Goal: Task Accomplishment & Management: Complete application form

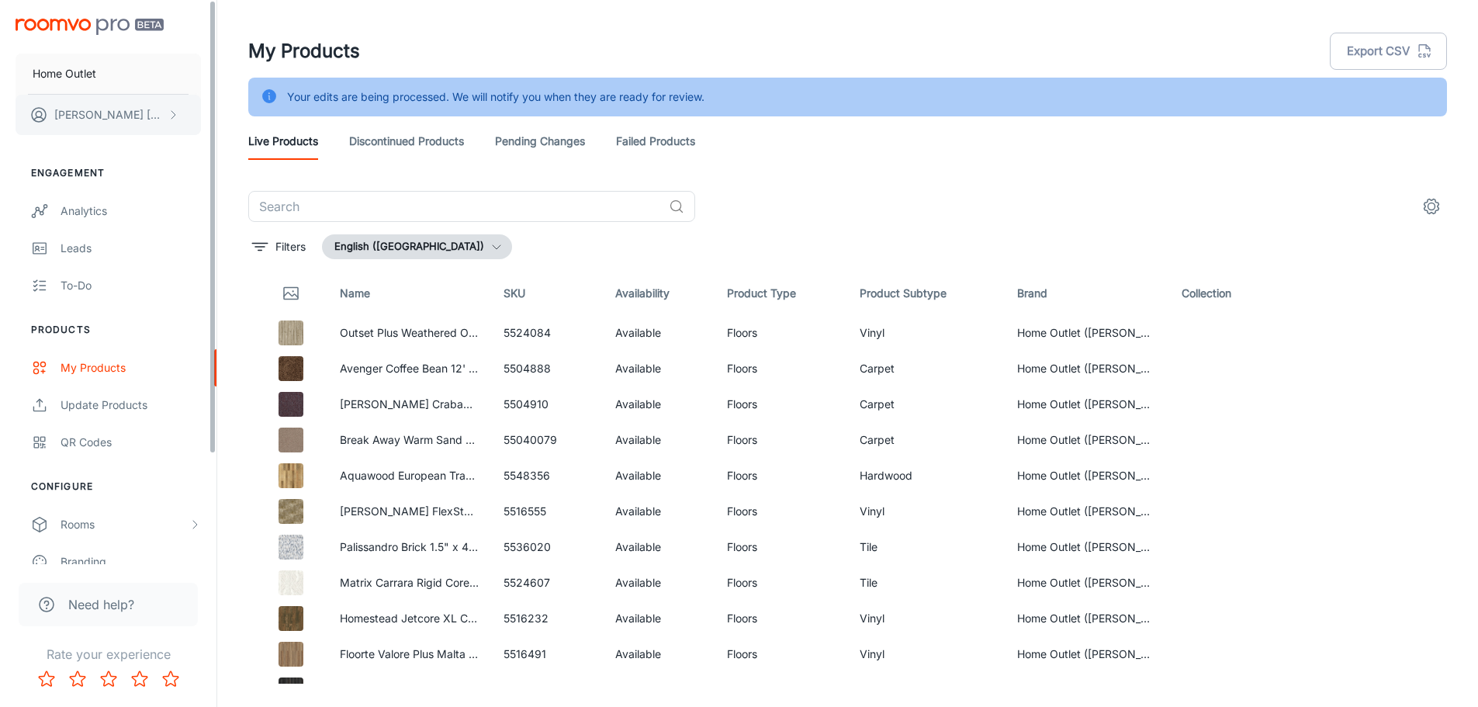
click at [150, 125] on button "[PERSON_NAME]" at bounding box center [108, 115] width 185 height 40
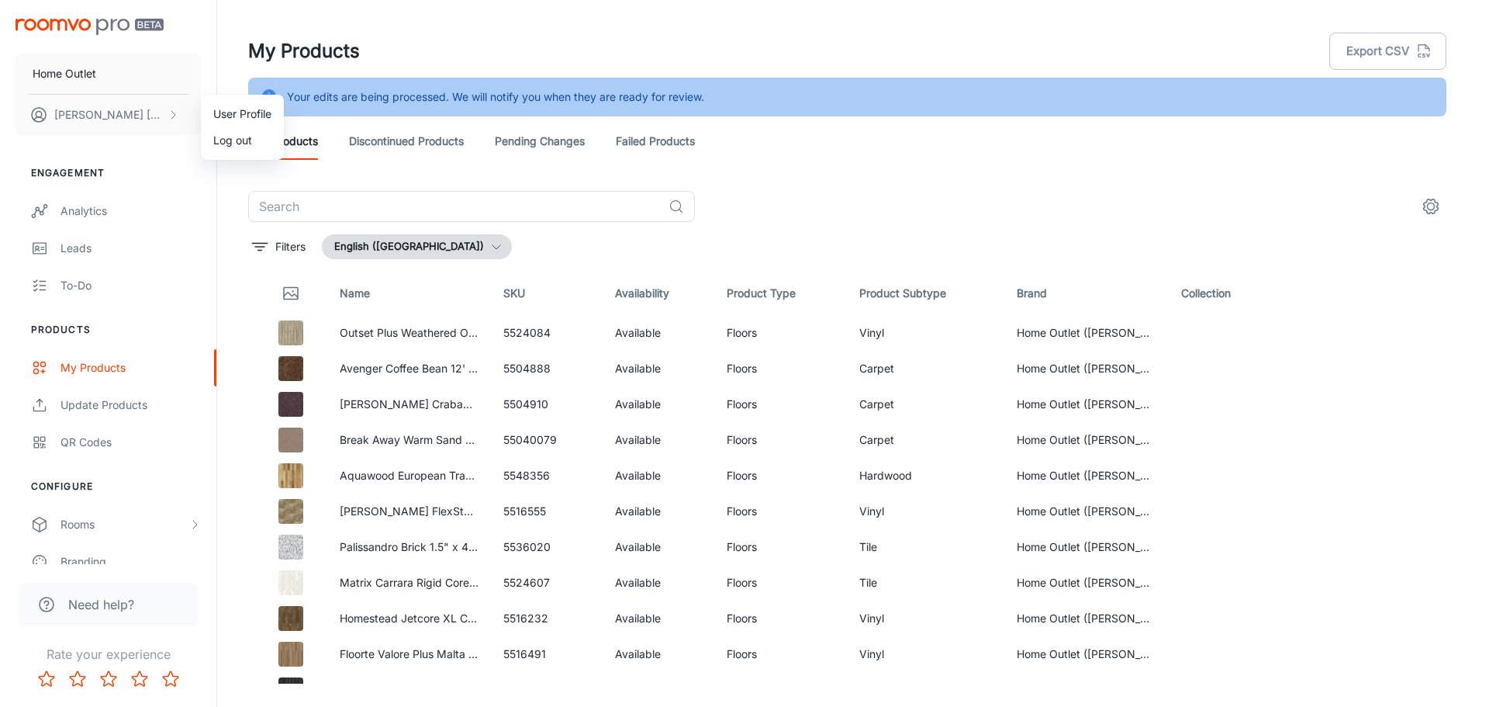
click at [520, 8] on div at bounding box center [744, 353] width 1489 height 707
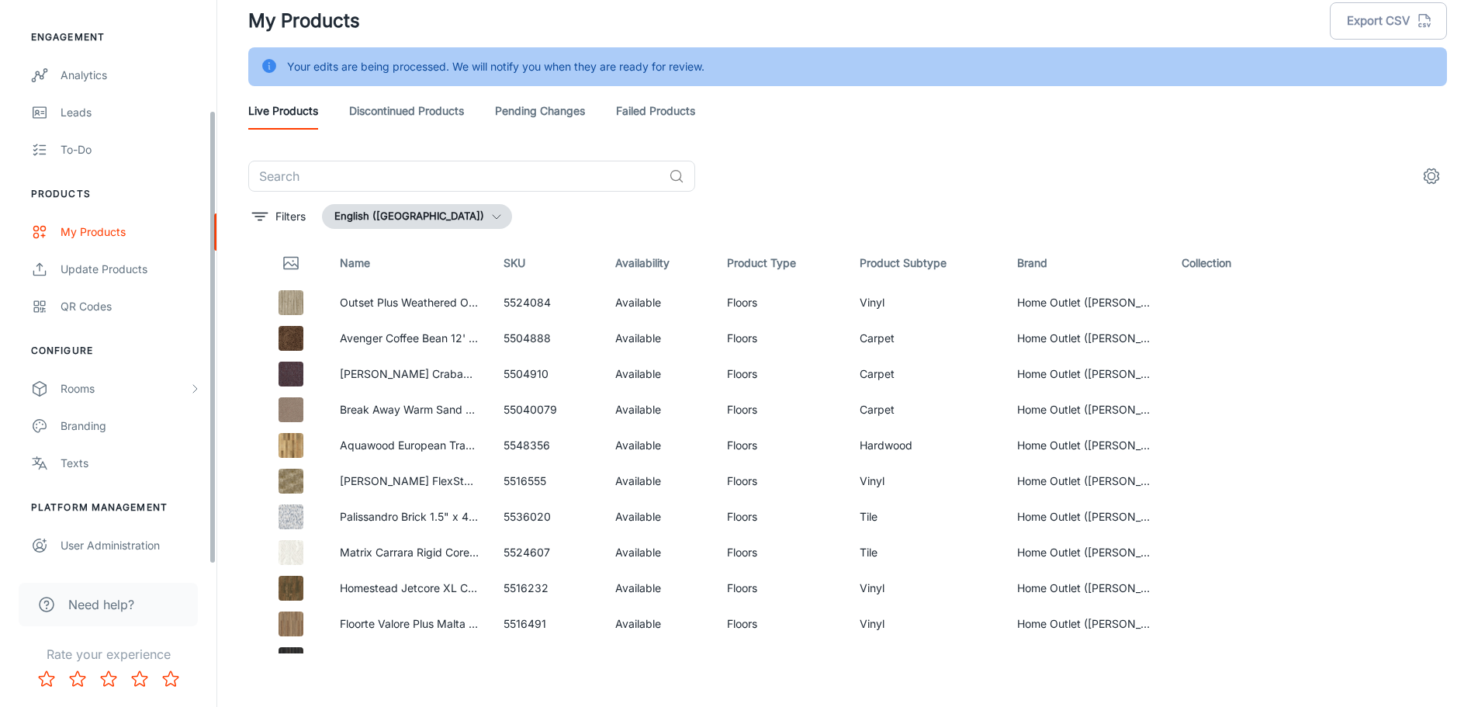
scroll to position [39, 0]
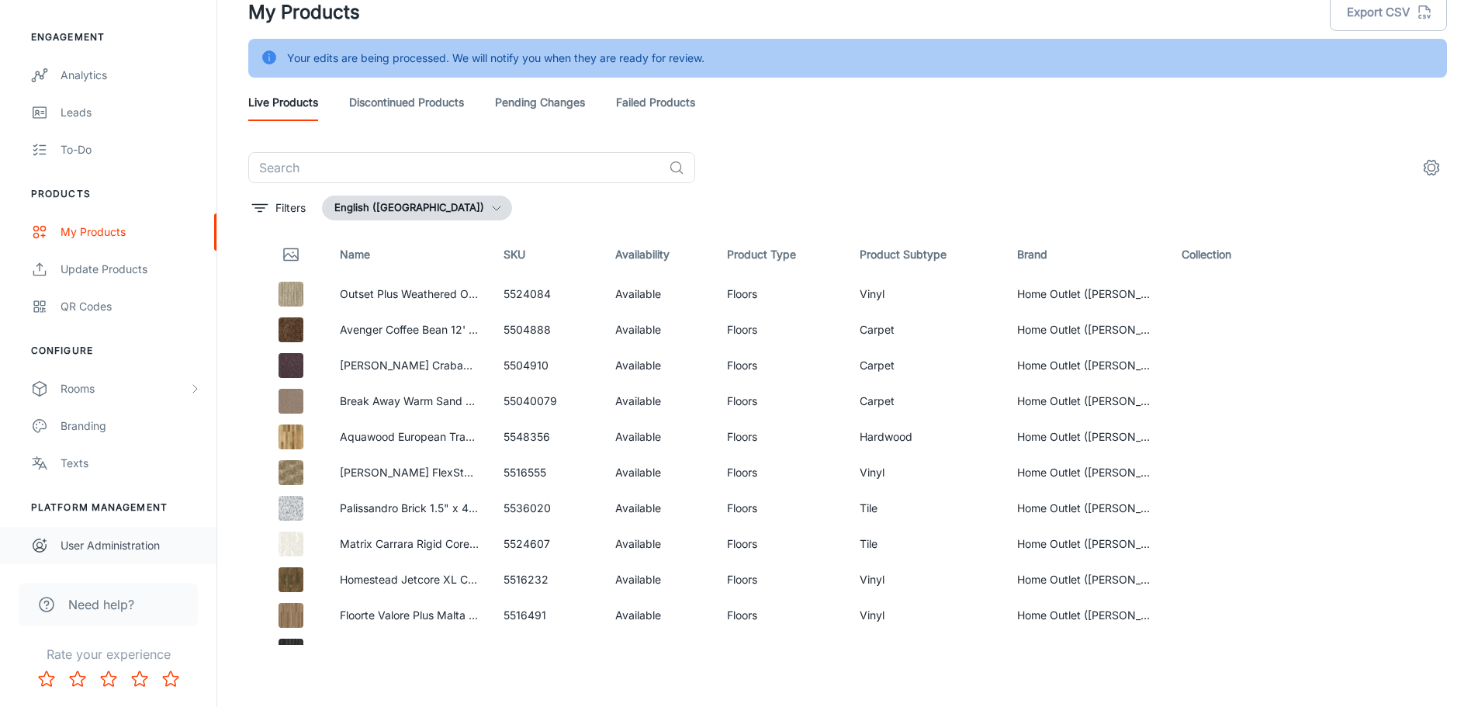
click at [122, 542] on div "User Administration" at bounding box center [130, 545] width 140 height 17
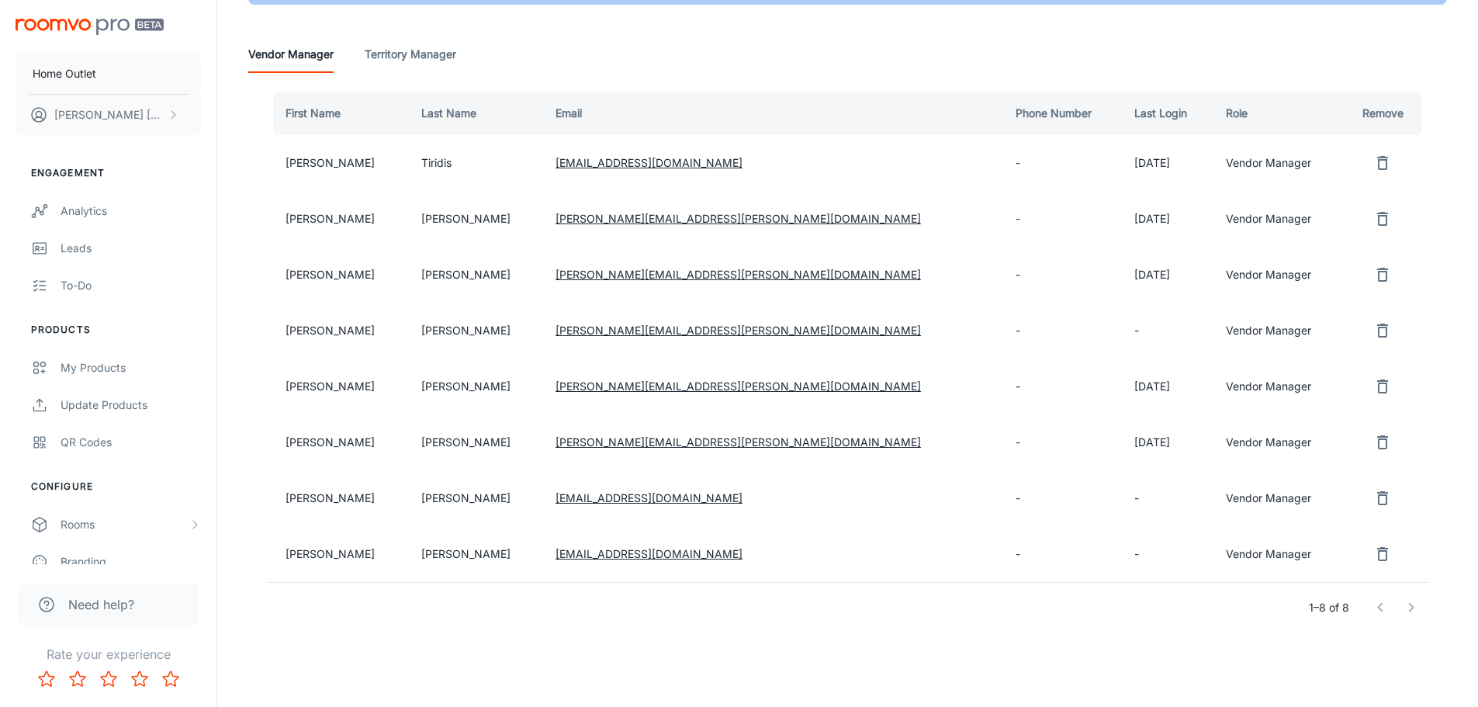
scroll to position [143, 0]
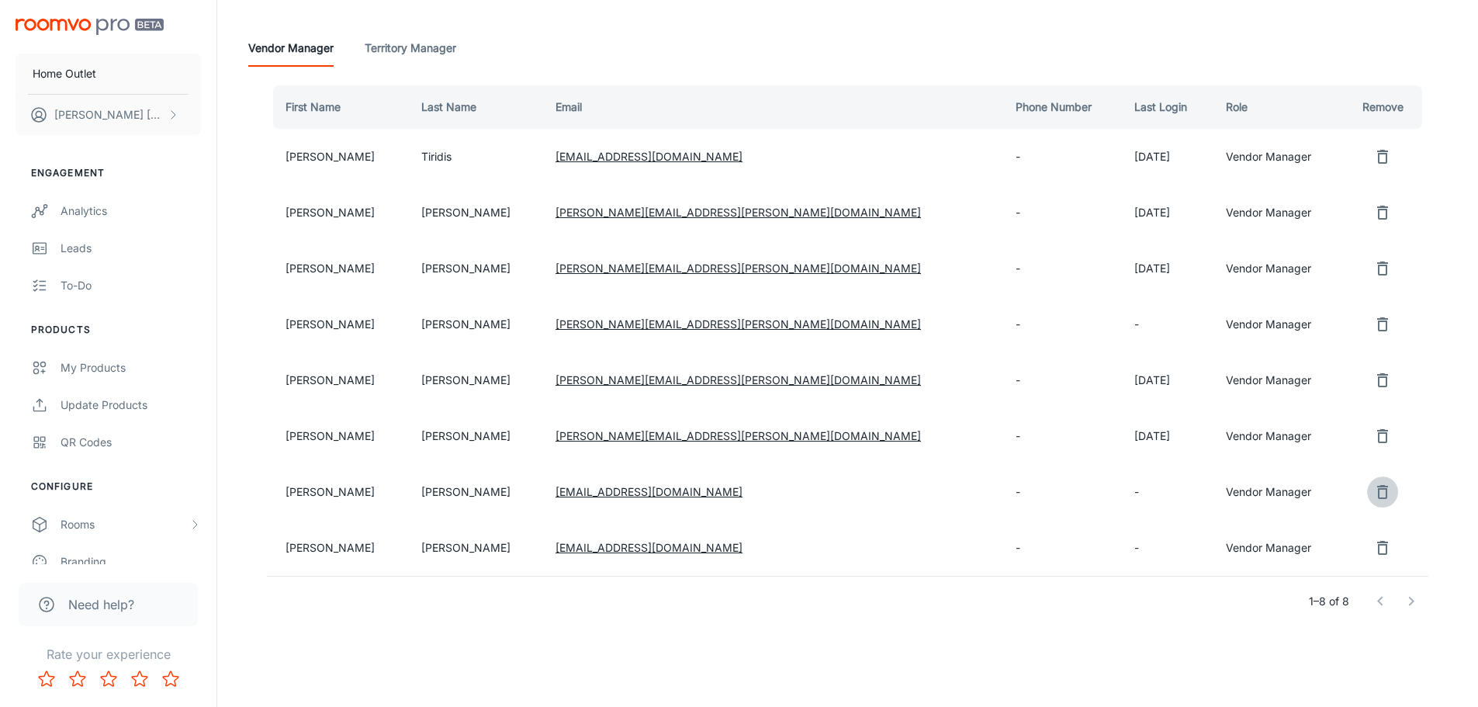
click at [1374, 488] on icon "remove user" at bounding box center [1382, 491] width 19 height 19
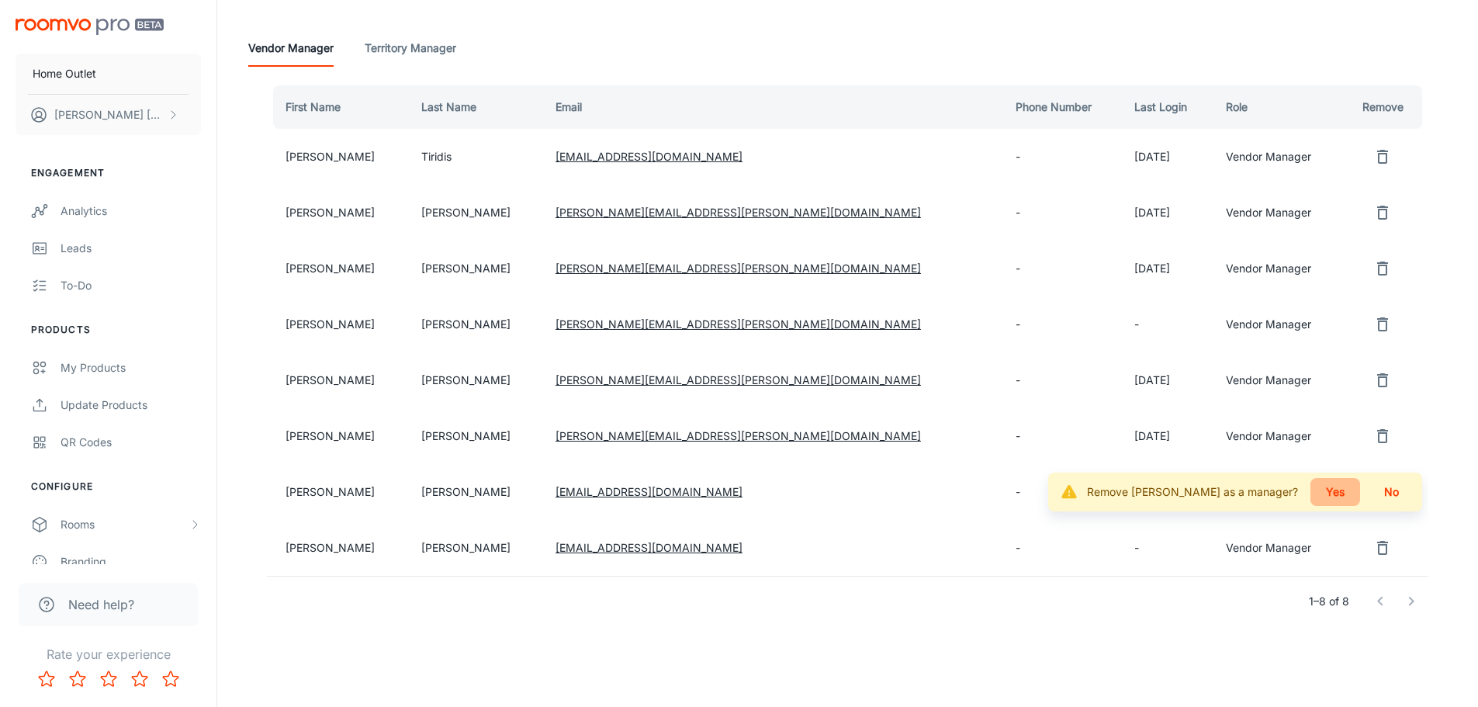
click at [1336, 486] on button "Yes" at bounding box center [1335, 492] width 50 height 28
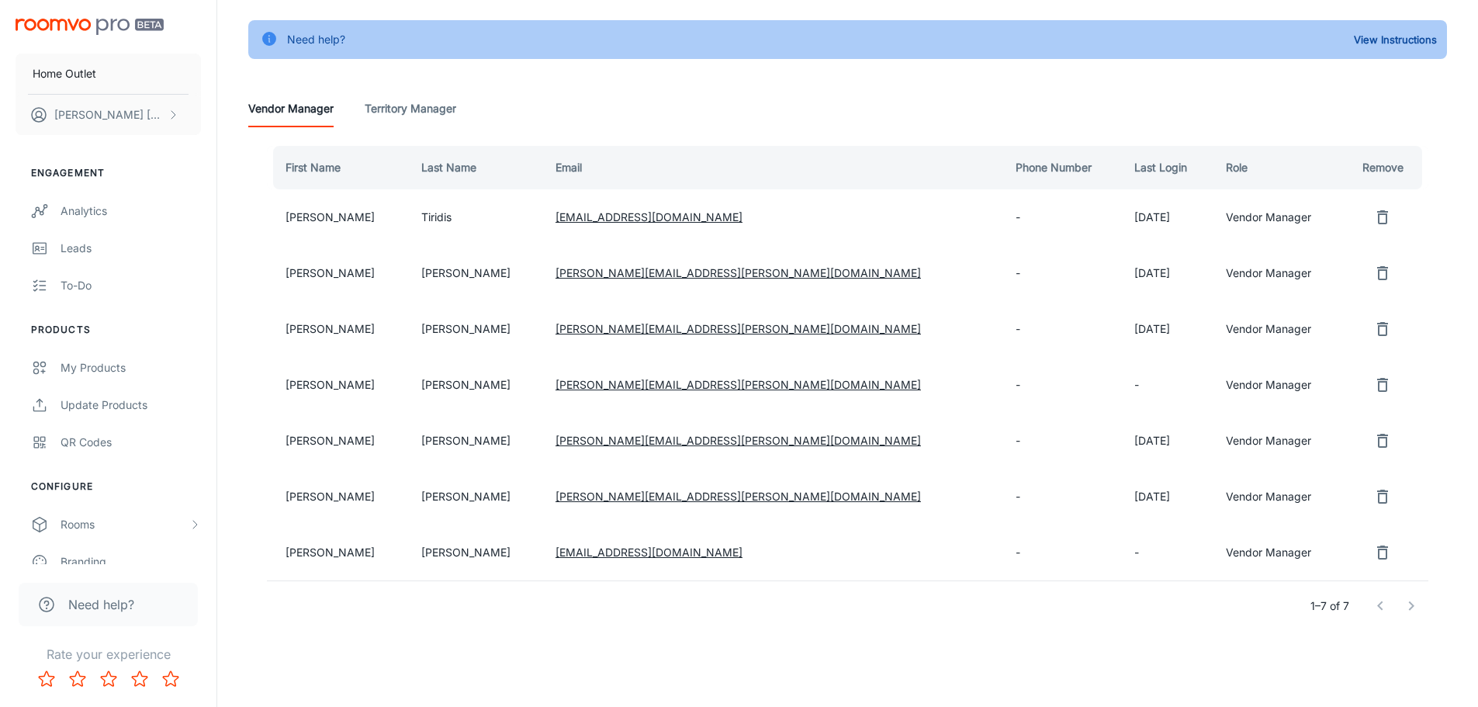
scroll to position [87, 0]
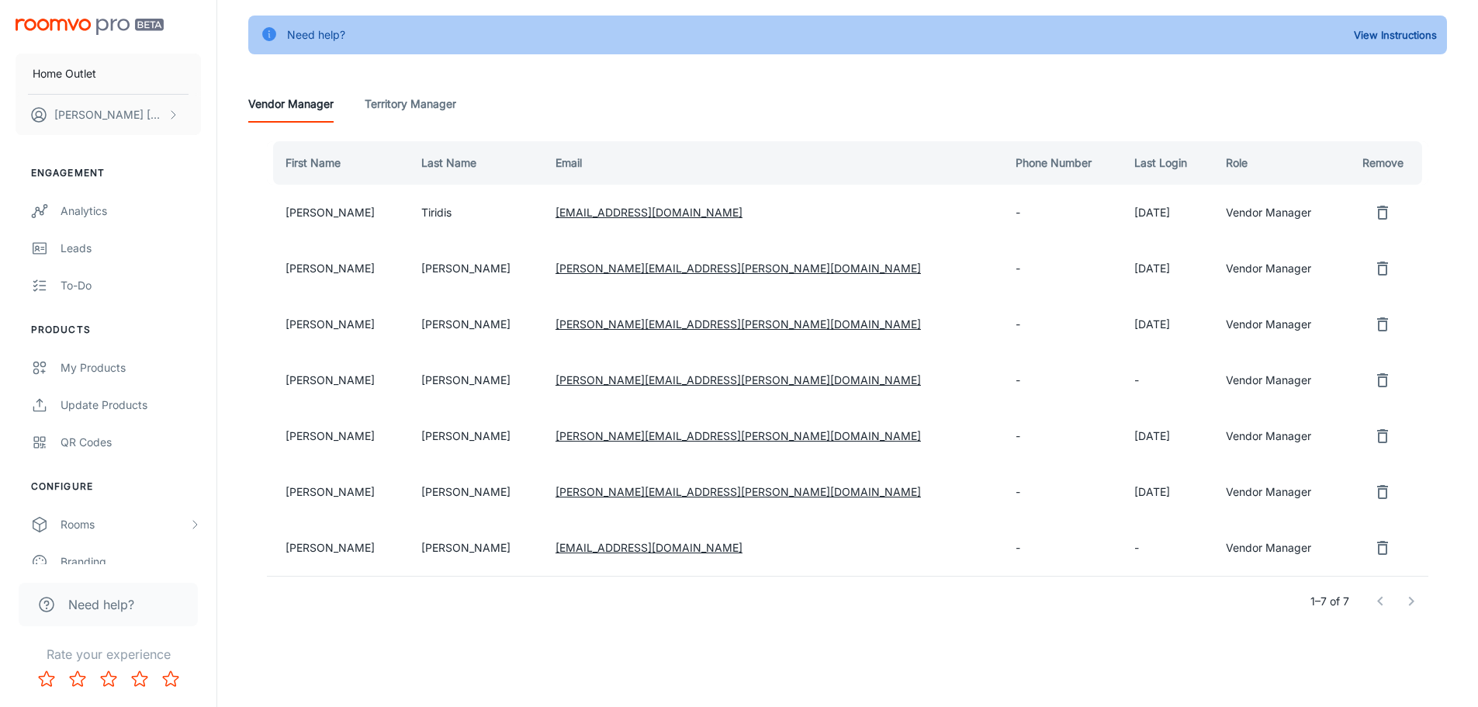
click at [1377, 547] on icon "remove user" at bounding box center [1382, 548] width 11 height 14
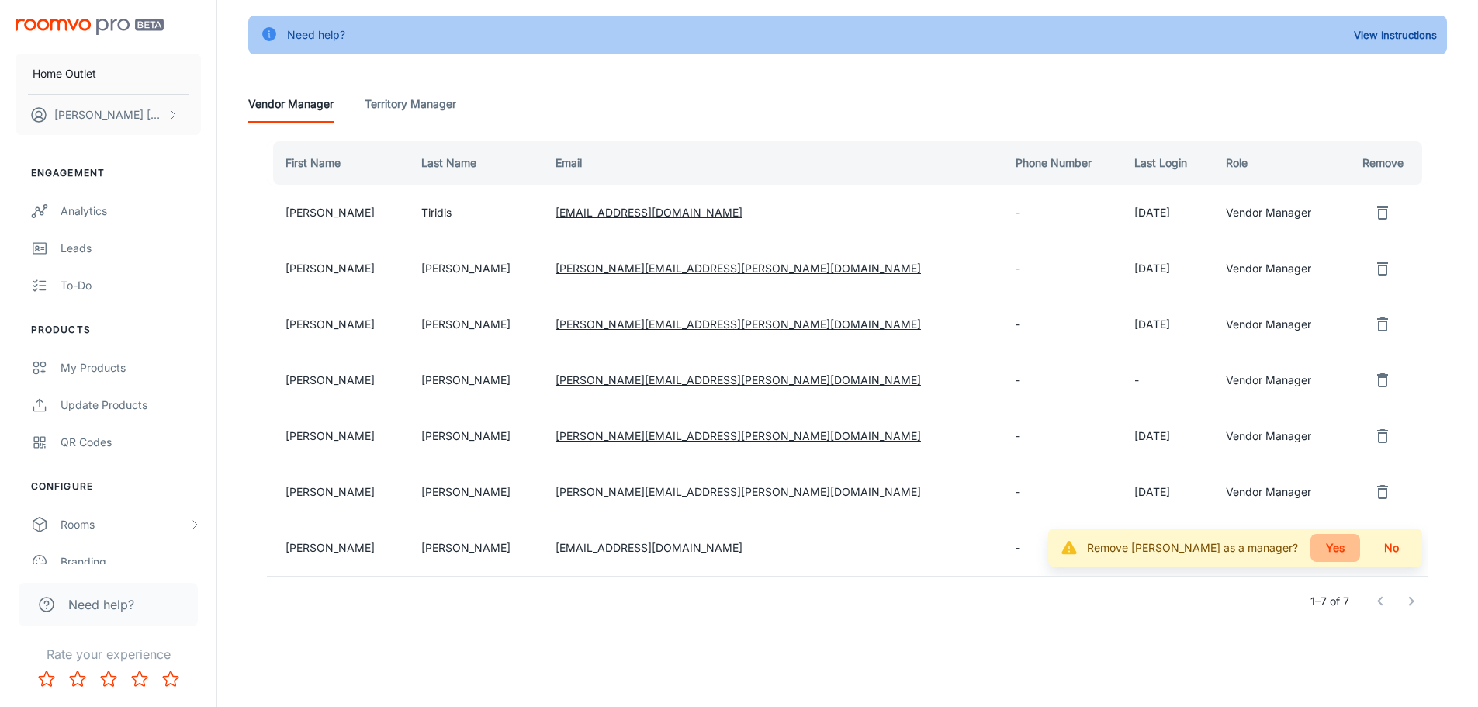
click at [1334, 541] on button "Yes" at bounding box center [1335, 548] width 50 height 28
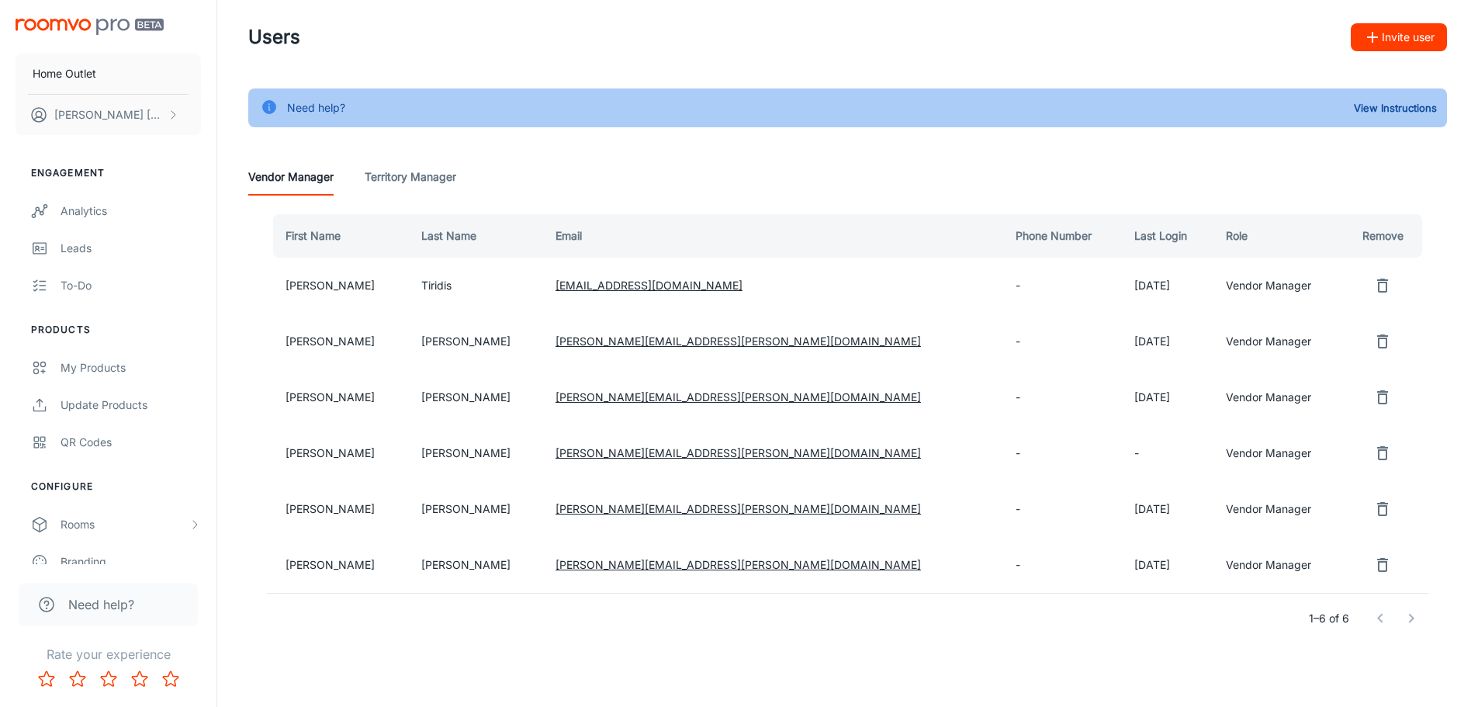
scroll to position [0, 0]
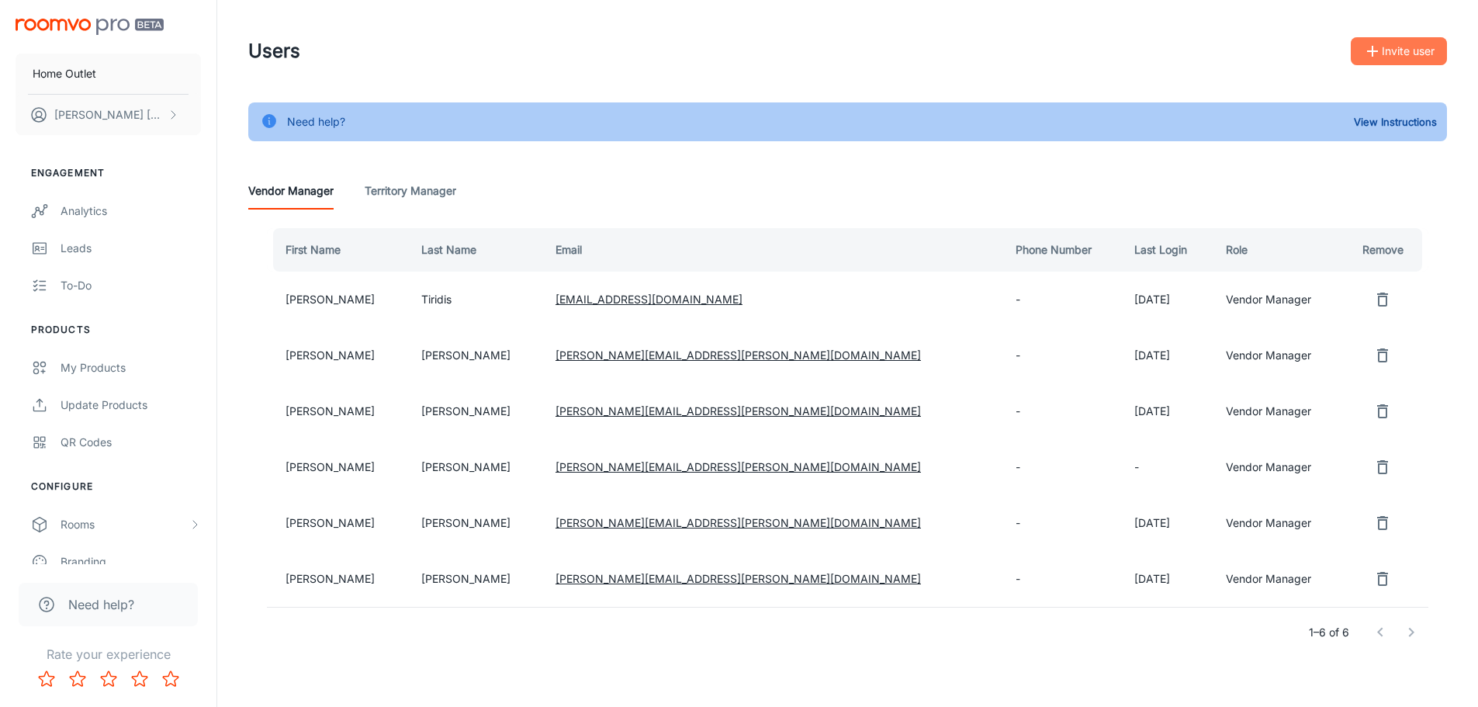
click at [1388, 49] on button "Invite user" at bounding box center [1398, 51] width 96 height 28
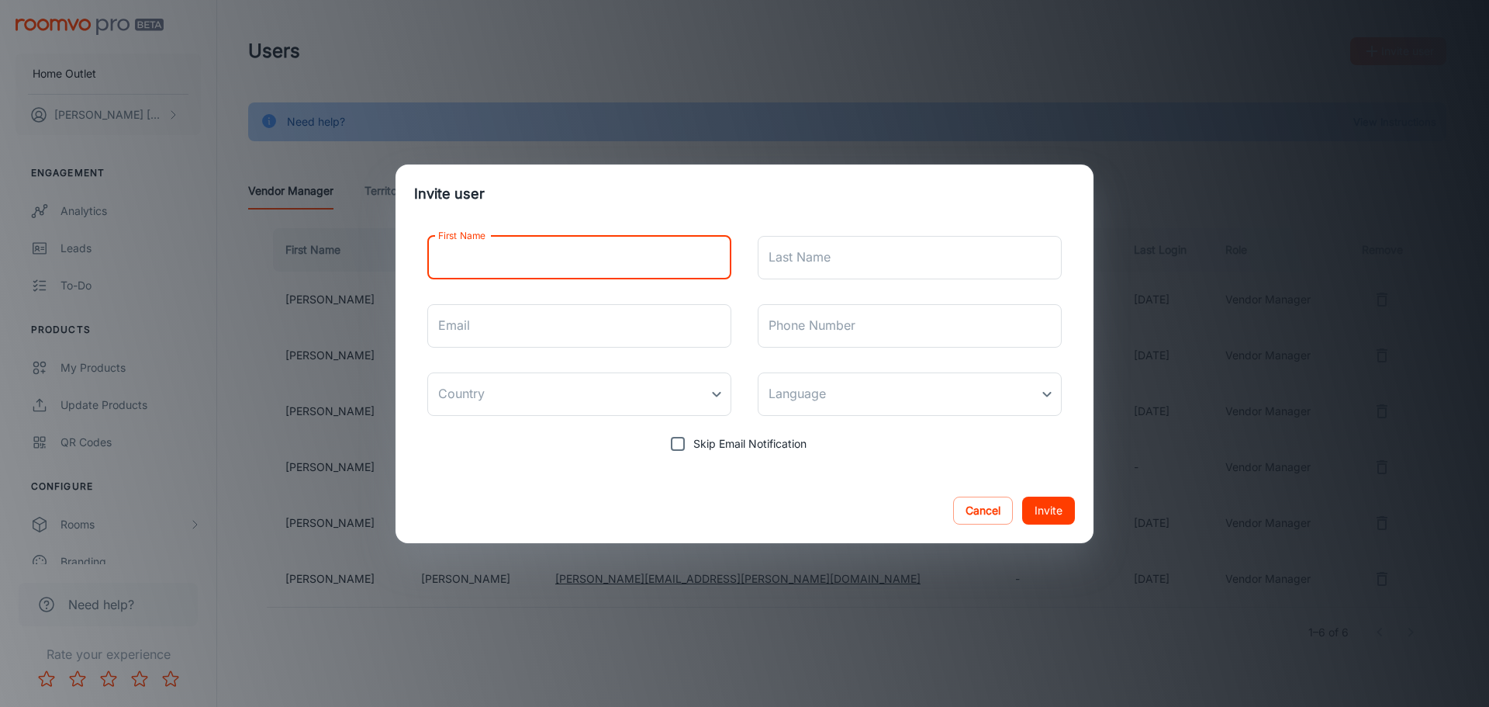
click at [564, 243] on input "First Name" at bounding box center [579, 257] width 304 height 43
type input "[PERSON_NAME]"
click at [853, 251] on input "Last Name" at bounding box center [910, 257] width 304 height 43
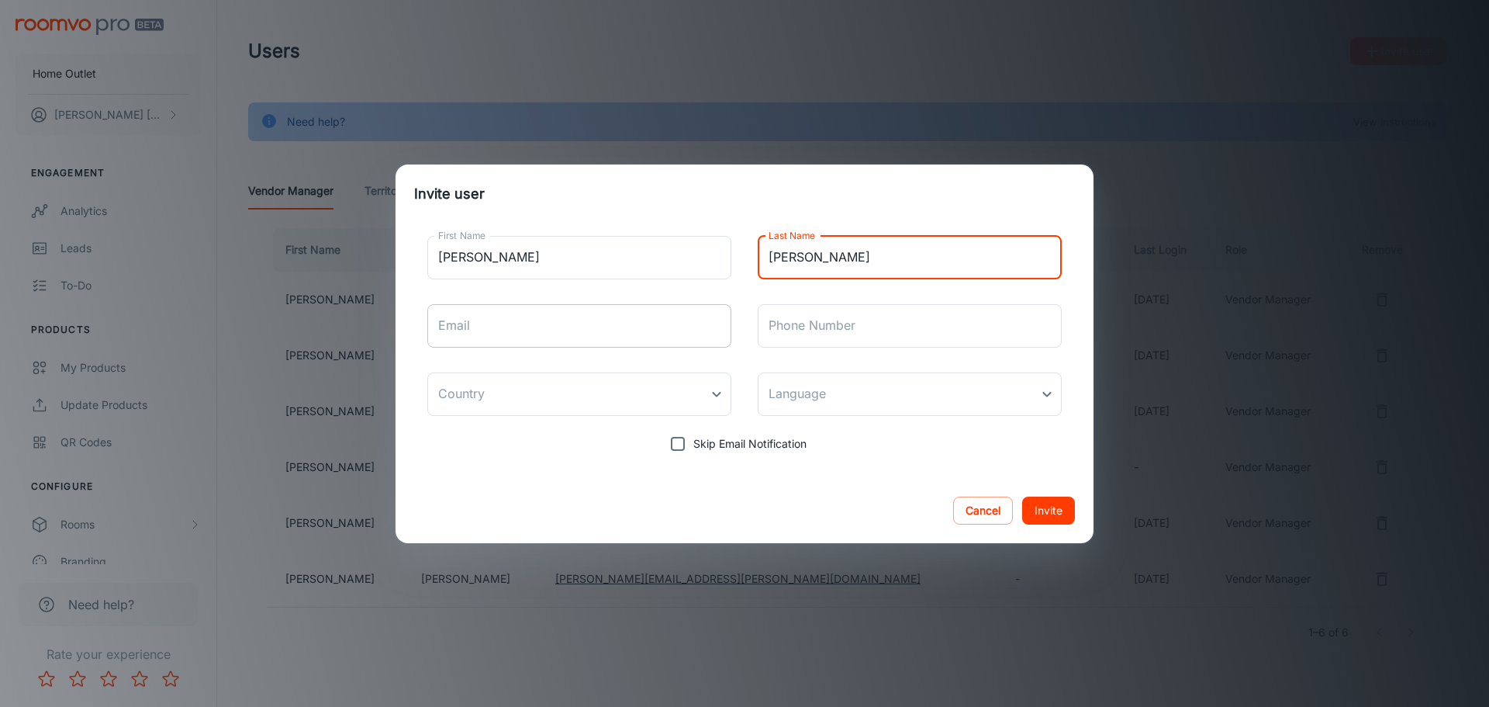
type input "[PERSON_NAME]"
click at [531, 330] on input "Email" at bounding box center [579, 325] width 304 height 43
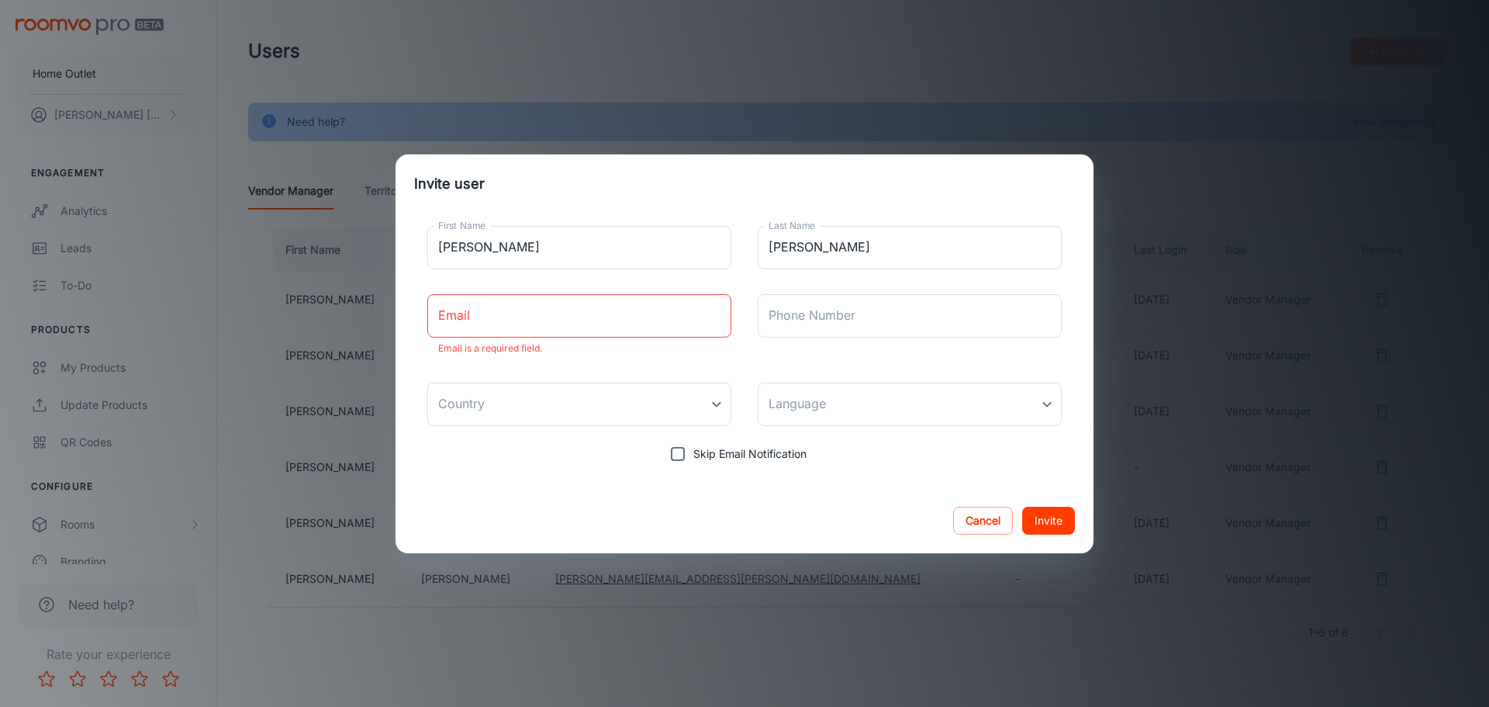
click at [1412, 181] on div "Invite user First Name [PERSON_NAME] First Name Last Name [PERSON_NAME] Last Na…" at bounding box center [744, 353] width 1489 height 707
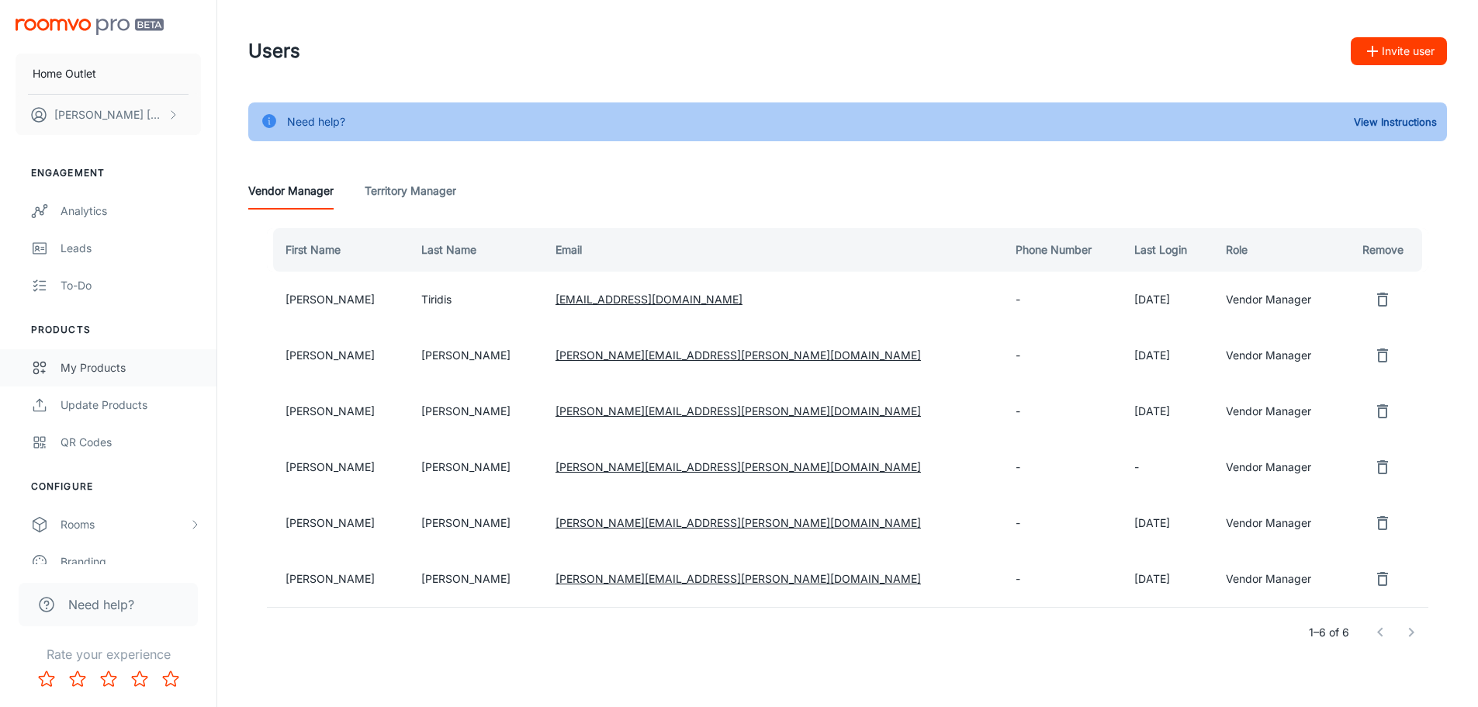
click at [65, 354] on link "My Products" at bounding box center [108, 367] width 216 height 37
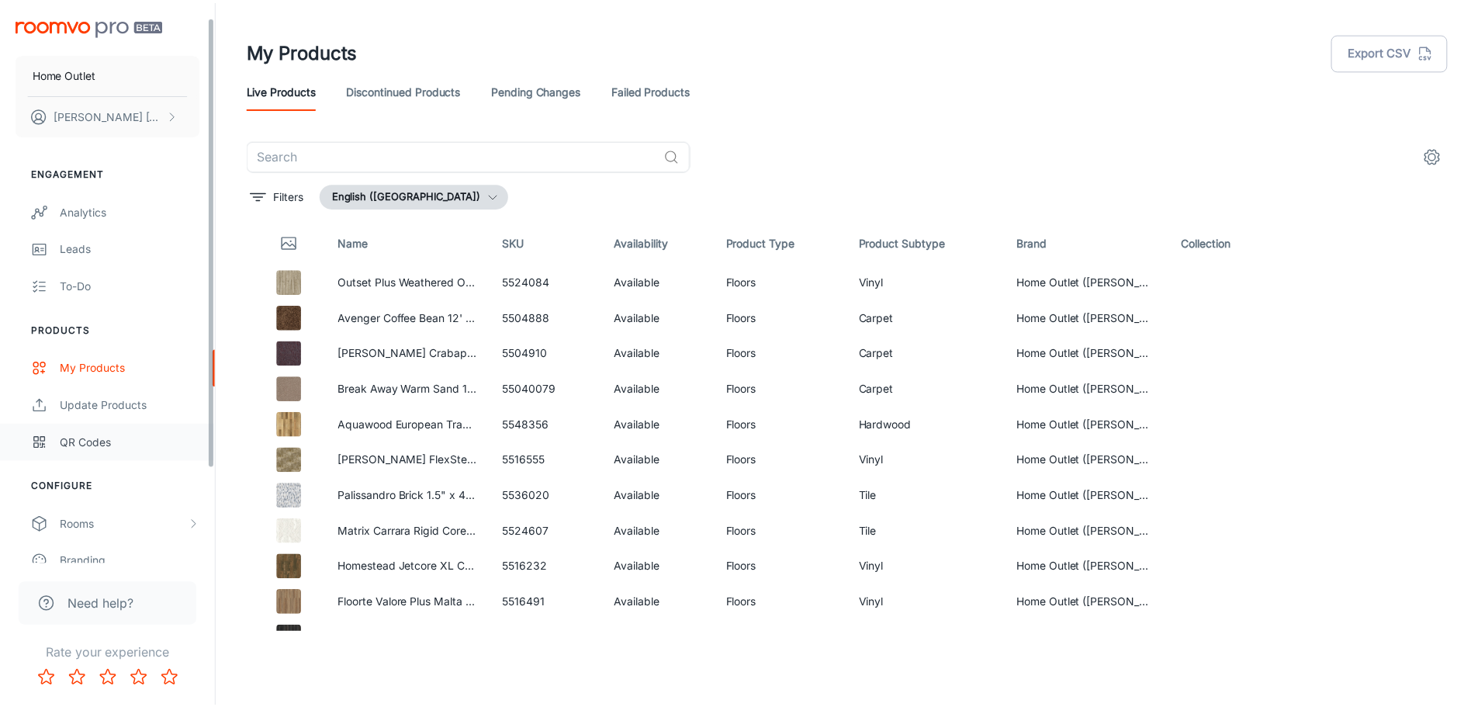
scroll to position [136, 0]
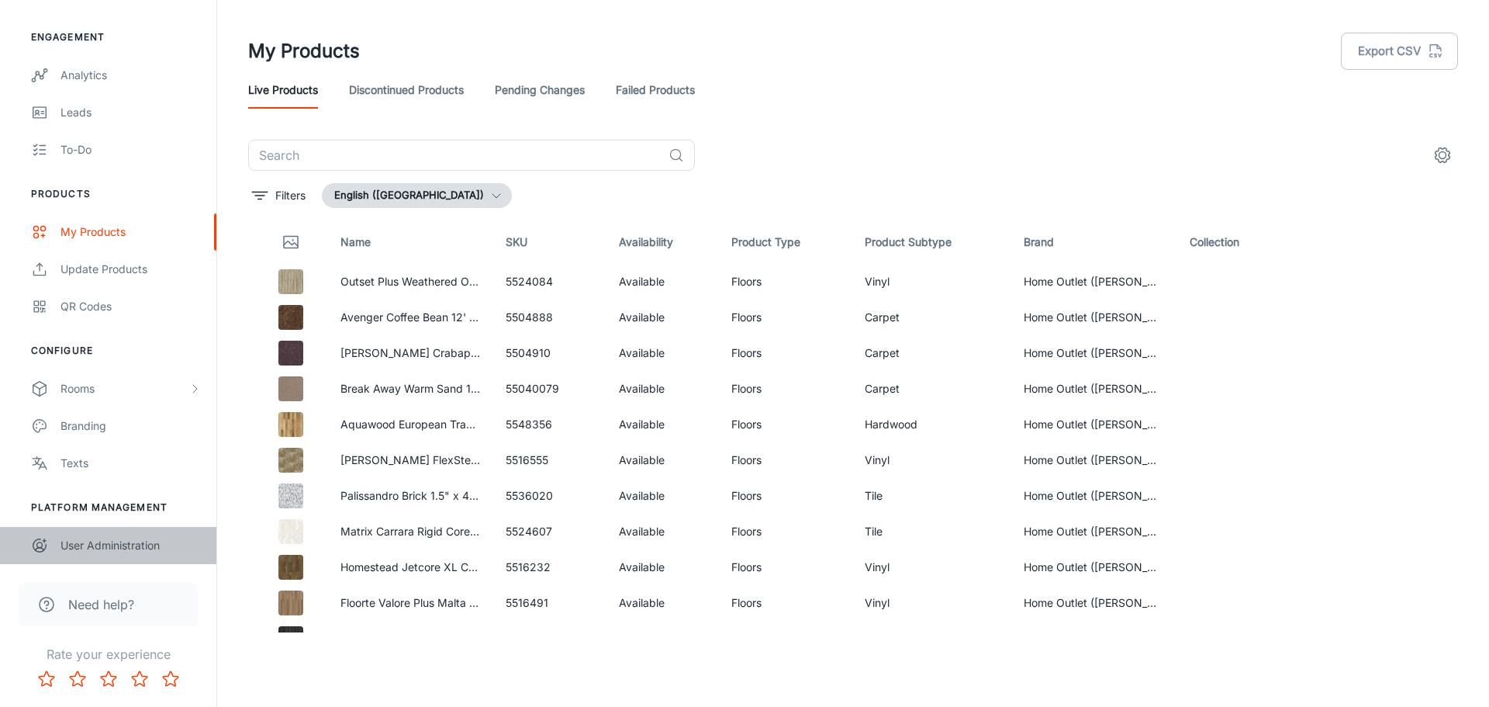
click at [122, 553] on div "User Administration" at bounding box center [130, 545] width 140 height 17
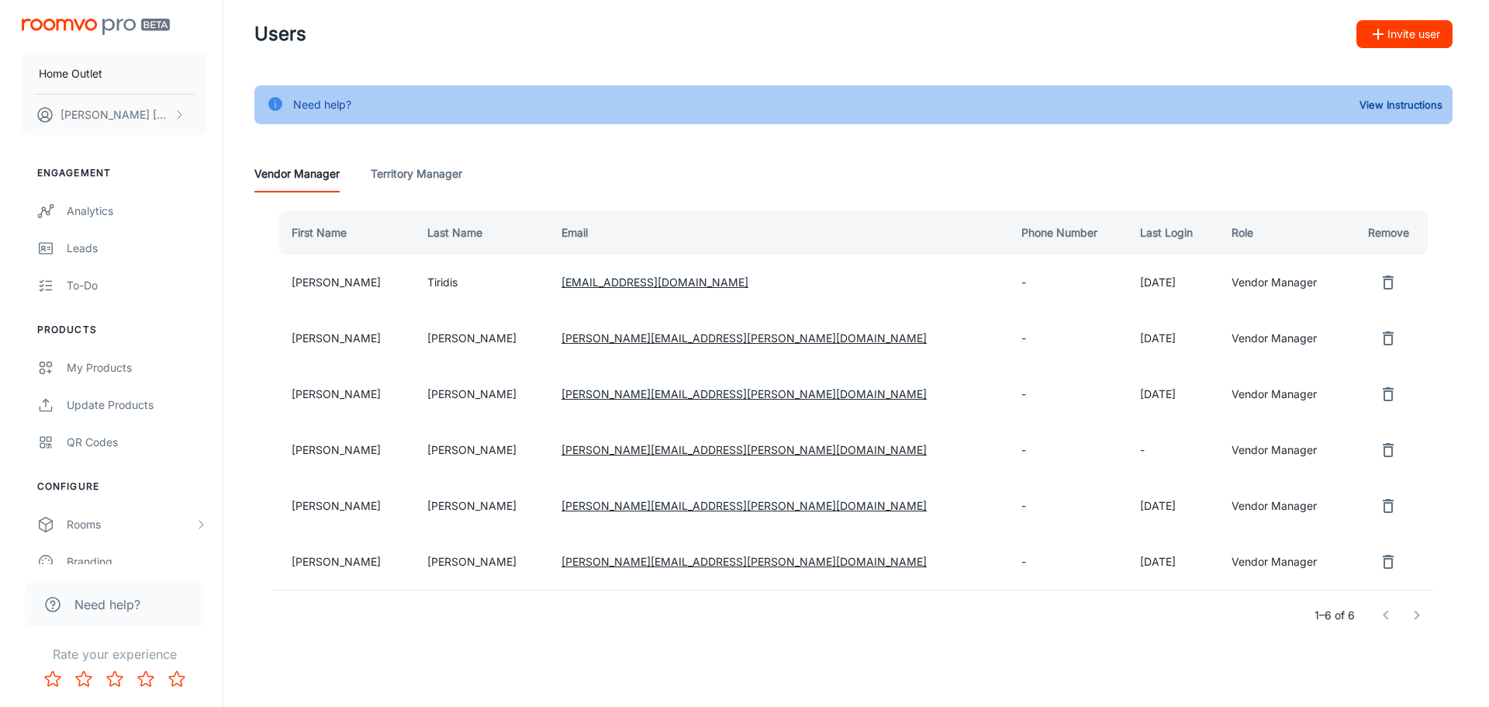
scroll to position [31, 0]
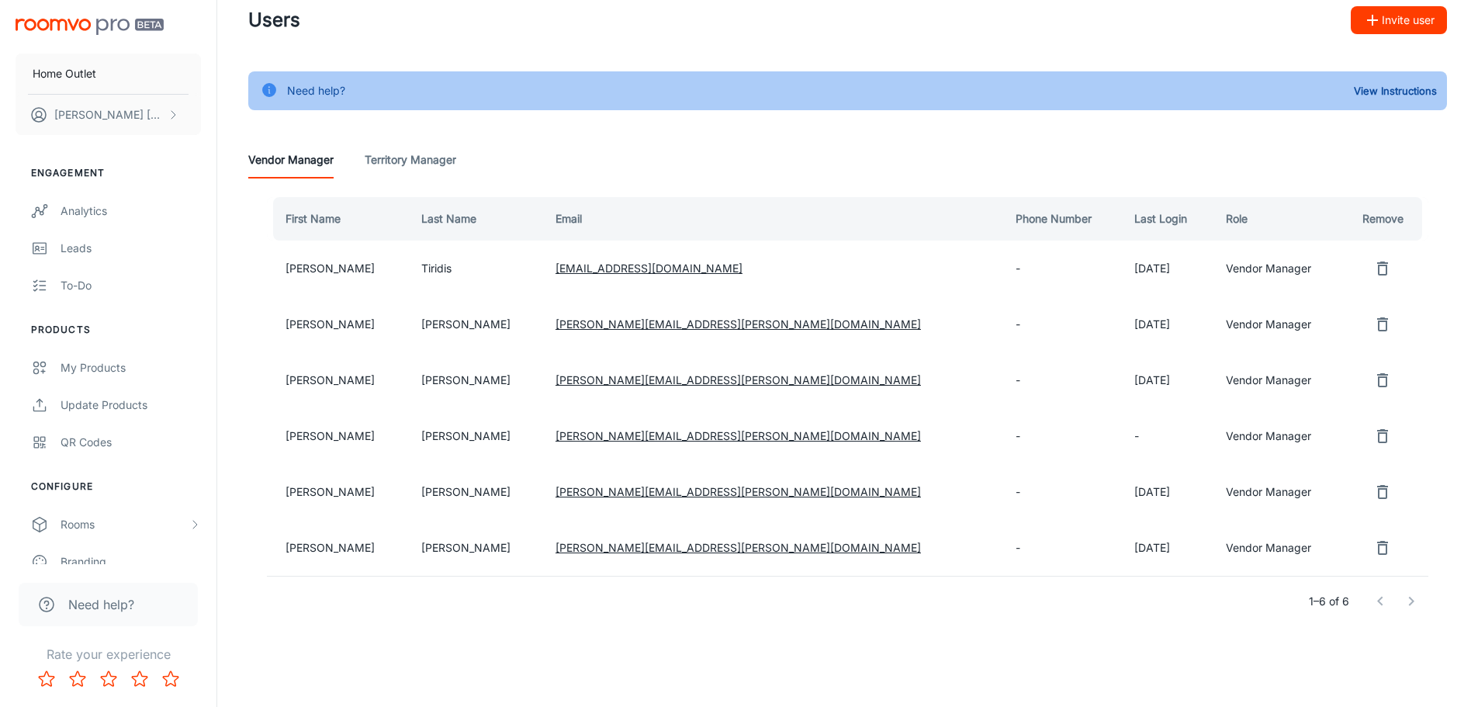
click at [1383, 16] on button "Invite user" at bounding box center [1398, 20] width 96 height 28
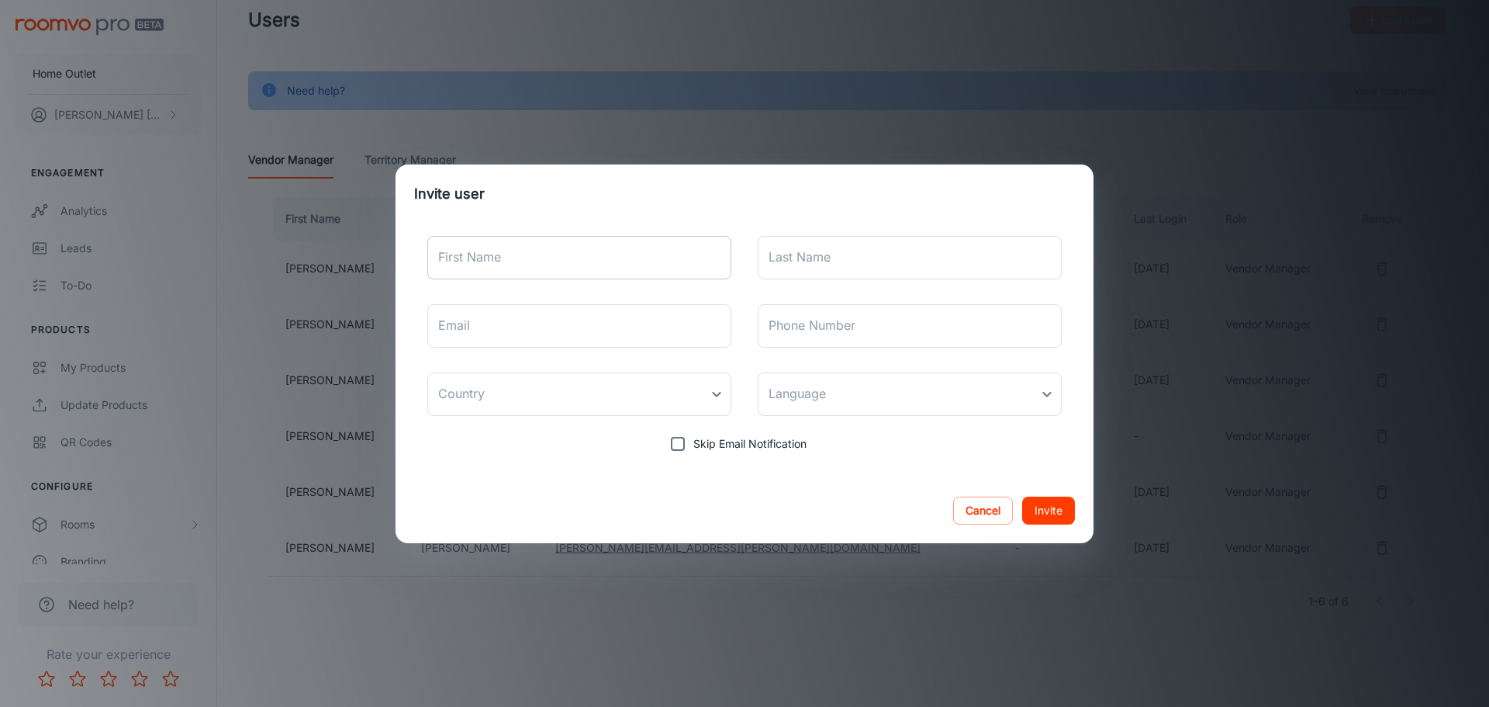
click at [556, 272] on input "First Name" at bounding box center [579, 257] width 304 height 43
type input "[PERSON_NAME]"
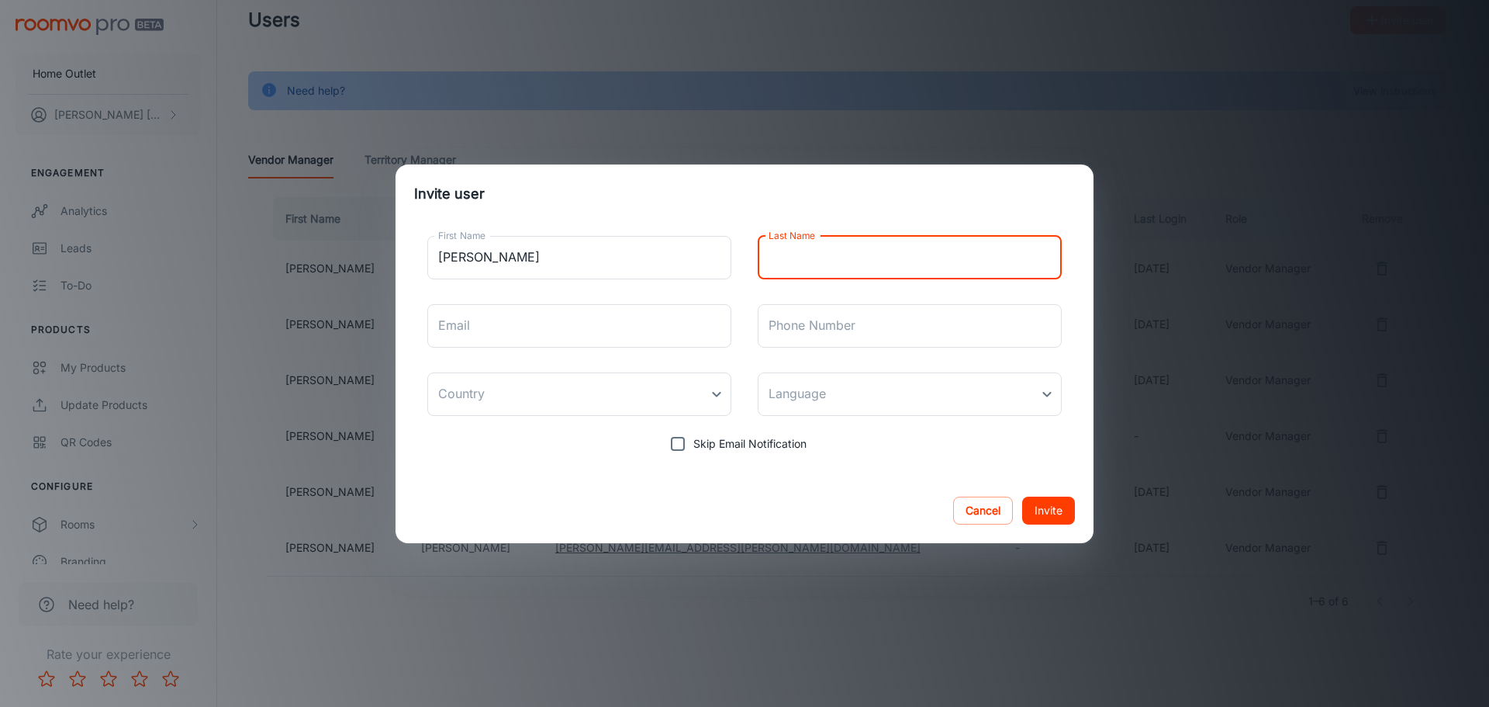
click at [797, 248] on div "Last Name Last Name" at bounding box center [910, 257] width 304 height 43
type input "[PERSON_NAME]"
click at [624, 329] on input "Email" at bounding box center [579, 325] width 304 height 43
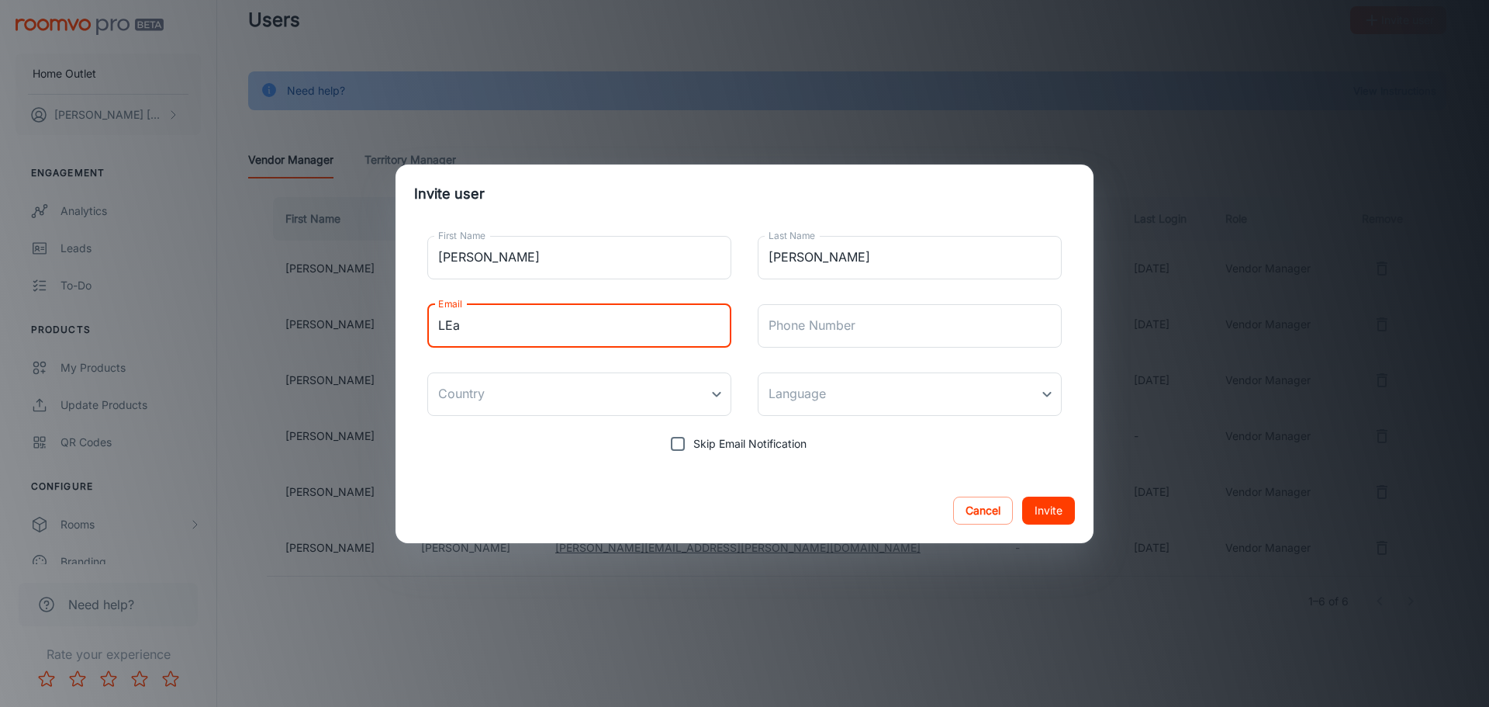
type input "[EMAIL_ADDRESS][DOMAIN_NAME]"
click at [705, 482] on div "Cancel Invite" at bounding box center [745, 510] width 698 height 65
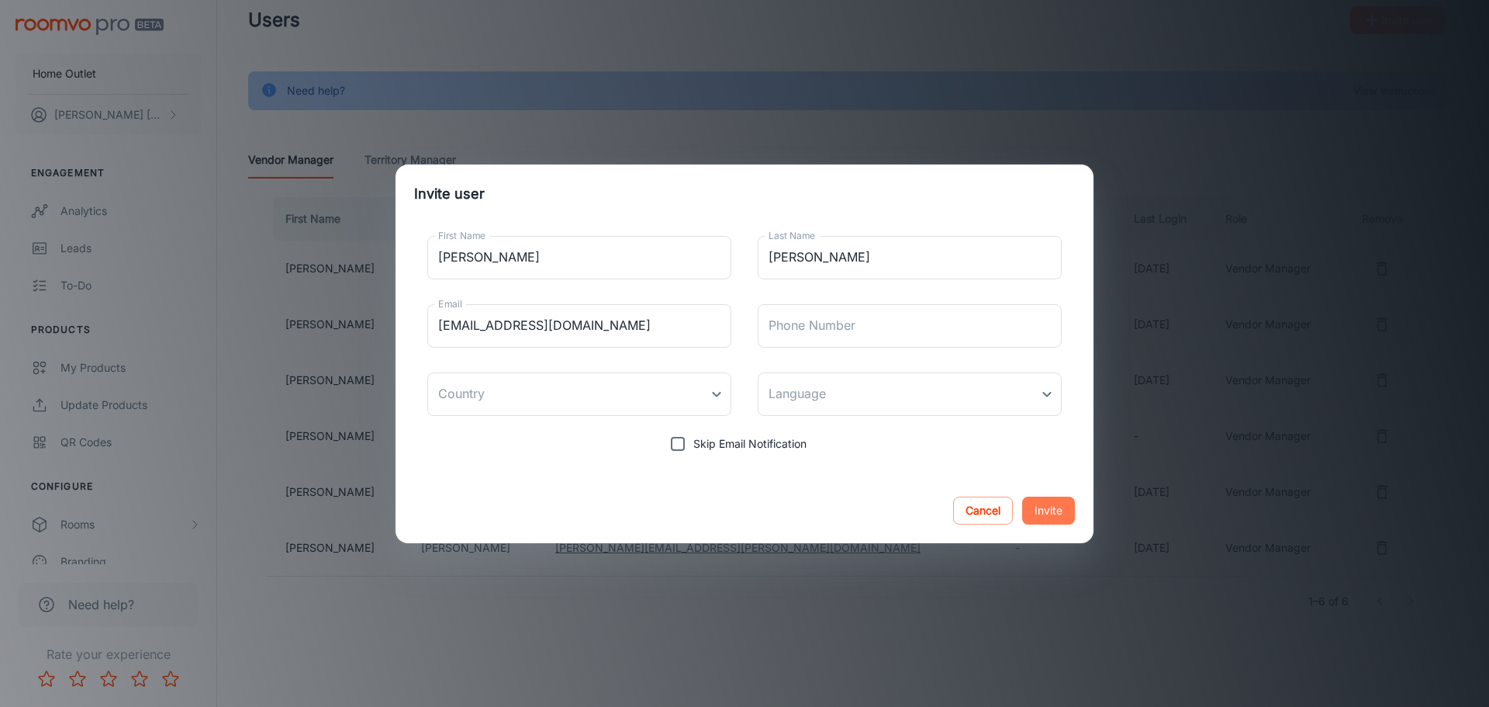
click at [1048, 511] on button "Invite" at bounding box center [1048, 510] width 53 height 28
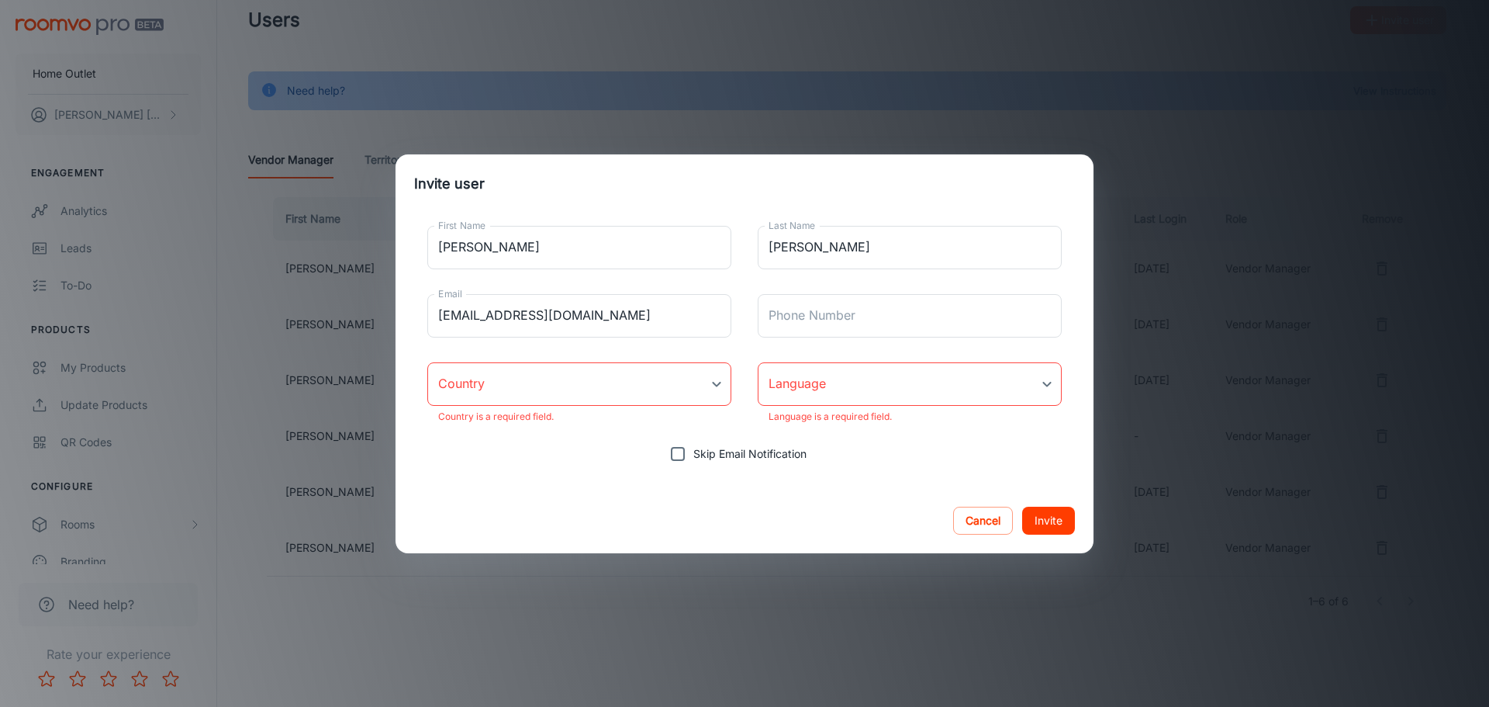
click at [583, 391] on body "Home Outlet [PERSON_NAME] Engagement Analytics Leads To-do Products My Products…" at bounding box center [744, 322] width 1489 height 707
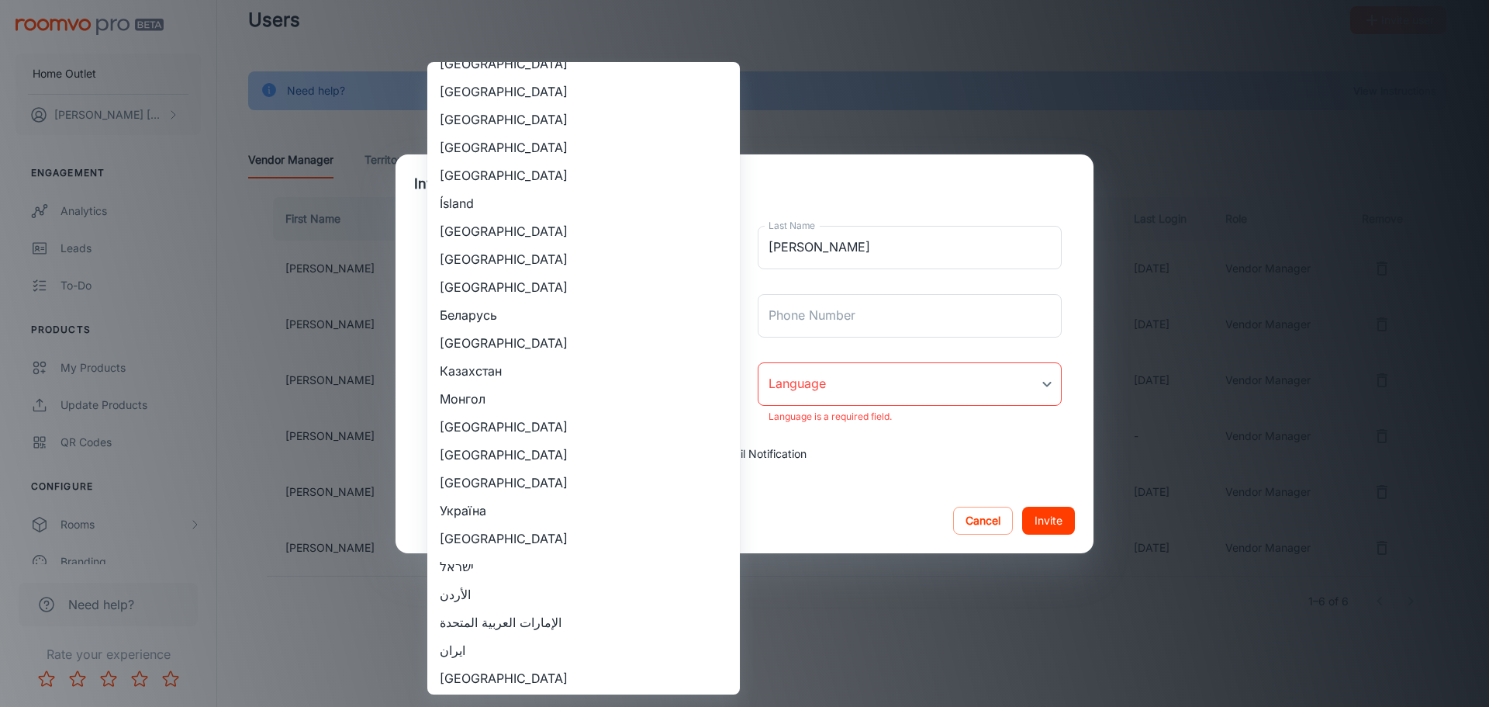
scroll to position [1654, 0]
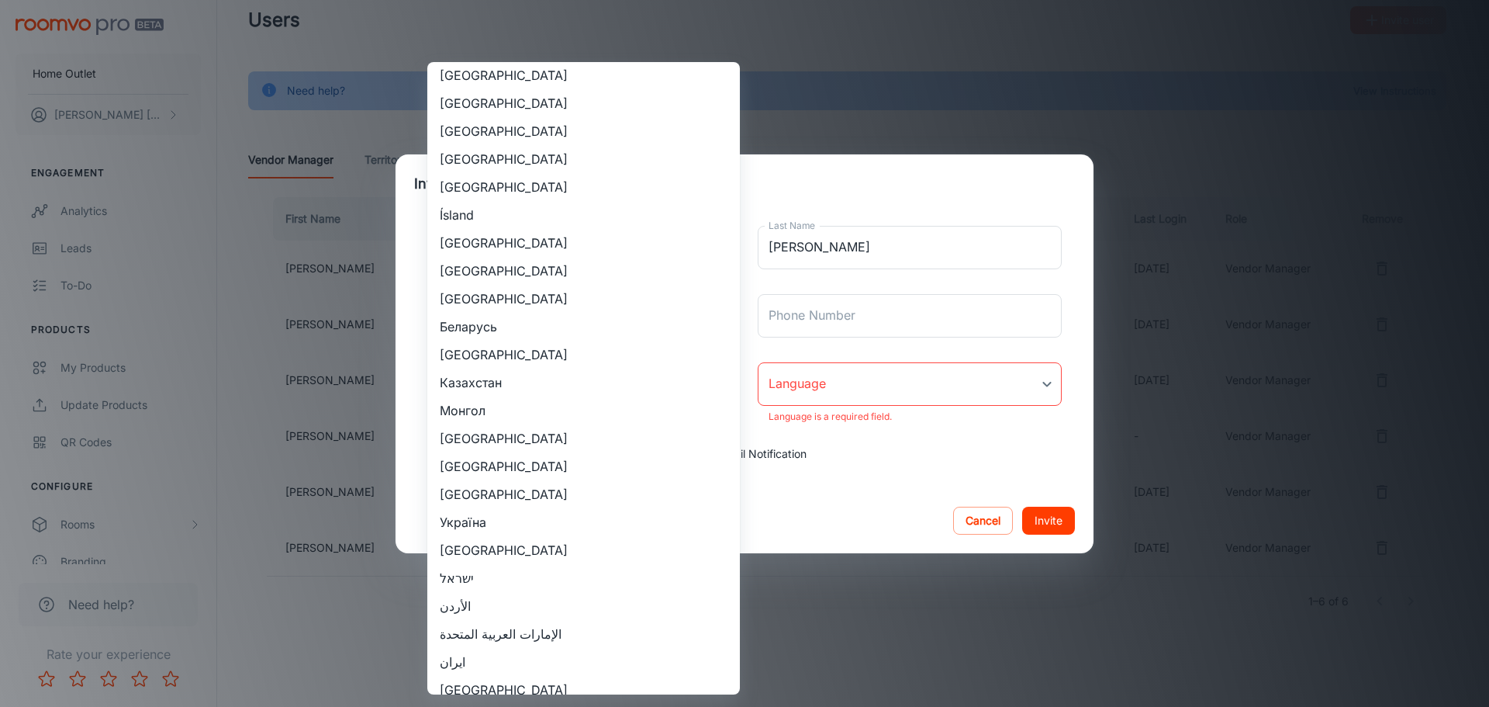
click at [520, 116] on li "[GEOGRAPHIC_DATA]" at bounding box center [583, 103] width 313 height 28
type input "[GEOGRAPHIC_DATA]"
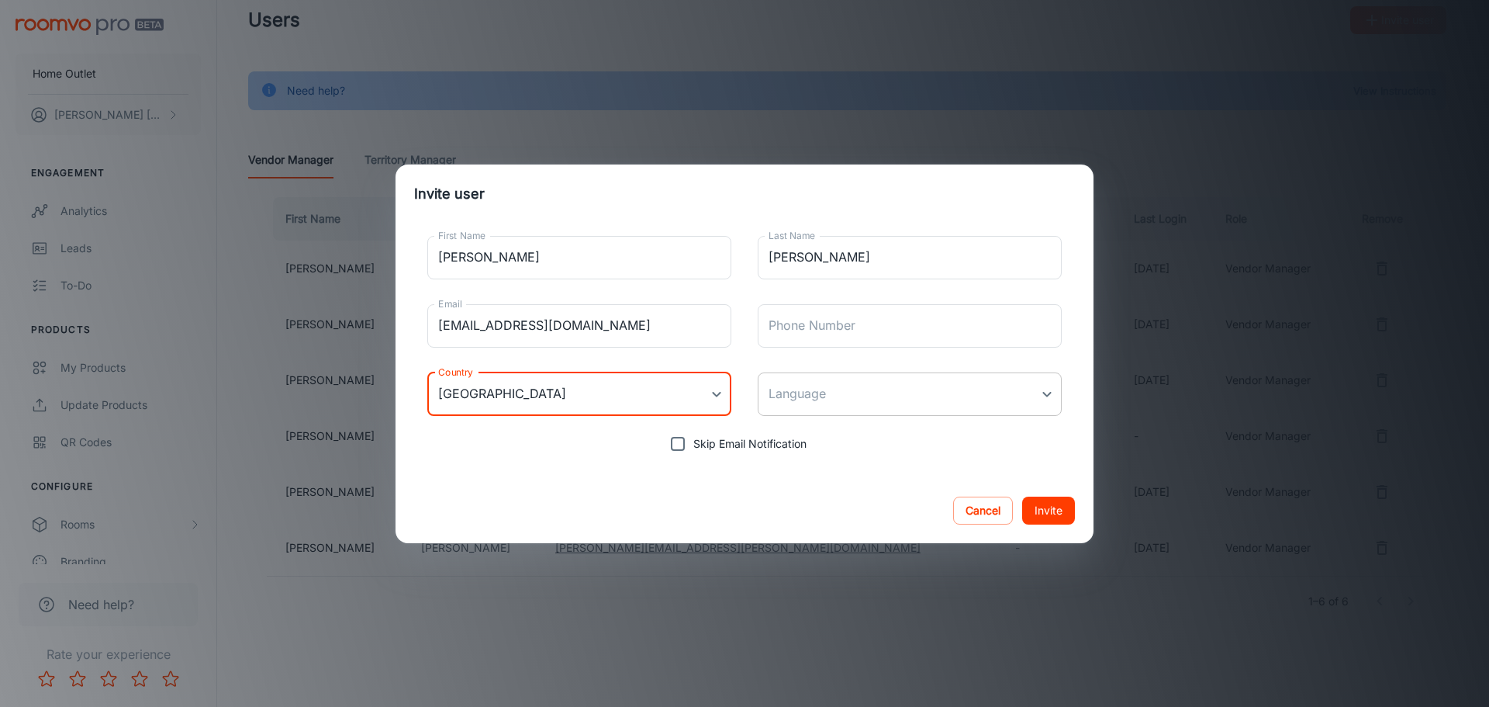
click at [868, 387] on body "Home Outlet [PERSON_NAME] Engagement Analytics Leads To-do Products My Products…" at bounding box center [744, 322] width 1489 height 707
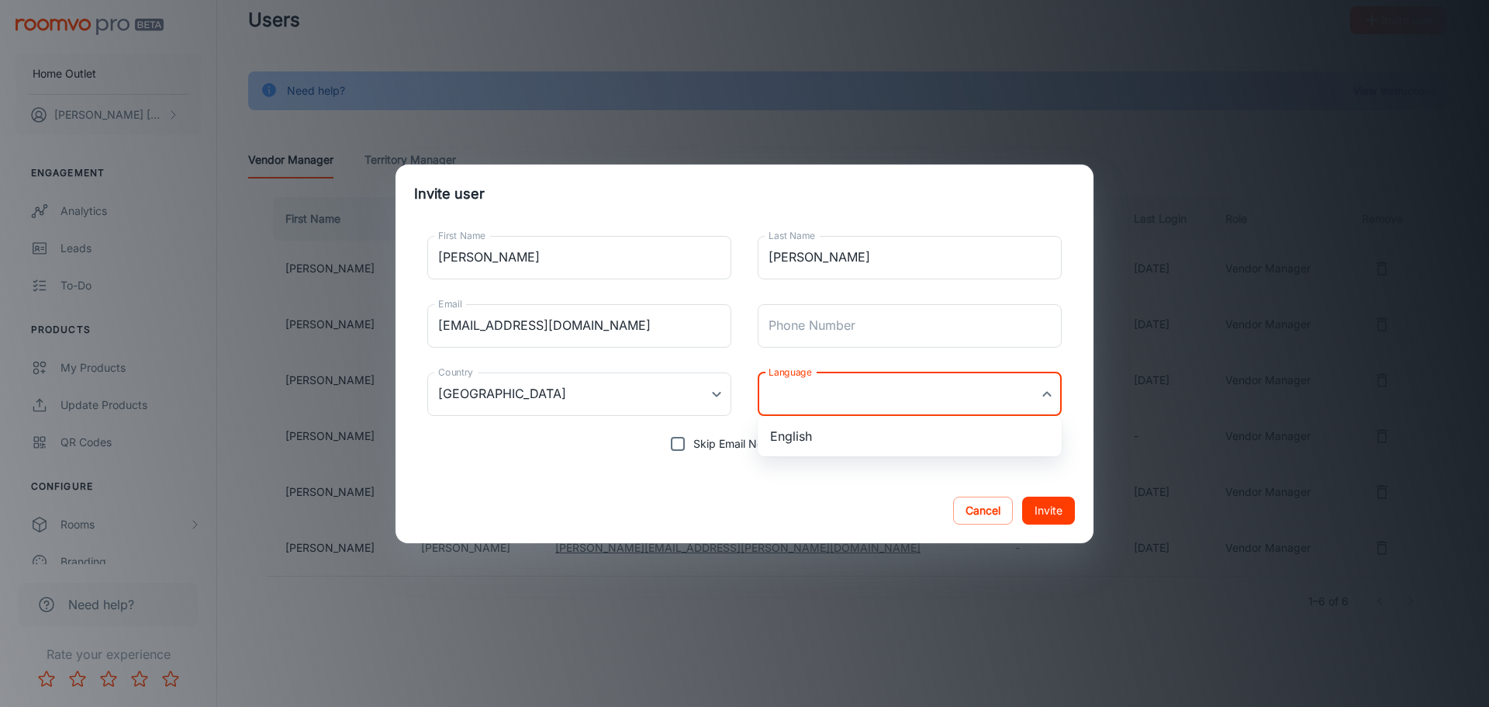
click at [876, 437] on li "English" at bounding box center [910, 436] width 304 height 28
type input "en-us"
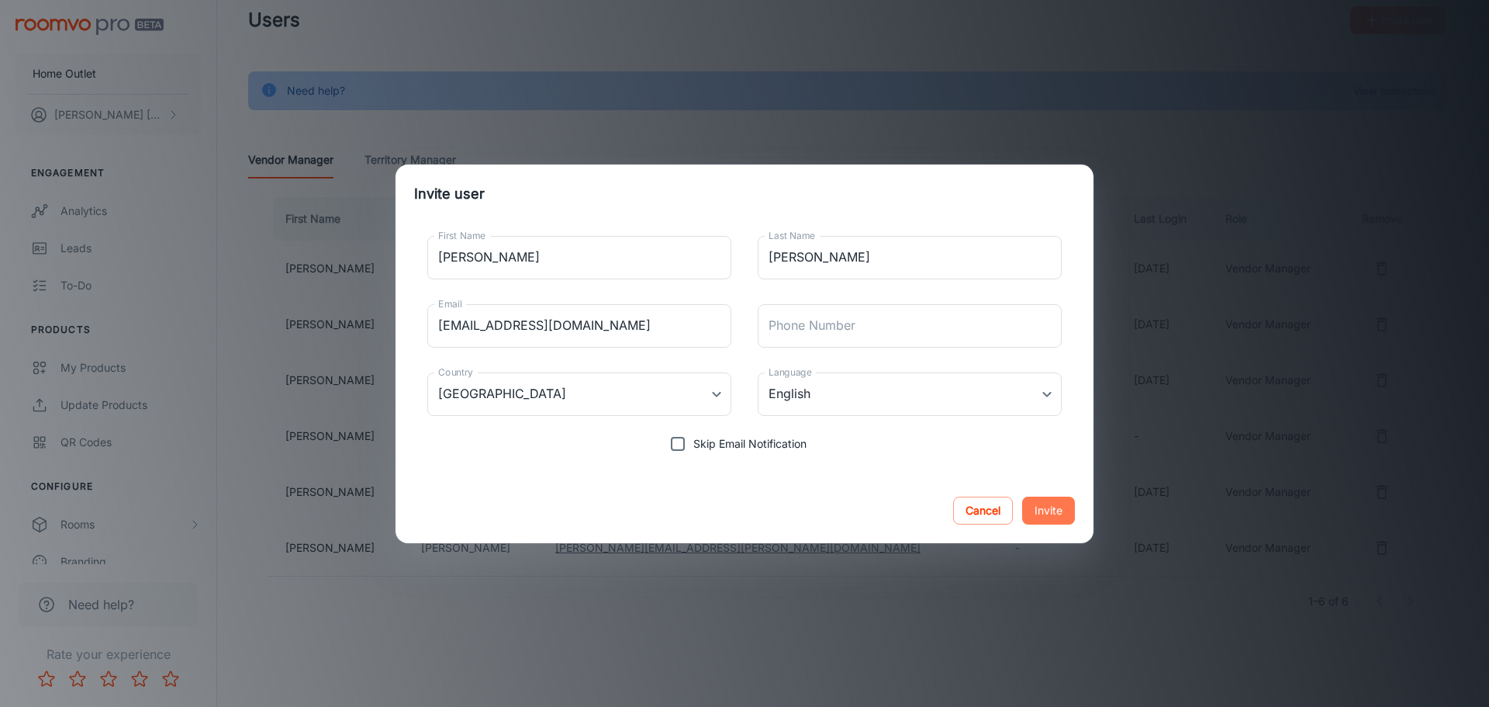
click at [1038, 503] on button "Invite" at bounding box center [1048, 510] width 53 height 28
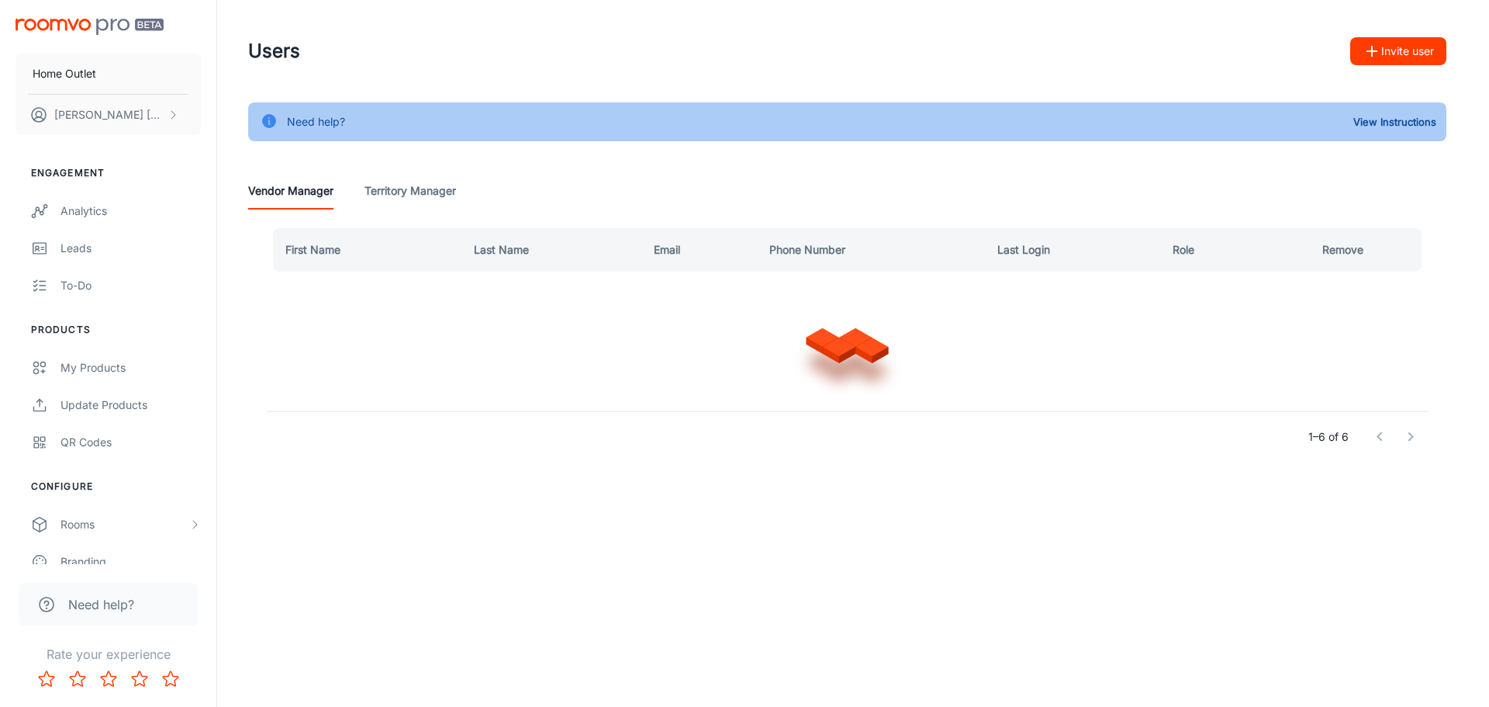
scroll to position [0, 0]
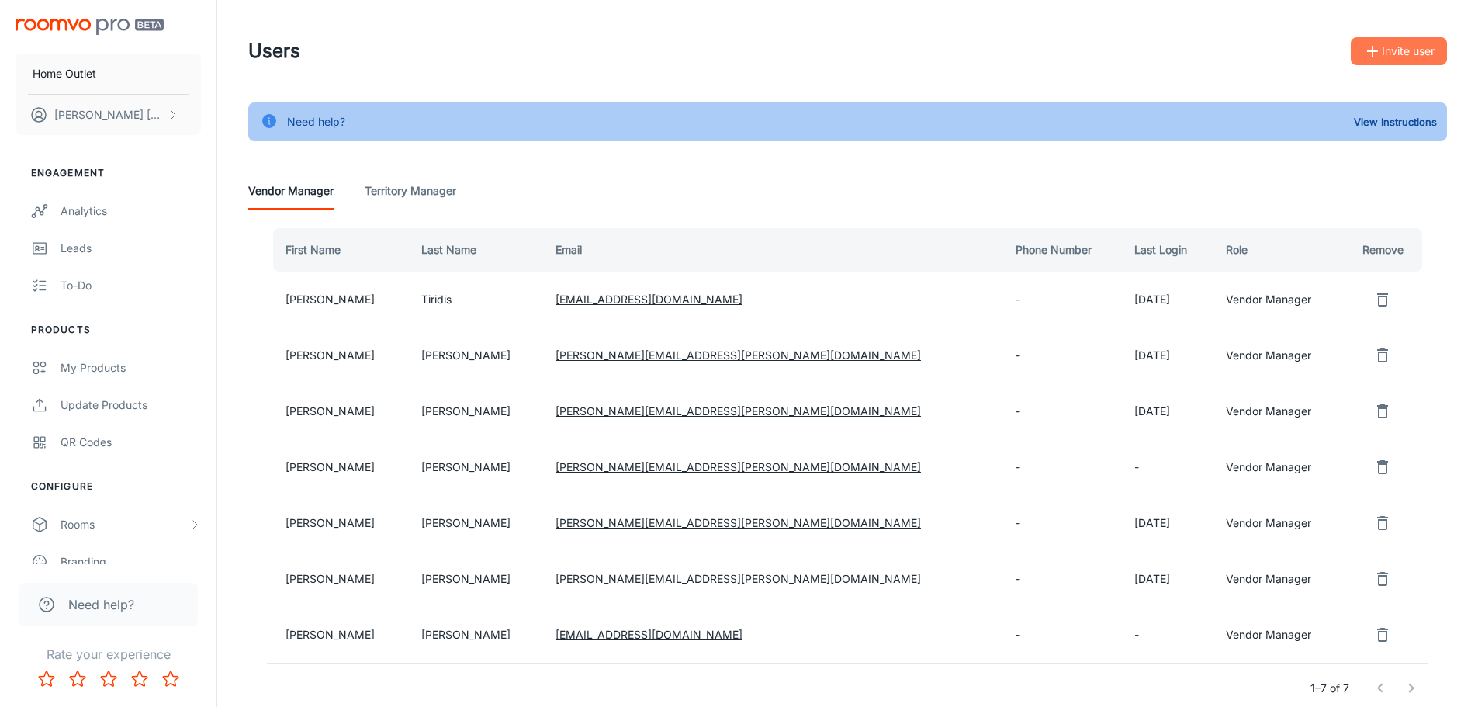
click at [1431, 38] on button "Invite user" at bounding box center [1398, 51] width 96 height 28
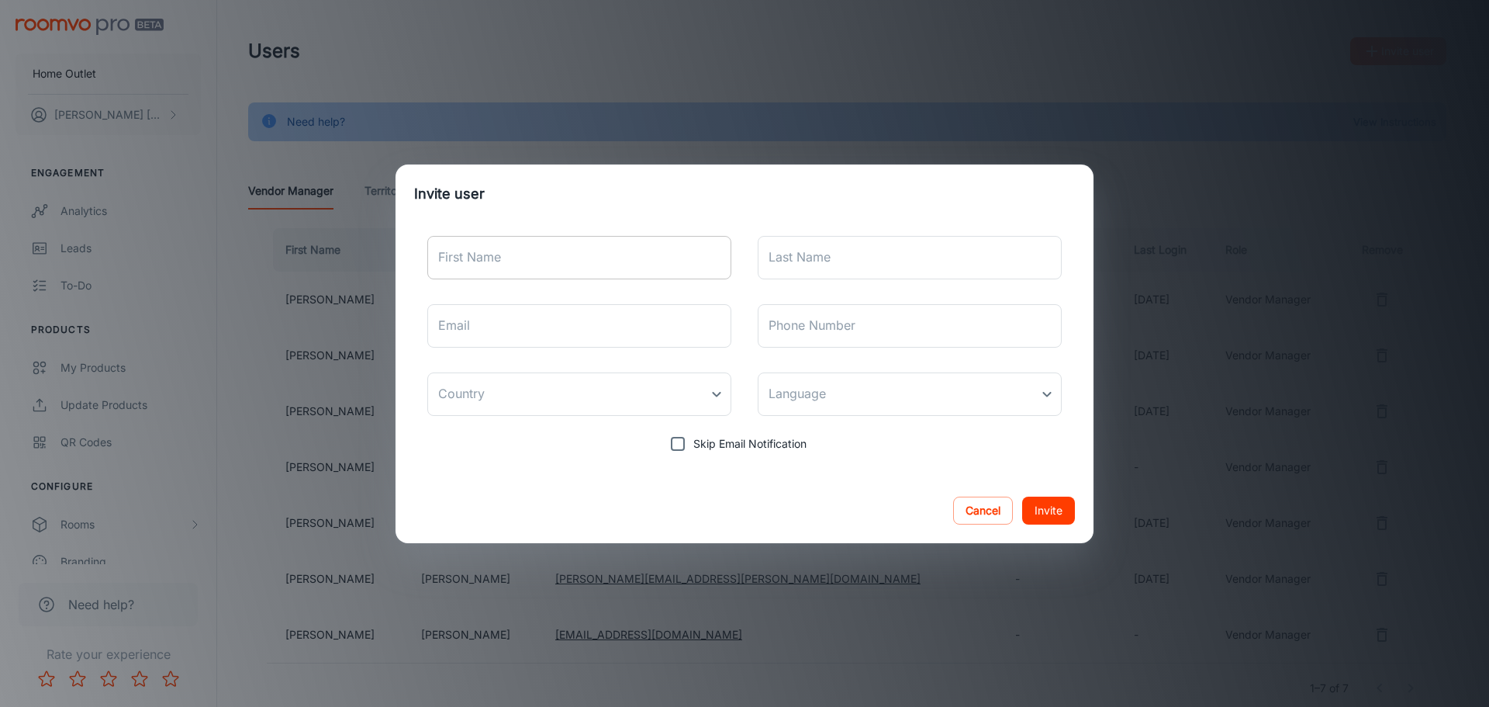
click at [546, 268] on input "First Name" at bounding box center [579, 257] width 304 height 43
type input "[PERSON_NAME]"
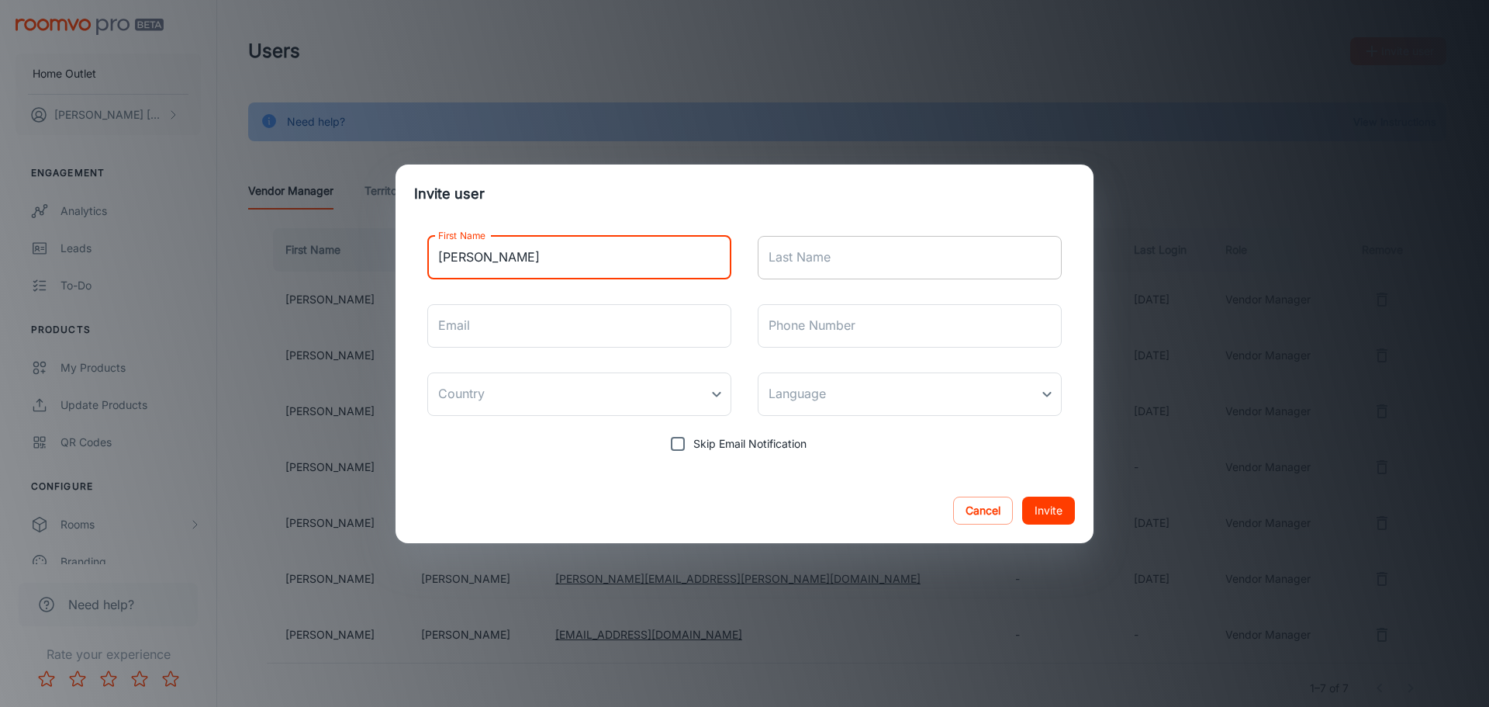
click at [797, 247] on input "Last Name" at bounding box center [910, 257] width 304 height 43
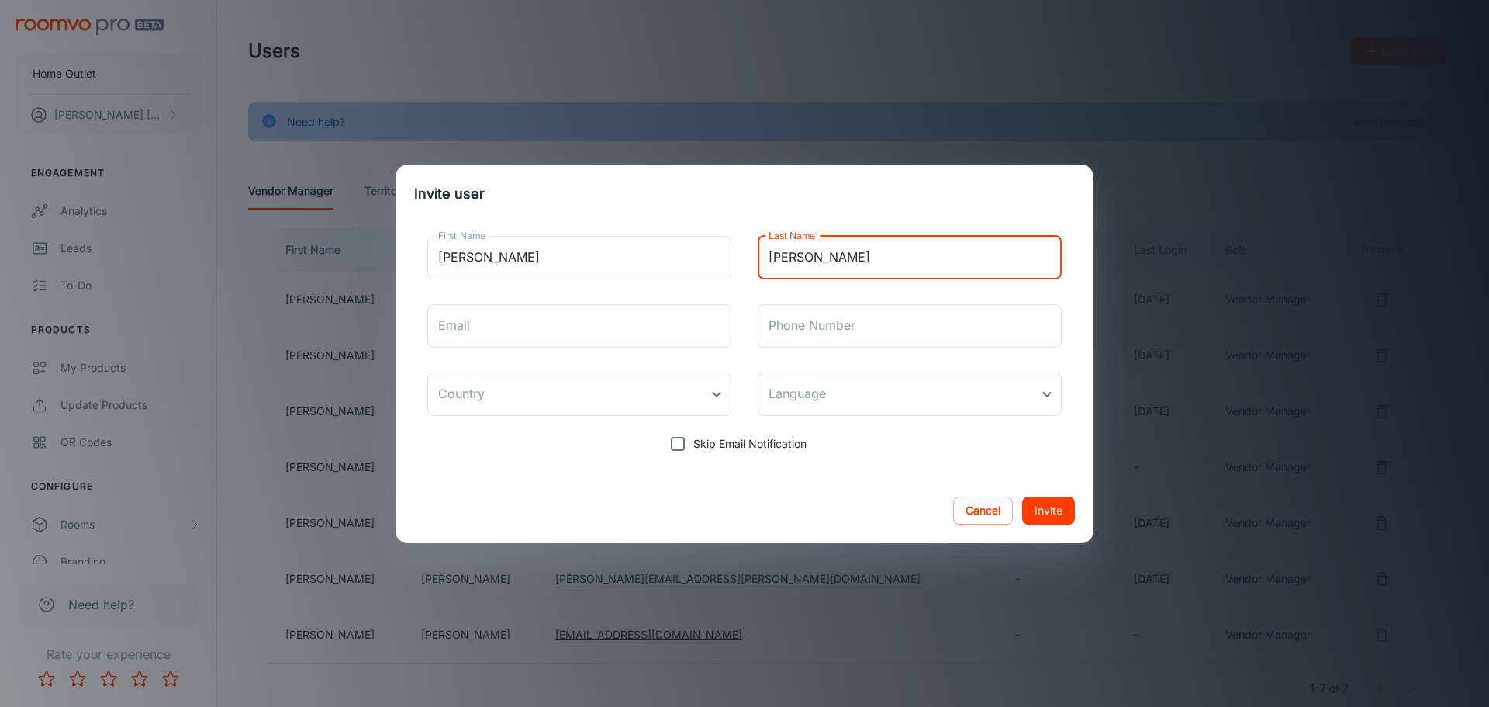
type input "[PERSON_NAME]"
click at [1022, 496] on button "Invite" at bounding box center [1048, 510] width 53 height 28
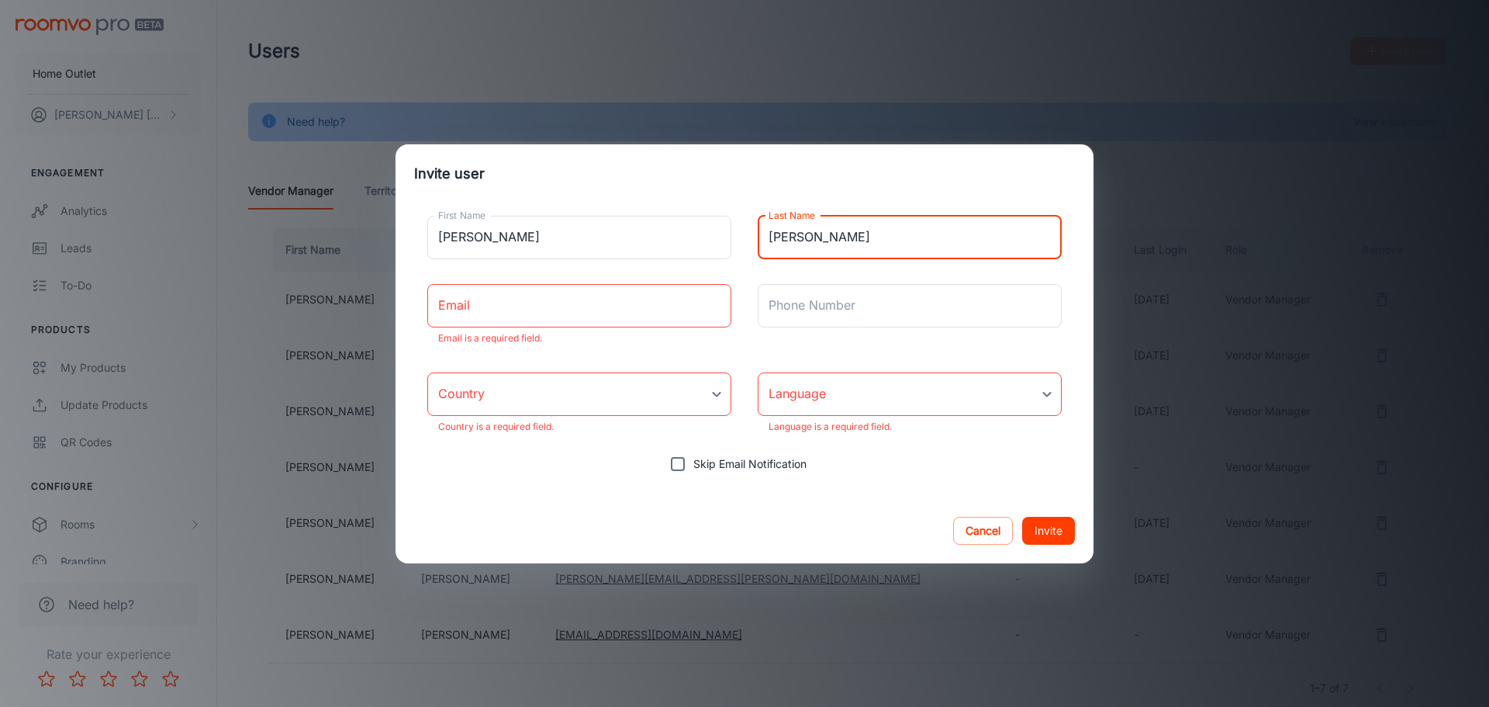
click at [607, 311] on input "Email" at bounding box center [579, 305] width 304 height 43
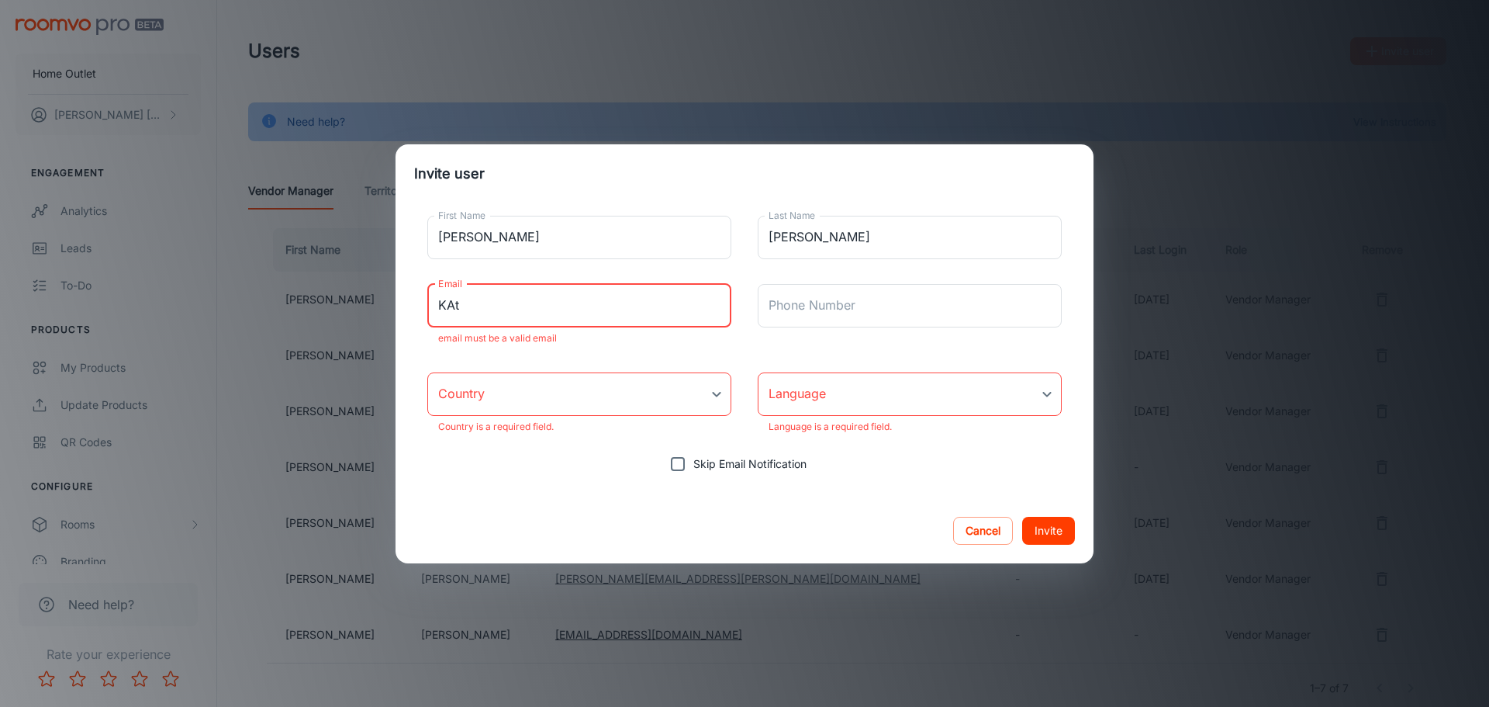
type input "[EMAIL_ADDRESS][DOMAIN_NAME]"
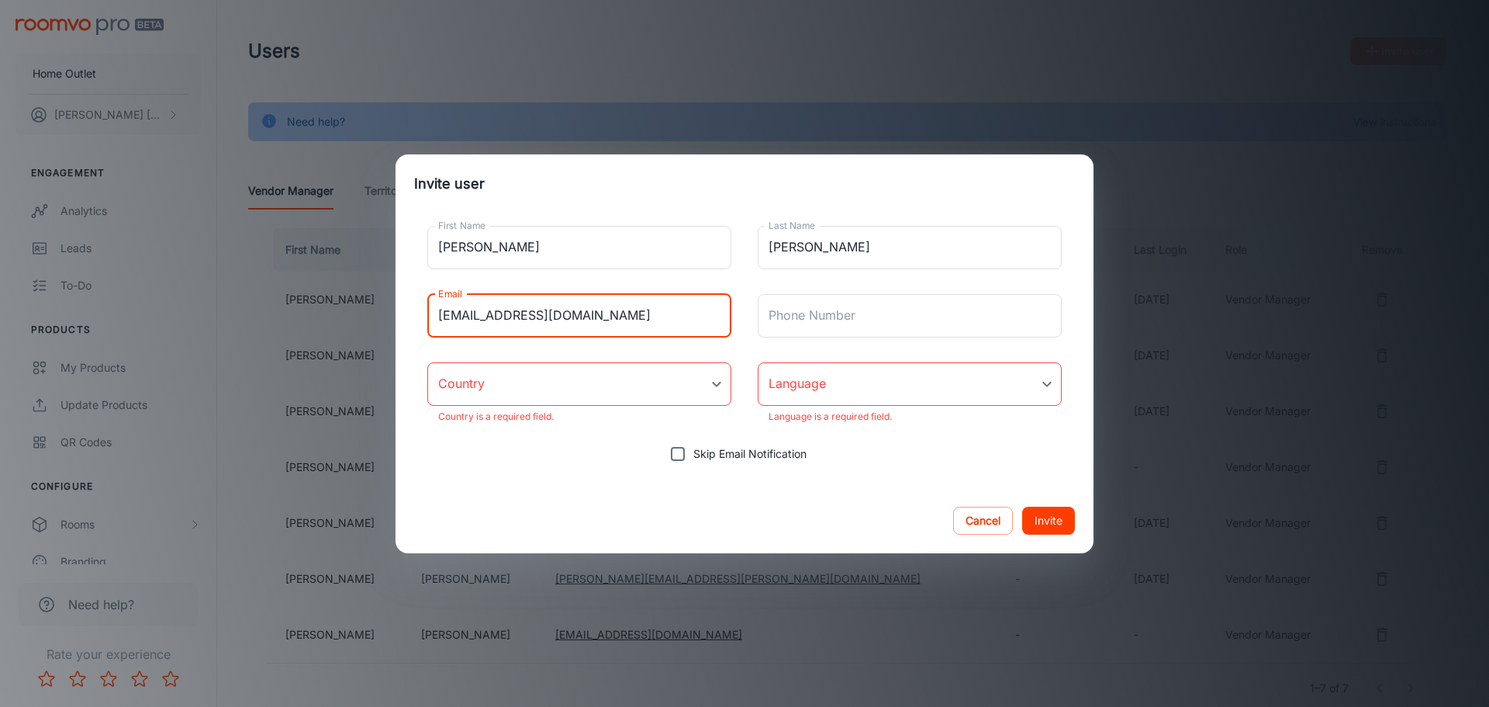
click at [531, 394] on body "Home Outlet [PERSON_NAME] Engagement Analytics Leads To-do Products My Products…" at bounding box center [744, 353] width 1489 height 707
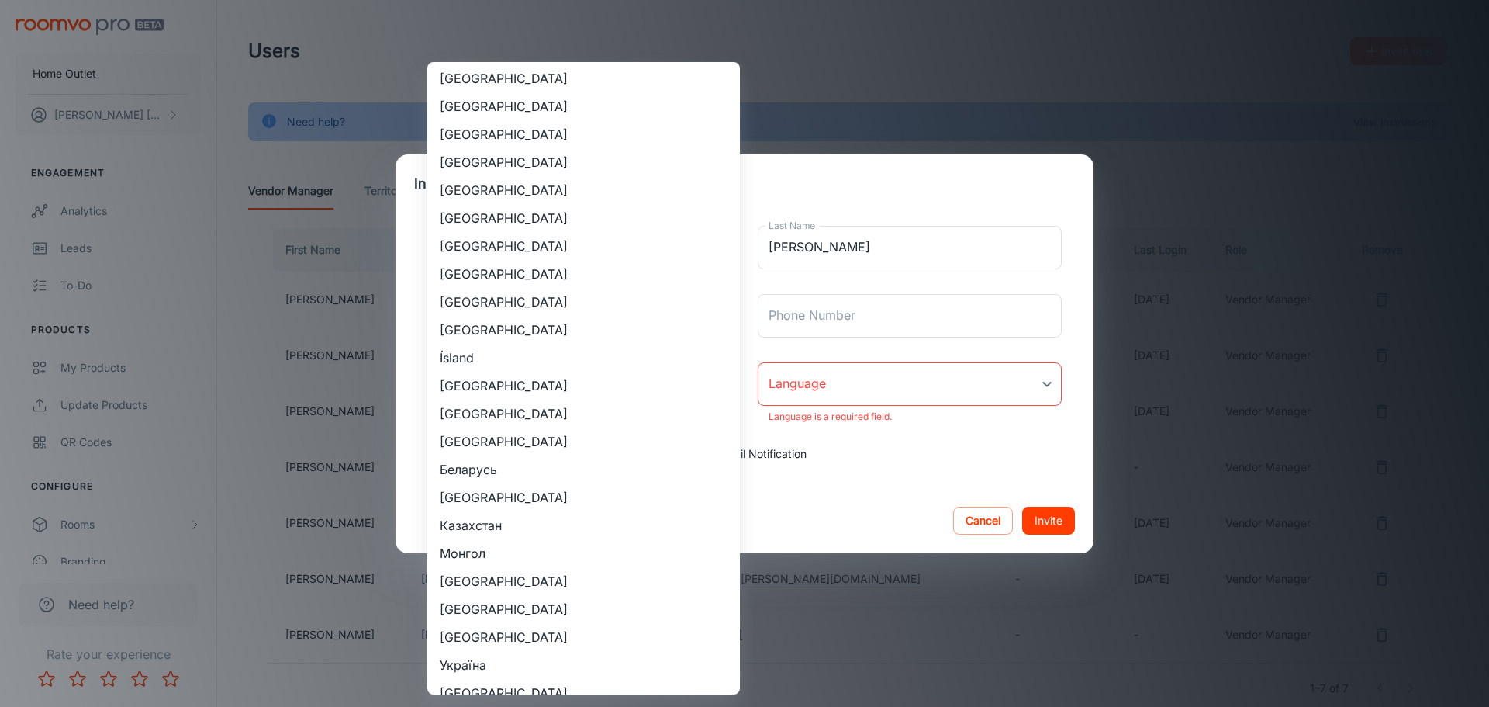
scroll to position [1474, 0]
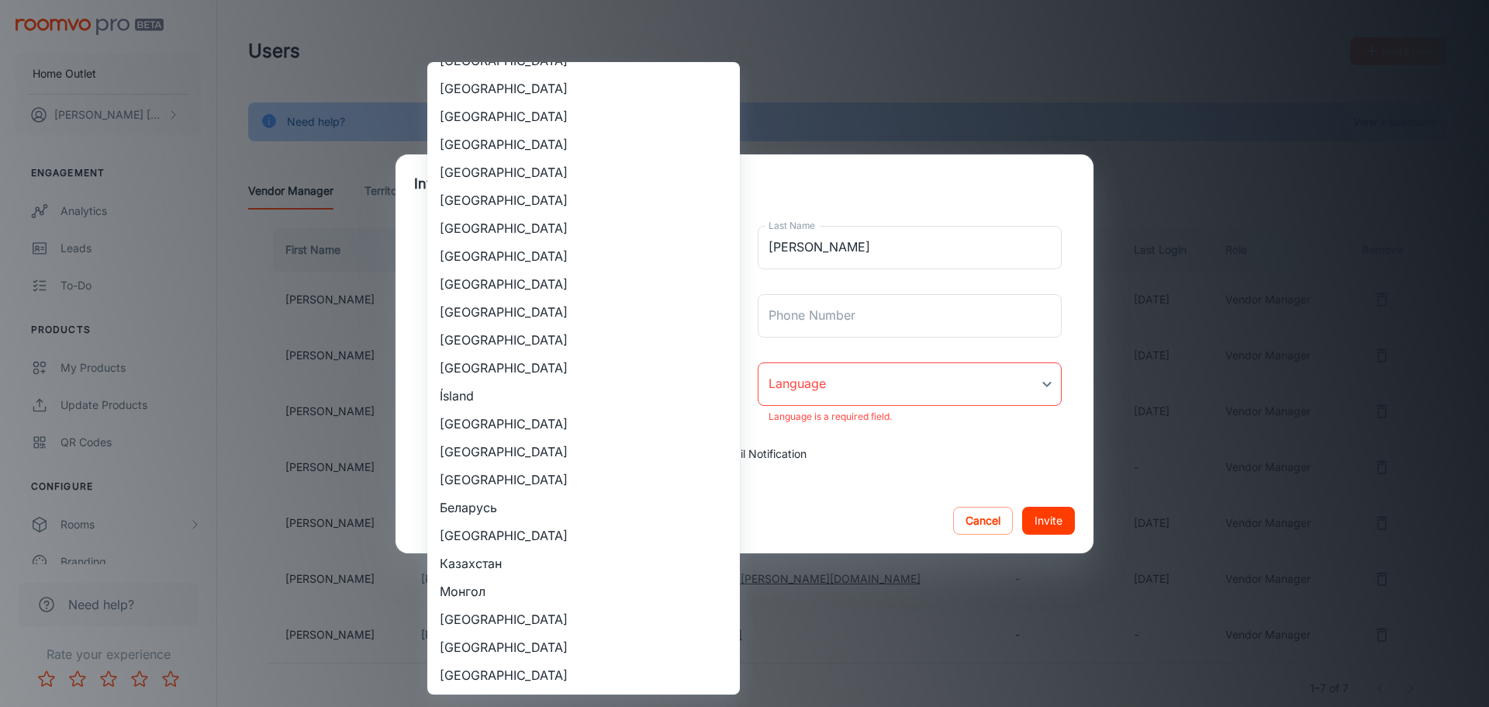
click at [471, 278] on li "[GEOGRAPHIC_DATA]" at bounding box center [583, 284] width 313 height 28
type input "[GEOGRAPHIC_DATA]"
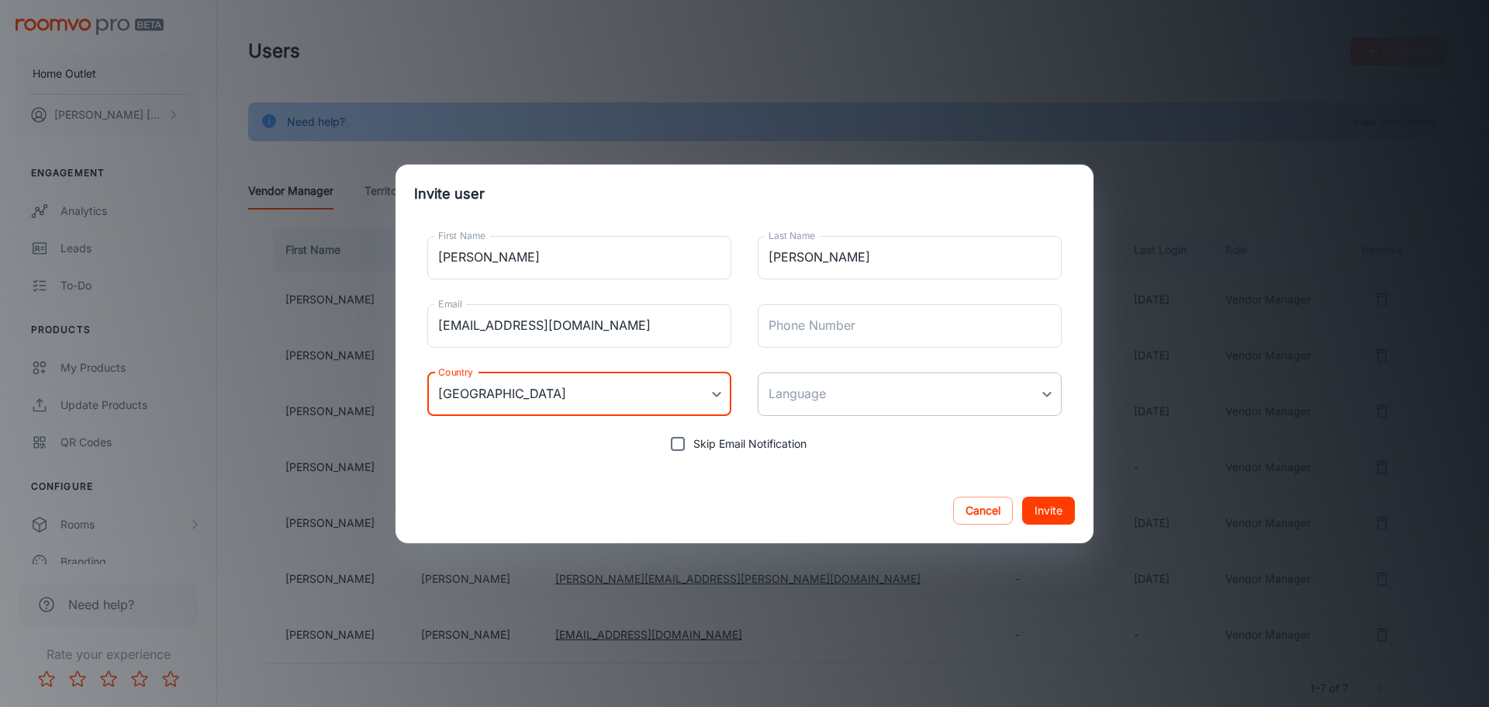
click at [814, 394] on body "Home Outlet [PERSON_NAME] Engagement Analytics Leads To-do Products My Products…" at bounding box center [744, 353] width 1489 height 707
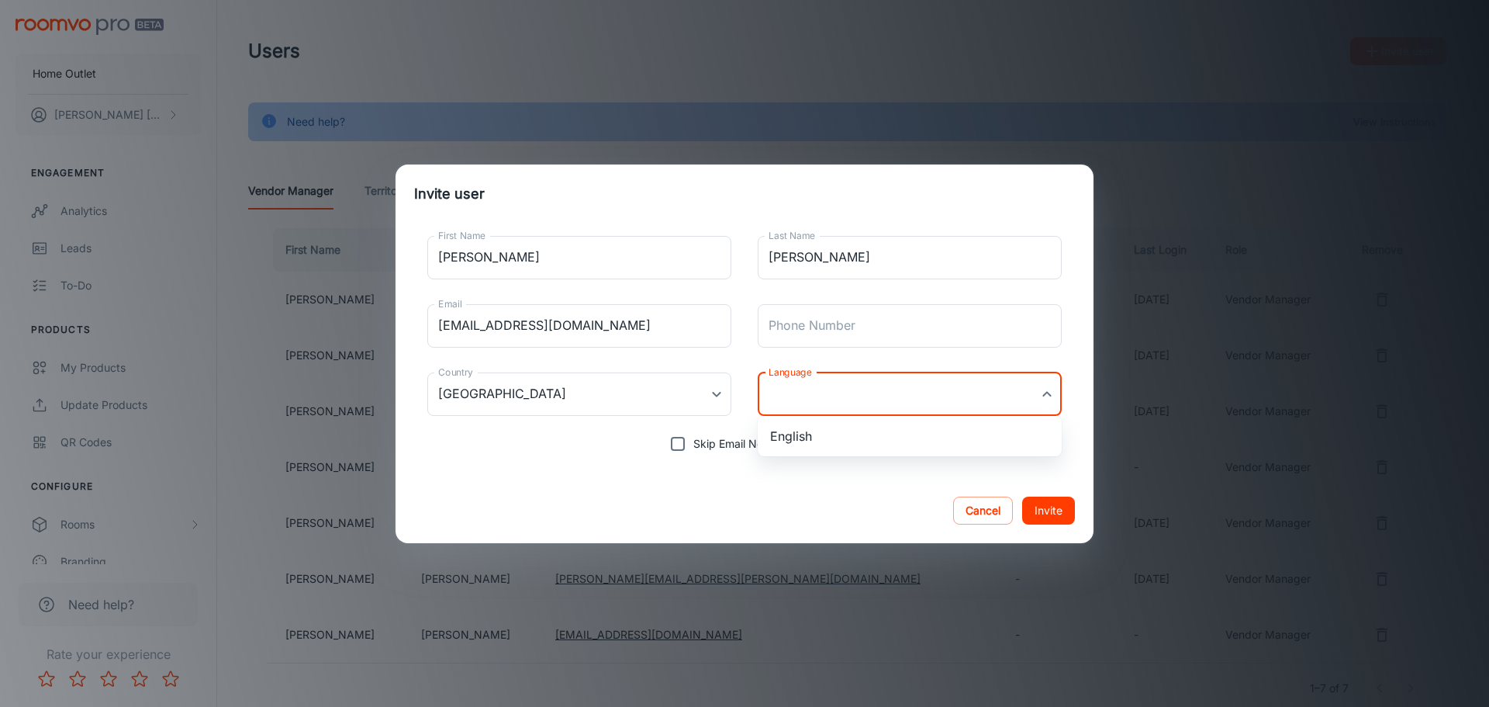
click at [830, 447] on li "English" at bounding box center [910, 436] width 304 height 28
type input "en-us"
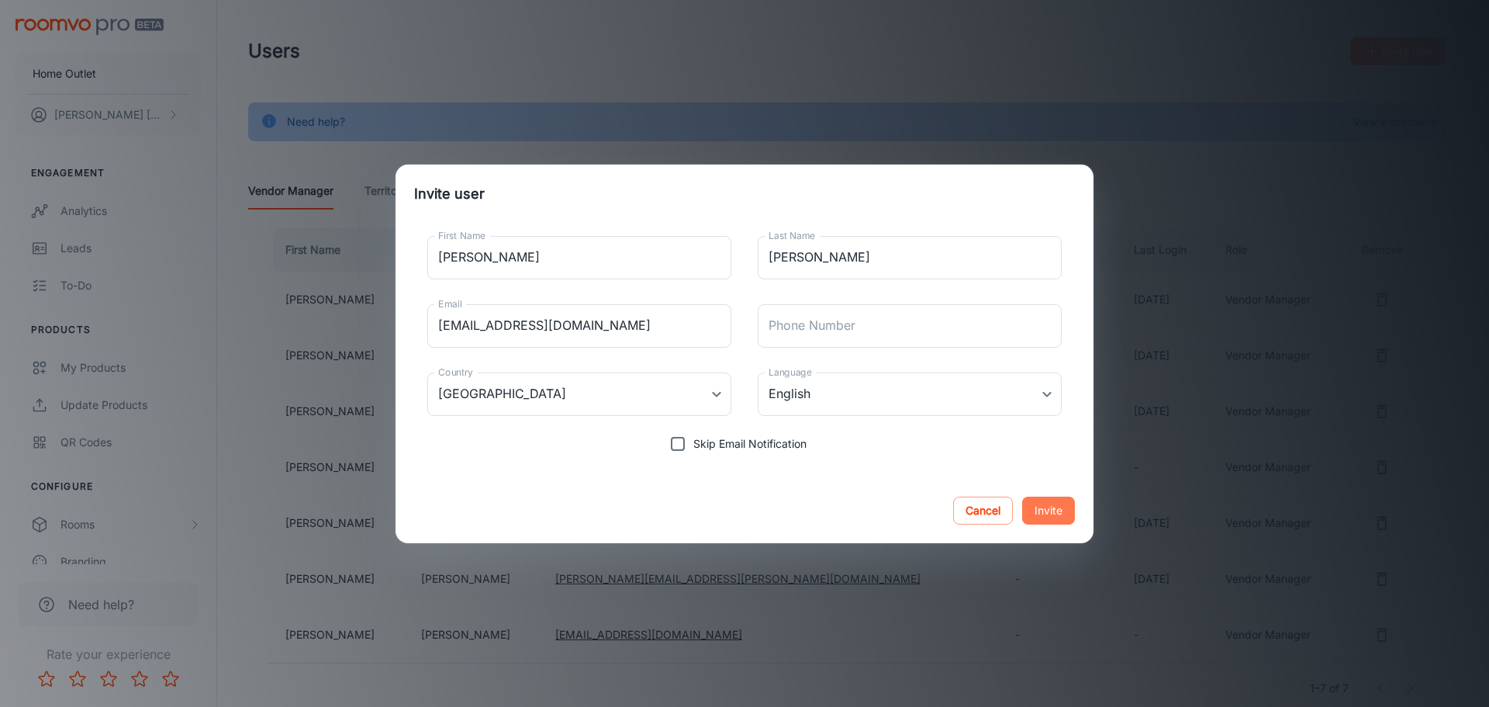
click at [1053, 510] on button "Invite" at bounding box center [1048, 510] width 53 height 28
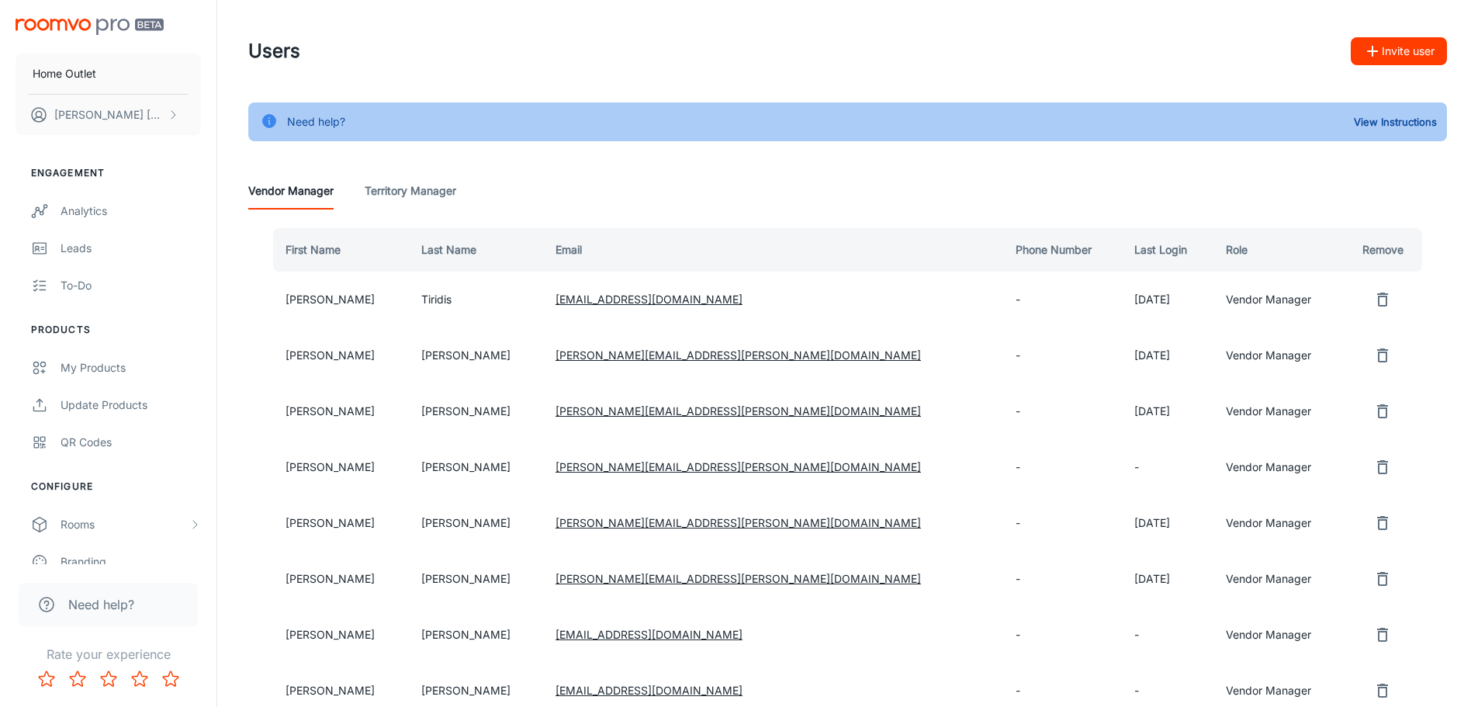
click at [1363, 54] on icon "button" at bounding box center [1372, 51] width 19 height 19
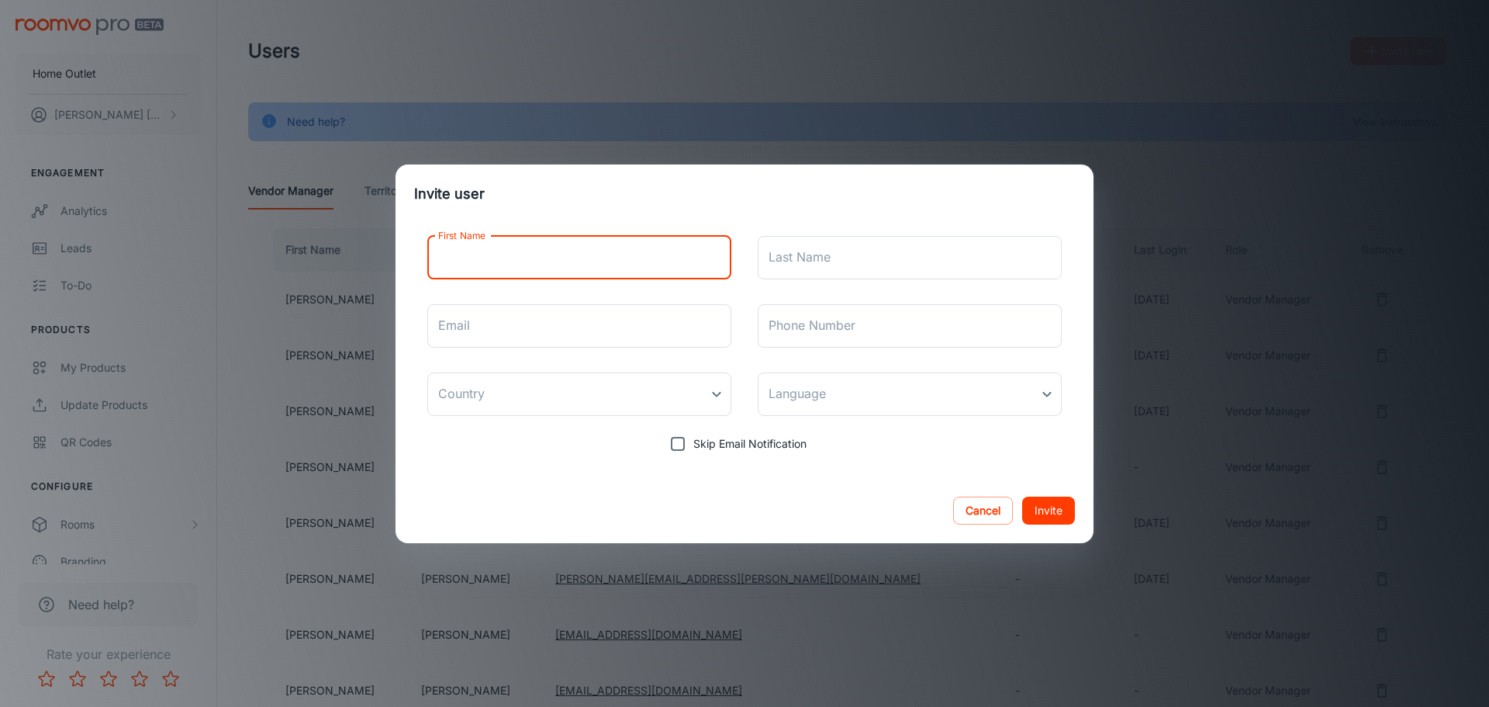
click at [524, 254] on input "First Name" at bounding box center [579, 257] width 304 height 43
type input "[PERSON_NAME]"
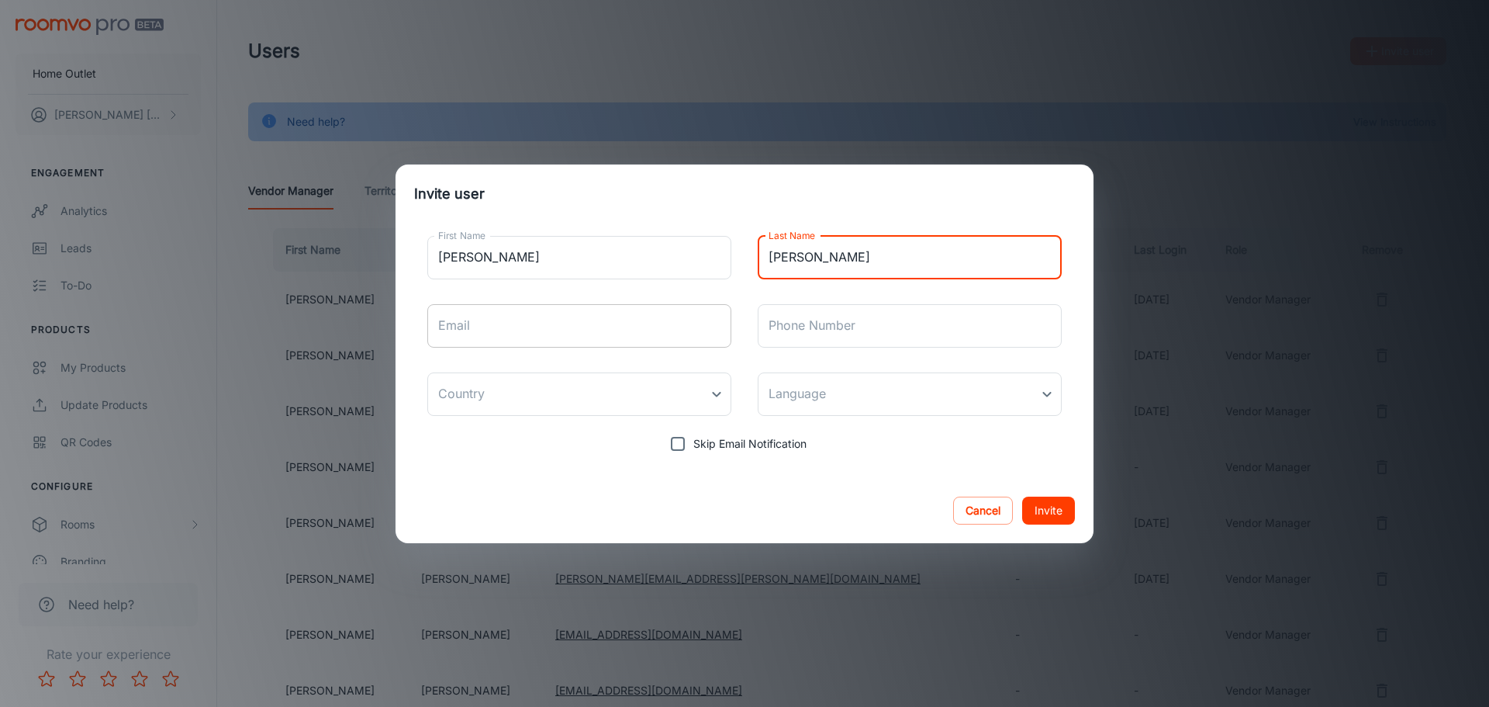
type input "[PERSON_NAME]"
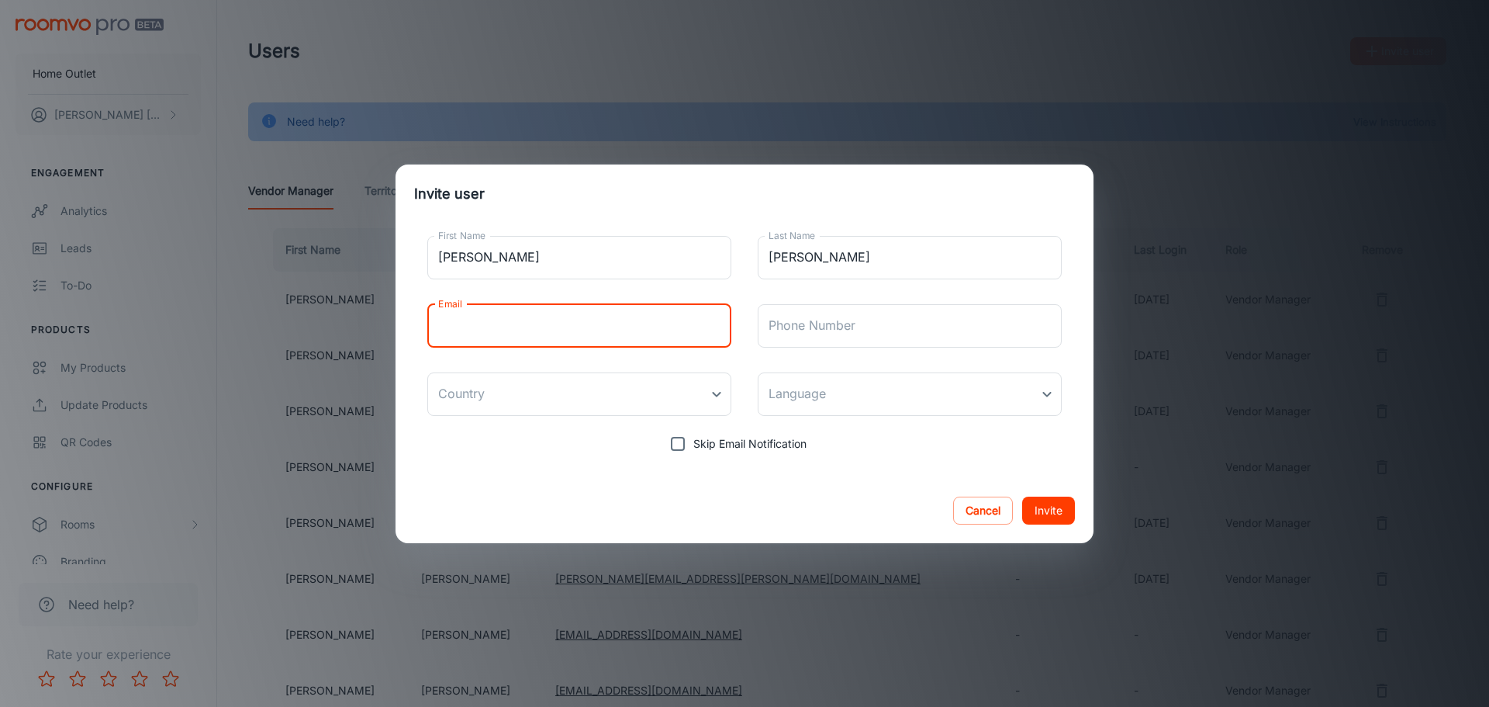
click at [493, 330] on input "Email" at bounding box center [579, 325] width 304 height 43
type input "[PERSON_NAME][EMAIL_ADDRESS][PERSON_NAME][DOMAIN_NAME]"
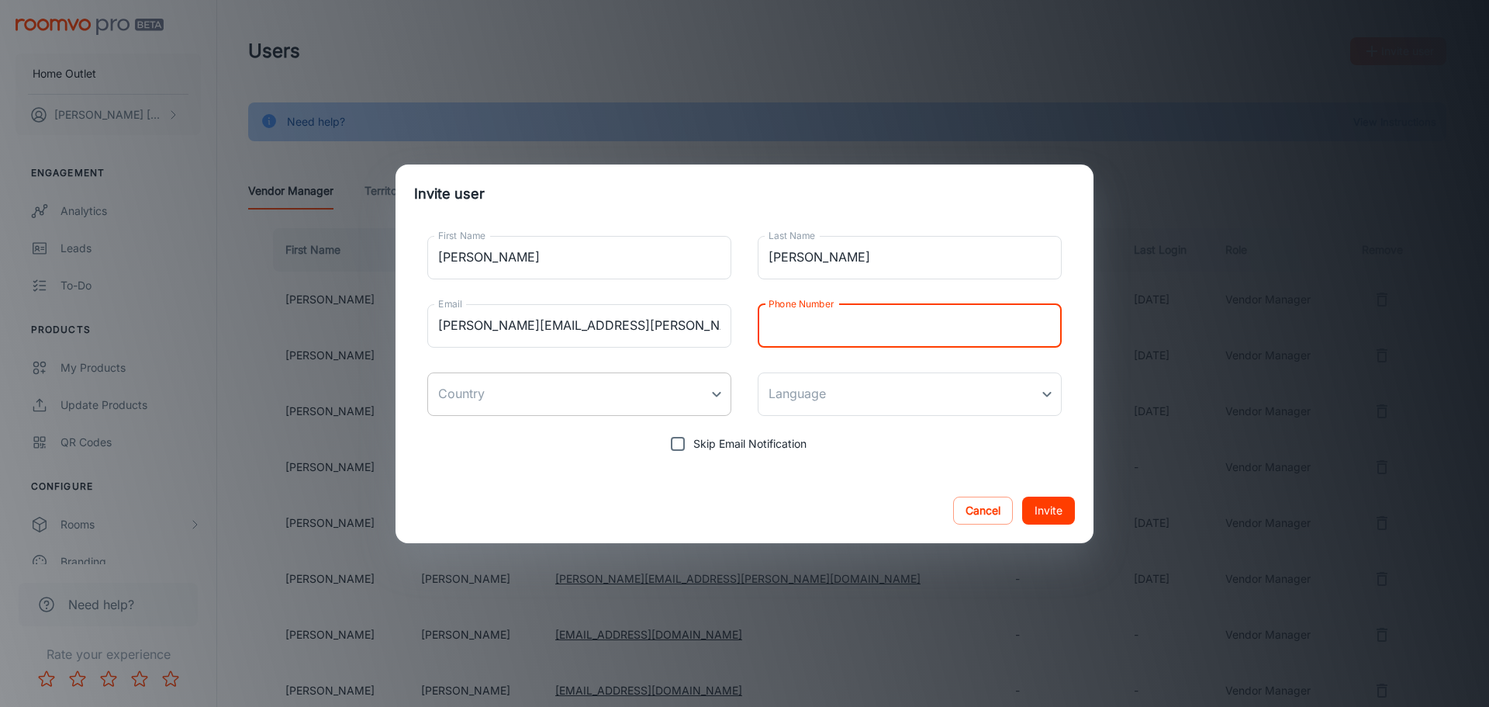
click at [459, 392] on body "Home Outlet [PERSON_NAME] Engagement Analytics Leads To-do Products My Products…" at bounding box center [744, 353] width 1489 height 707
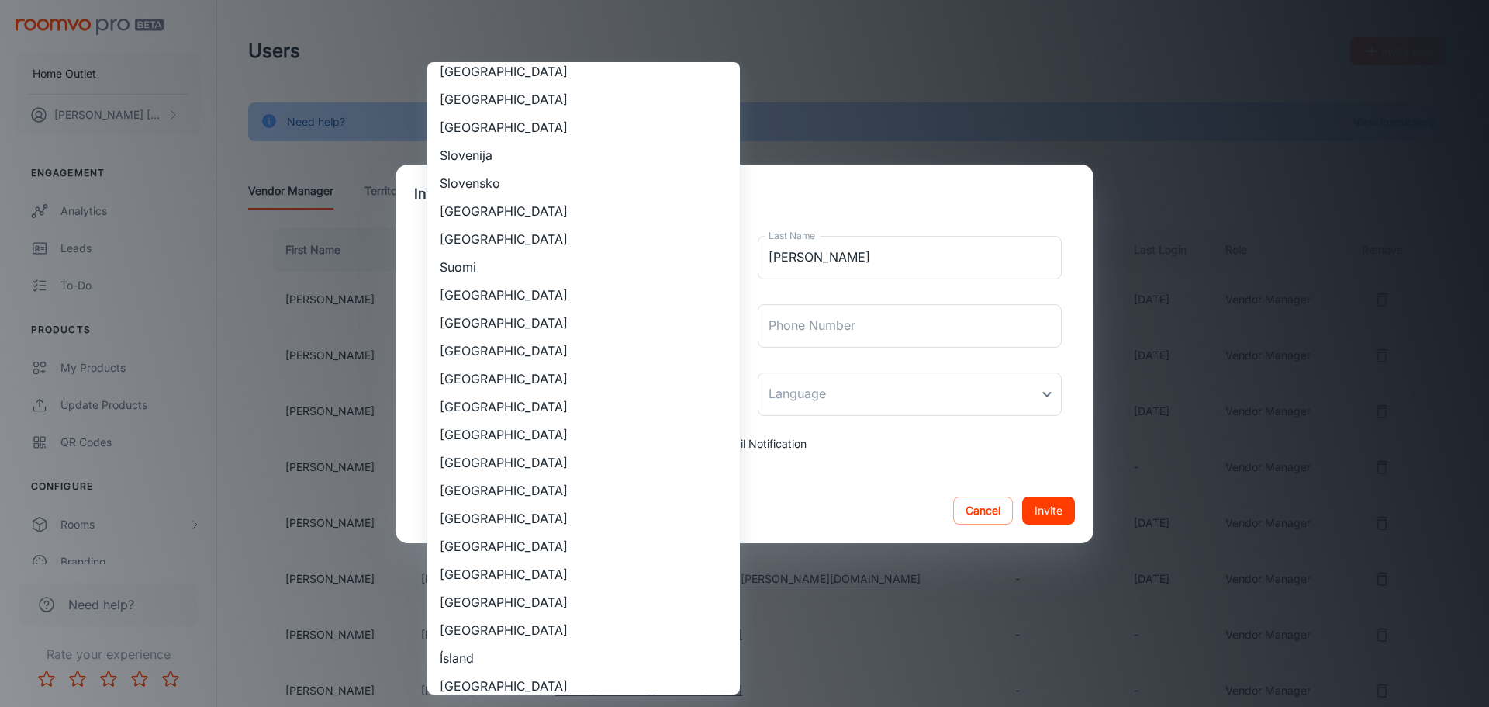
scroll to position [1551, 0]
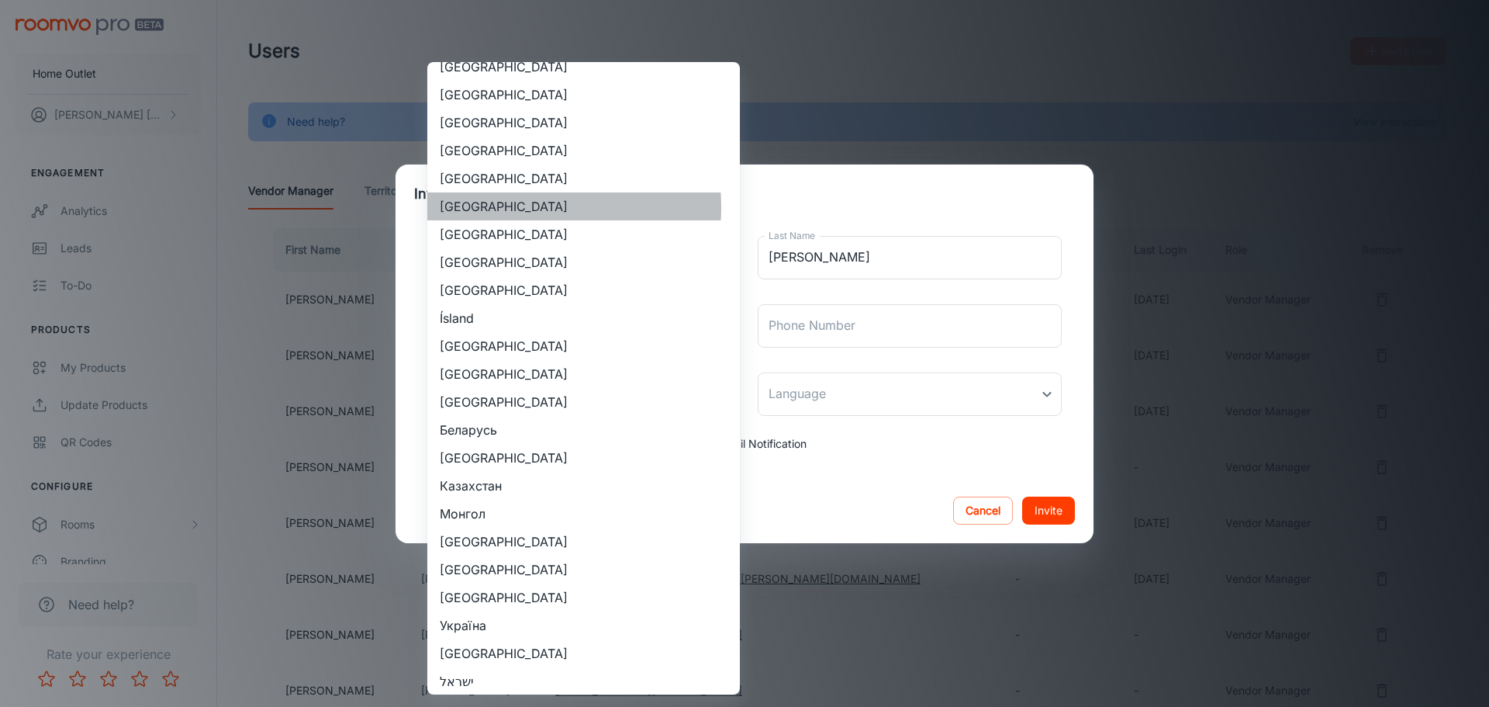
click at [505, 207] on li "[GEOGRAPHIC_DATA]" at bounding box center [583, 206] width 313 height 28
type input "[GEOGRAPHIC_DATA]"
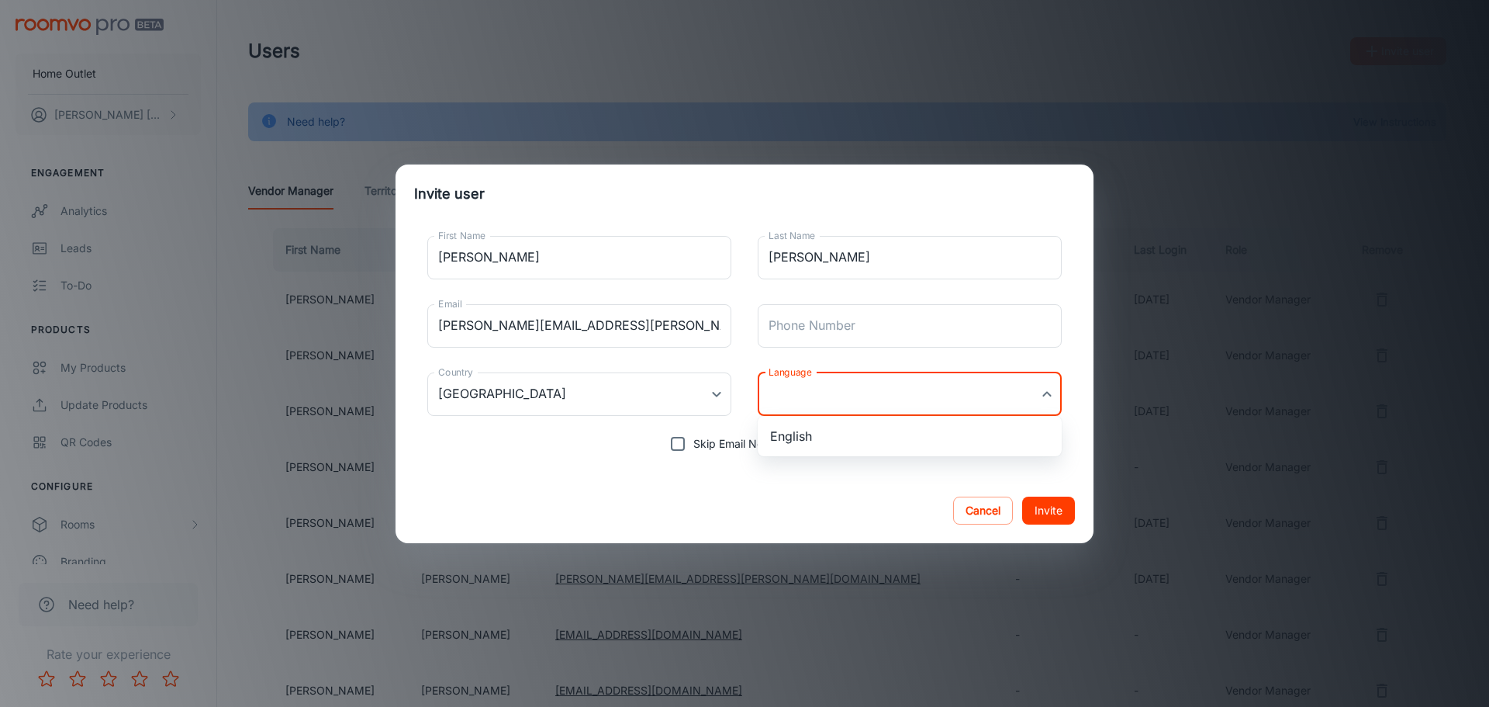
click at [830, 401] on body "Home Outlet [PERSON_NAME] Engagement Analytics Leads To-do Products My Products…" at bounding box center [744, 353] width 1489 height 707
click at [843, 437] on li "English" at bounding box center [910, 436] width 304 height 28
type input "en-us"
click at [861, 500] on div "Cancel Invite" at bounding box center [745, 510] width 698 height 65
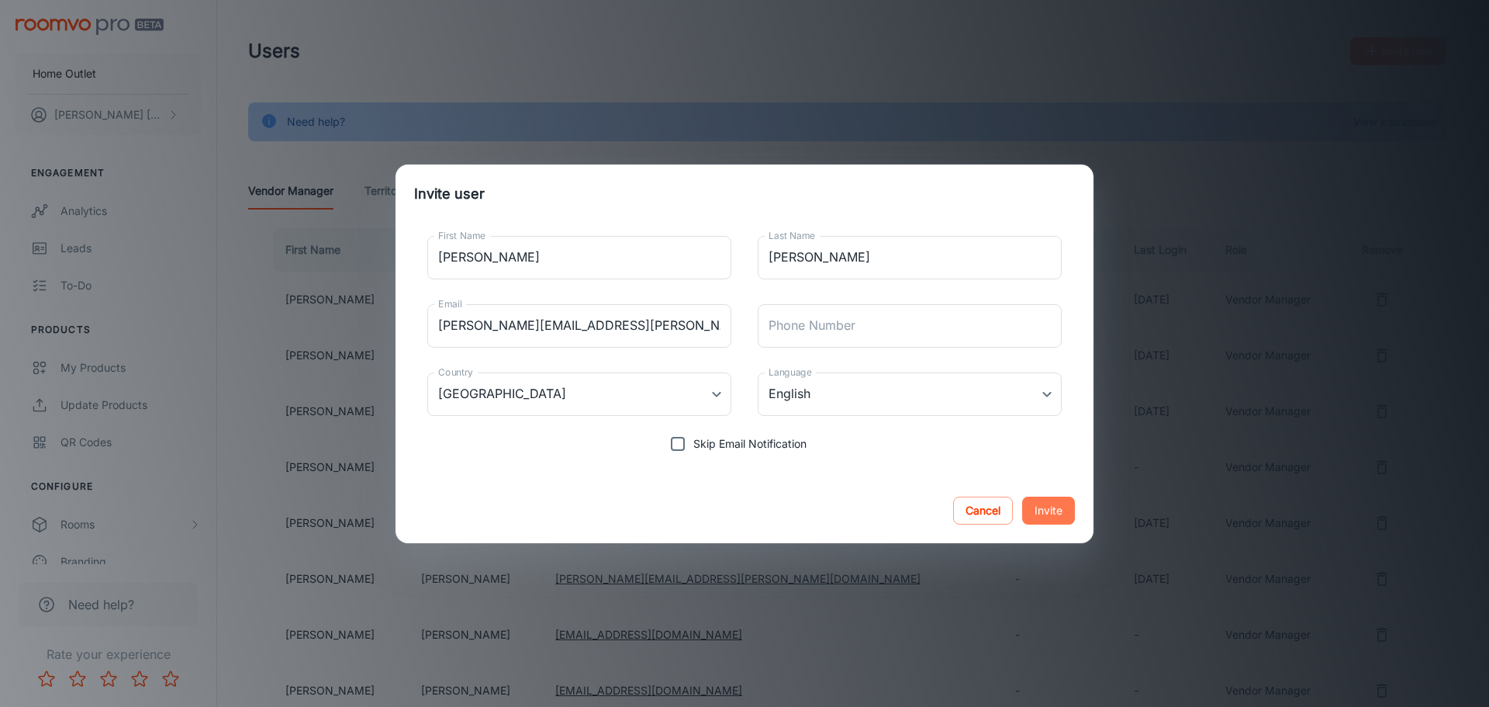
click at [1049, 516] on button "Invite" at bounding box center [1048, 510] width 53 height 28
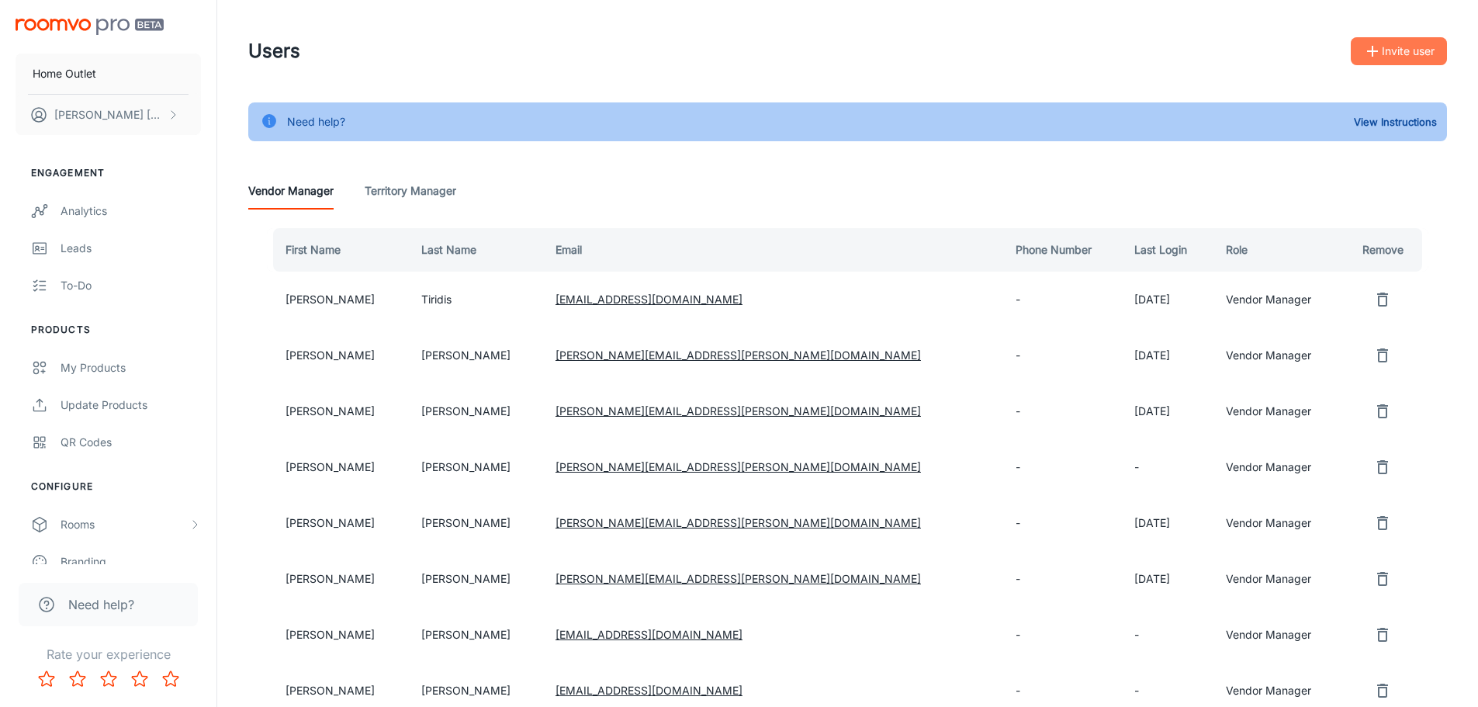
click at [1415, 48] on button "Invite user" at bounding box center [1398, 51] width 96 height 28
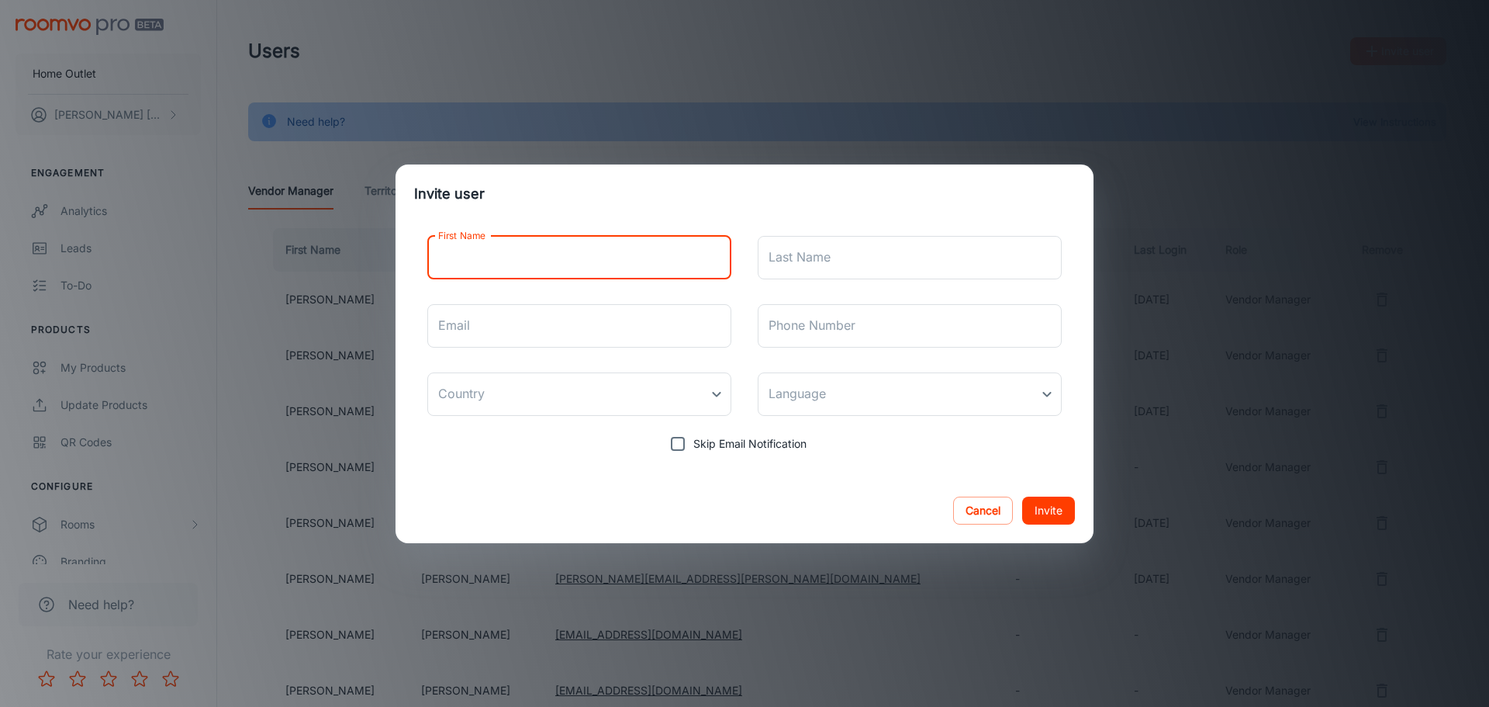
click at [578, 261] on input "First Name" at bounding box center [579, 257] width 304 height 43
type input "[PERSON_NAME]"
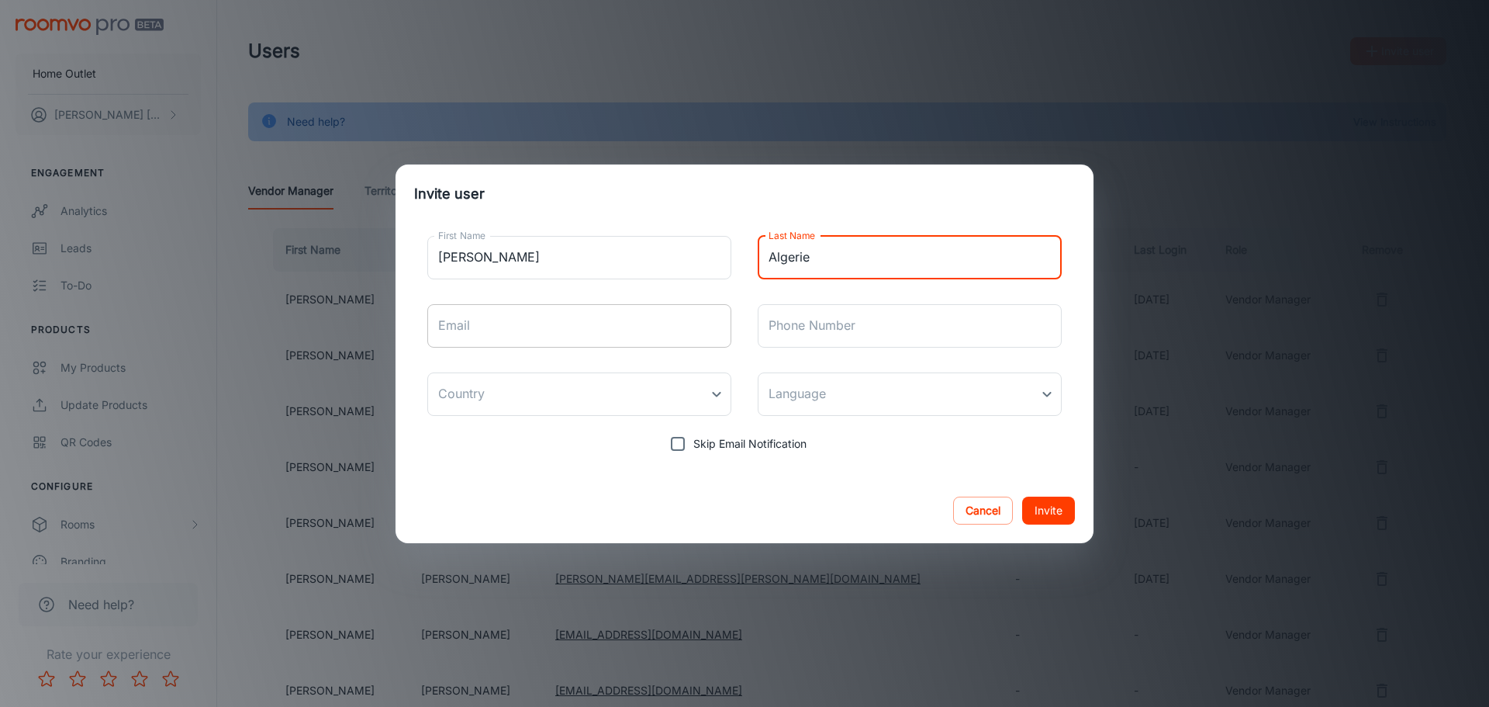
type input "Algerie"
click at [582, 333] on input "Email" at bounding box center [579, 325] width 304 height 43
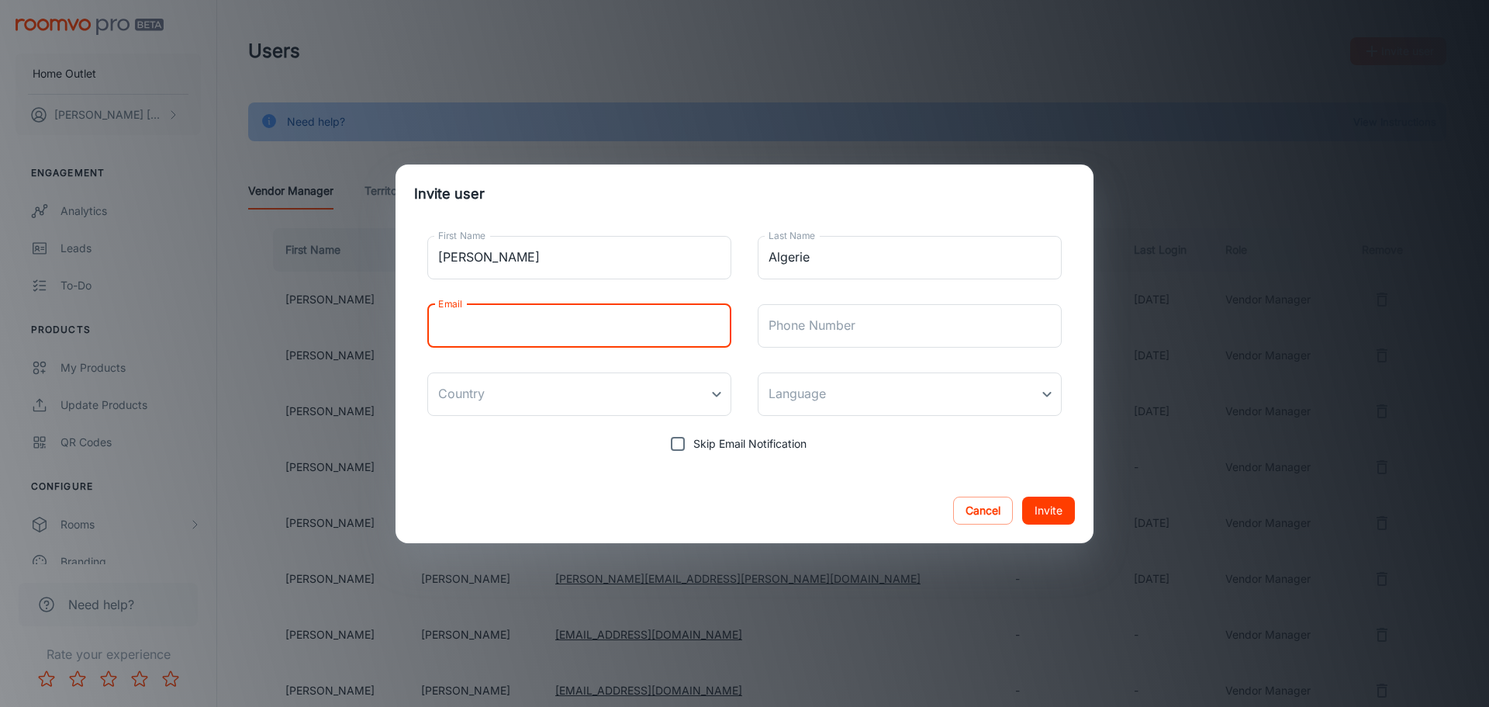
type input "H"
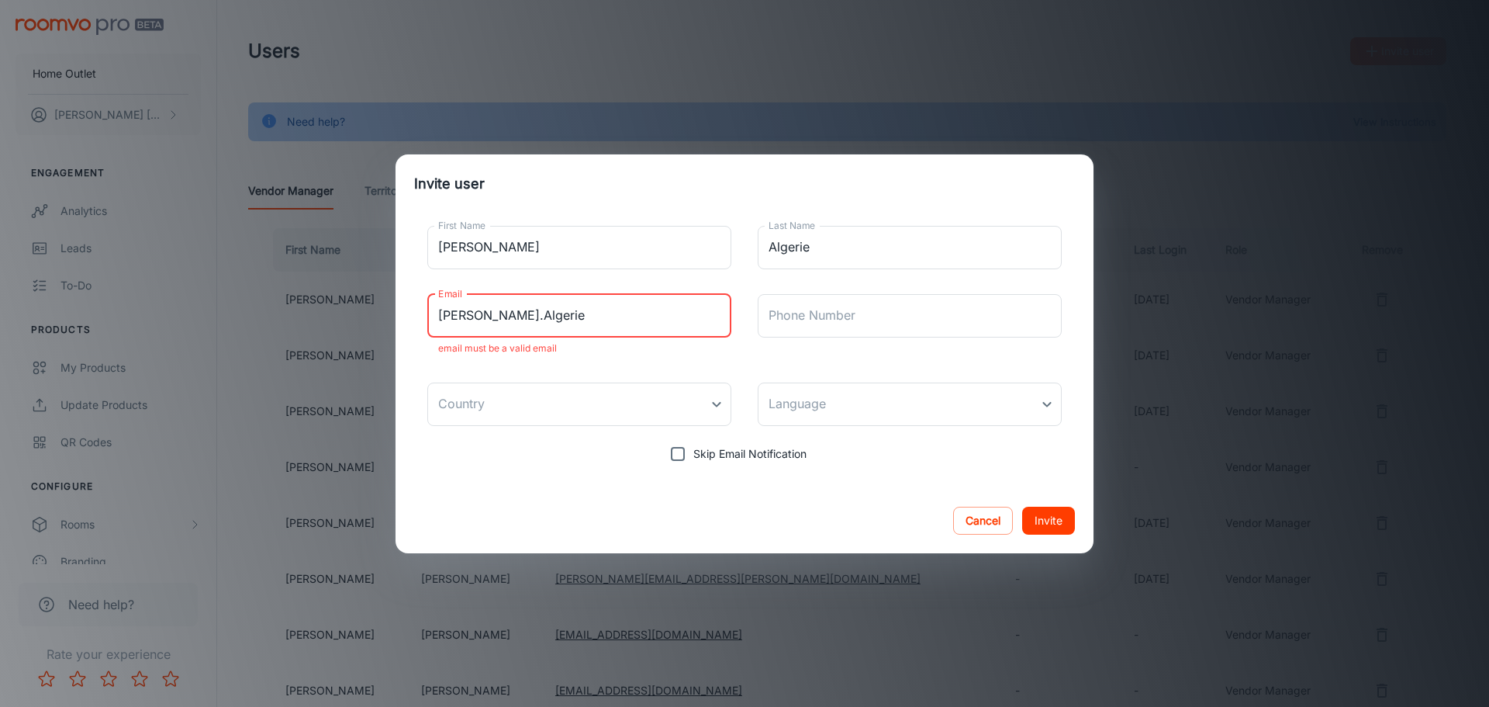
click at [582, 333] on input "[PERSON_NAME].Algerie" at bounding box center [579, 315] width 304 height 43
type input "[PERSON_NAME].Algerie@ecbarton"
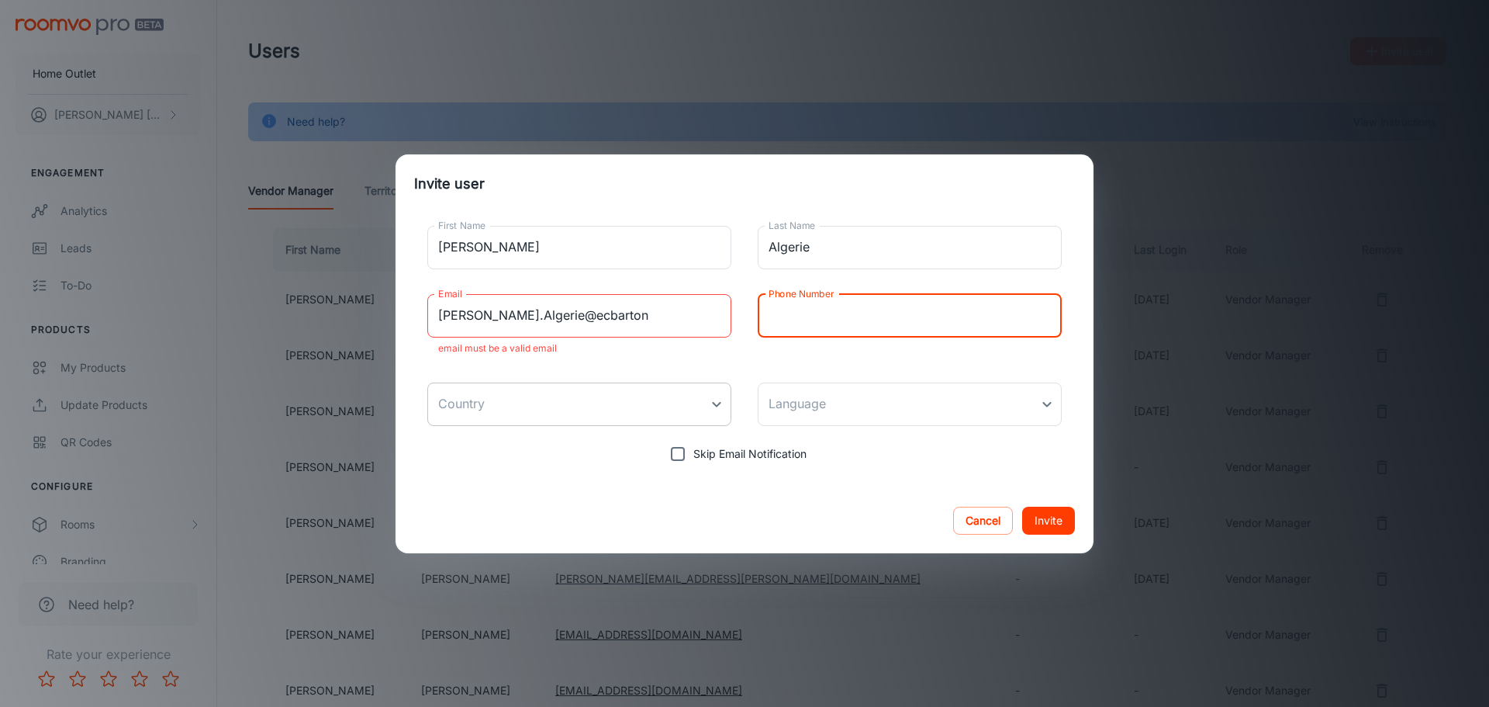
click at [585, 388] on body "Home Outlet [PERSON_NAME] Engagement Analytics Leads To-do Products My Products…" at bounding box center [744, 353] width 1489 height 707
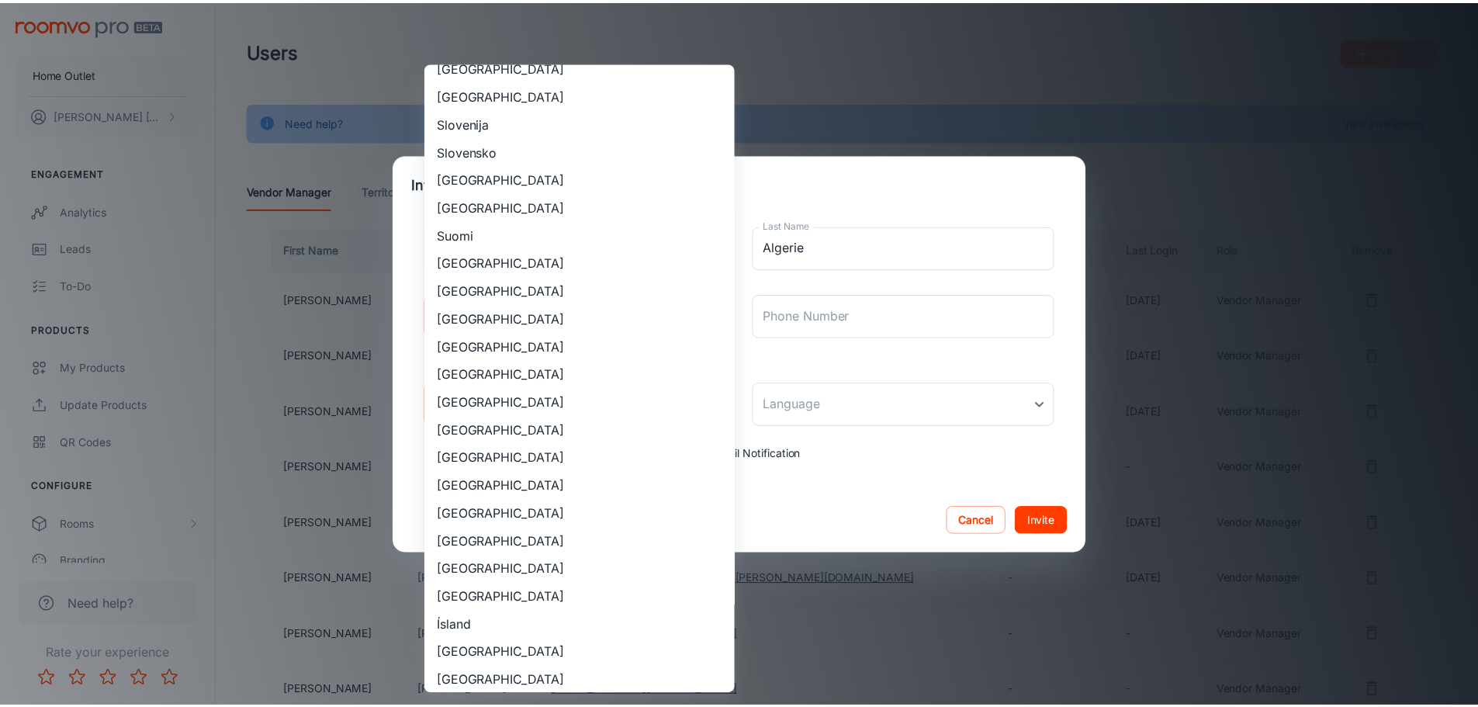
scroll to position [1319, 0]
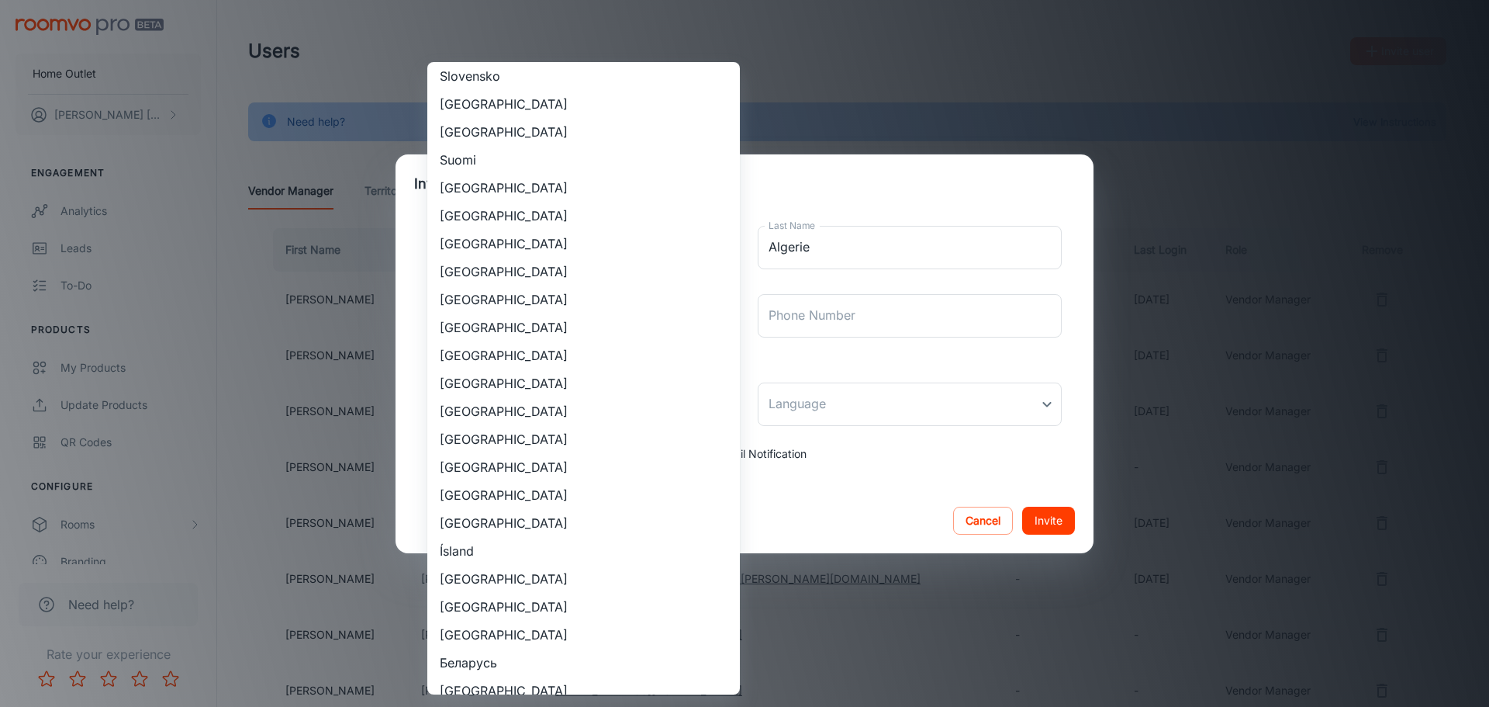
drag, startPoint x: 527, startPoint y: 410, endPoint x: 524, endPoint y: 447, distance: 36.7
click at [524, 447] on li "[GEOGRAPHIC_DATA]" at bounding box center [583, 439] width 313 height 28
type input "[GEOGRAPHIC_DATA]"
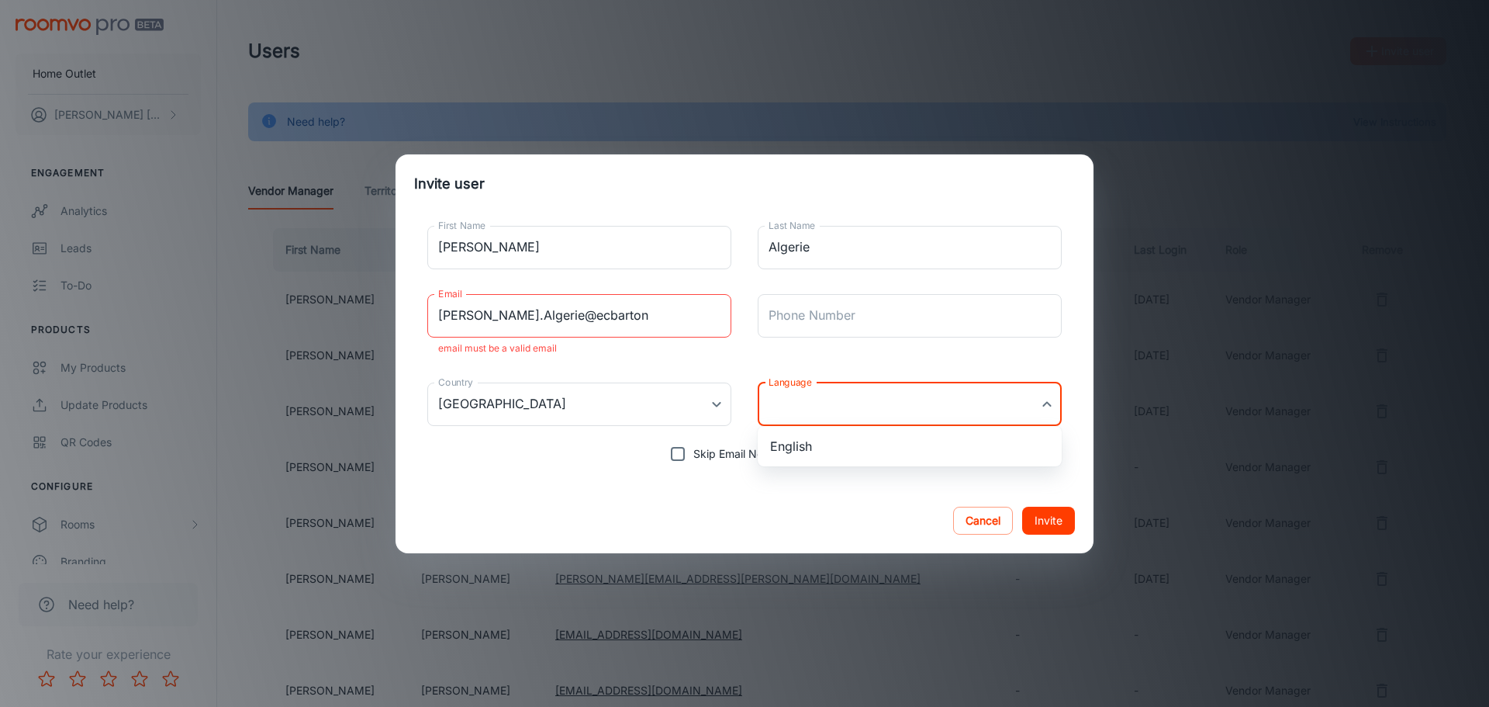
click at [809, 410] on body "Home Outlet [PERSON_NAME] Engagement Analytics Leads To-do Products My Products…" at bounding box center [744, 353] width 1489 height 707
click at [831, 445] on li "English" at bounding box center [910, 446] width 304 height 28
type input "en-us"
click at [603, 328] on input "[PERSON_NAME].Algerie@ecbarton" at bounding box center [579, 315] width 304 height 43
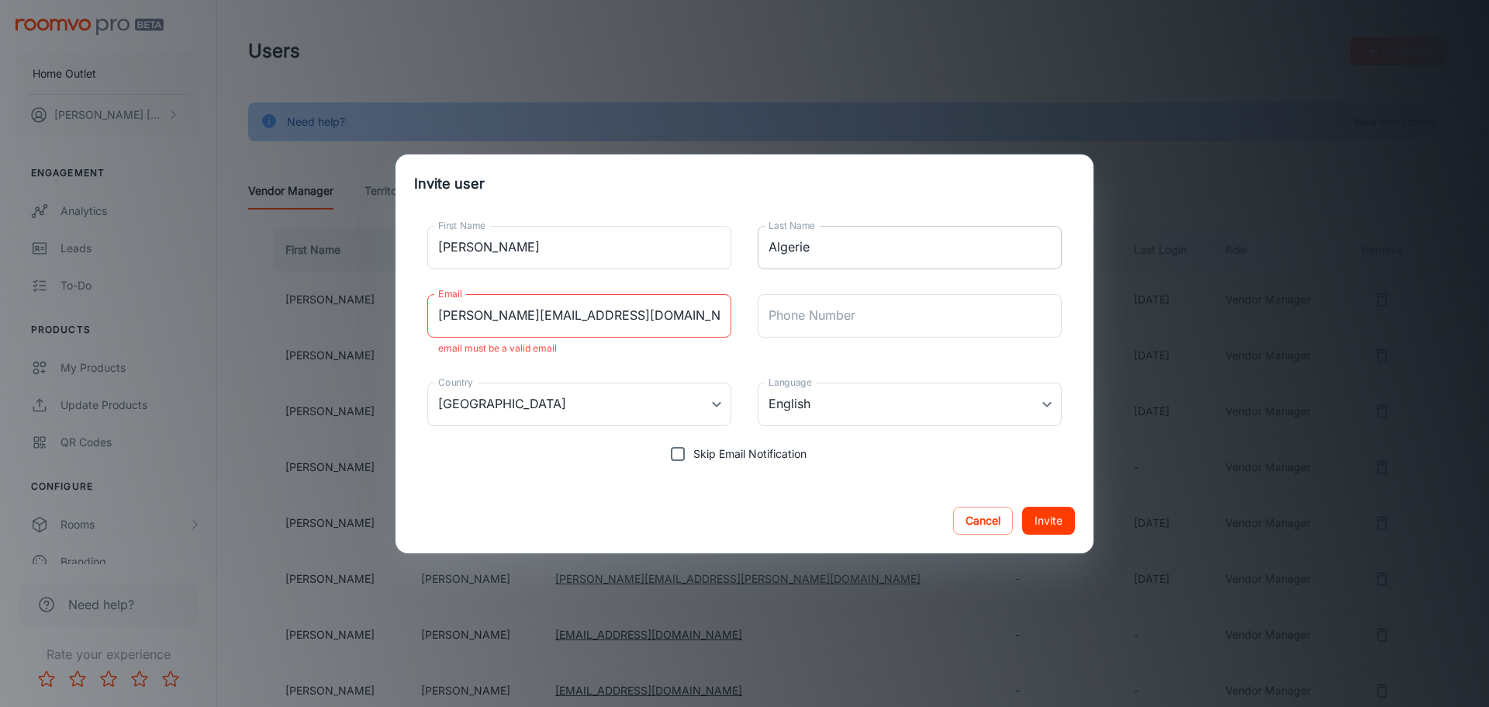
drag, startPoint x: 1047, startPoint y: 236, endPoint x: 1025, endPoint y: 220, distance: 26.7
click at [1047, 236] on input "Algerie" at bounding box center [910, 247] width 304 height 43
drag, startPoint x: 506, startPoint y: 306, endPoint x: 54, endPoint y: 306, distance: 451.4
click at [54, 306] on div "Invite user First Name [PERSON_NAME] First Name Last Name [GEOGRAPHIC_DATA] Las…" at bounding box center [744, 353] width 1489 height 707
paste input "[PERSON_NAME][EMAIL_ADDRESS][PERSON_NAME][DOMAIN_NAME]"
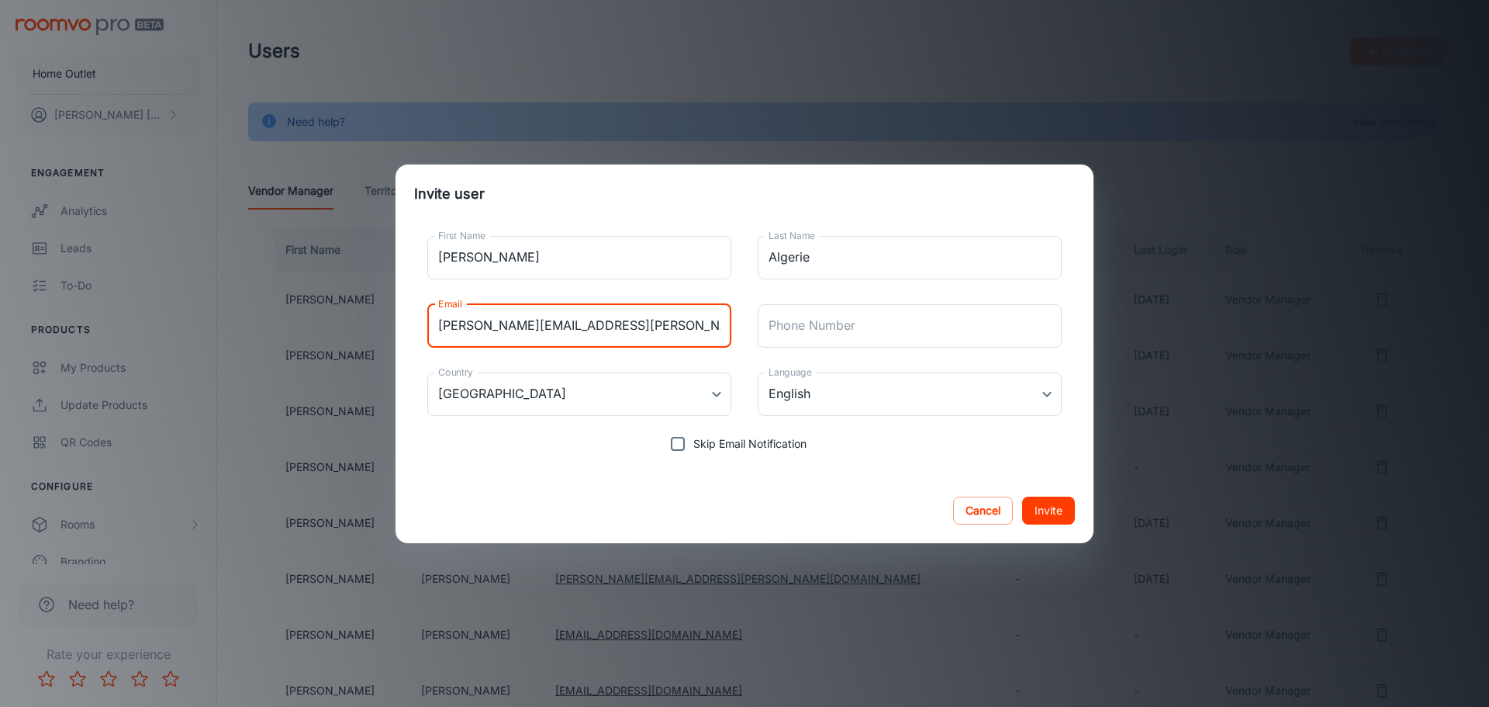
type input "[PERSON_NAME][EMAIL_ADDRESS][PERSON_NAME][DOMAIN_NAME]"
click at [825, 507] on div "Cancel Invite" at bounding box center [745, 510] width 698 height 65
click at [1054, 510] on button "Invite" at bounding box center [1048, 510] width 53 height 28
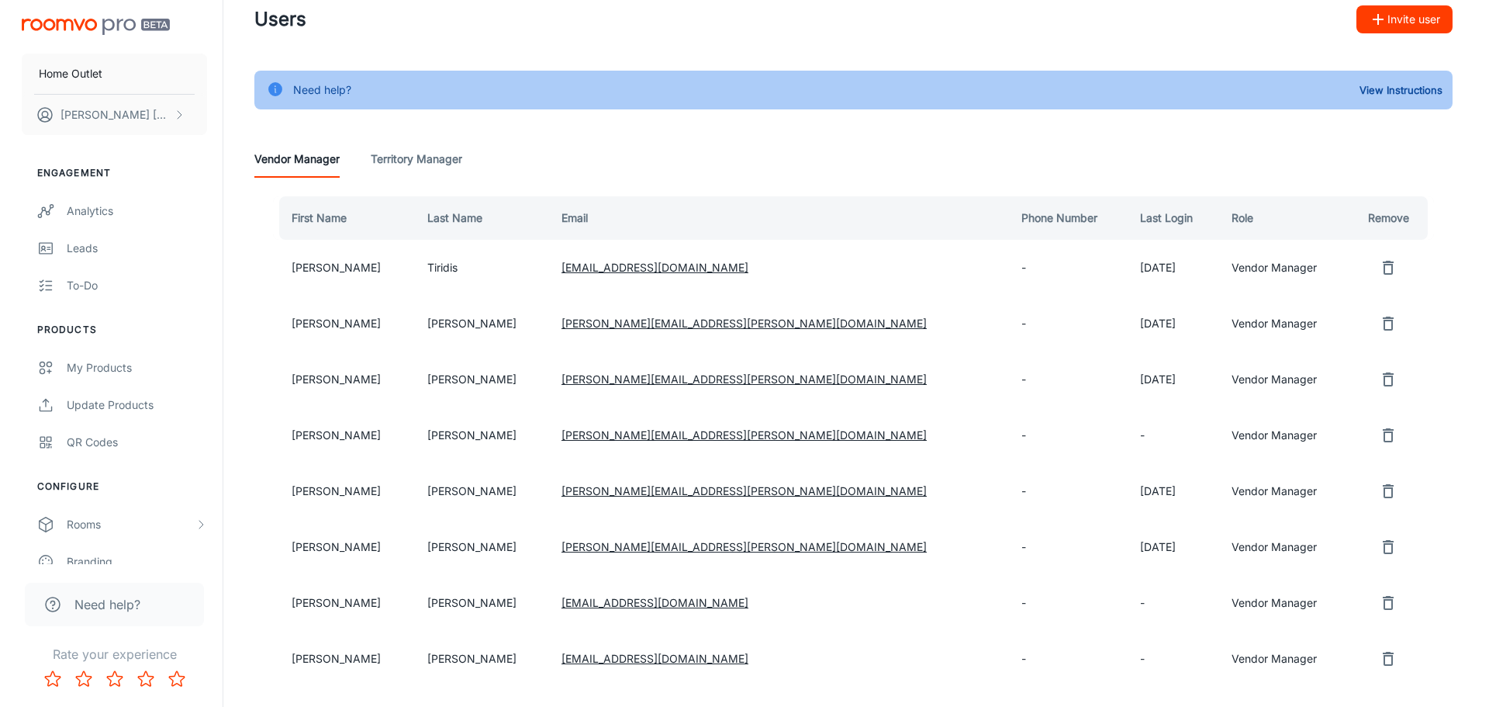
scroll to position [0, 0]
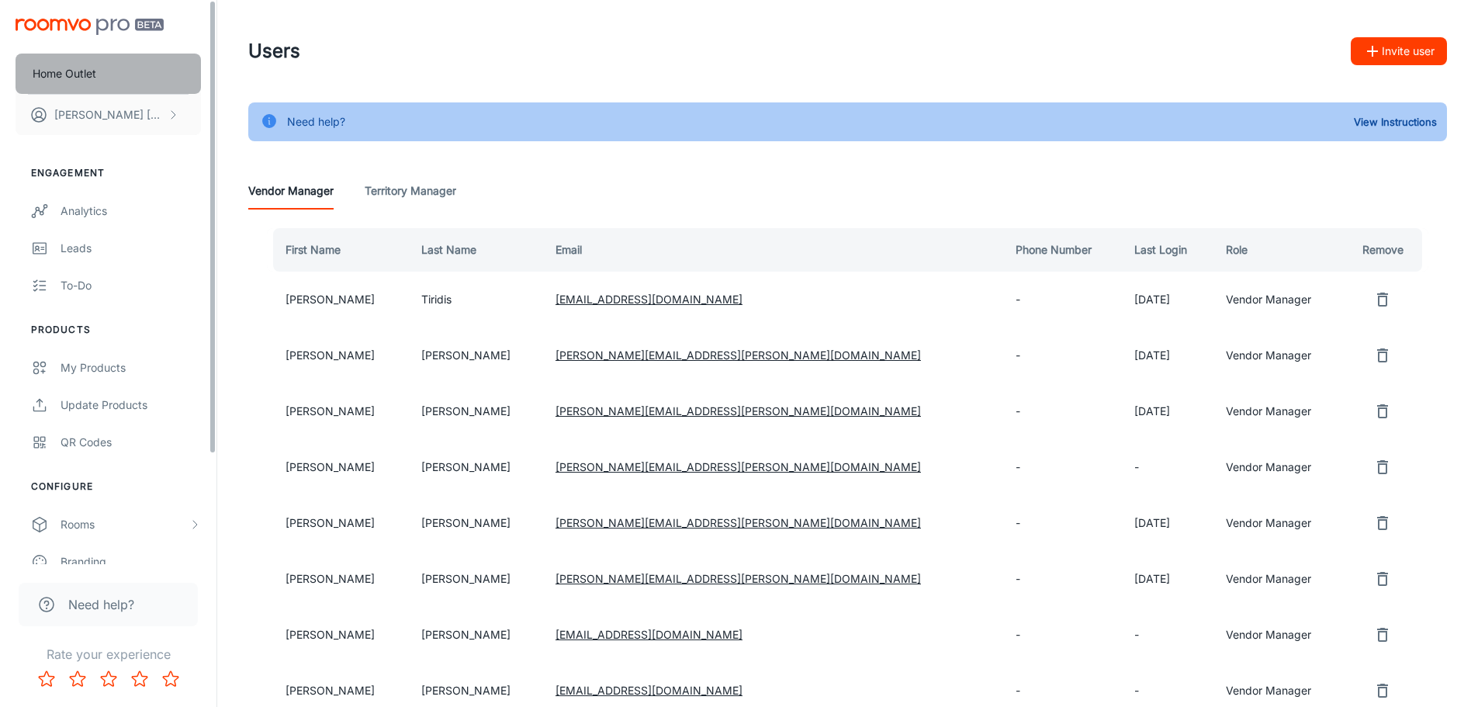
click at [123, 66] on button "Home Outlet" at bounding box center [108, 74] width 185 height 40
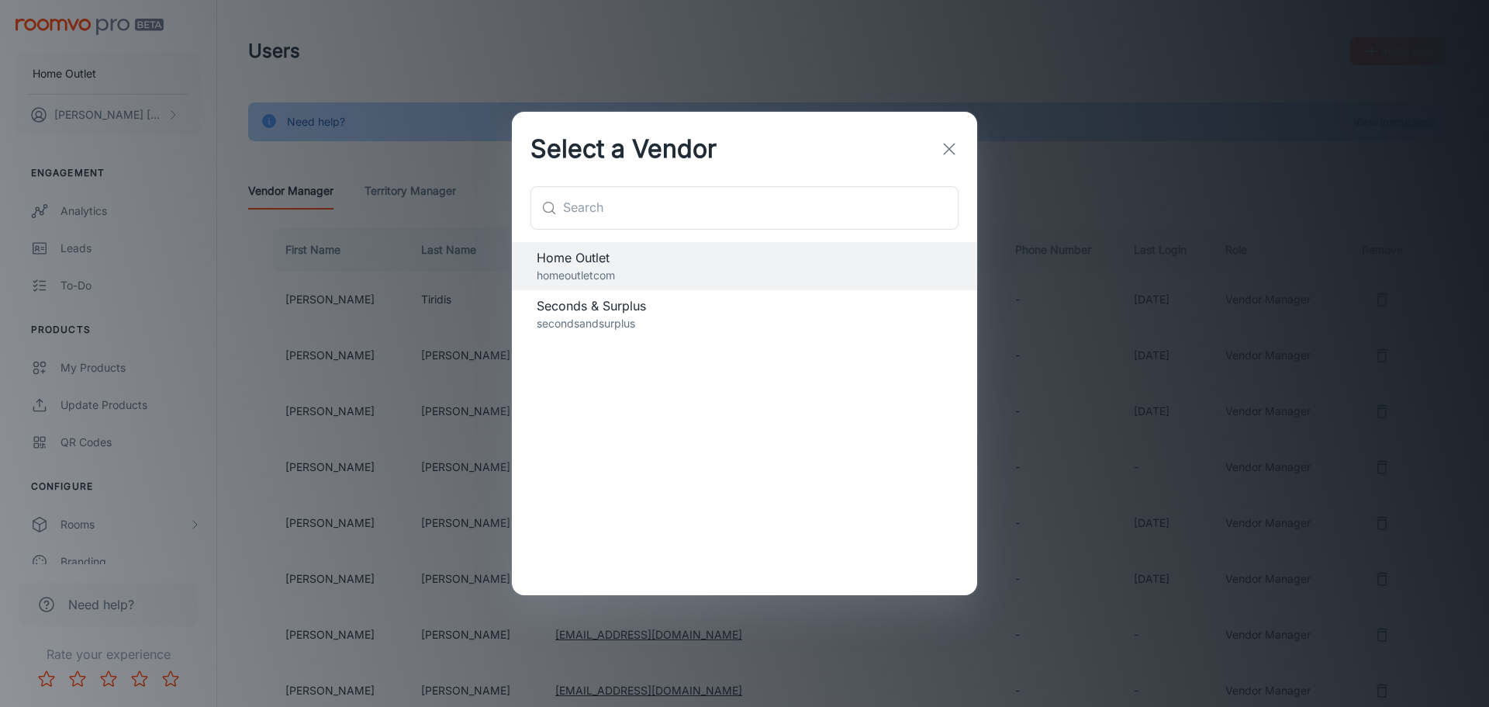
click at [799, 320] on p "secondsandsurplus" at bounding box center [745, 323] width 416 height 17
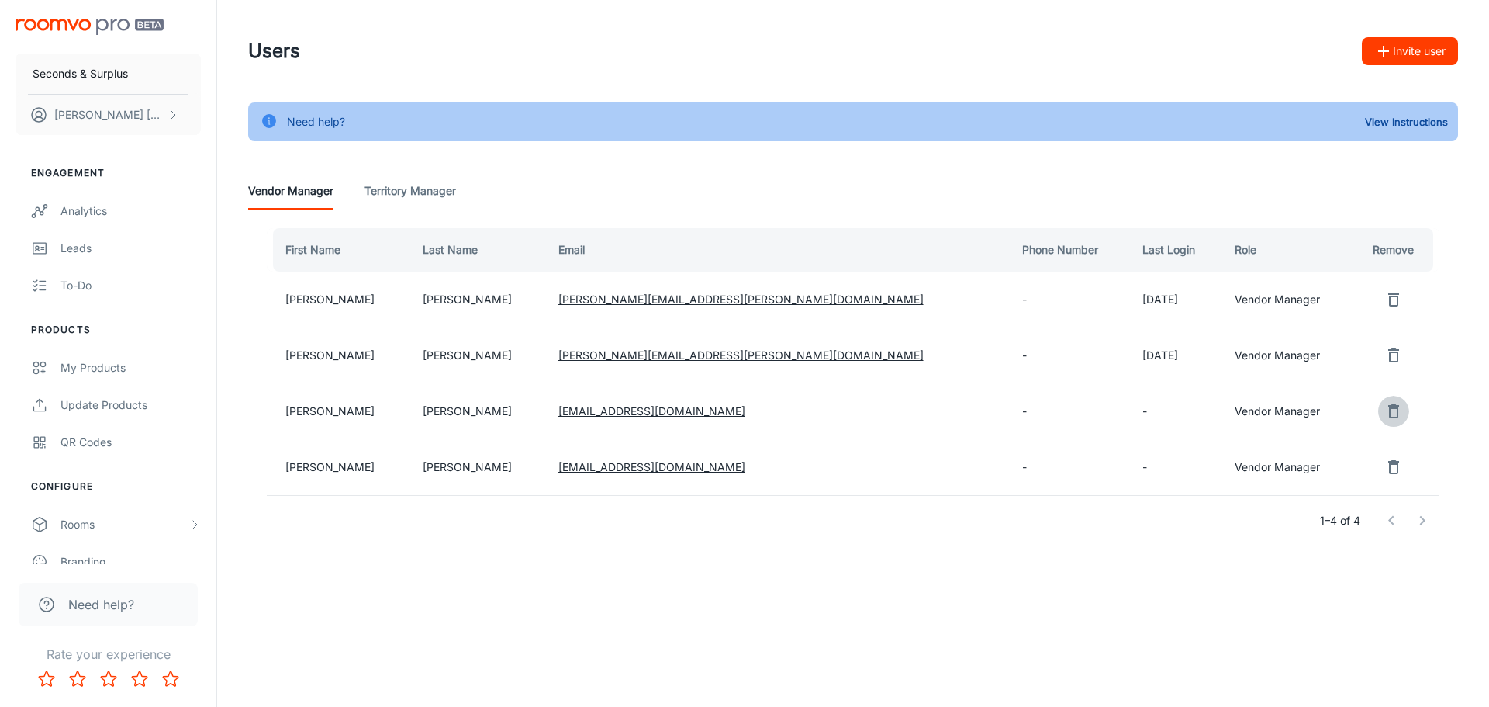
click at [1384, 416] on icon "remove user" at bounding box center [1393, 411] width 19 height 19
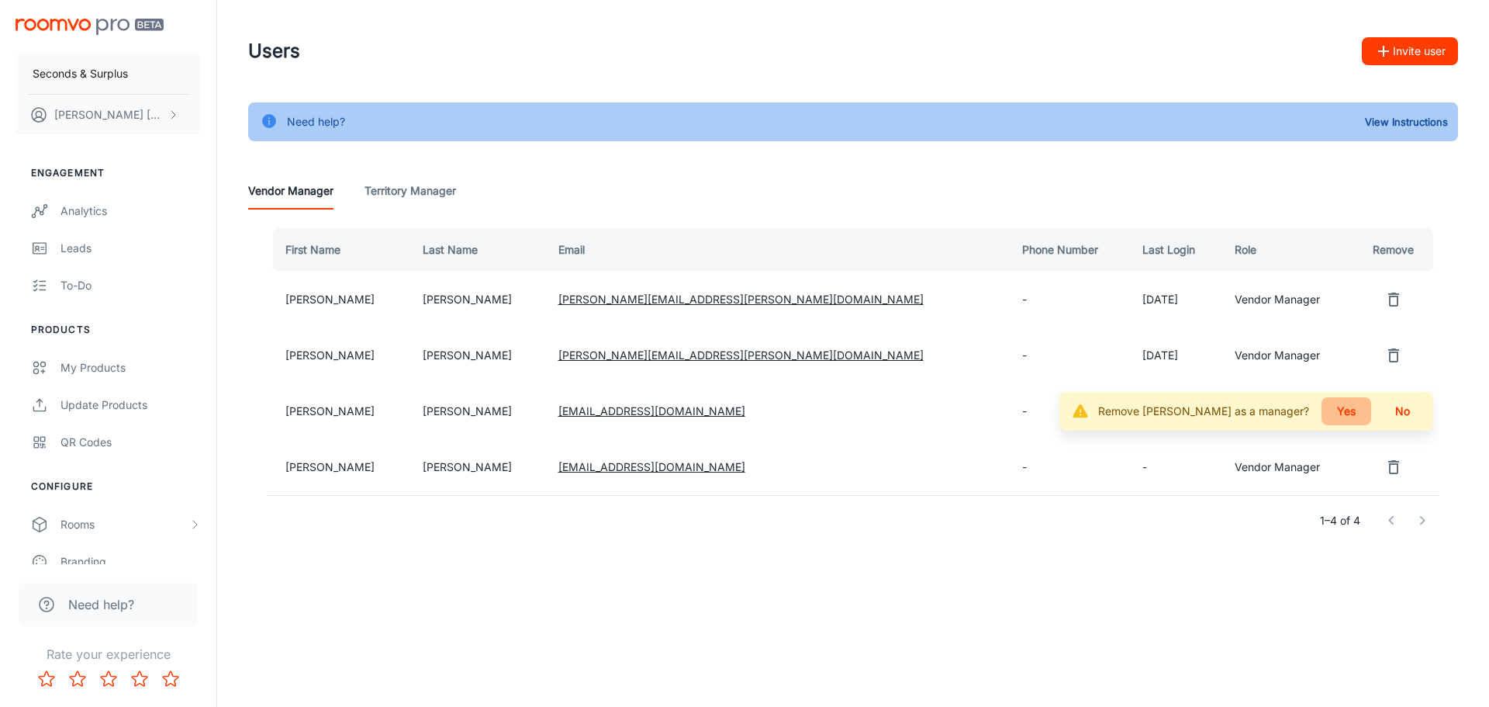
click at [1356, 411] on button "Yes" at bounding box center [1347, 411] width 50 height 28
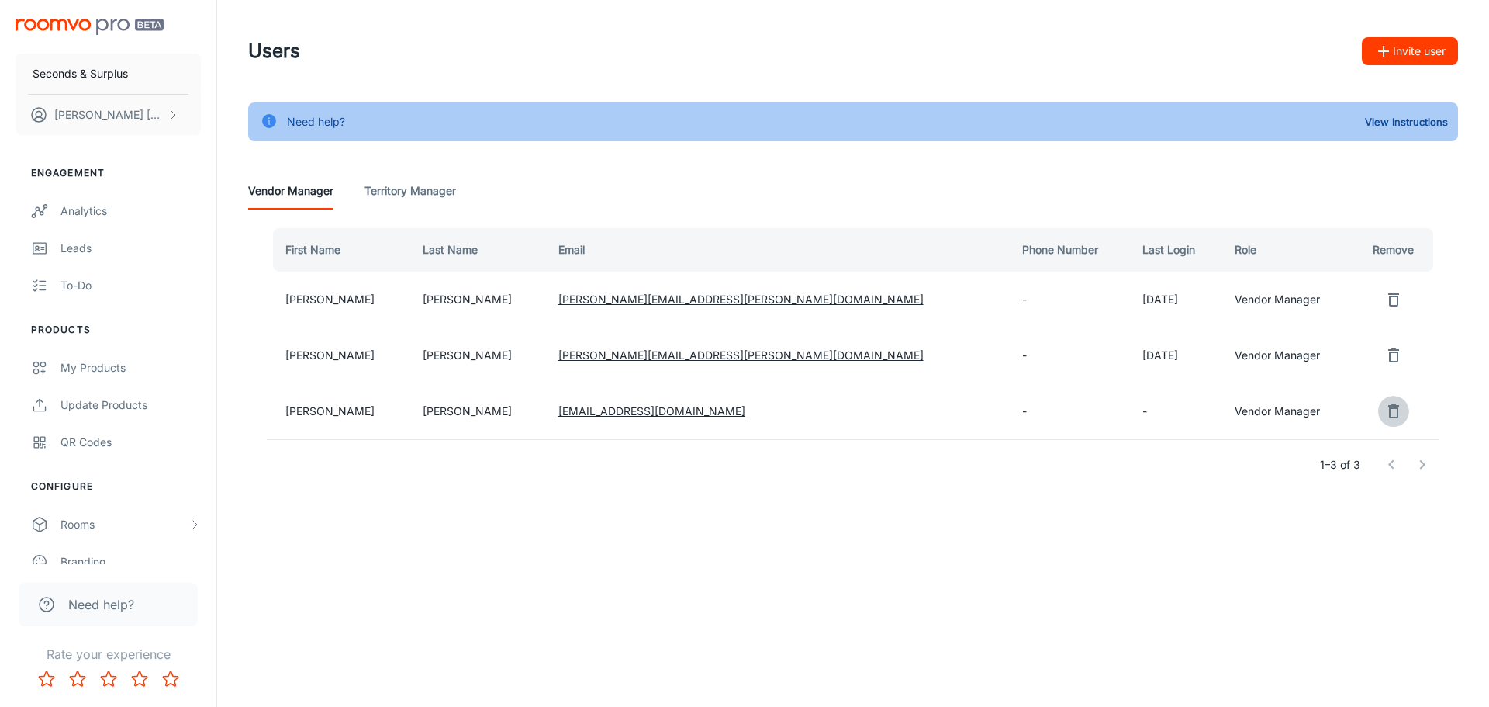
click at [1387, 413] on icon "remove user" at bounding box center [1393, 411] width 19 height 19
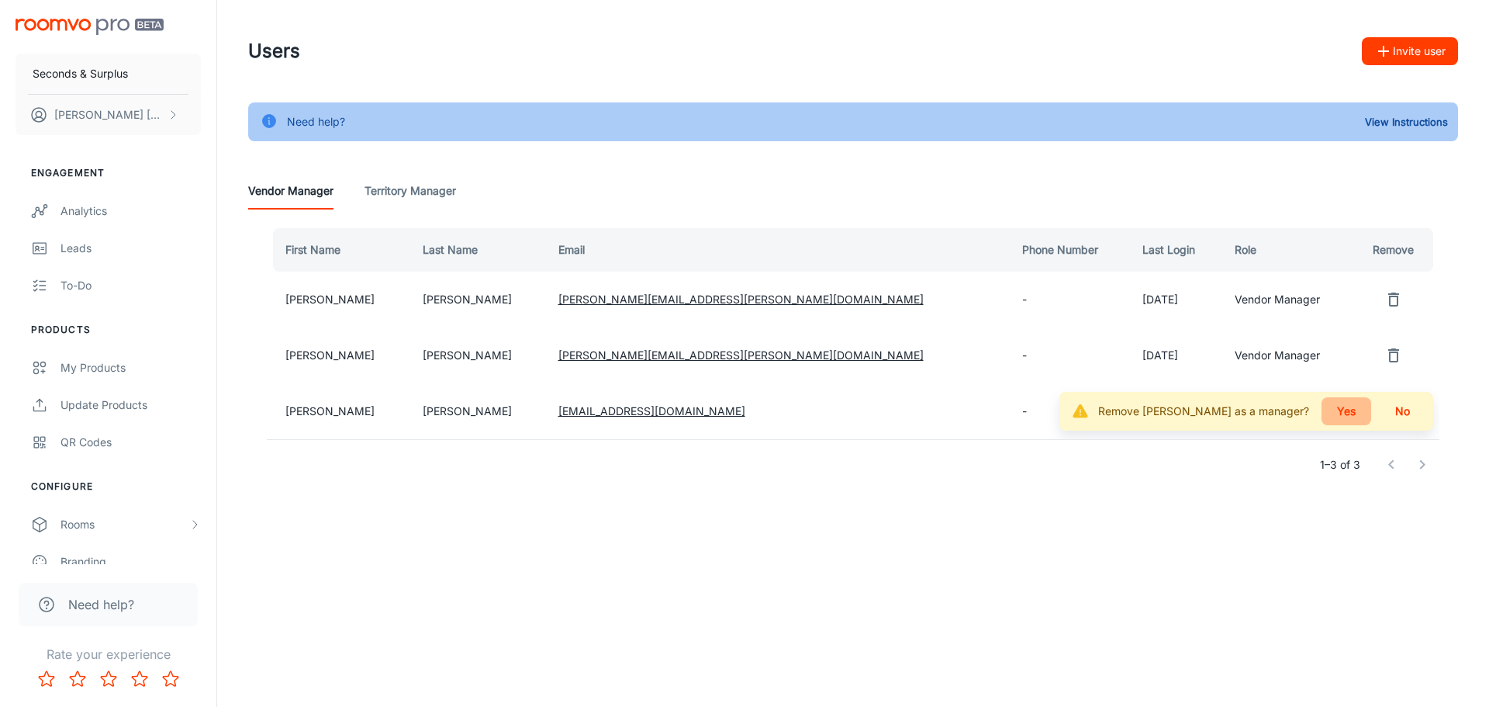
click at [1340, 413] on button "Yes" at bounding box center [1347, 411] width 50 height 28
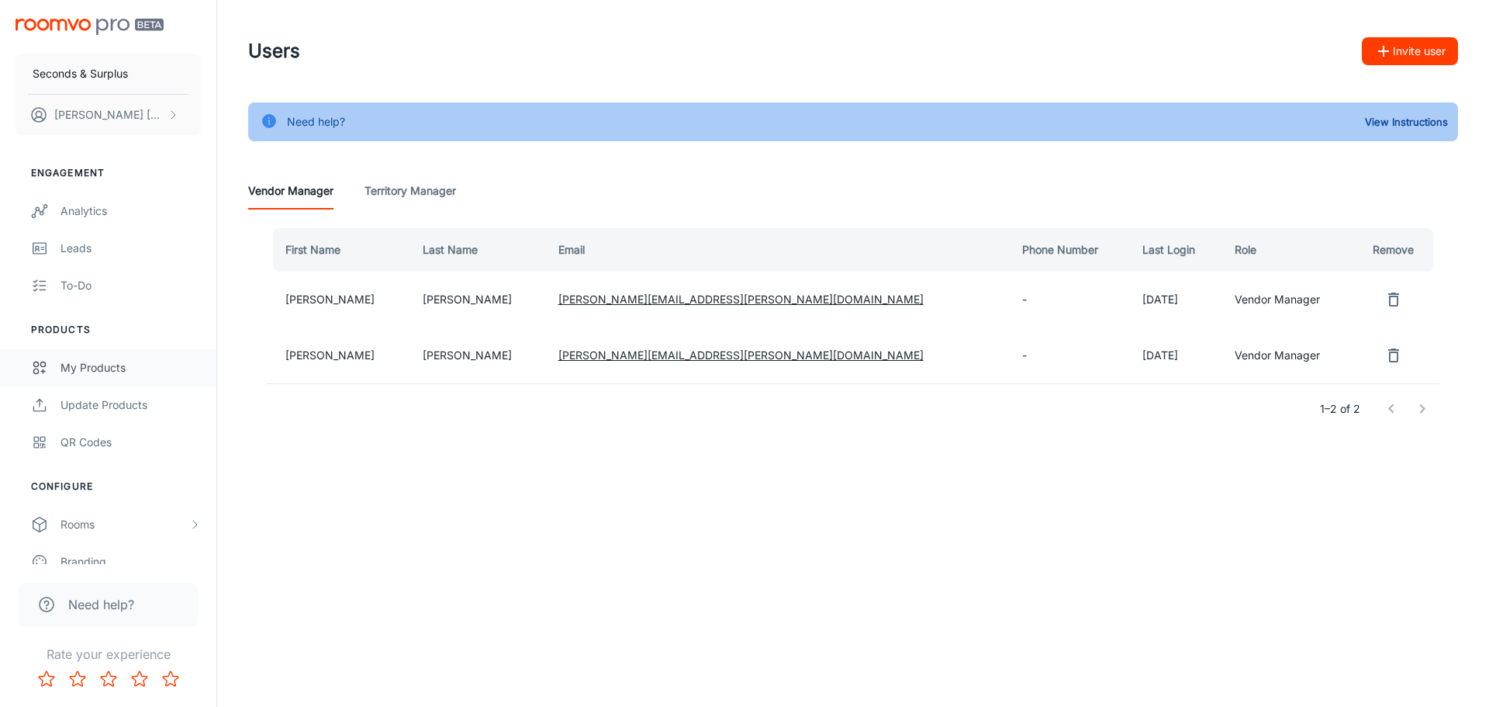
click at [115, 372] on div "My Products" at bounding box center [130, 367] width 140 height 17
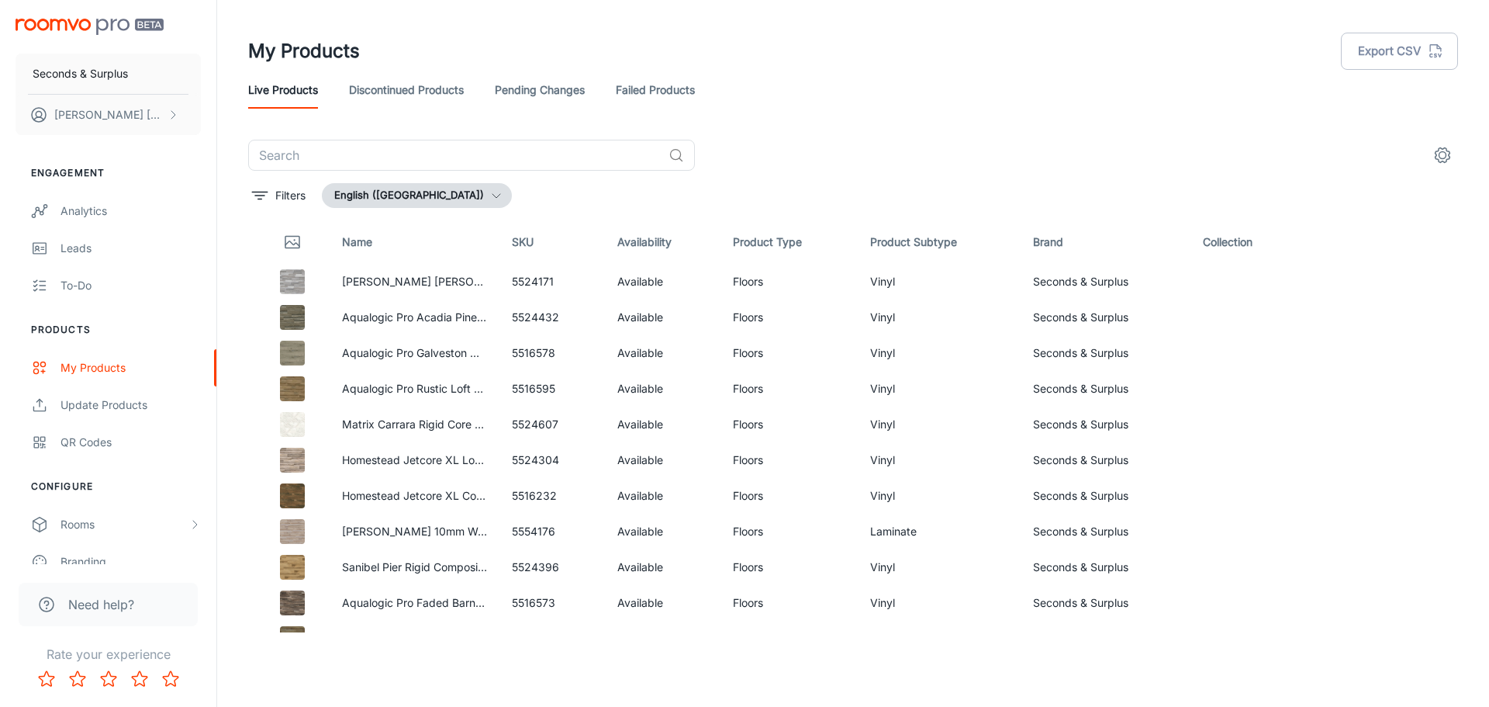
click at [1305, 58] on div "My Products Export CSV" at bounding box center [853, 51] width 1210 height 40
click at [1347, 375] on div at bounding box center [1394, 388] width 147 height 26
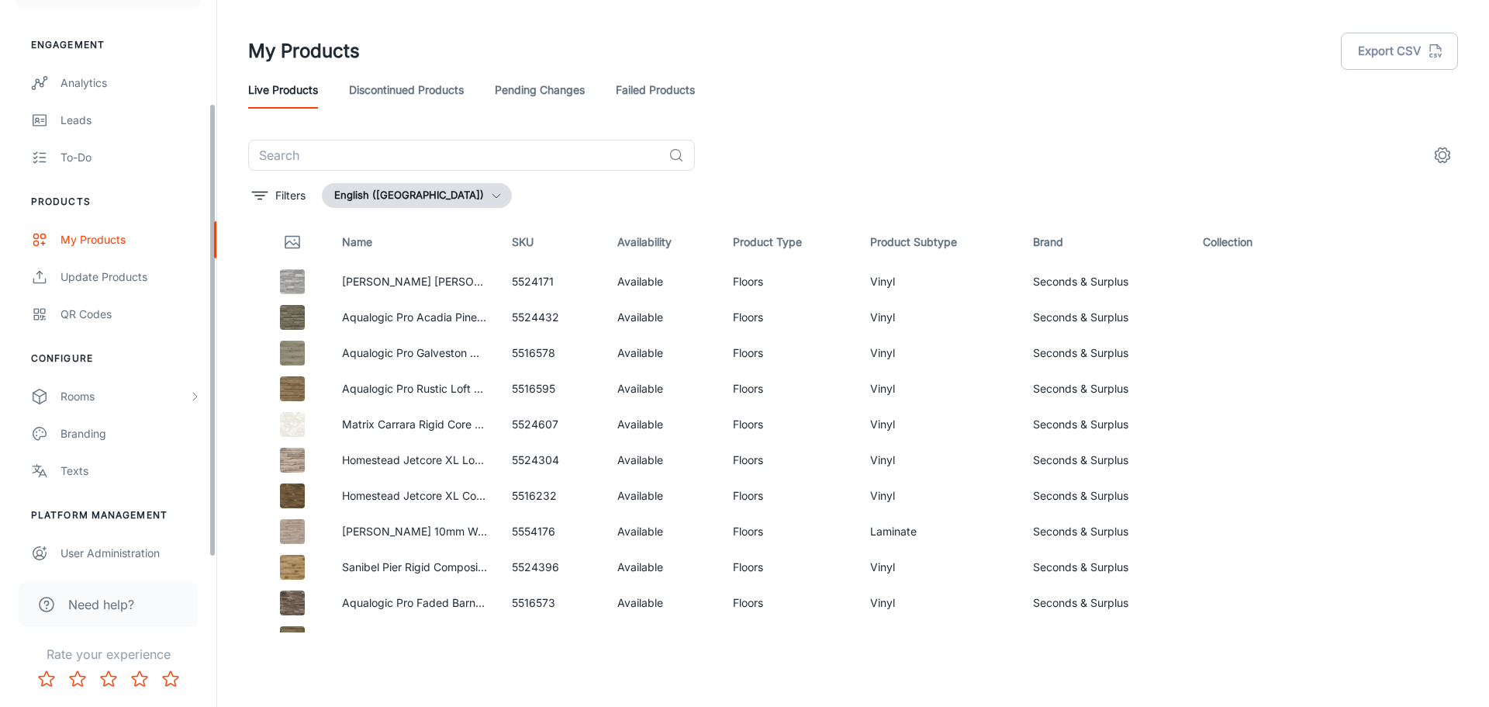
scroll to position [136, 0]
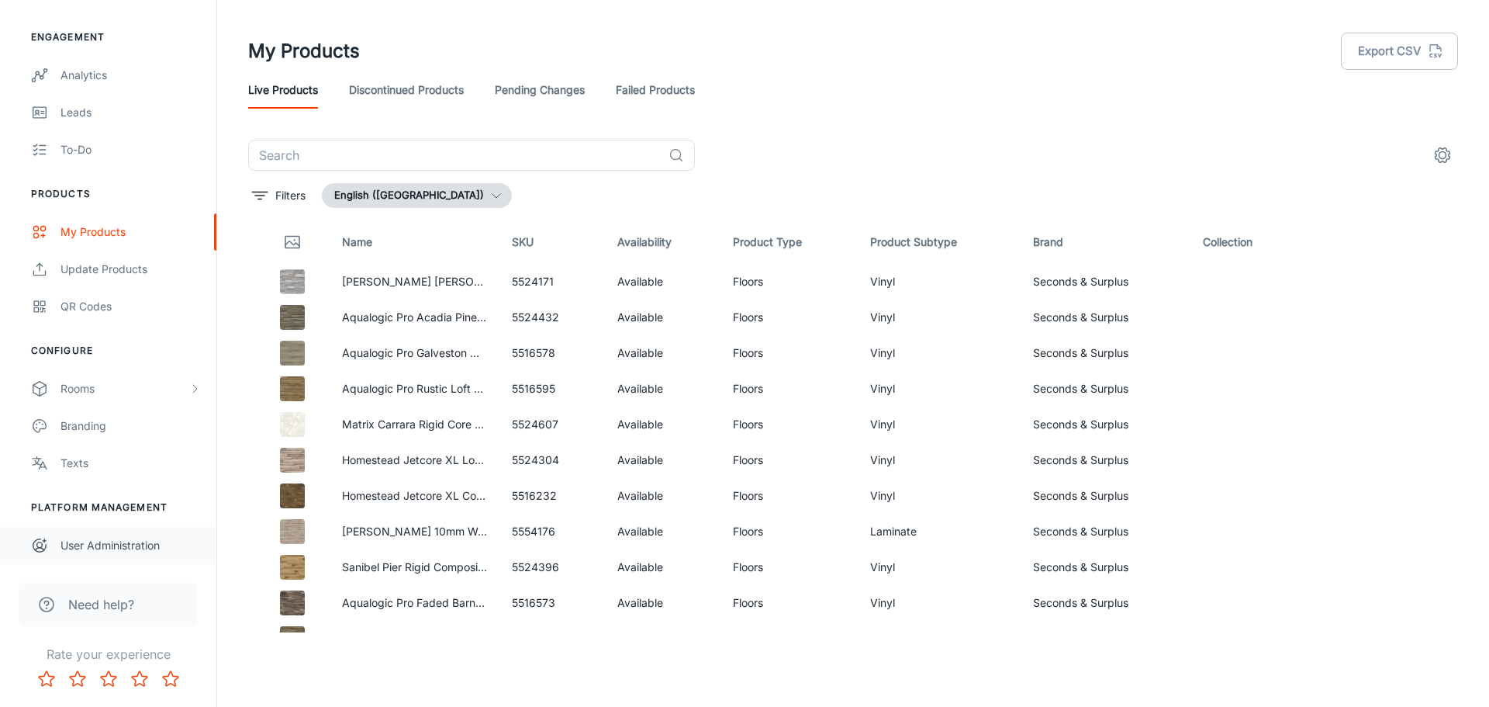
click at [126, 542] on div "User Administration" at bounding box center [130, 545] width 140 height 17
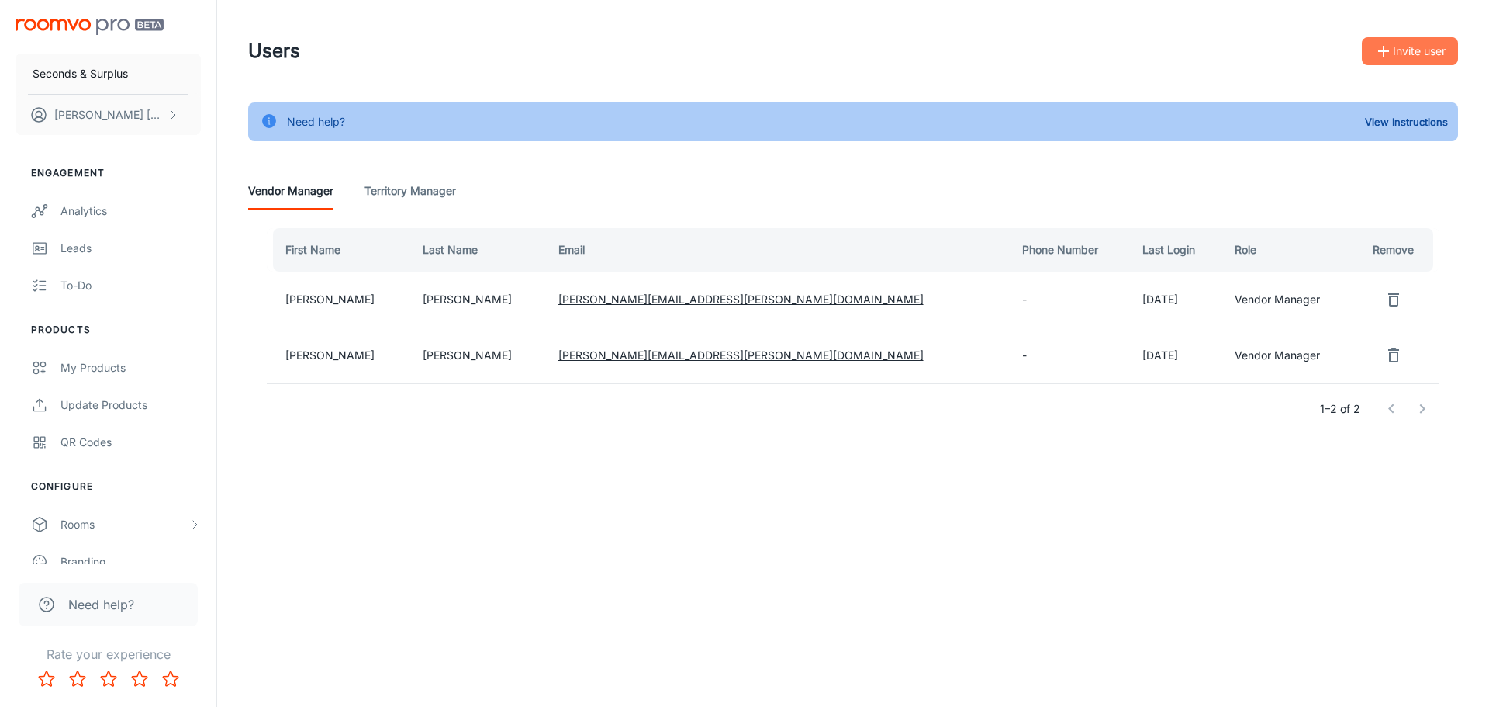
click at [1426, 54] on button "Invite user" at bounding box center [1410, 51] width 96 height 28
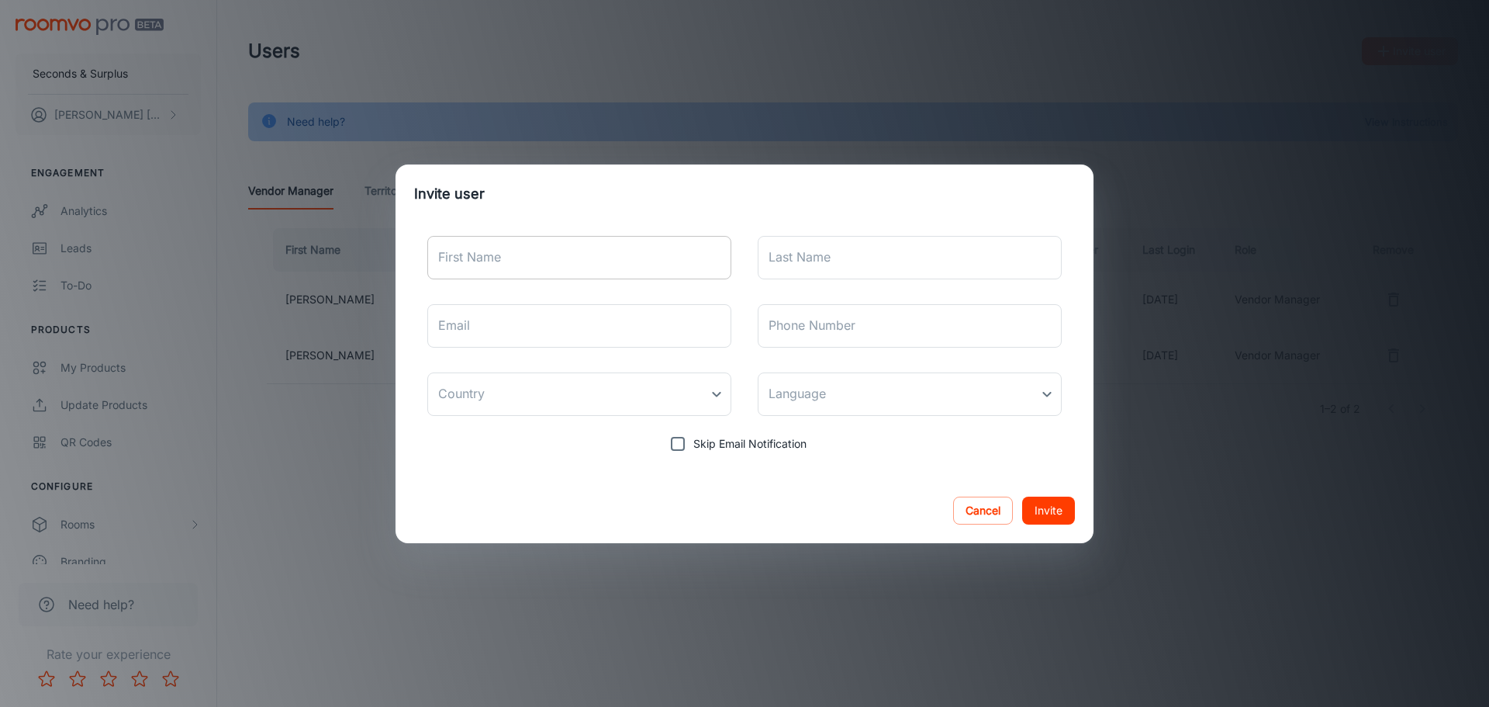
click at [491, 256] on input "First Name" at bounding box center [579, 257] width 304 height 43
type input "[PERSON_NAME]"
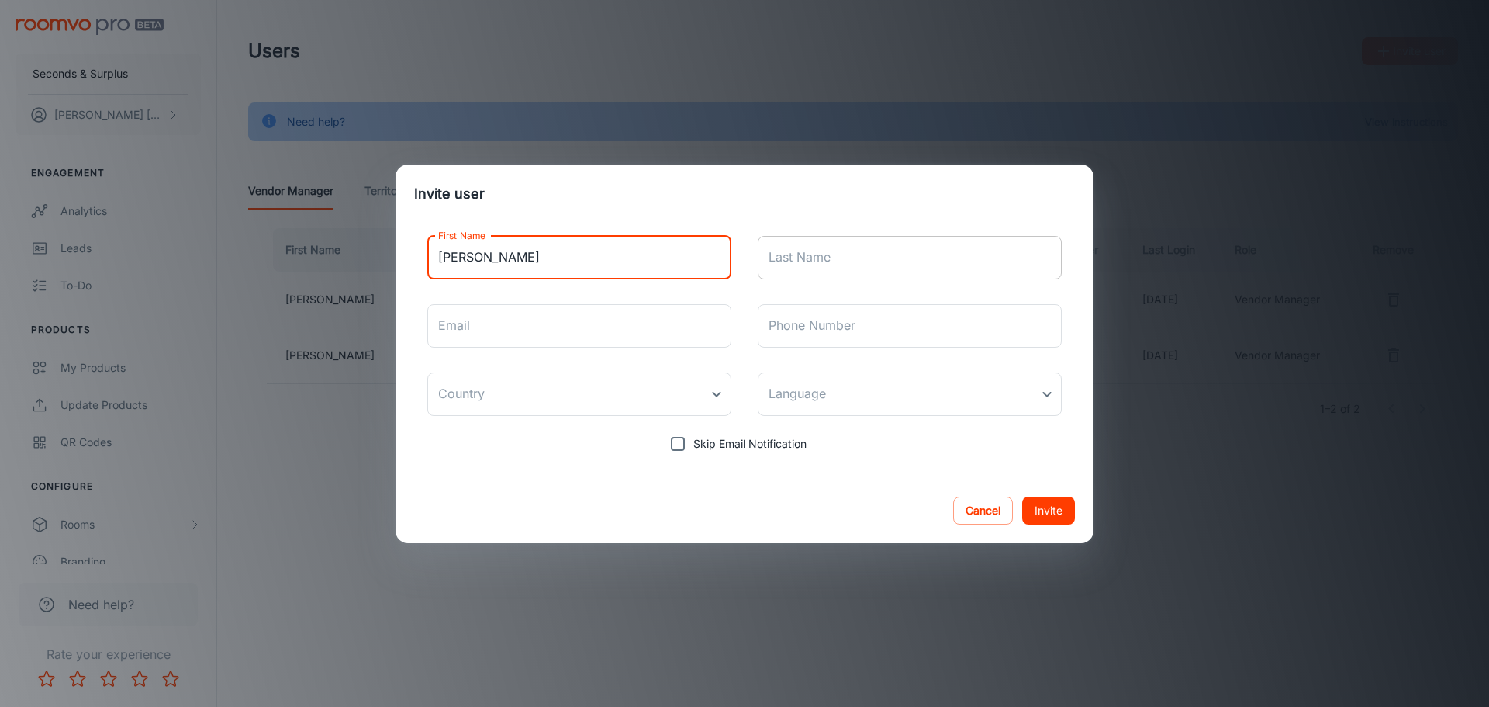
click at [776, 270] on input "Last Name" at bounding box center [910, 257] width 304 height 43
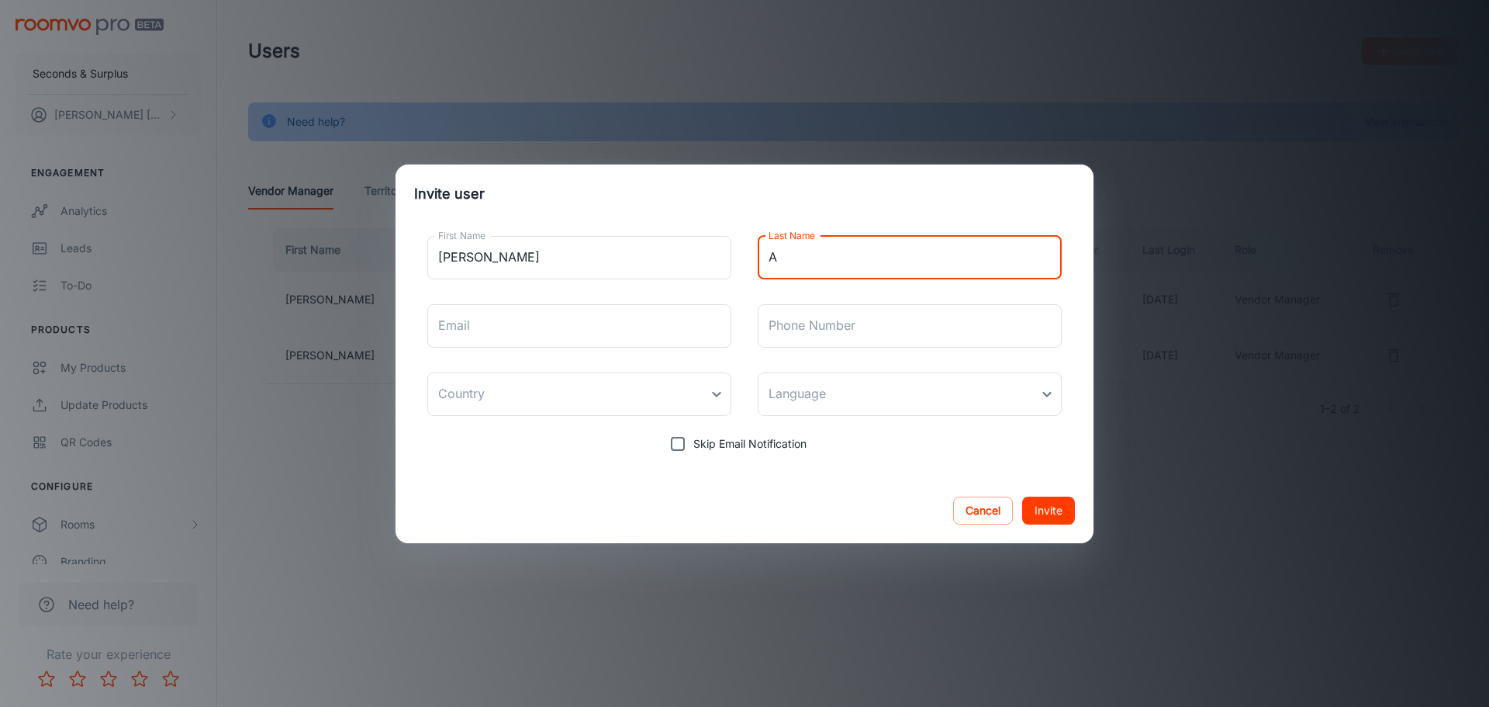
type input "[PERSON_NAME]"
click at [499, 335] on input "Email" at bounding box center [579, 325] width 304 height 43
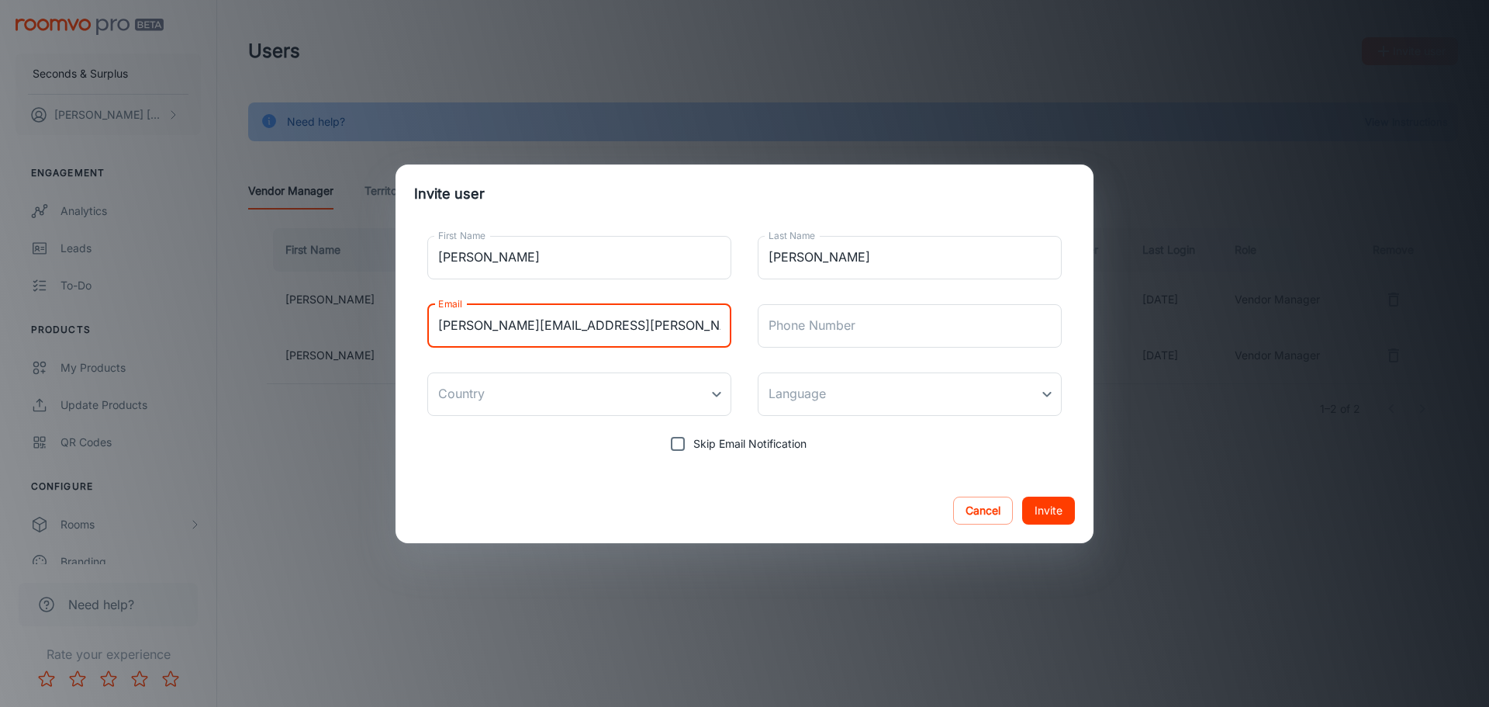
type input "[PERSON_NAME][EMAIL_ADDRESS][PERSON_NAME][DOMAIN_NAME]"
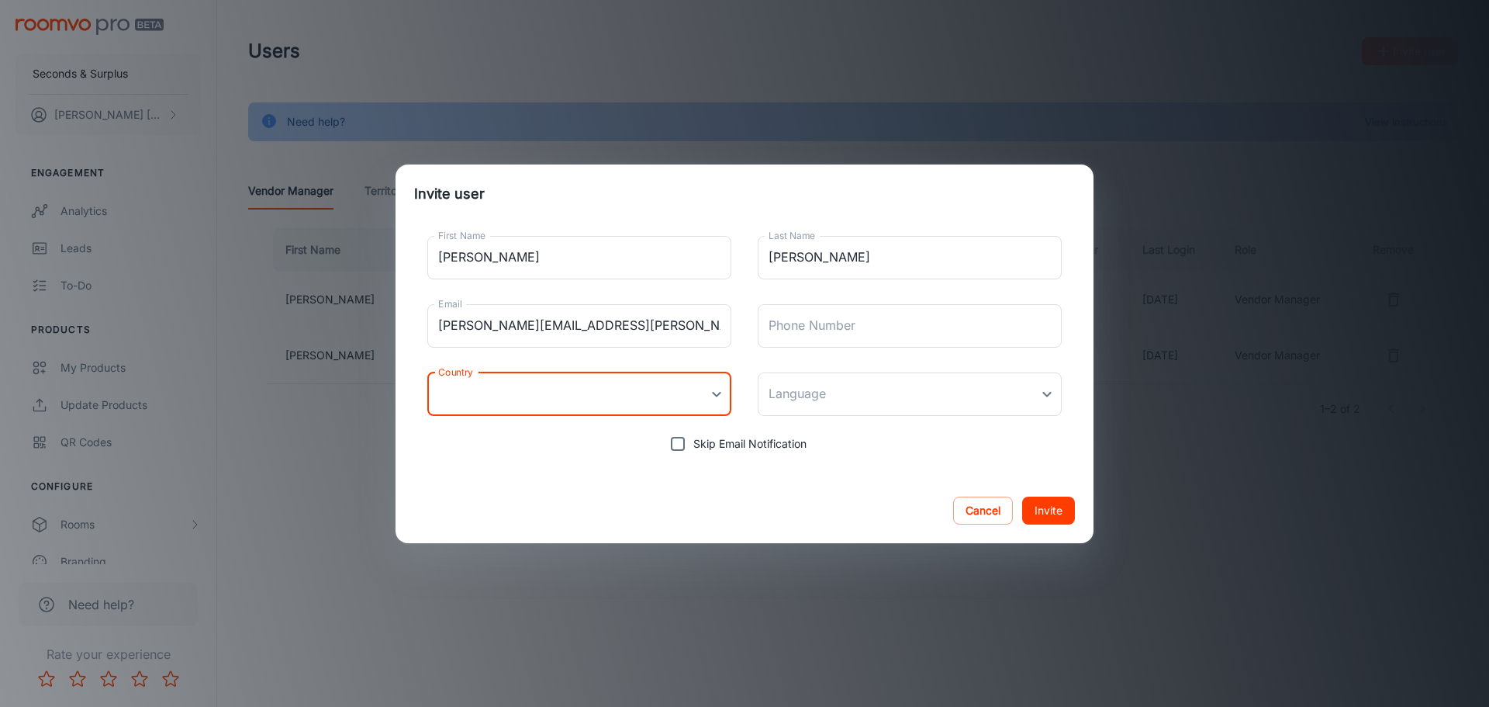
click at [521, 397] on body "Seconds & Surplus [PERSON_NAME] Engagement Analytics Leads To-do Products My Pr…" at bounding box center [744, 353] width 1489 height 707
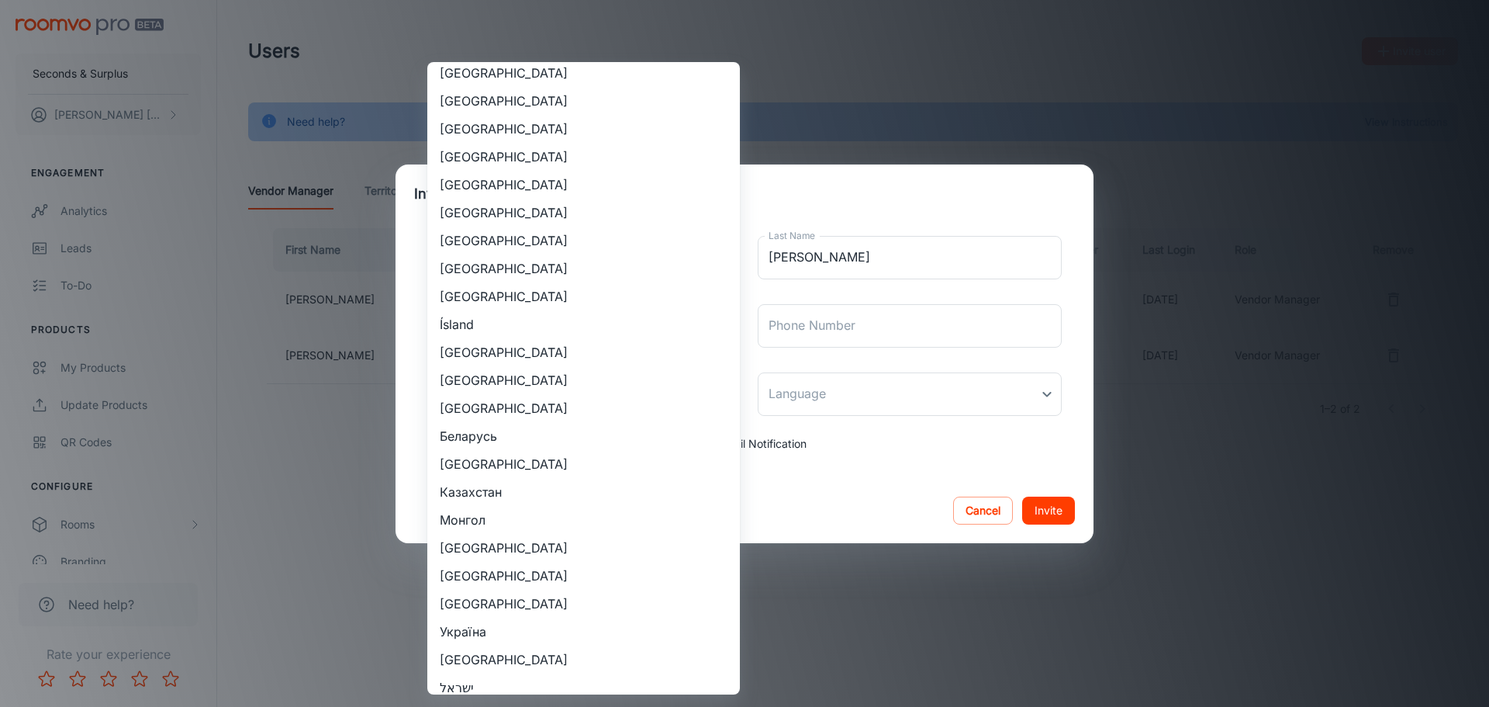
scroll to position [1499, 0]
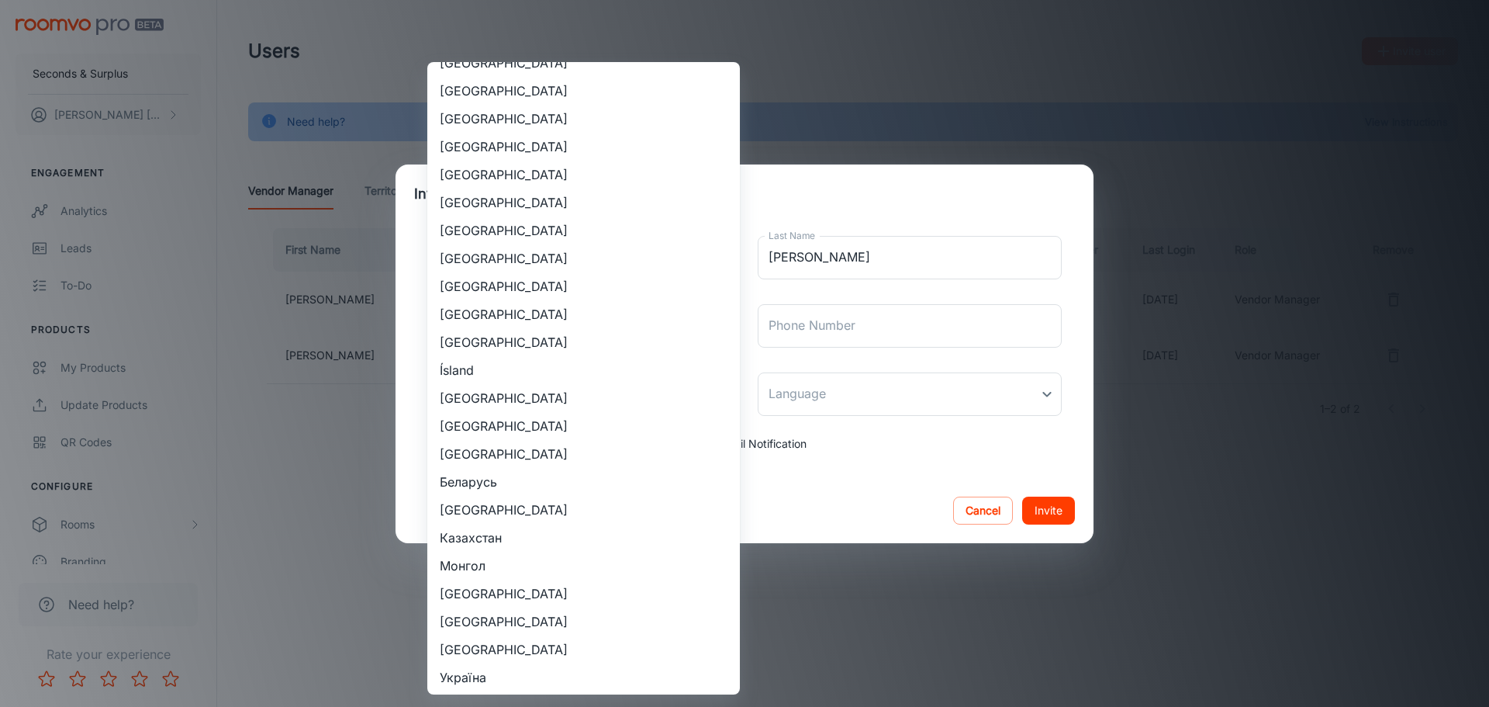
drag, startPoint x: 467, startPoint y: 252, endPoint x: 589, endPoint y: 309, distance: 134.3
click at [467, 251] on li "[GEOGRAPHIC_DATA]" at bounding box center [583, 258] width 313 height 28
type input "[GEOGRAPHIC_DATA]"
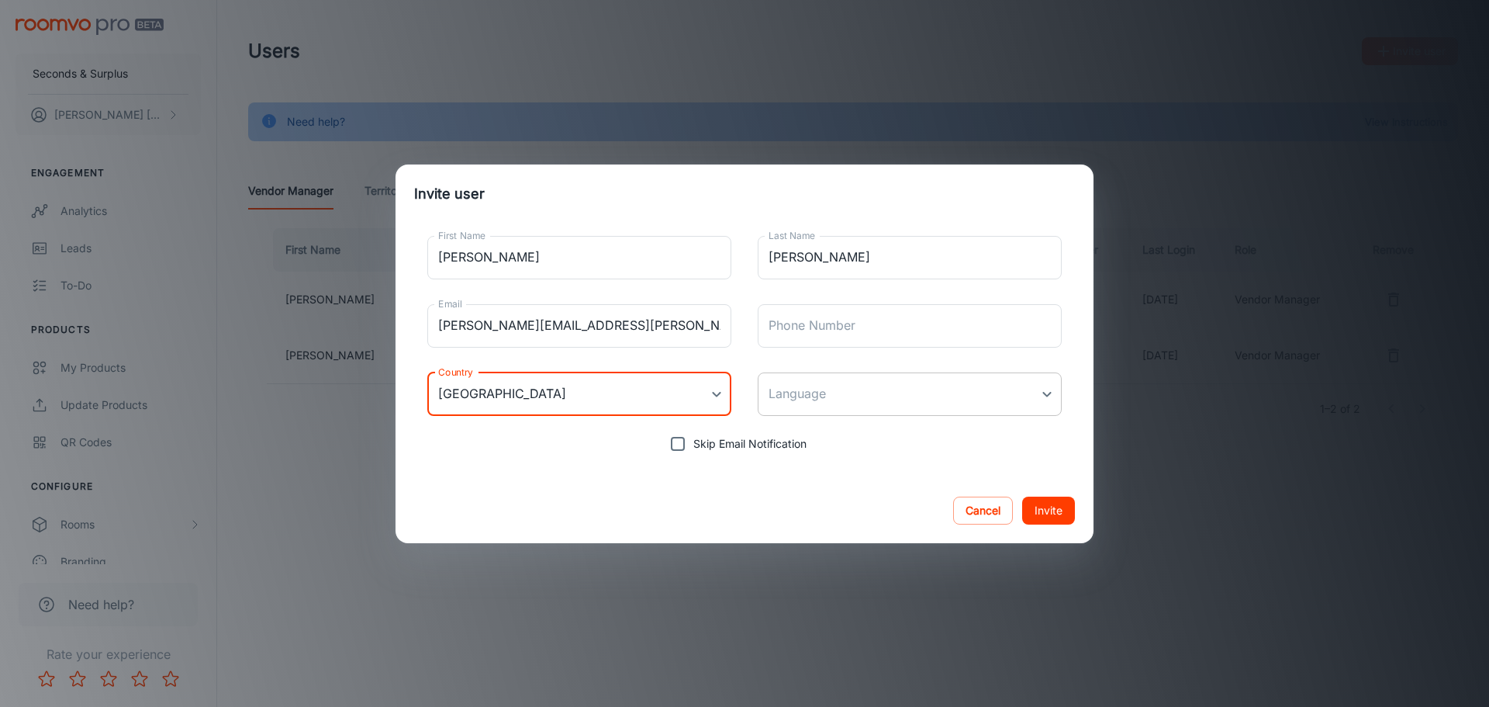
click at [807, 399] on body "Seconds & Surplus [PERSON_NAME] Engagement Analytics Leads To-do Products My Pr…" at bounding box center [744, 353] width 1489 height 707
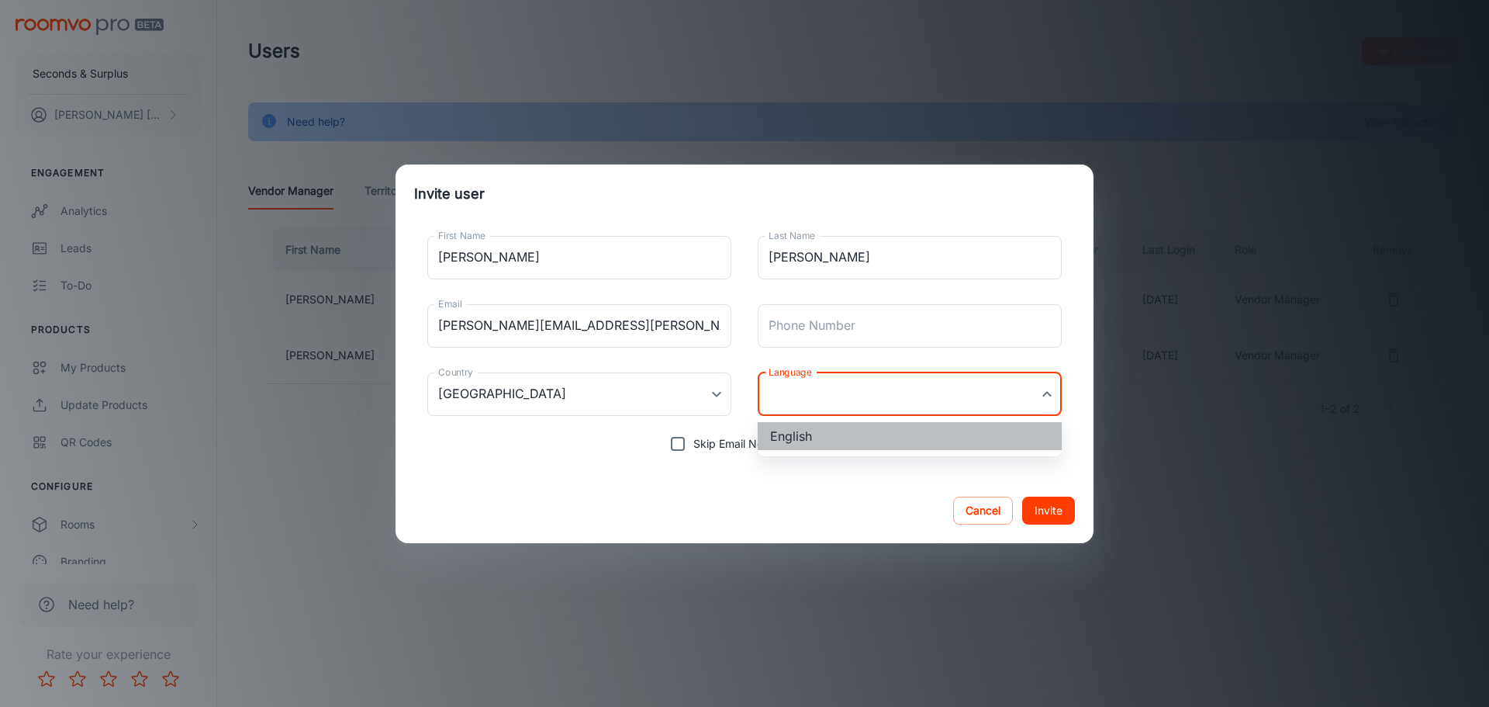
click at [817, 423] on li "English" at bounding box center [910, 436] width 304 height 28
type input "en-us"
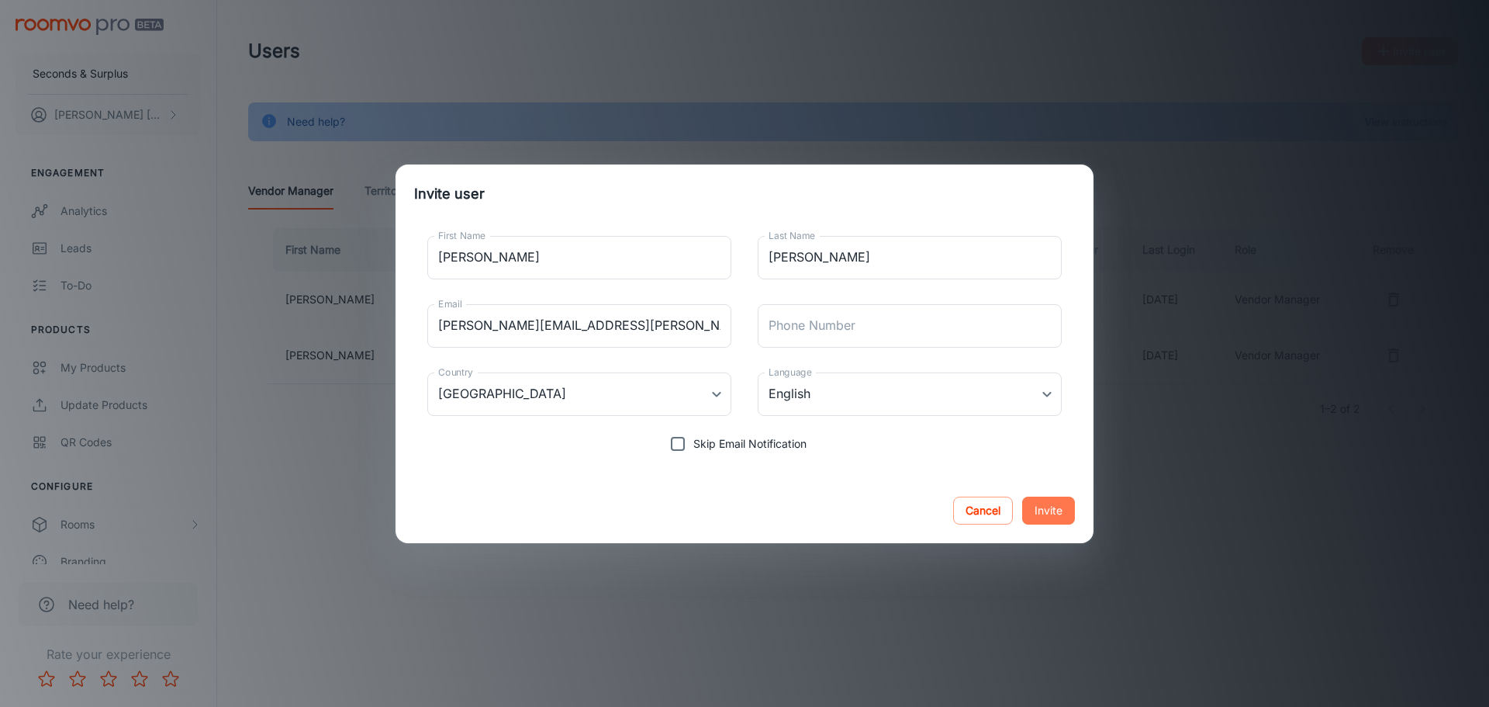
click at [1046, 503] on button "Invite" at bounding box center [1048, 510] width 53 height 28
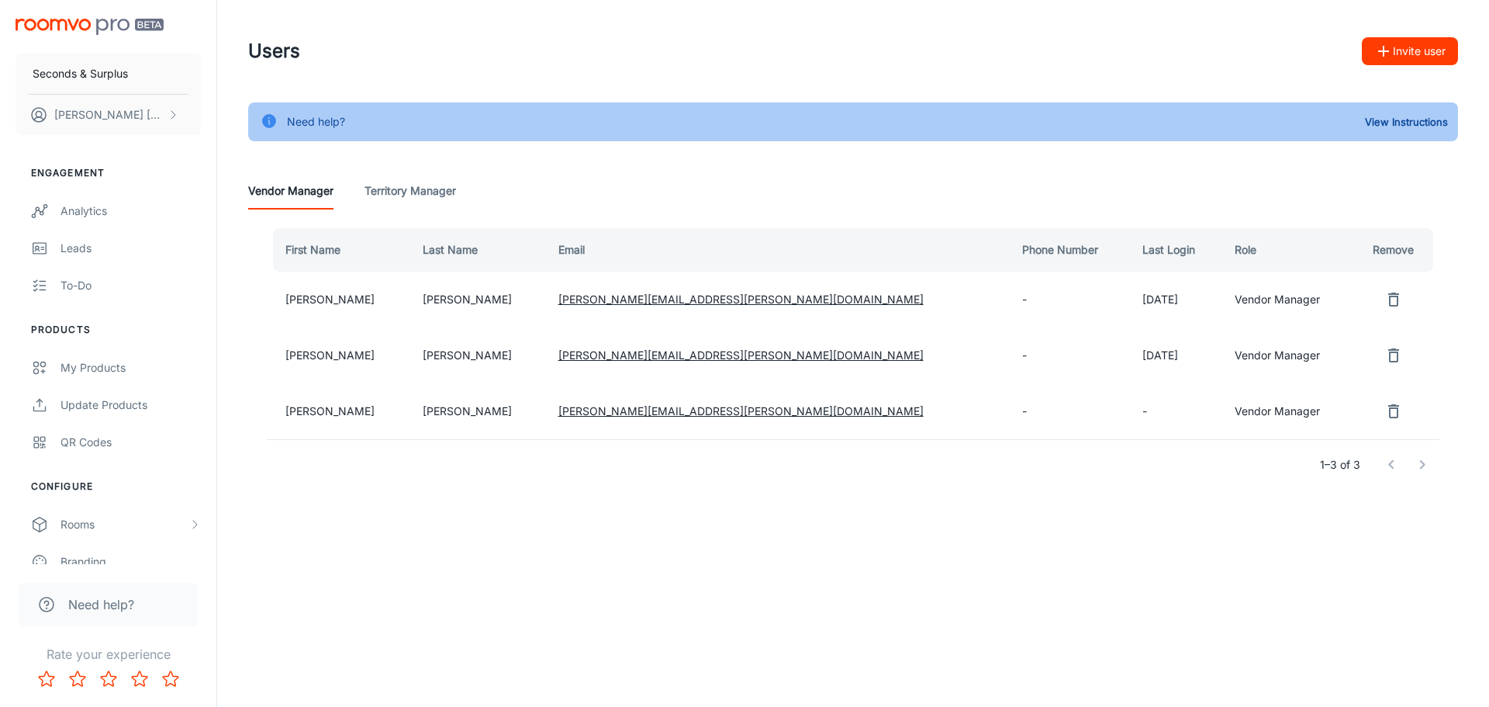
click at [1401, 55] on button "Invite user" at bounding box center [1410, 51] width 96 height 28
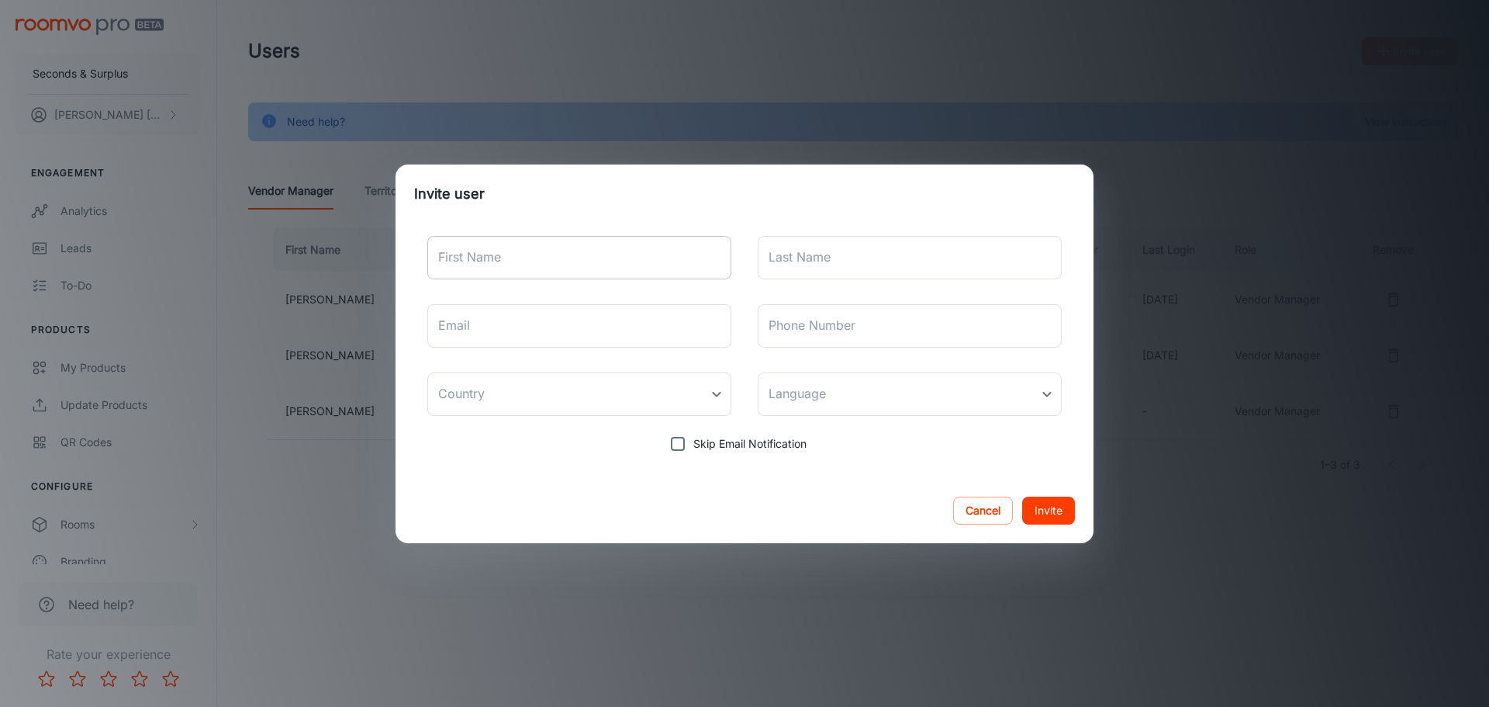
click at [529, 262] on input "First Name" at bounding box center [579, 257] width 304 height 43
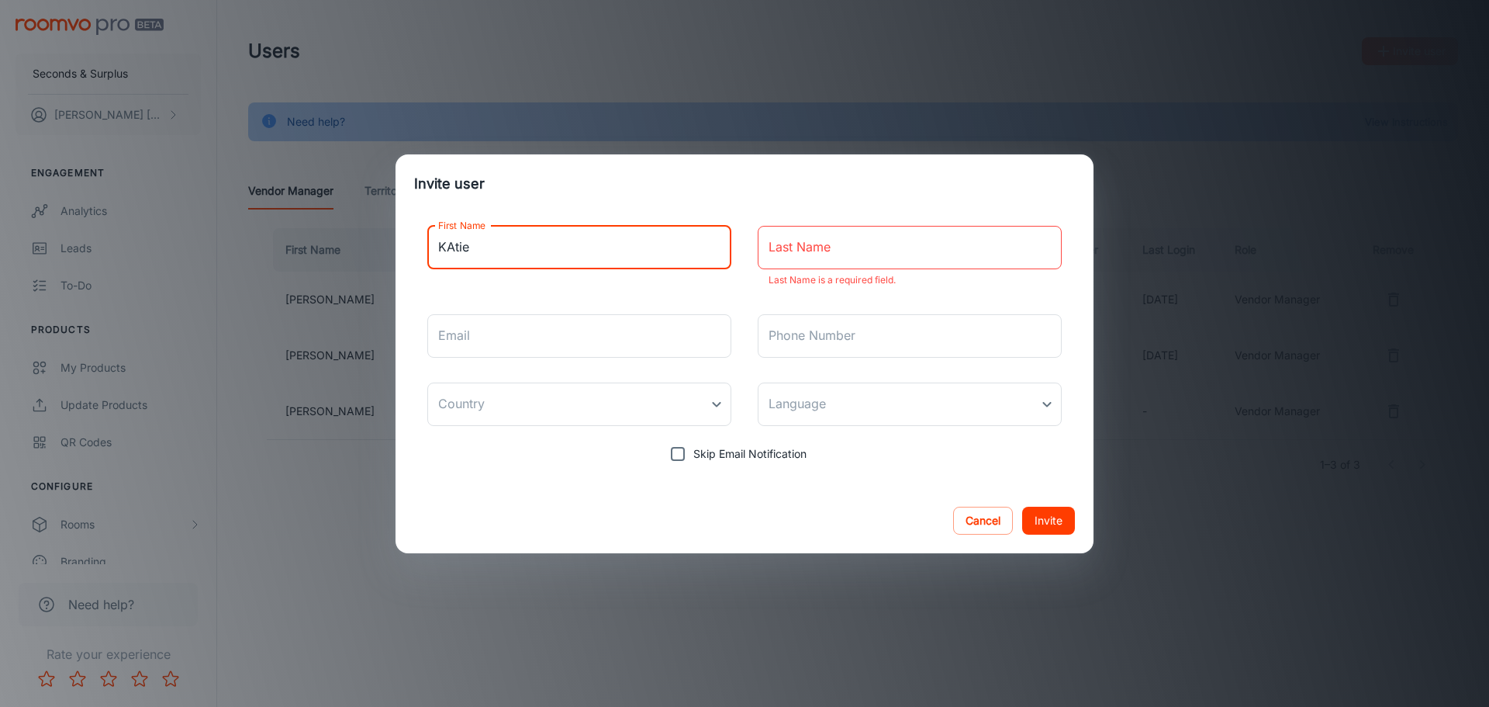
drag, startPoint x: 529, startPoint y: 262, endPoint x: 392, endPoint y: 261, distance: 136.5
click at [392, 261] on div "Invite user First Name [PERSON_NAME] First Name Last Name Last Name Last Name i…" at bounding box center [744, 353] width 1489 height 707
type input "[PERSON_NAME]"
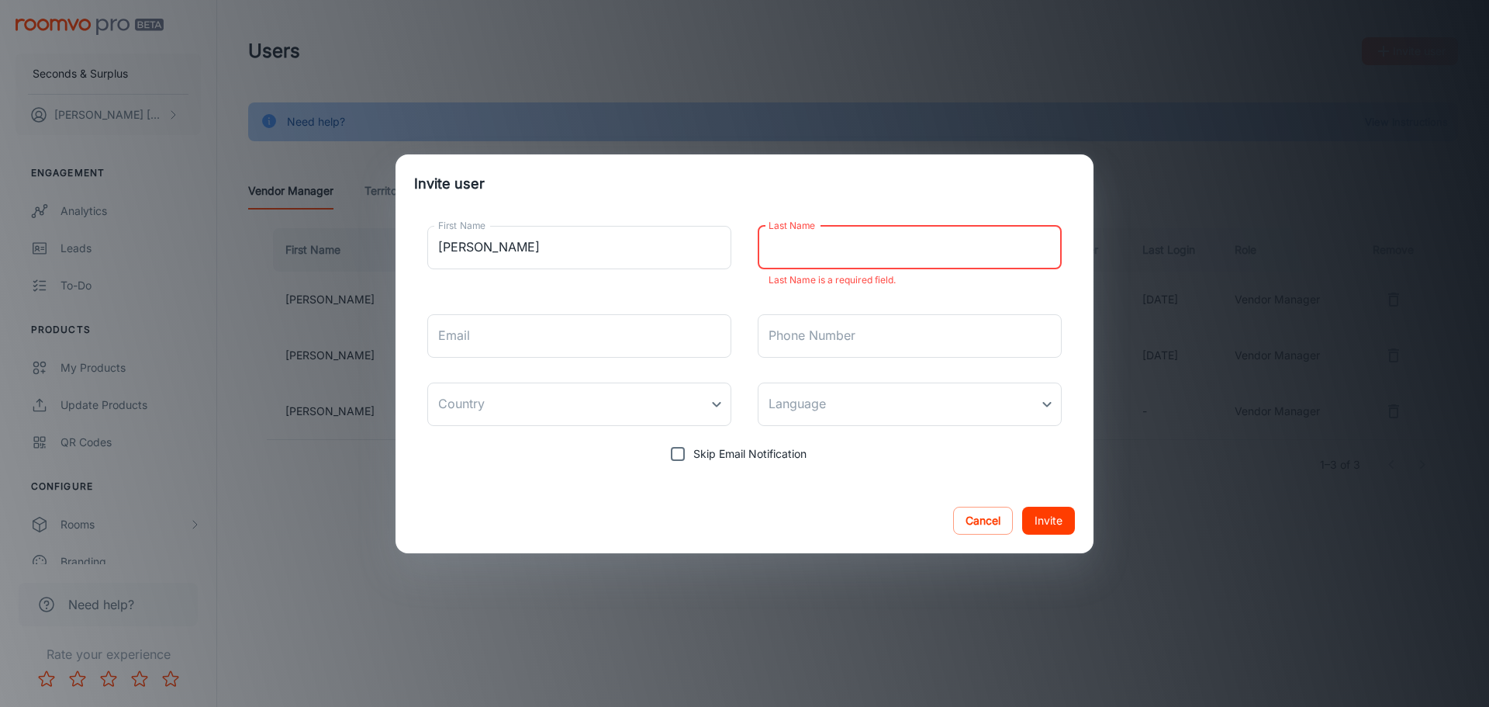
click at [785, 251] on input "Last Name" at bounding box center [910, 247] width 304 height 43
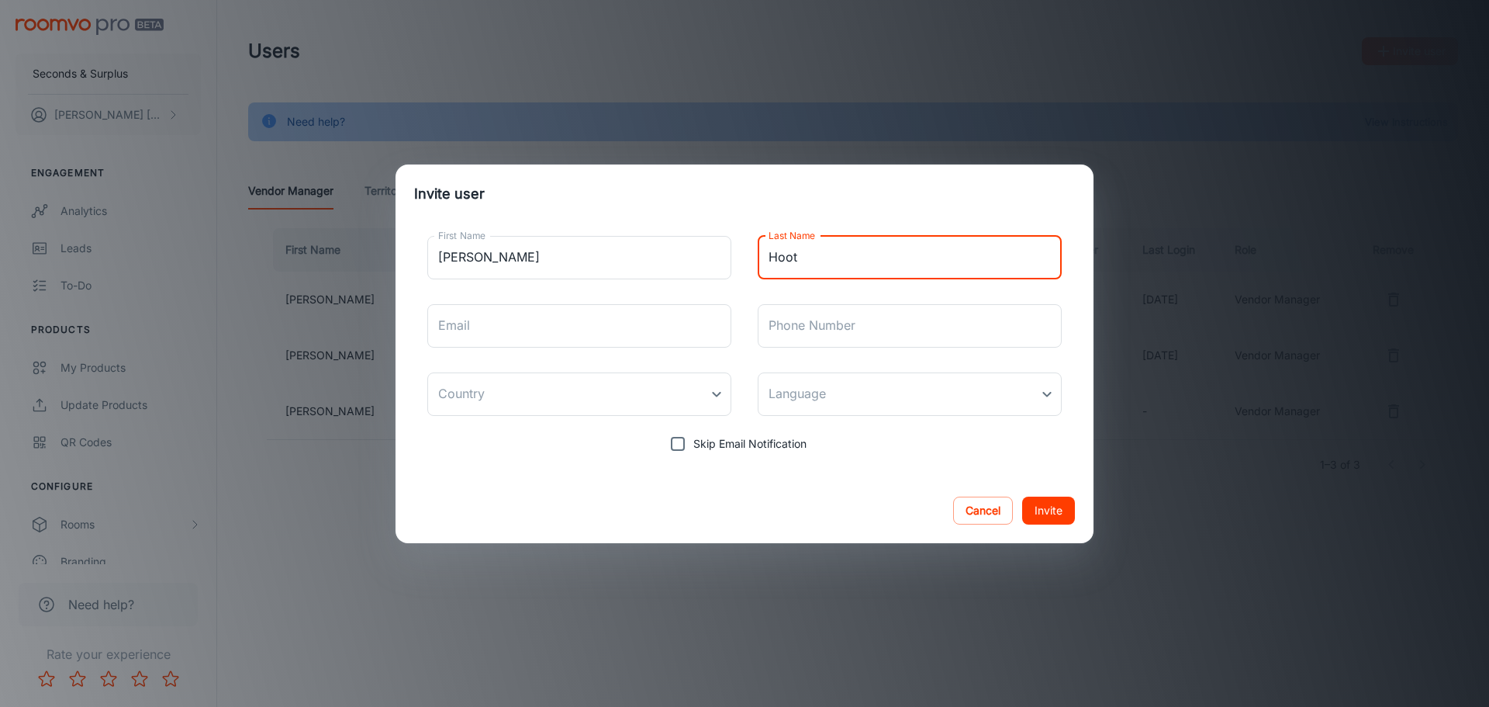
type input "[PERSON_NAME]"
click at [659, 313] on input "Email" at bounding box center [579, 325] width 304 height 43
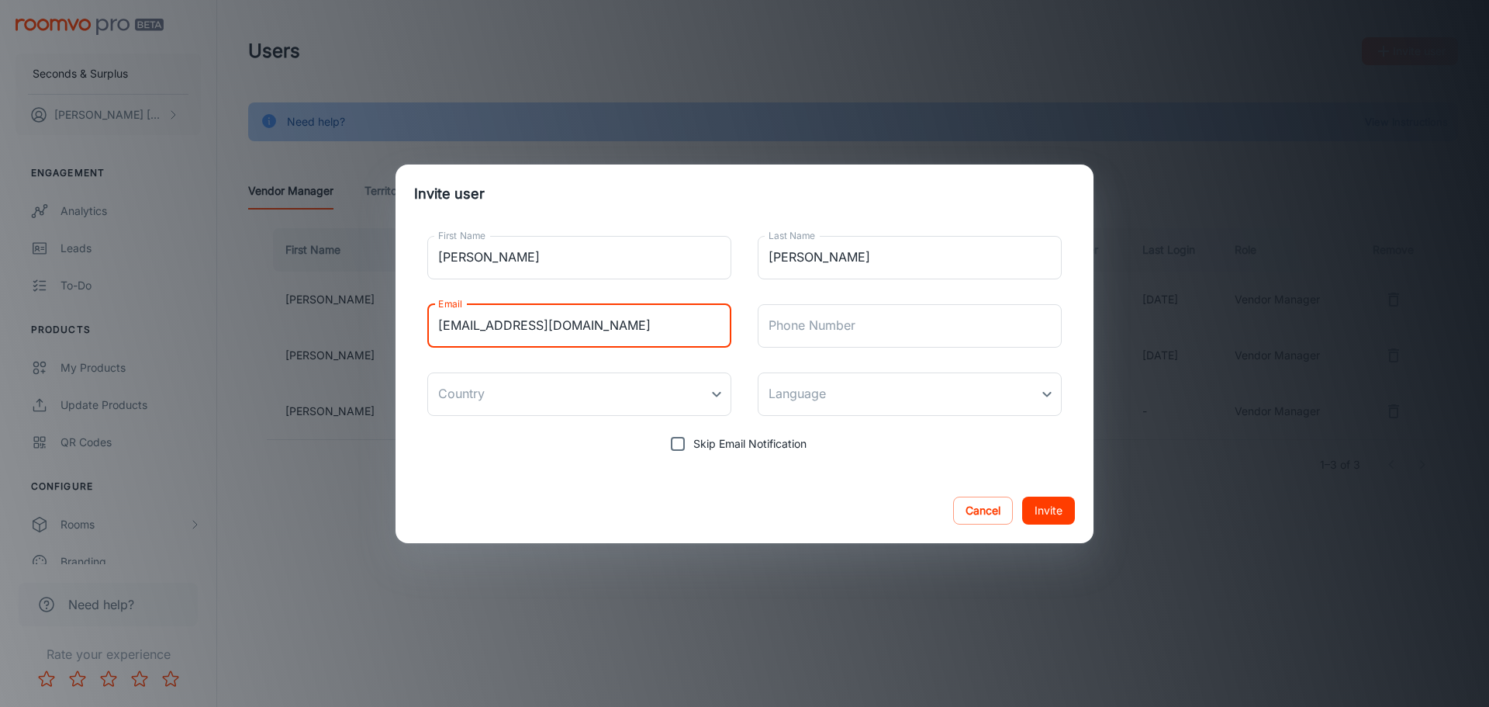
click at [465, 324] on input "[EMAIL_ADDRESS][DOMAIN_NAME]" at bounding box center [579, 325] width 304 height 43
type input "[PERSON_NAME][EMAIL_ADDRESS][PERSON_NAME][DOMAIN_NAME]"
click at [605, 399] on body "Seconds & Surplus [PERSON_NAME] Engagement Analytics Leads To-do Products My Pr…" at bounding box center [744, 353] width 1489 height 707
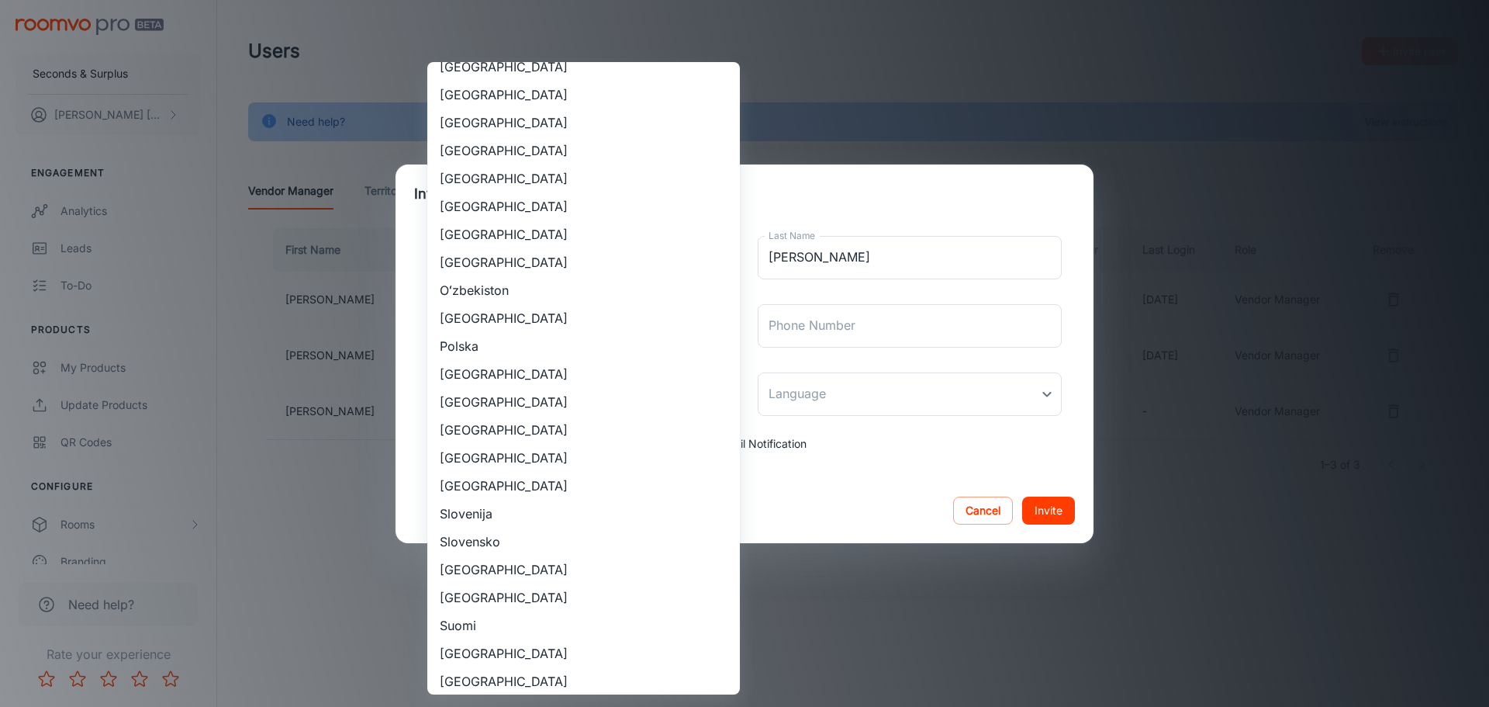
scroll to position [1086, 0]
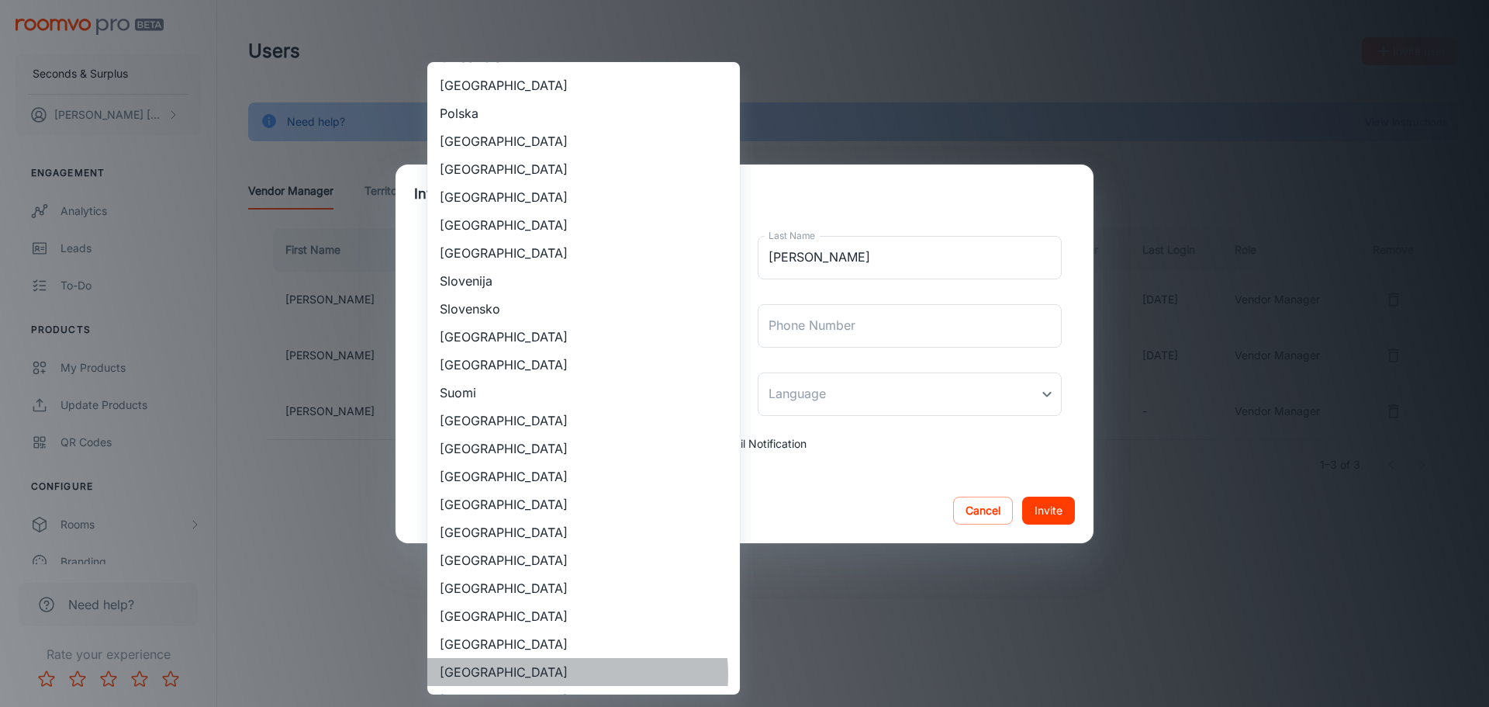
click at [577, 674] on li "[GEOGRAPHIC_DATA]" at bounding box center [583, 672] width 313 height 28
type input "[GEOGRAPHIC_DATA]"
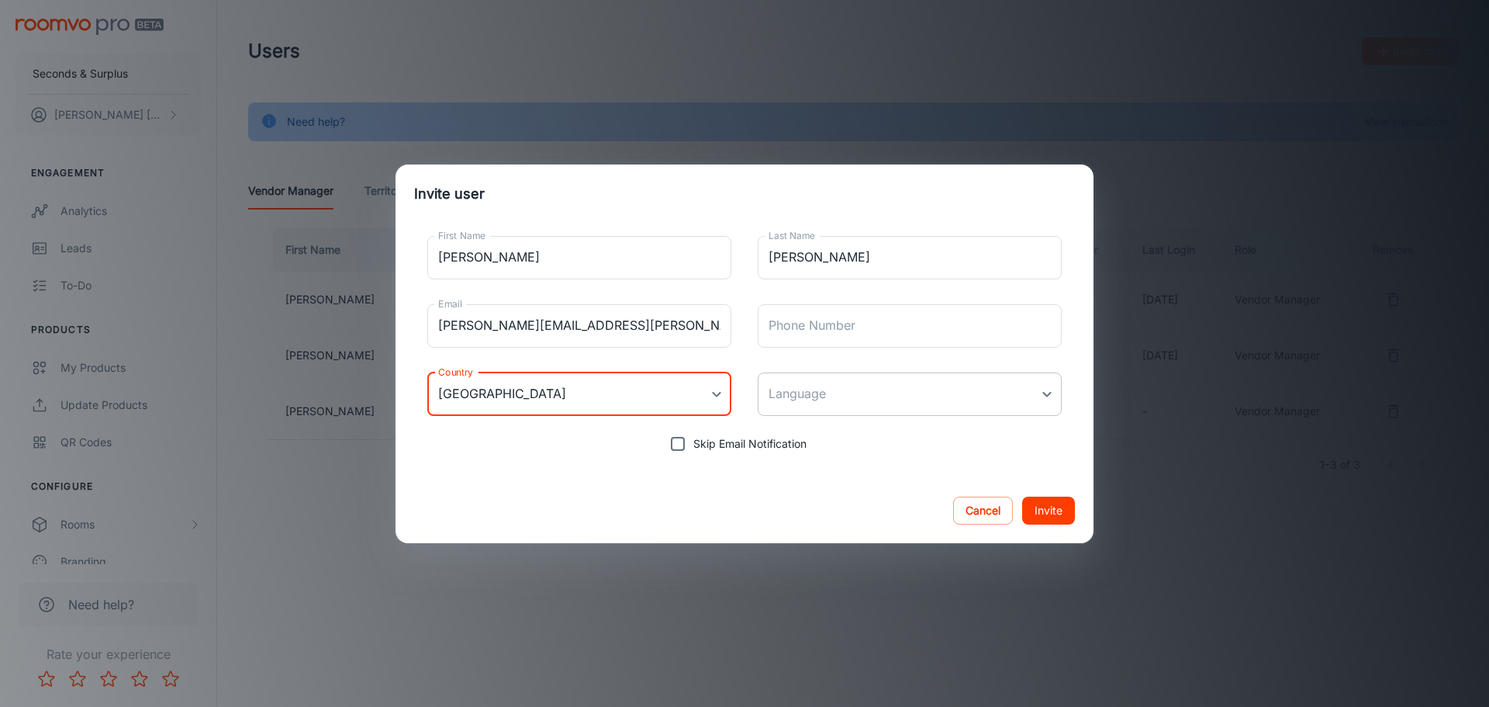
click at [786, 403] on body "Seconds & Surplus [PERSON_NAME] Engagement Analytics Leads To-do Products My Pr…" at bounding box center [744, 353] width 1489 height 707
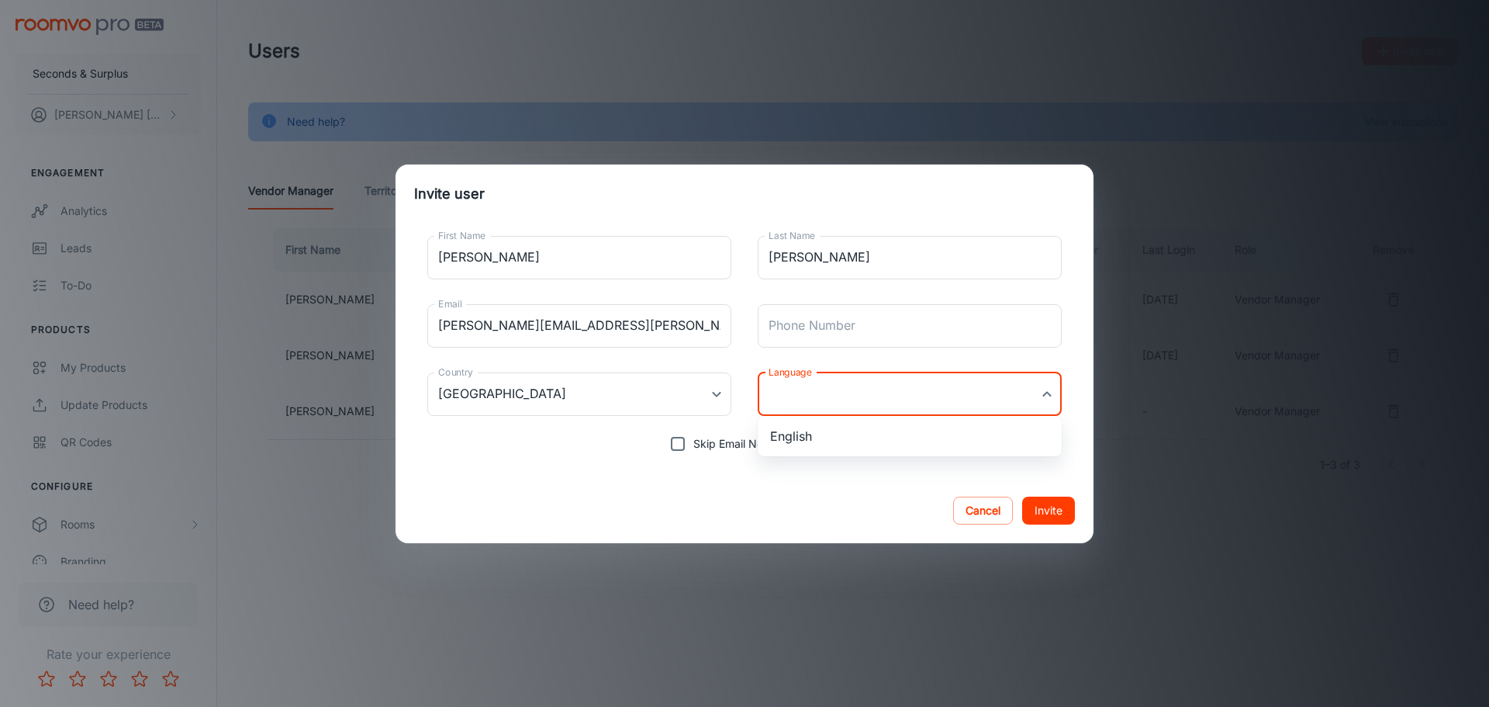
click at [798, 437] on li "English" at bounding box center [910, 436] width 304 height 28
type input "en-us"
click at [1051, 512] on button "Invite" at bounding box center [1048, 510] width 53 height 28
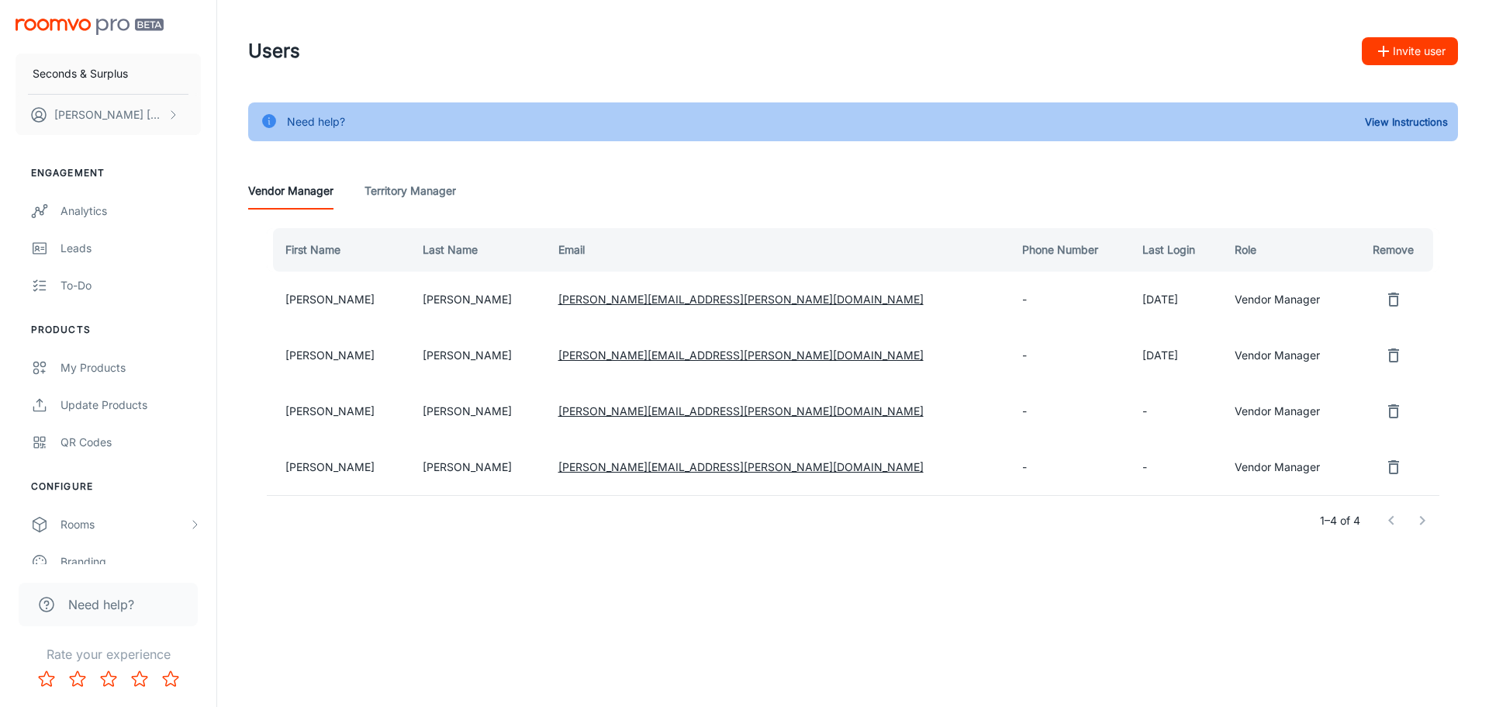
click at [1388, 41] on button "Invite user" at bounding box center [1410, 51] width 96 height 28
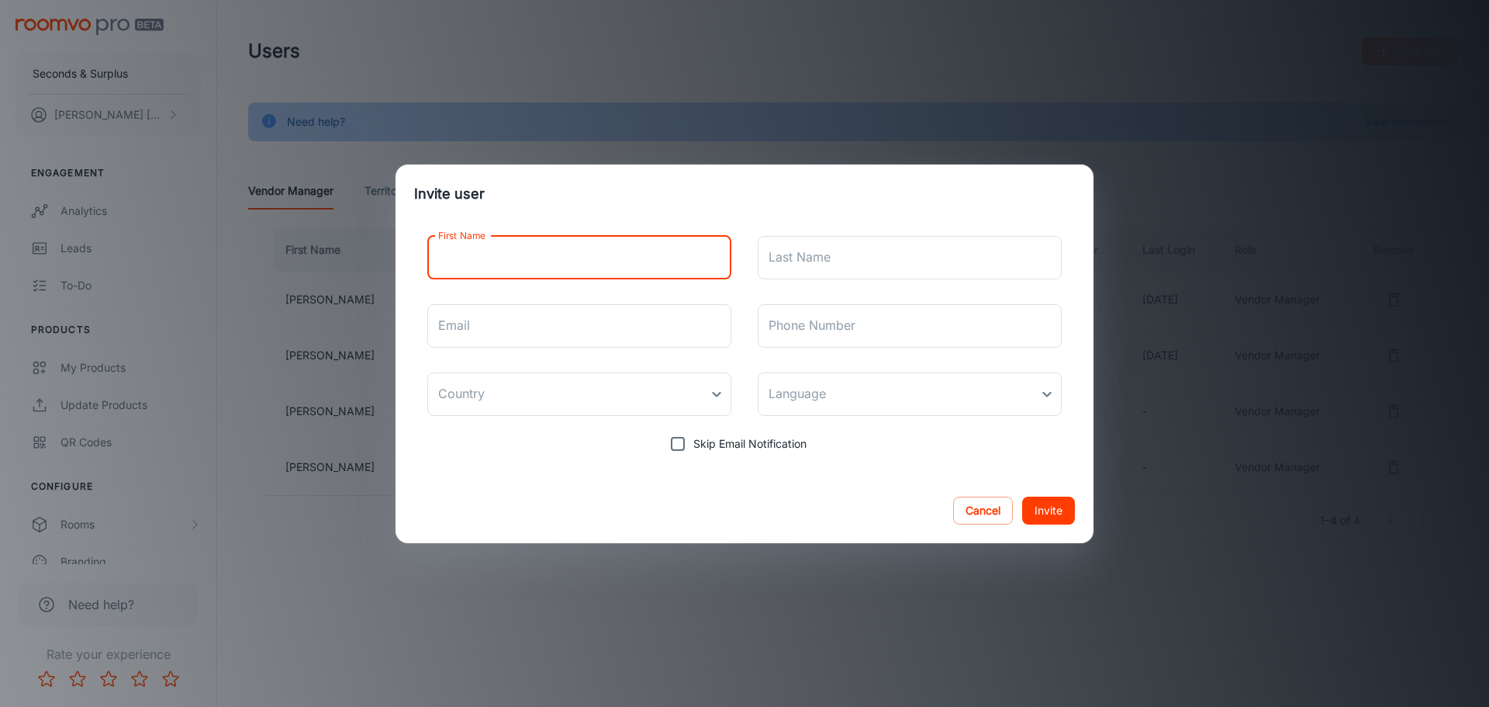
click at [522, 261] on input "First Name" at bounding box center [579, 257] width 304 height 43
type input "[PERSON_NAME]"
click at [780, 250] on div "Last Name Last Name" at bounding box center [910, 257] width 304 height 43
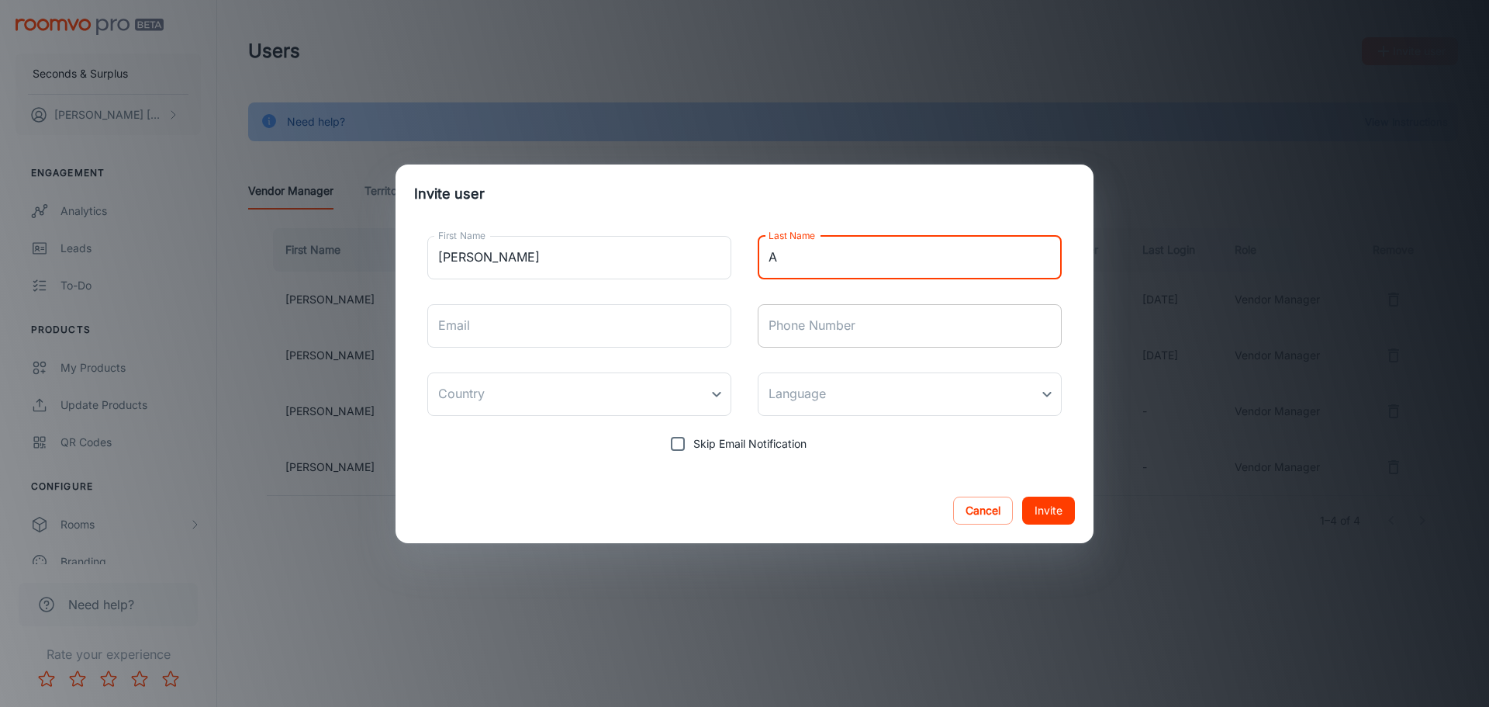
type input "Algerie"
click at [537, 332] on input "Email" at bounding box center [579, 325] width 304 height 43
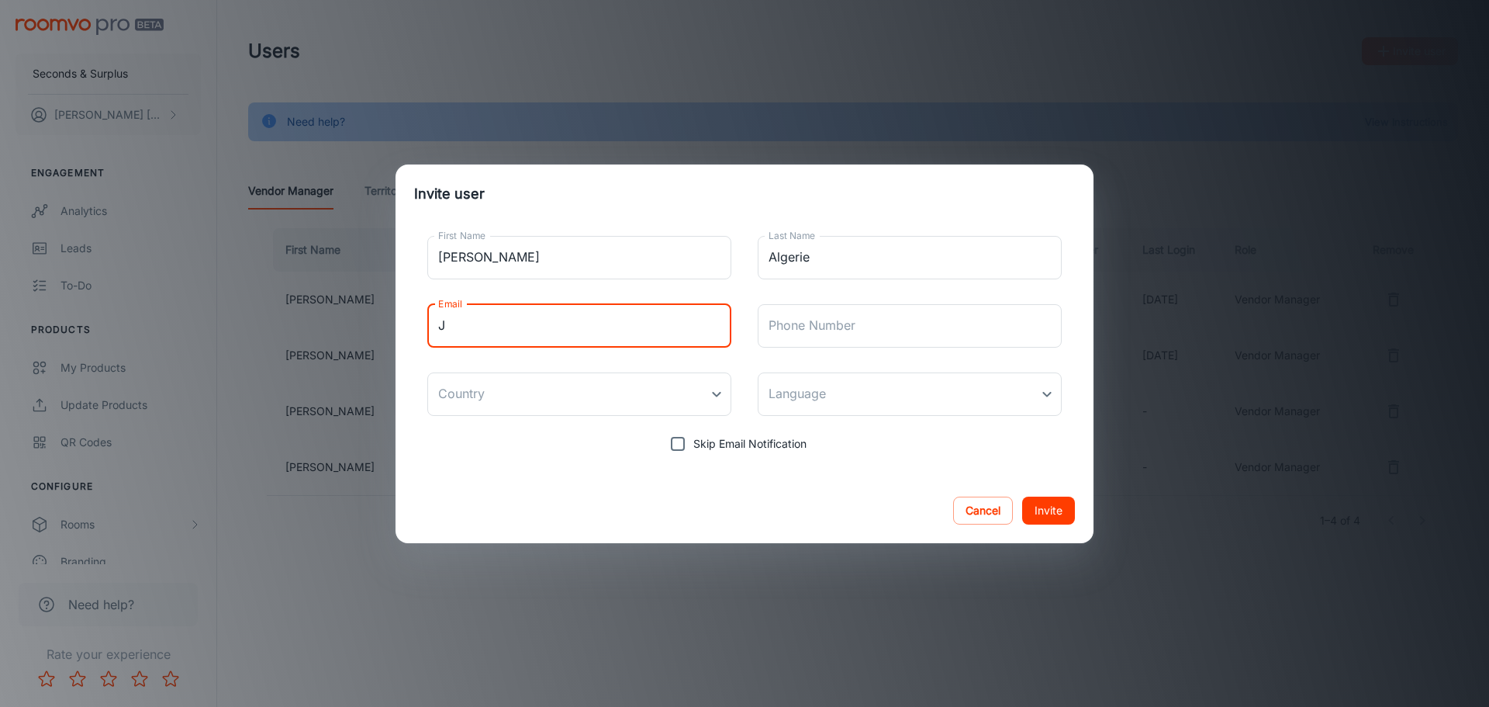
type input "[PERSON_NAME][EMAIL_ADDRESS][PERSON_NAME][DOMAIN_NAME]"
click at [606, 403] on body "Seconds & Surplus [PERSON_NAME] Engagement Analytics Leads To-do Products My Pr…" at bounding box center [744, 353] width 1489 height 707
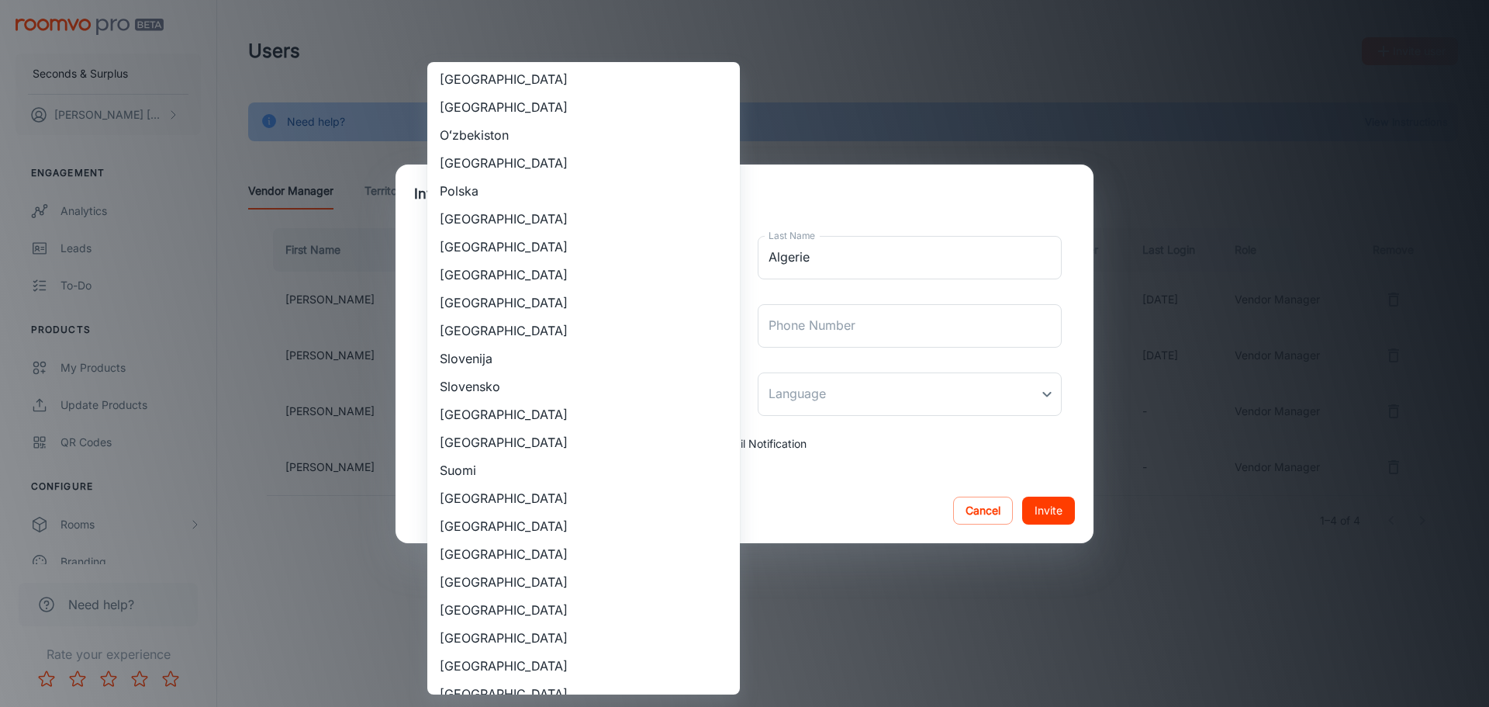
scroll to position [1396, 0]
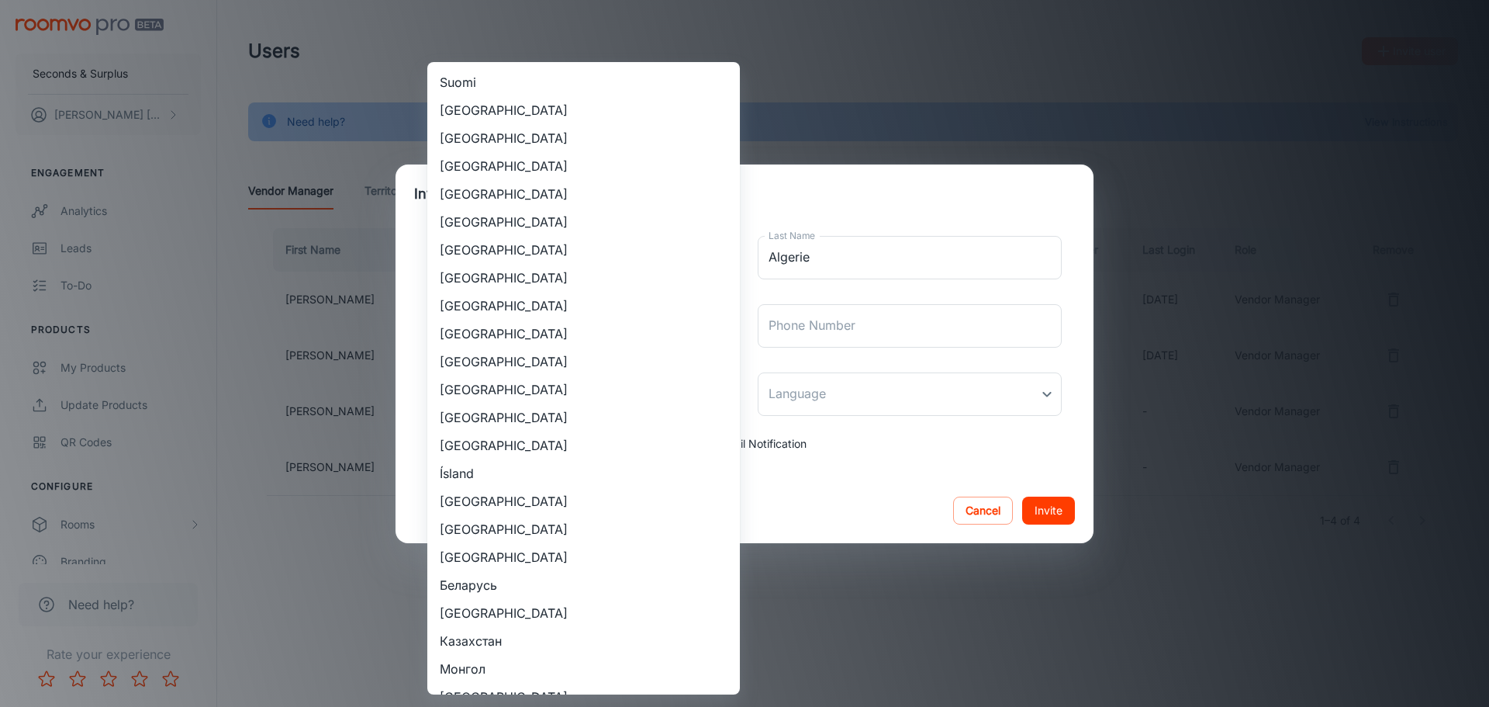
click at [496, 354] on li "[GEOGRAPHIC_DATA]" at bounding box center [583, 361] width 313 height 28
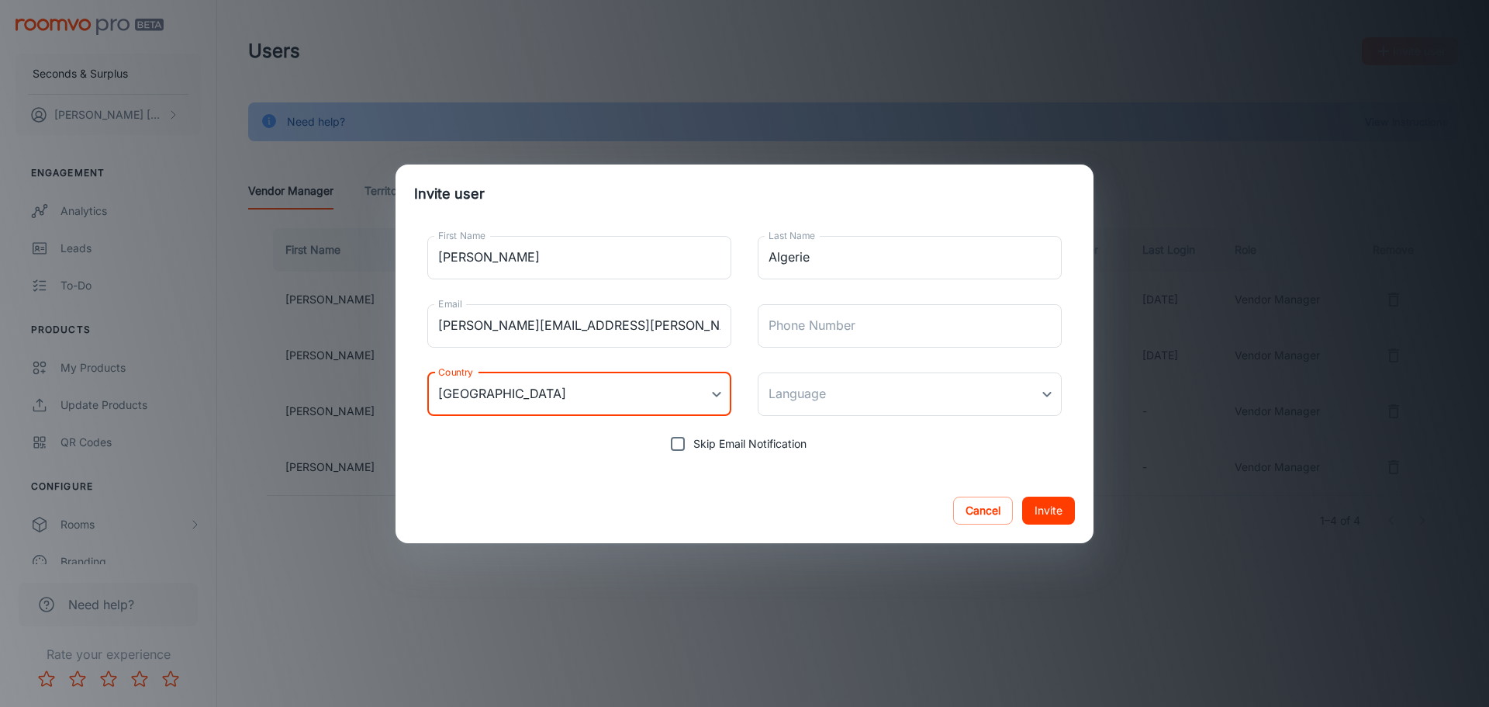
type input "[GEOGRAPHIC_DATA]"
click at [896, 405] on div "[GEOGRAPHIC_DATA] [GEOGRAPHIC_DATA] [GEOGRAPHIC_DATA] [GEOGRAPHIC_DATA] [GEOGRA…" at bounding box center [744, 353] width 1489 height 707
click at [878, 410] on body "Seconds & Surplus [PERSON_NAME] Engagement Analytics Leads To-do Products My Pr…" at bounding box center [744, 353] width 1489 height 707
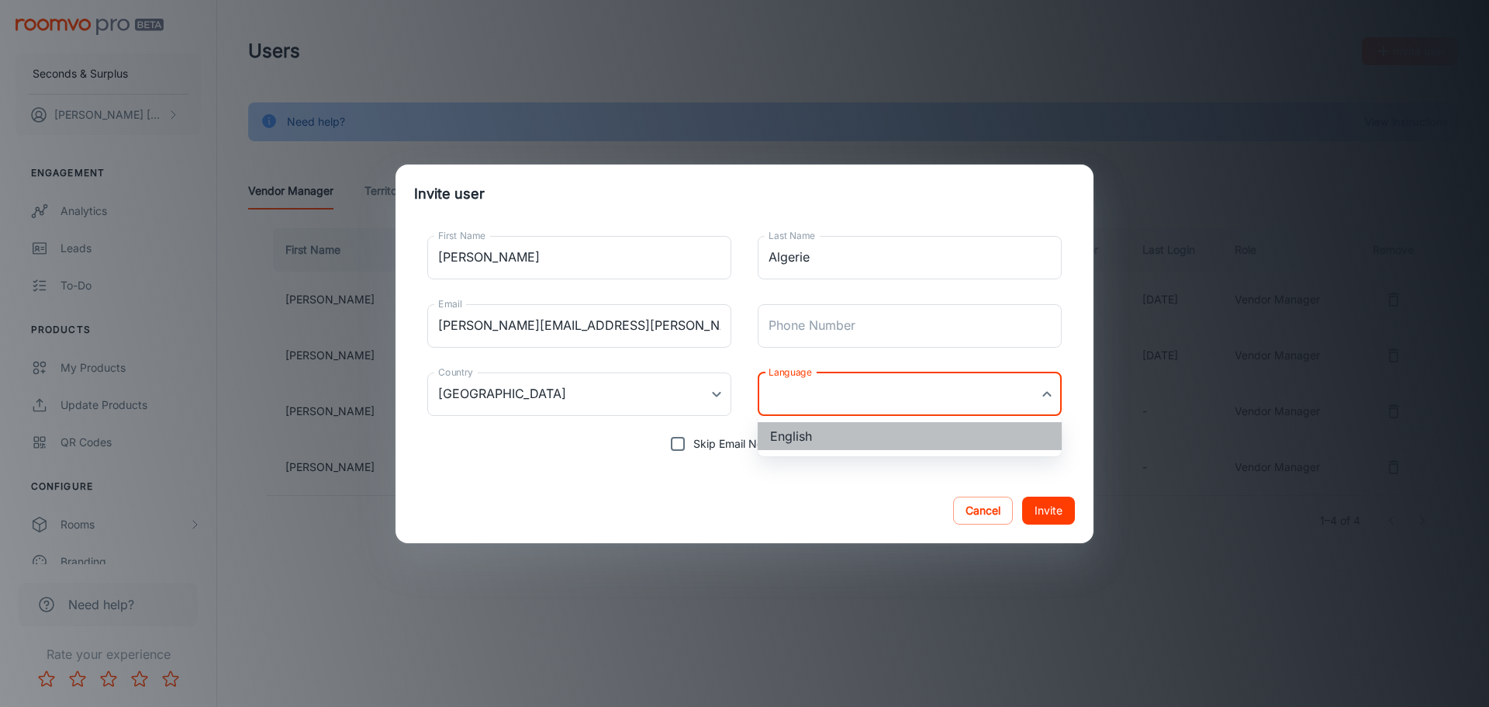
click at [877, 432] on li "English" at bounding box center [910, 436] width 304 height 28
type input "en-us"
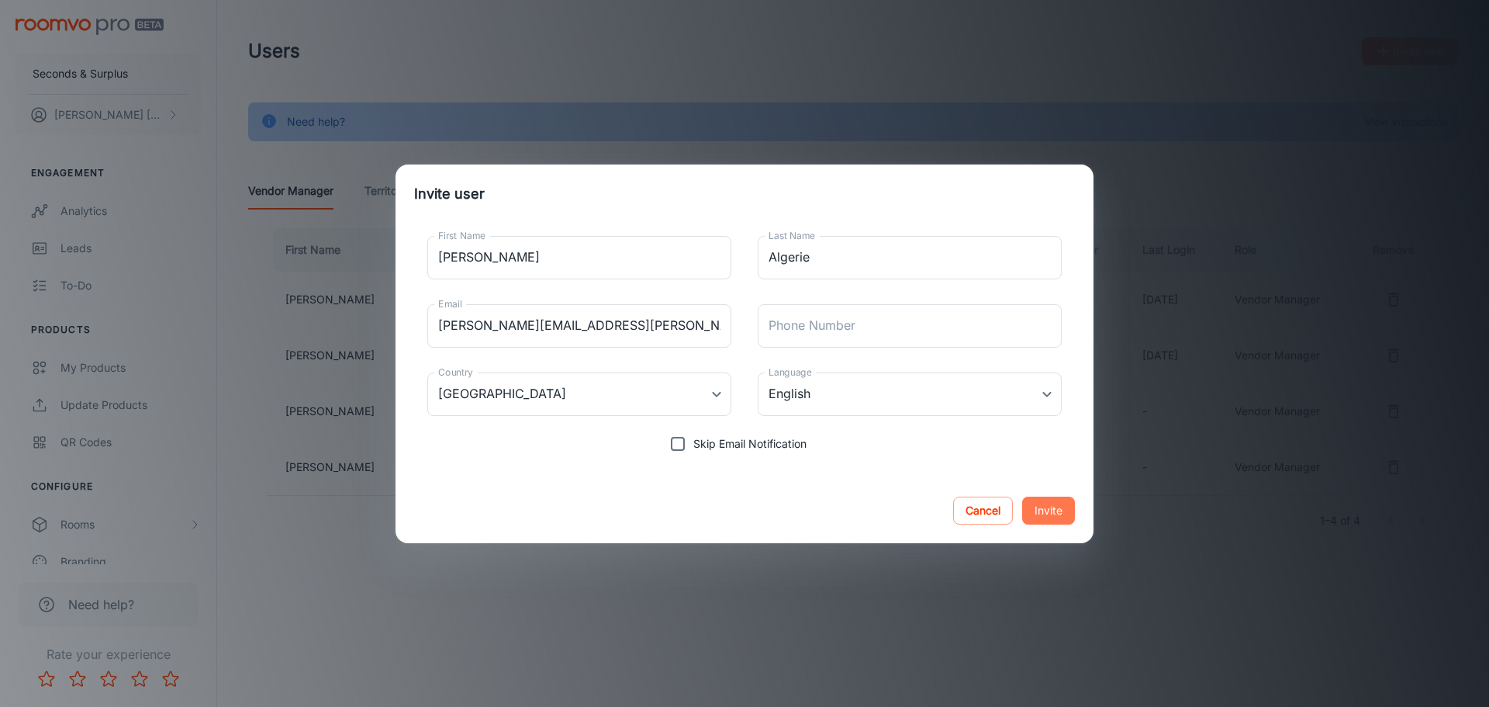
click at [1051, 499] on button "Invite" at bounding box center [1048, 510] width 53 height 28
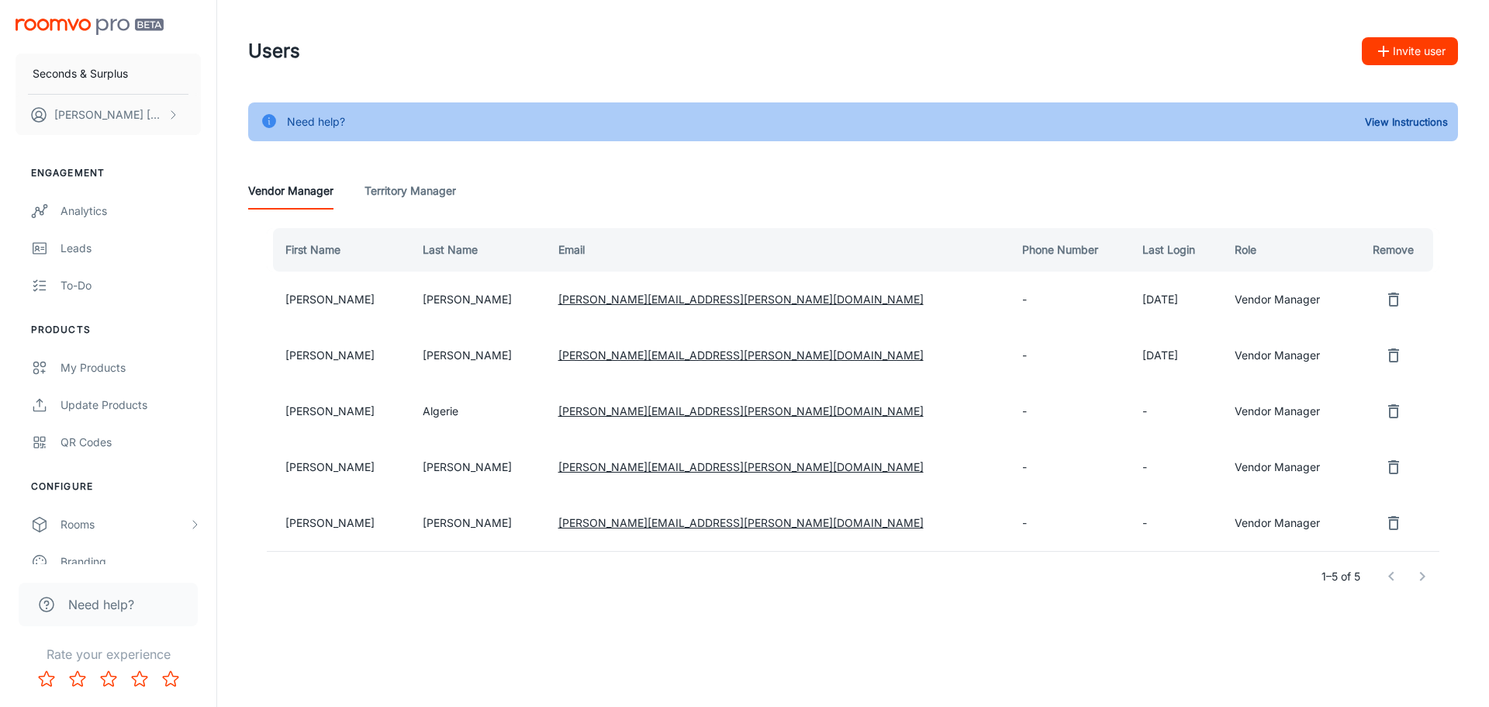
click at [1381, 69] on div "Users Invite user" at bounding box center [853, 51] width 1210 height 40
click at [1381, 55] on icon "button" at bounding box center [1383, 51] width 19 height 19
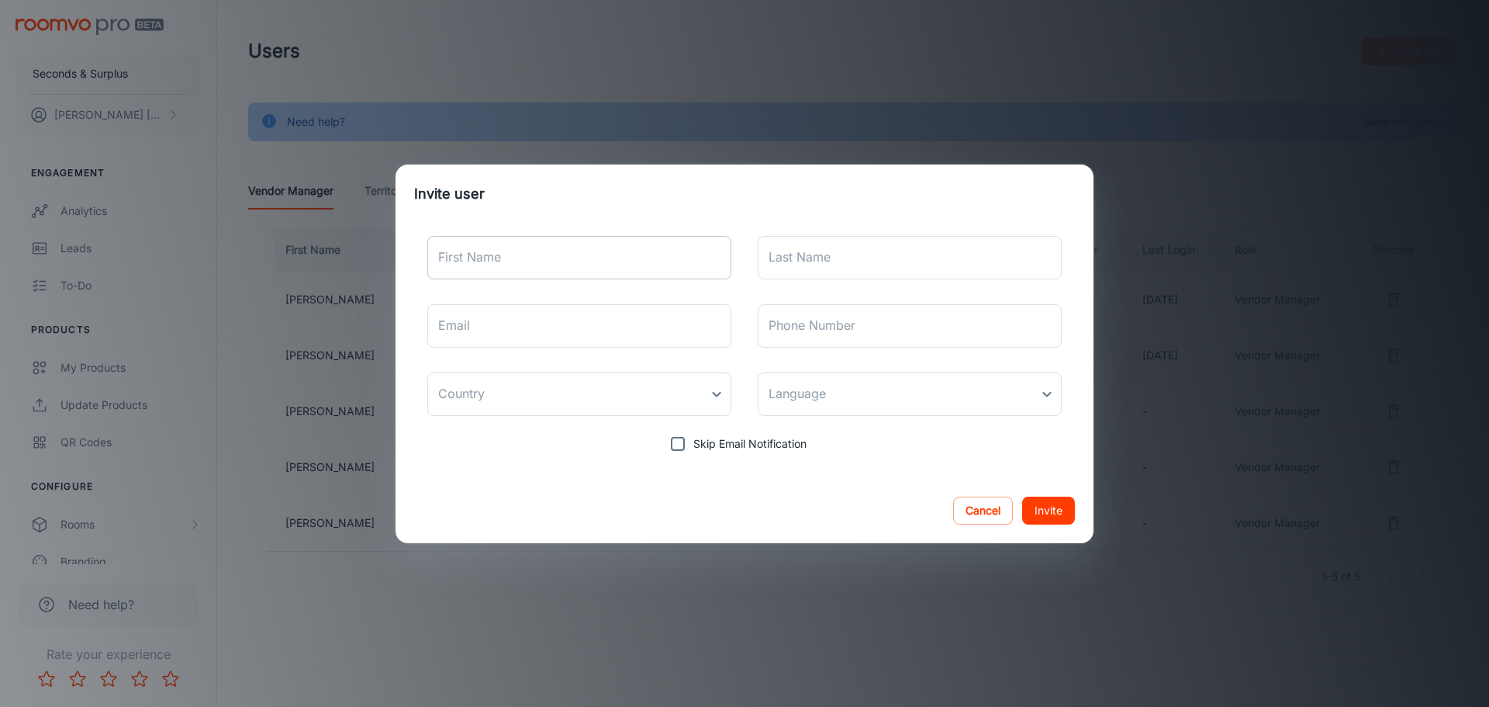
click at [629, 278] on input "First Name" at bounding box center [579, 257] width 304 height 43
type input "[PERSON_NAME]"
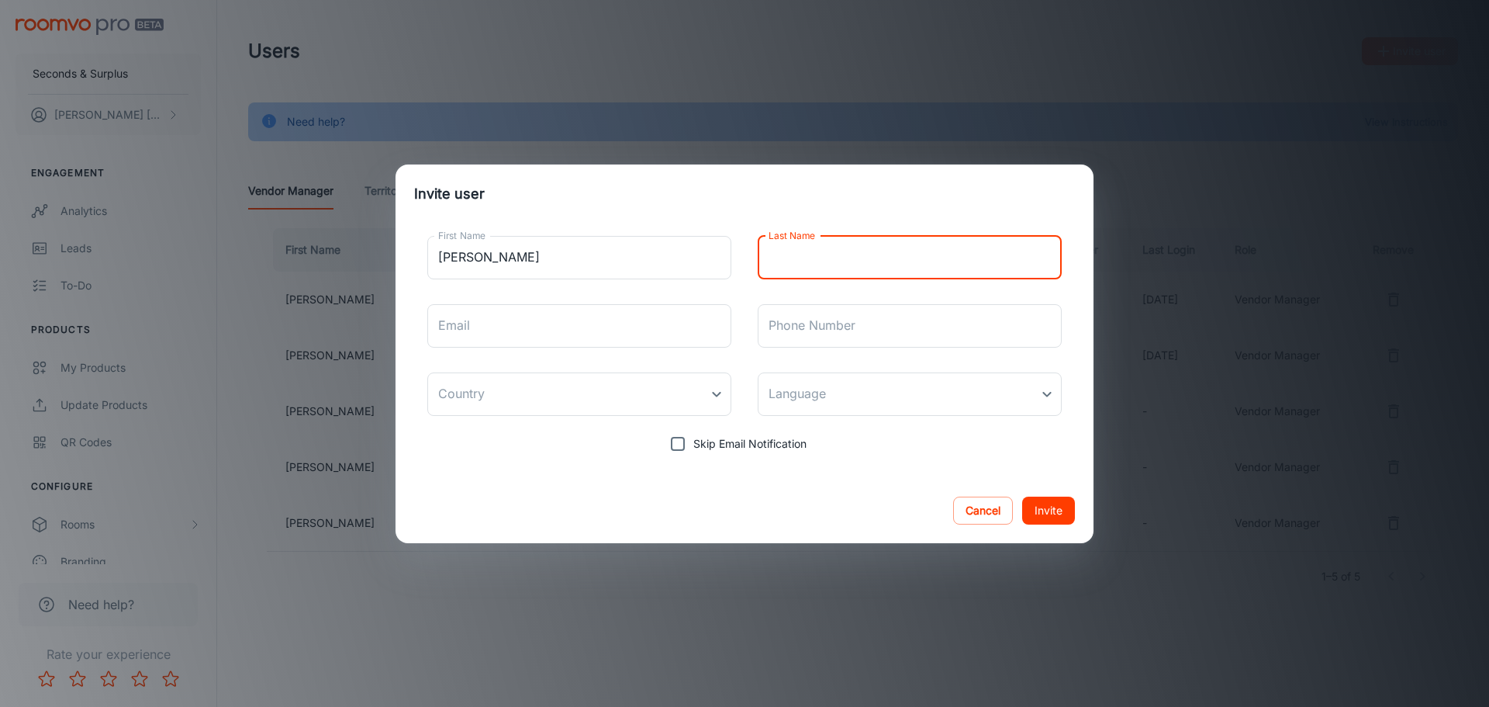
click at [828, 264] on input "Last Name" at bounding box center [910, 257] width 304 height 43
type input "[PERSON_NAME]"
click at [529, 330] on input "Email" at bounding box center [579, 325] width 304 height 43
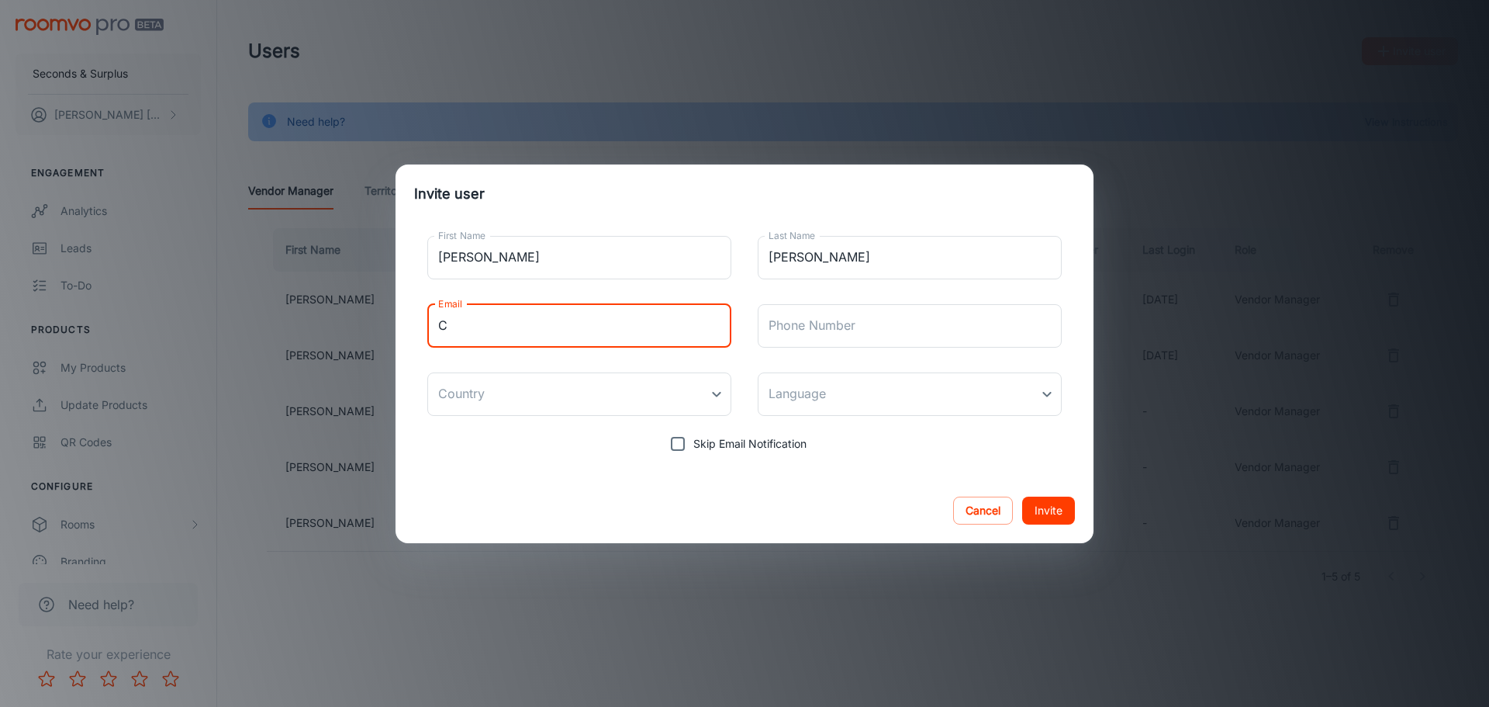
type input "[PERSON_NAME][EMAIL_ADDRESS][PERSON_NAME][DOMAIN_NAME]"
click at [615, 400] on body "Seconds & Surplus [PERSON_NAME] Engagement Analytics Leads To-do Products My Pr…" at bounding box center [744, 353] width 1489 height 707
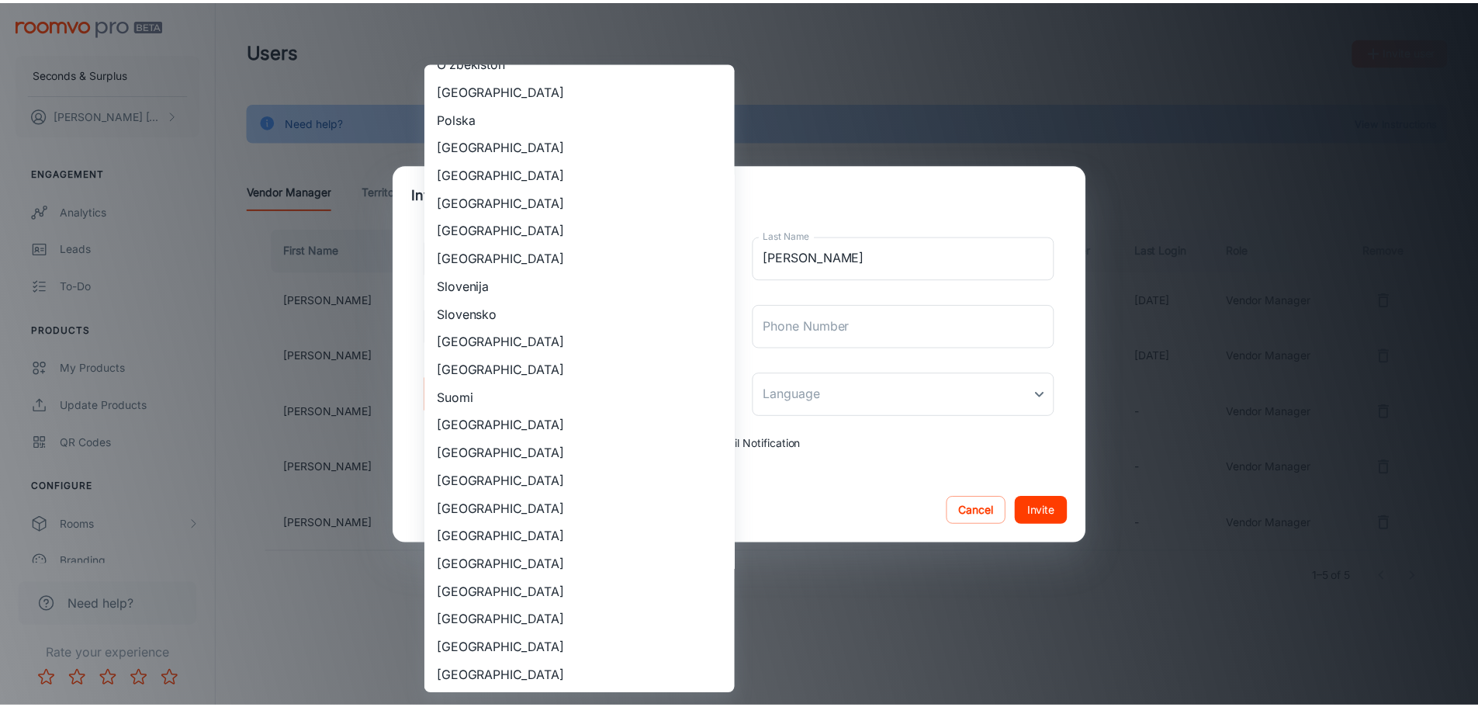
scroll to position [1163, 0]
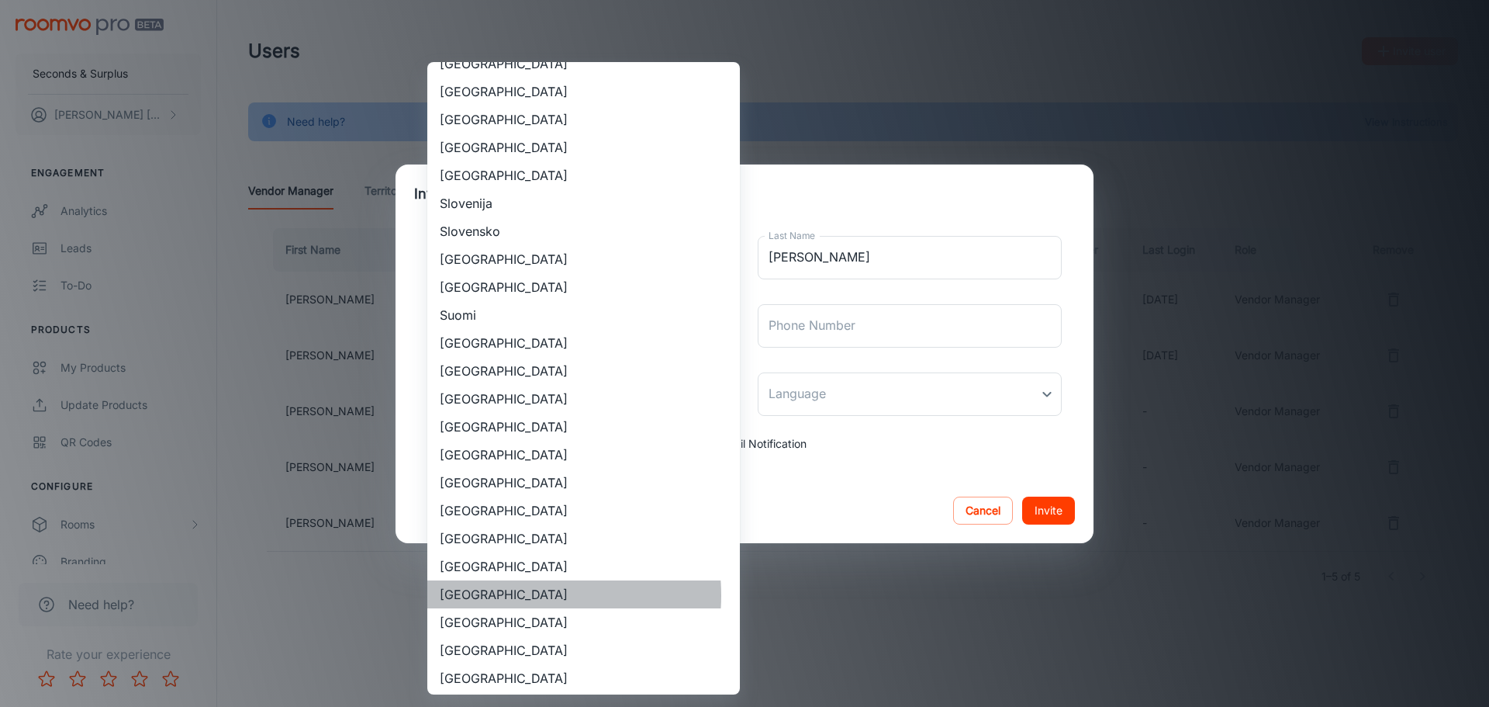
click at [514, 595] on li "[GEOGRAPHIC_DATA]" at bounding box center [583, 594] width 313 height 28
type input "[GEOGRAPHIC_DATA]"
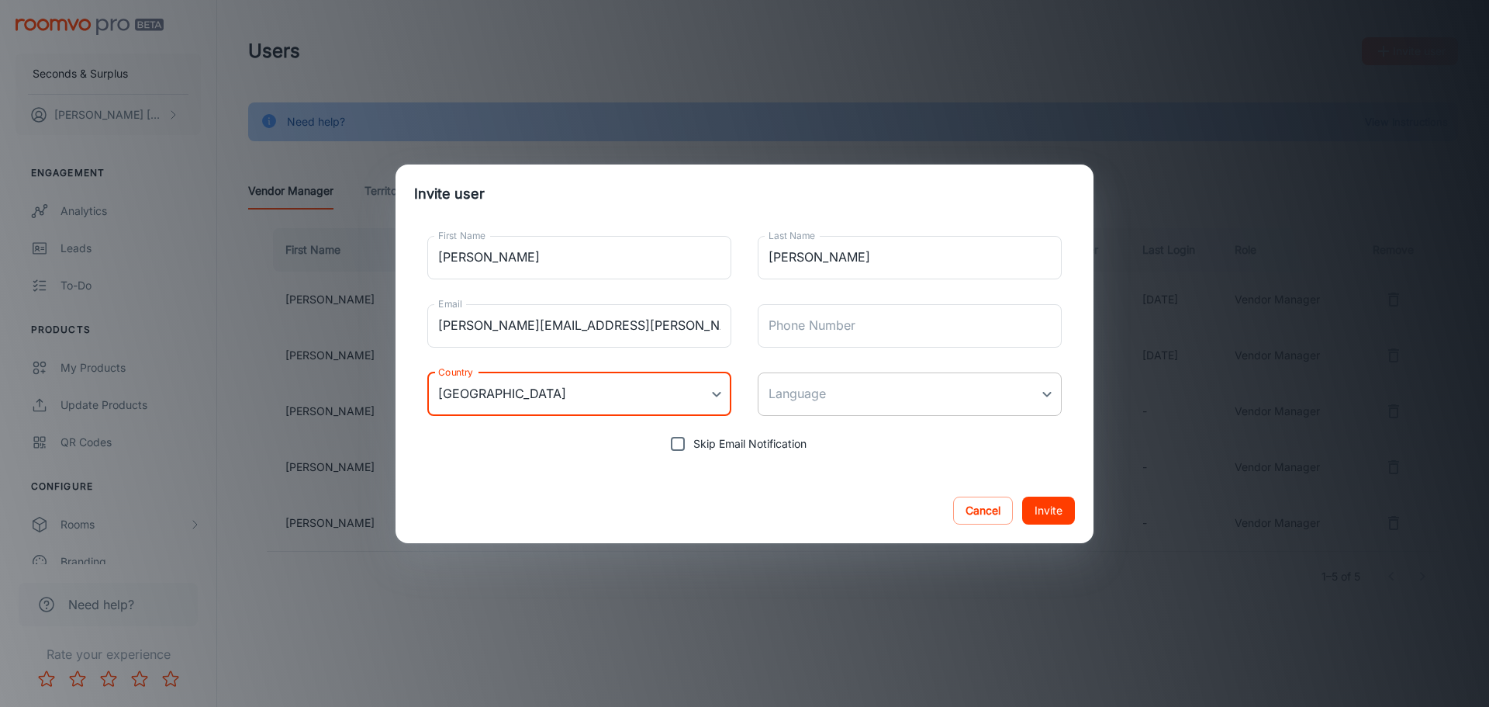
click at [800, 394] on body "Seconds & Surplus [PERSON_NAME] Engagement Analytics Leads To-do Products My Pr…" at bounding box center [744, 353] width 1489 height 707
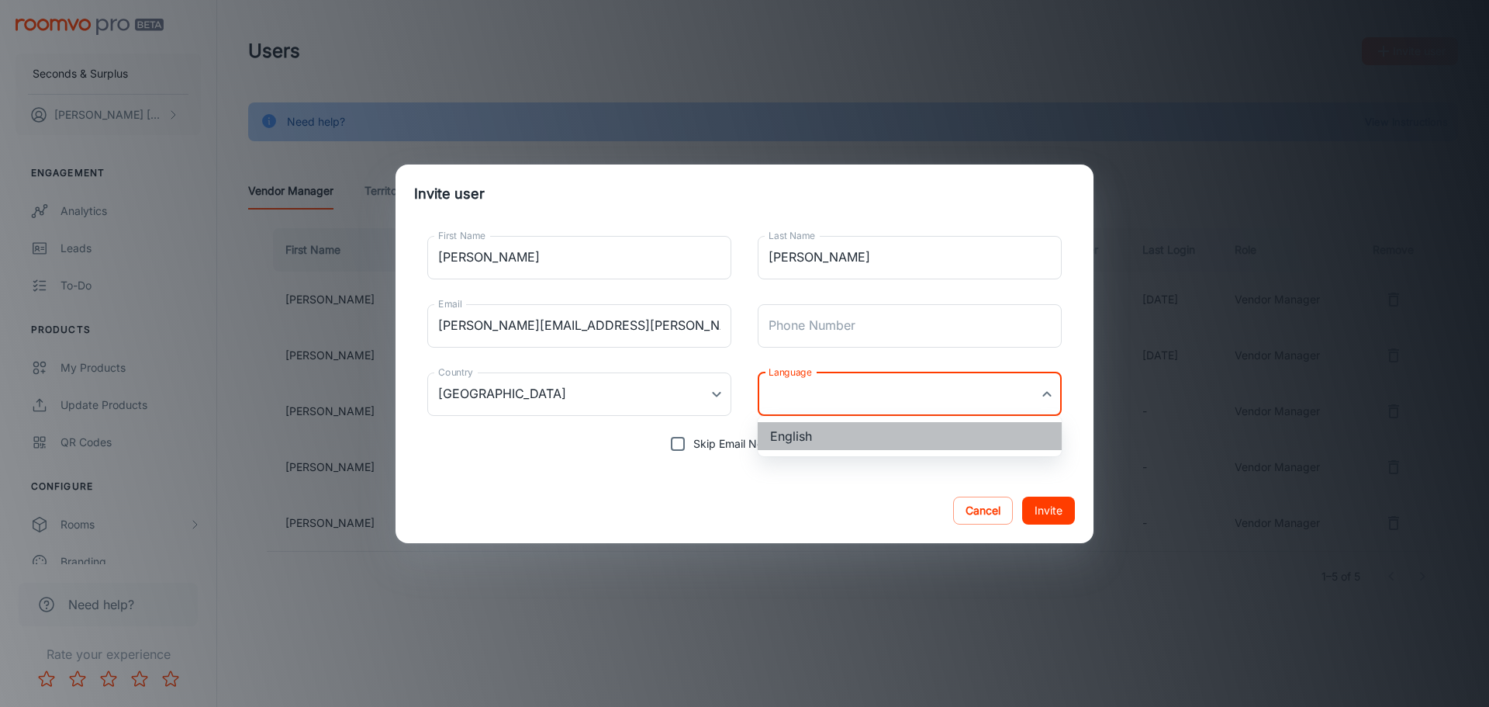
click at [828, 440] on li "English" at bounding box center [910, 436] width 304 height 28
type input "en-us"
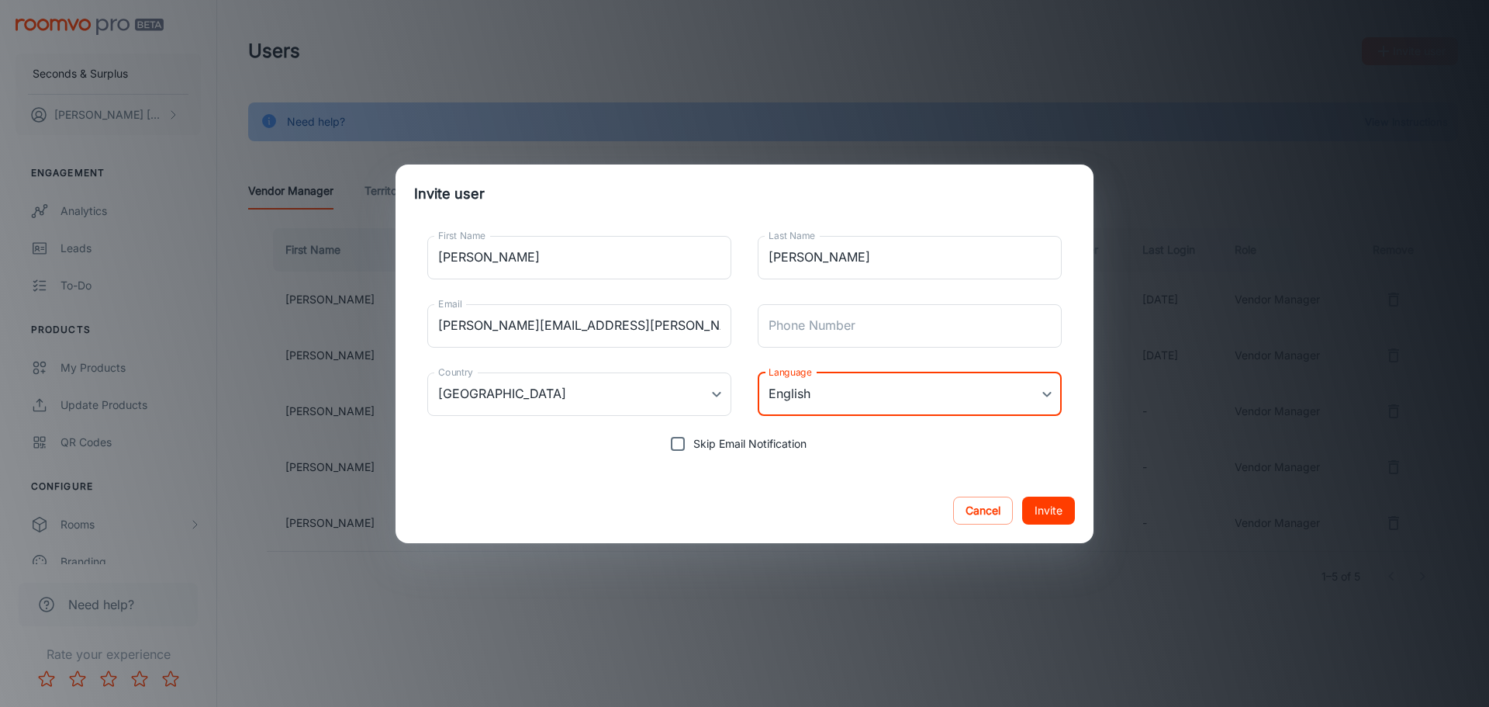
click at [1061, 505] on button "Invite" at bounding box center [1048, 510] width 53 height 28
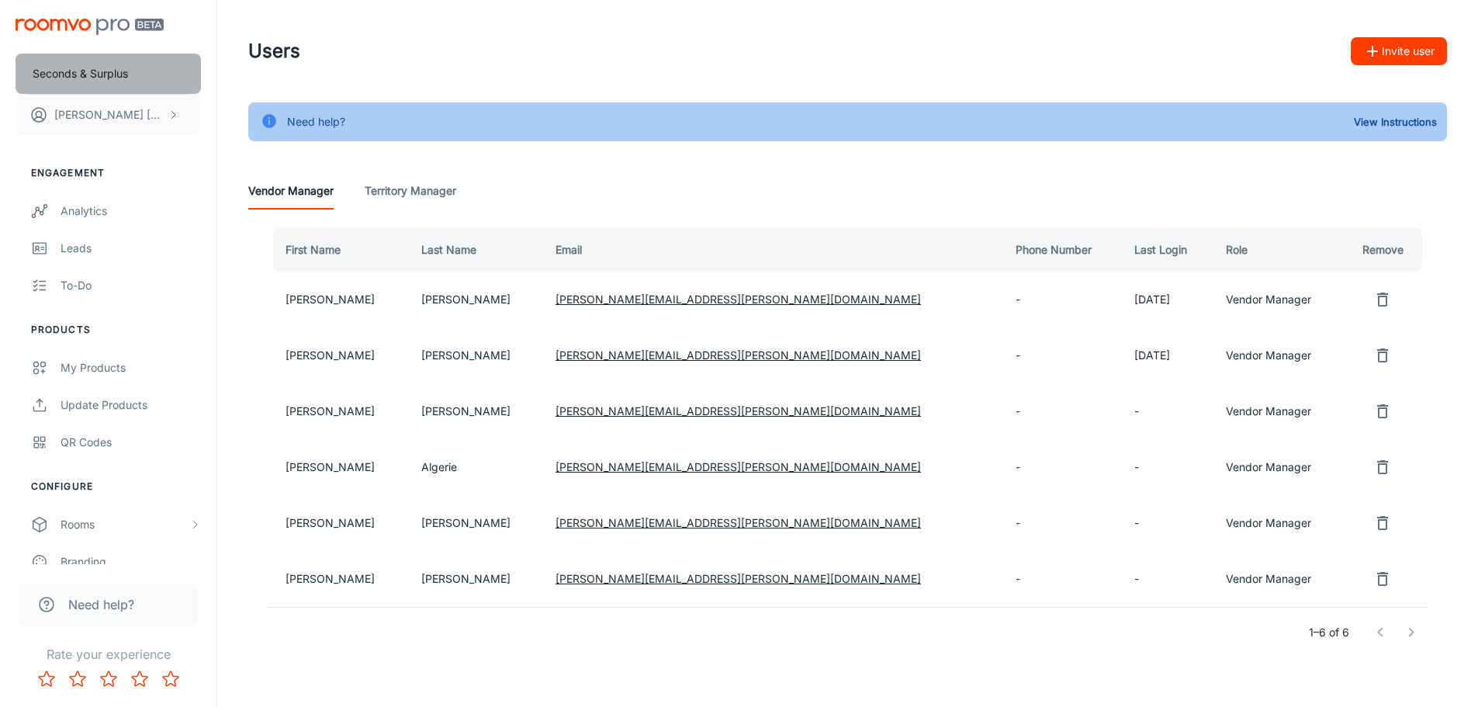
click at [128, 75] on p "Seconds & Surplus" at bounding box center [80, 73] width 95 height 17
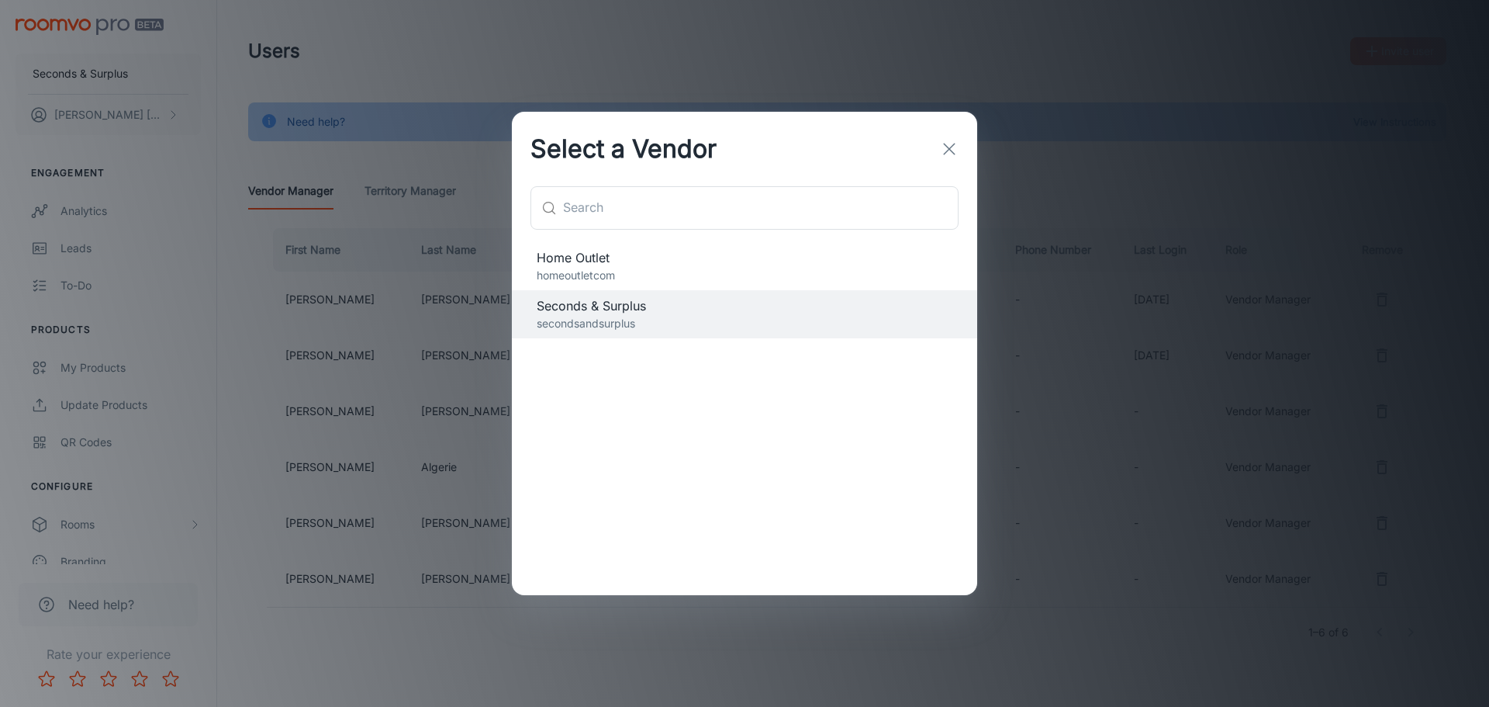
click at [608, 285] on div "Home Outlet homeoutletcom" at bounding box center [744, 266] width 465 height 48
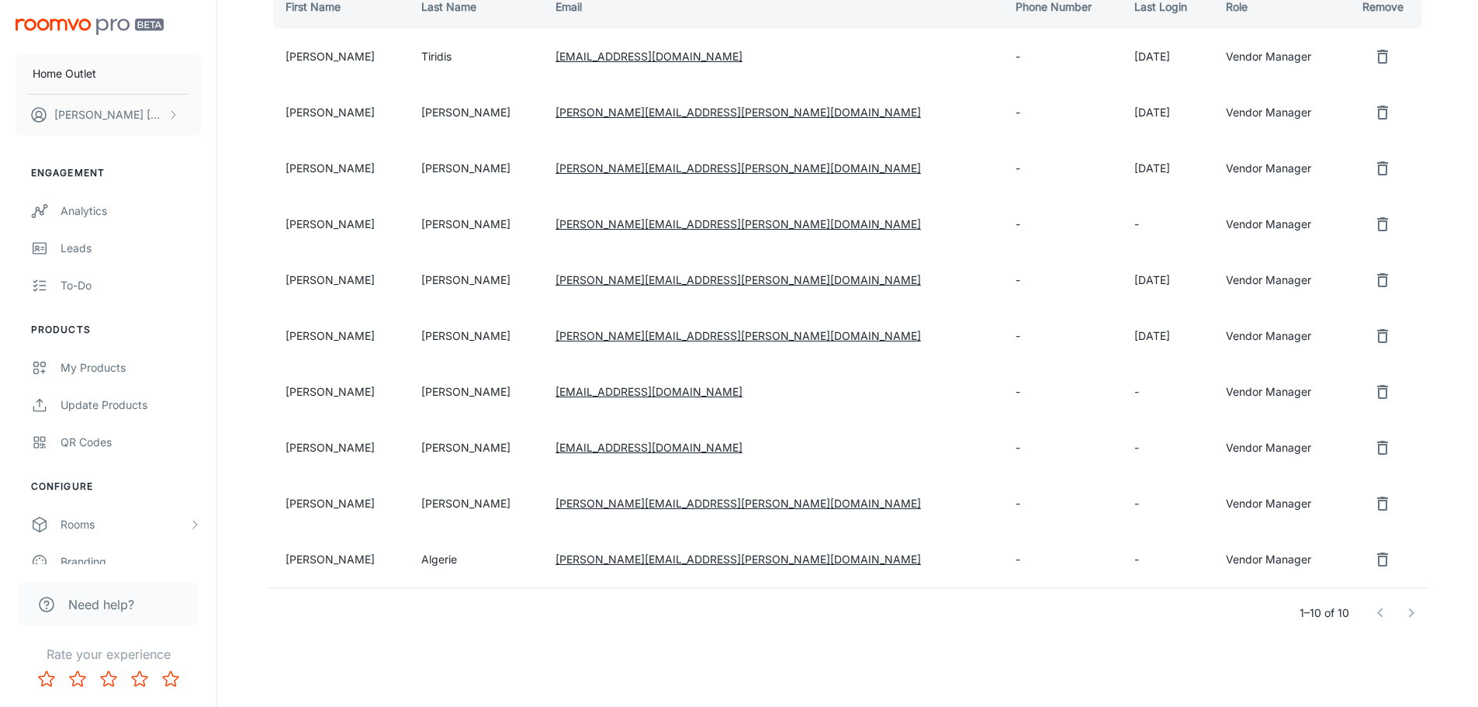
scroll to position [254, 0]
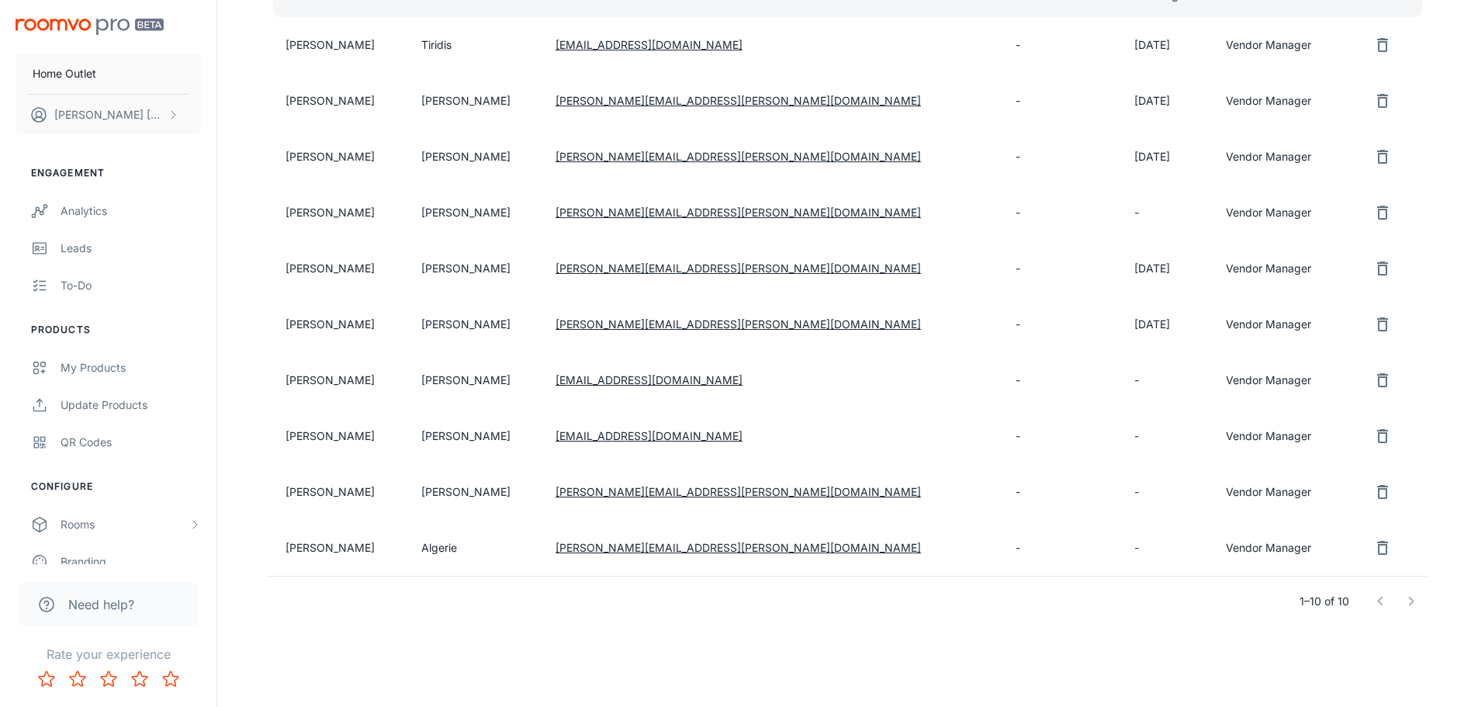
click at [583, 382] on link "[EMAIL_ADDRESS][DOMAIN_NAME]" at bounding box center [648, 379] width 187 height 13
click at [301, 378] on td "[PERSON_NAME]" at bounding box center [338, 380] width 142 height 56
click at [1373, 381] on icon "remove user" at bounding box center [1382, 380] width 19 height 19
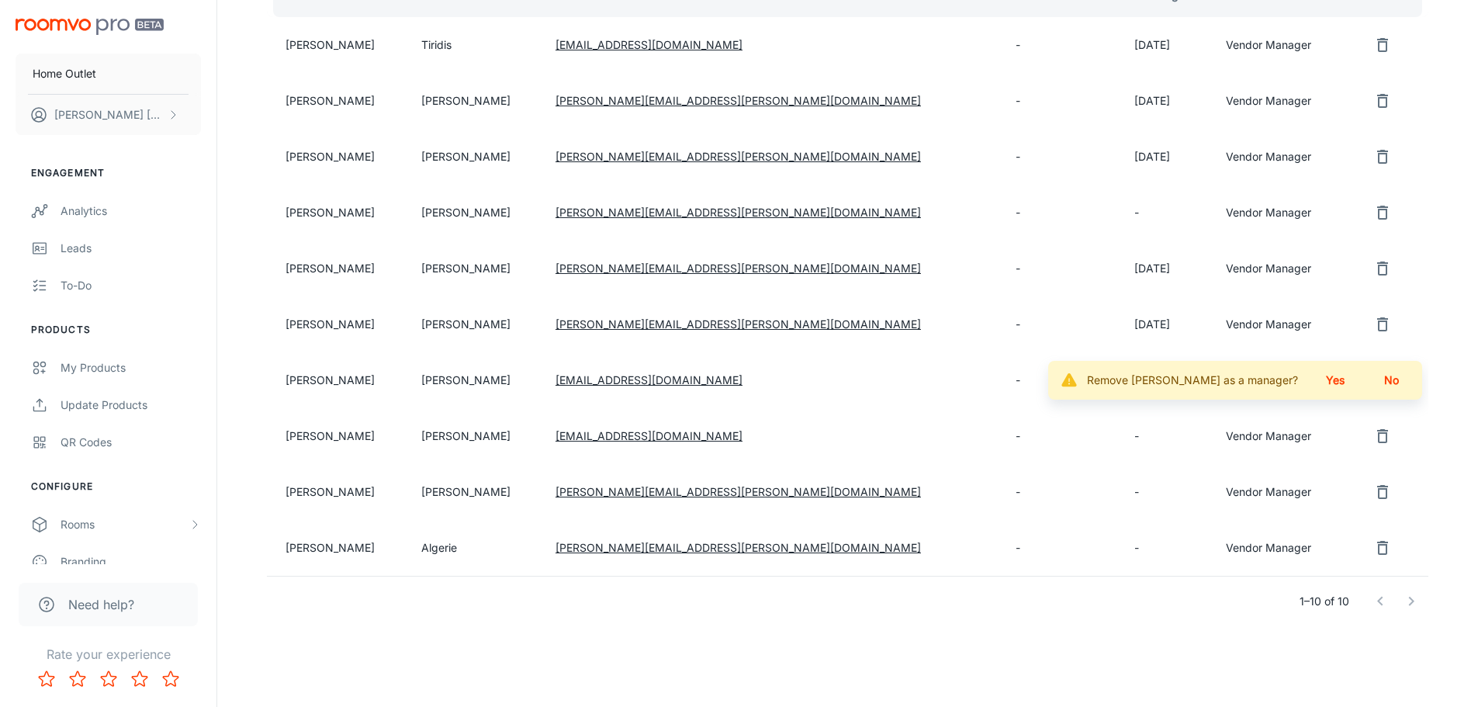
click at [1346, 385] on button "Yes" at bounding box center [1335, 380] width 50 height 28
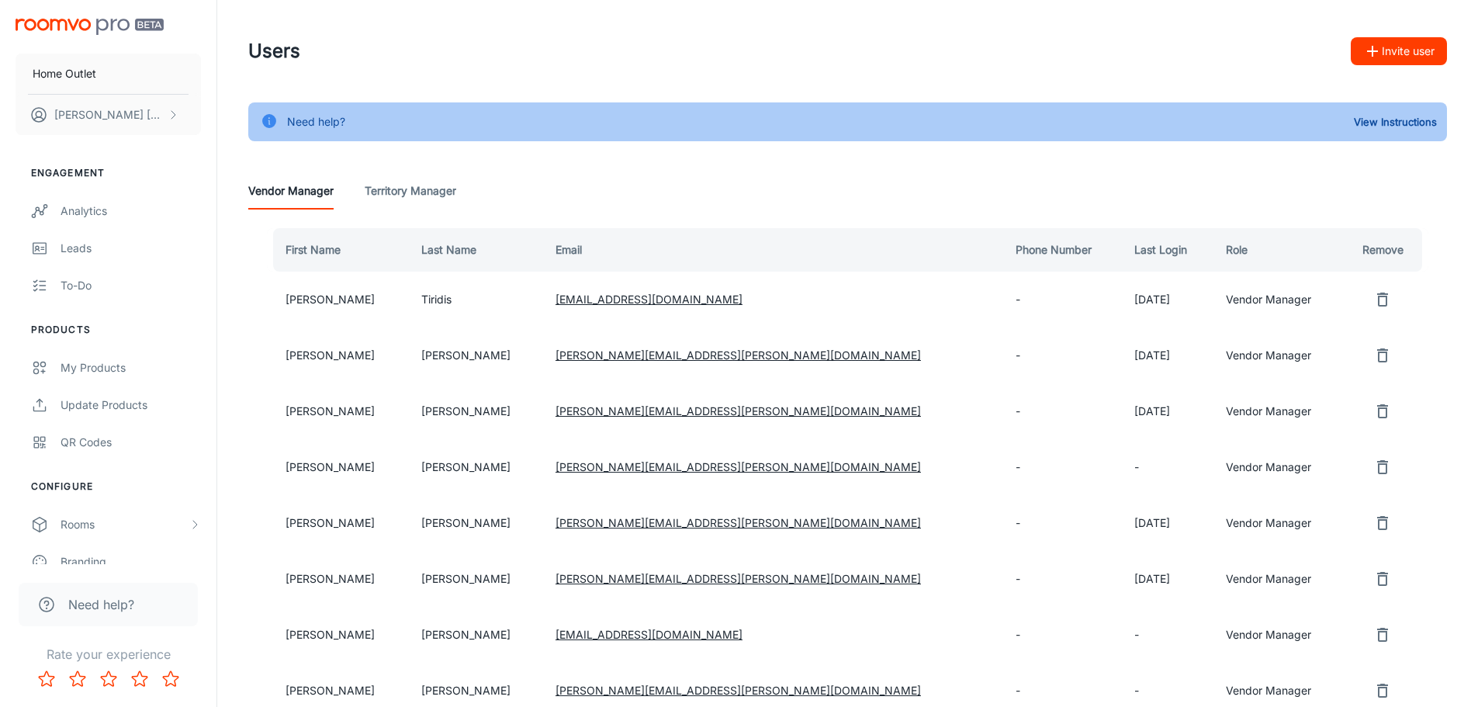
scroll to position [78, 0]
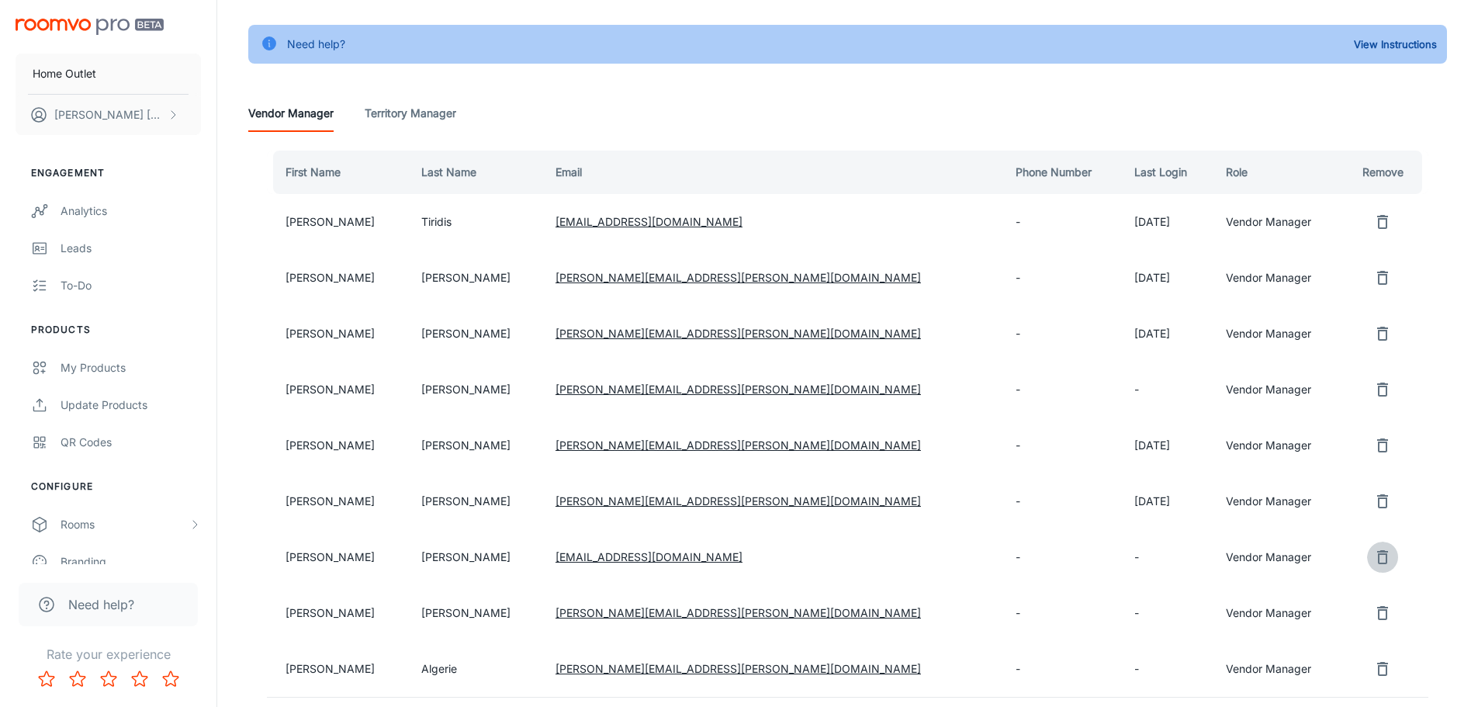
click at [1373, 550] on icon "remove user" at bounding box center [1382, 557] width 19 height 19
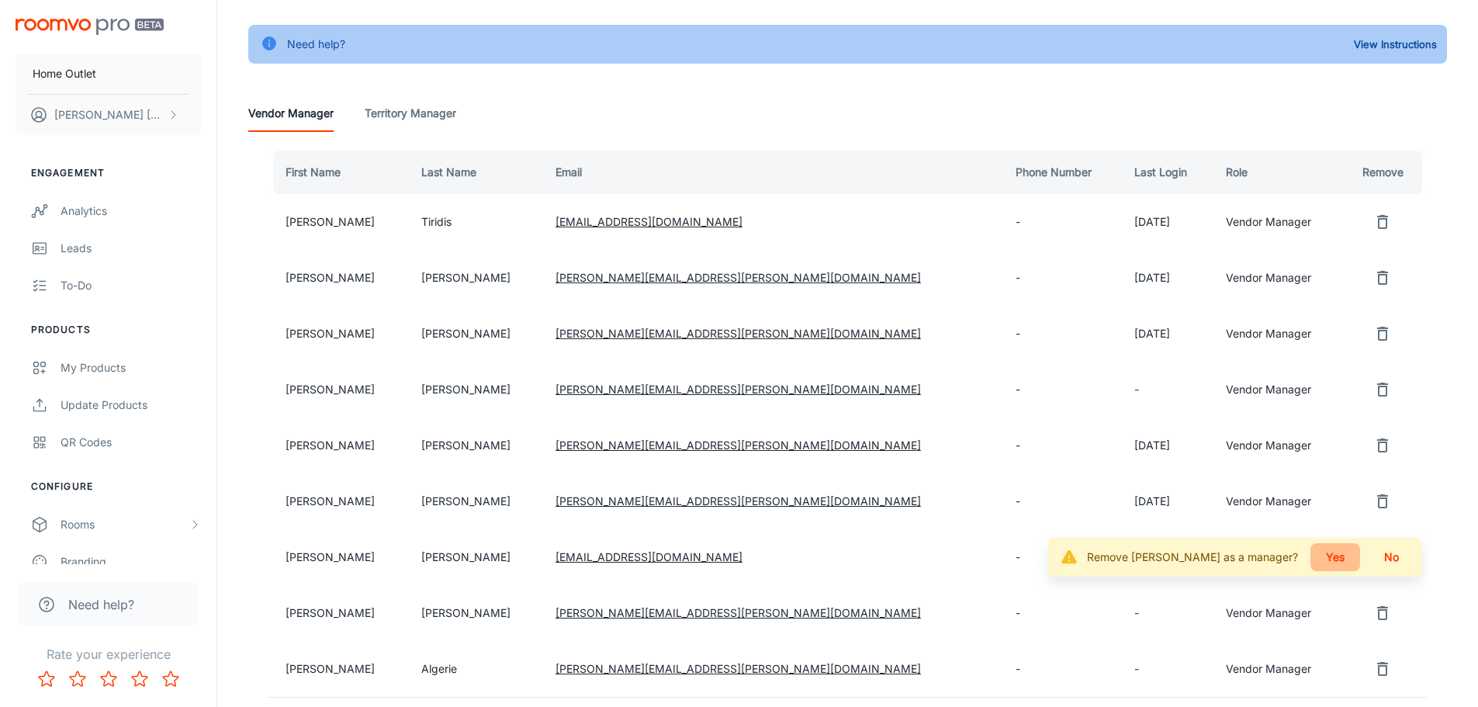
click at [1345, 563] on button "Yes" at bounding box center [1335, 557] width 50 height 28
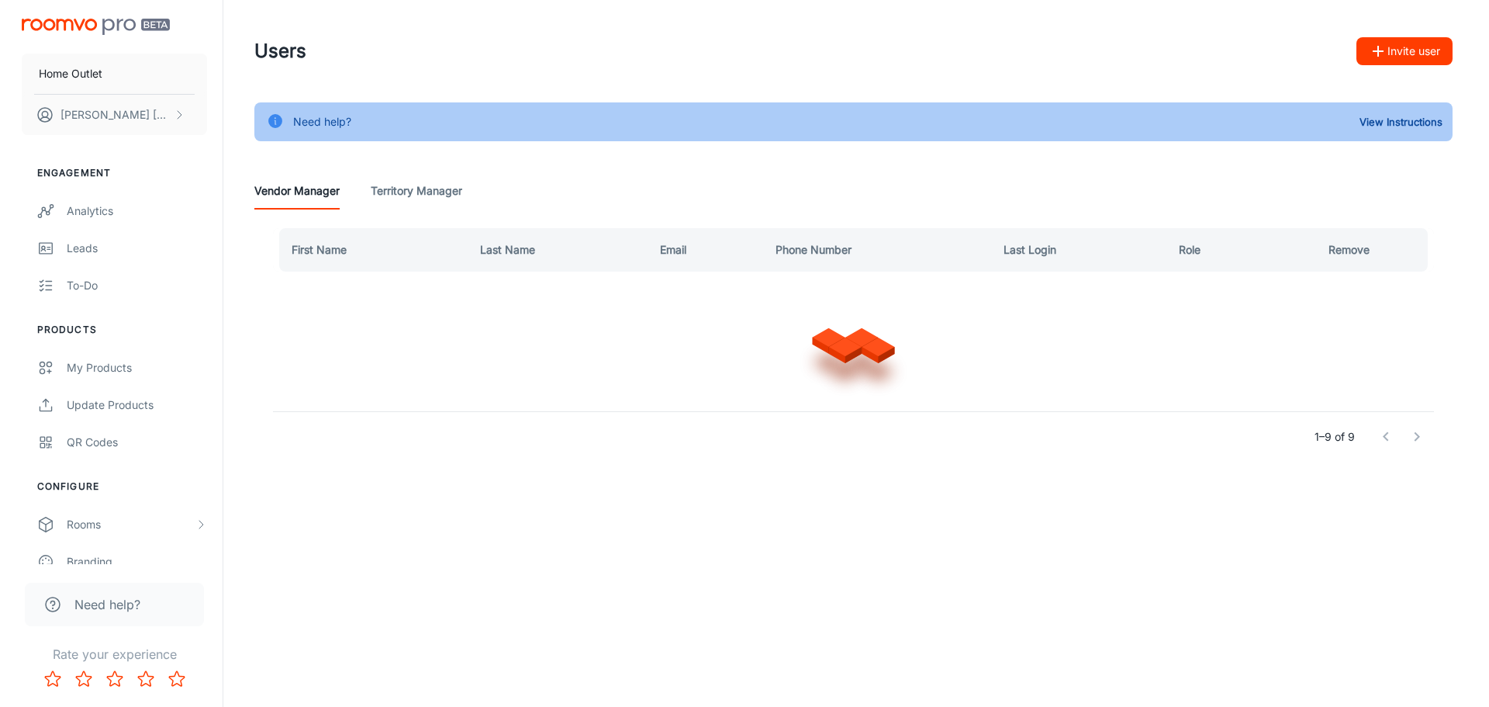
scroll to position [0, 0]
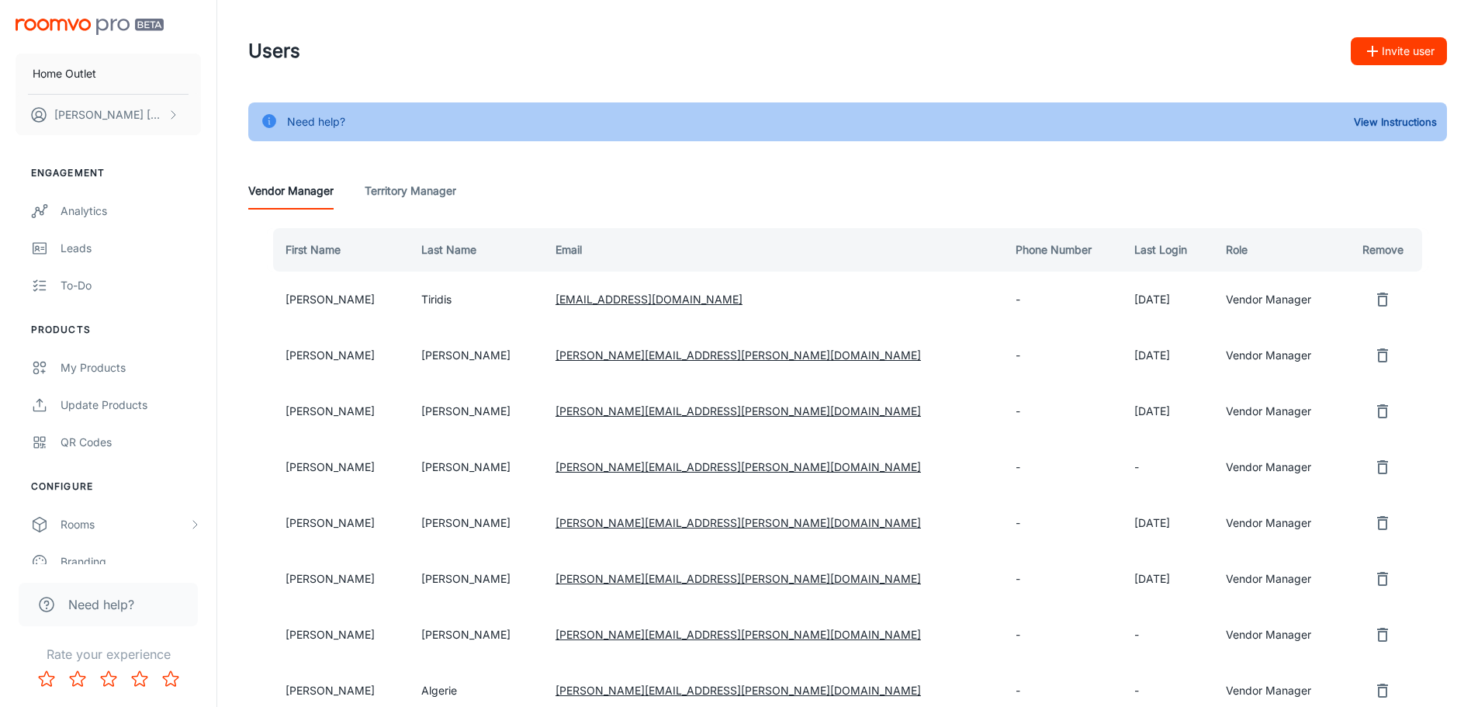
click at [1408, 54] on button "Invite user" at bounding box center [1398, 51] width 96 height 28
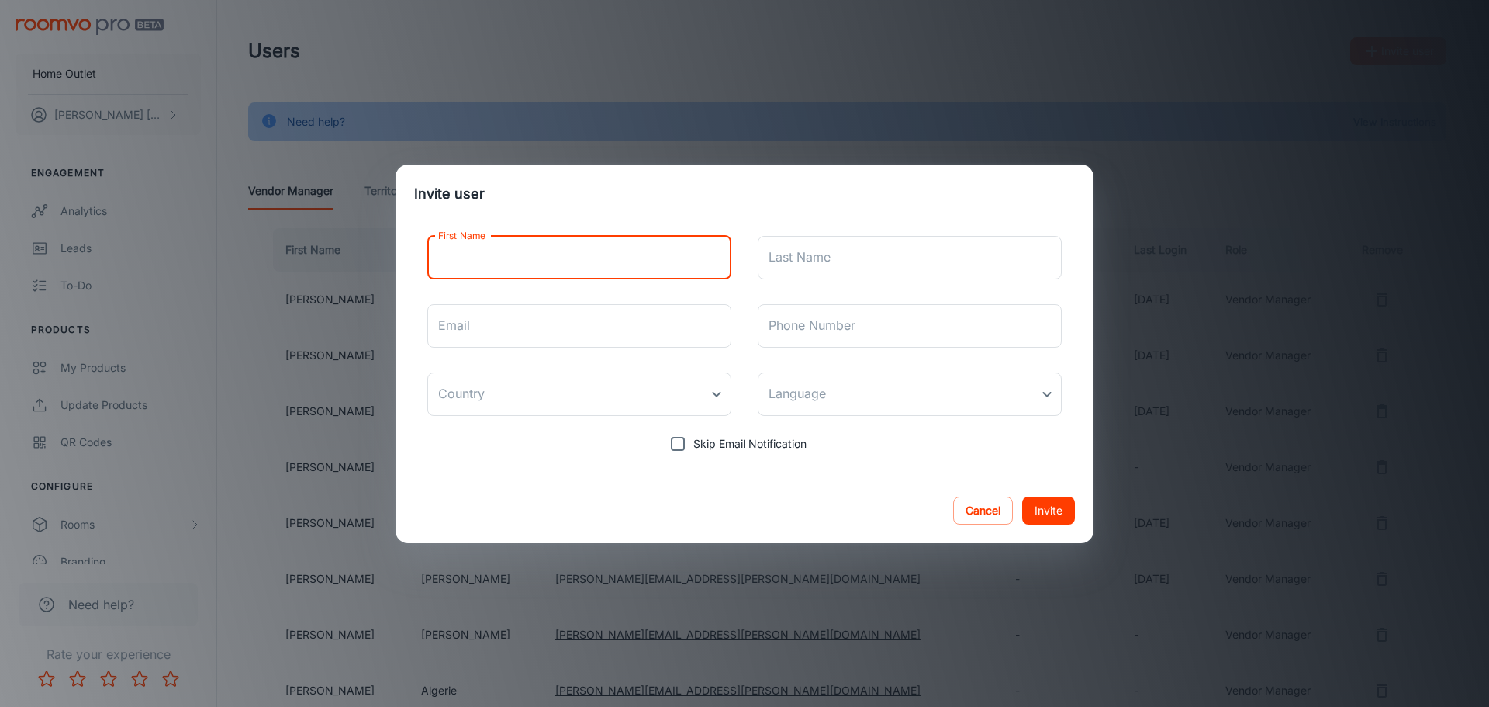
click at [723, 257] on input "First Name" at bounding box center [579, 257] width 304 height 43
type input "[PERSON_NAME]"
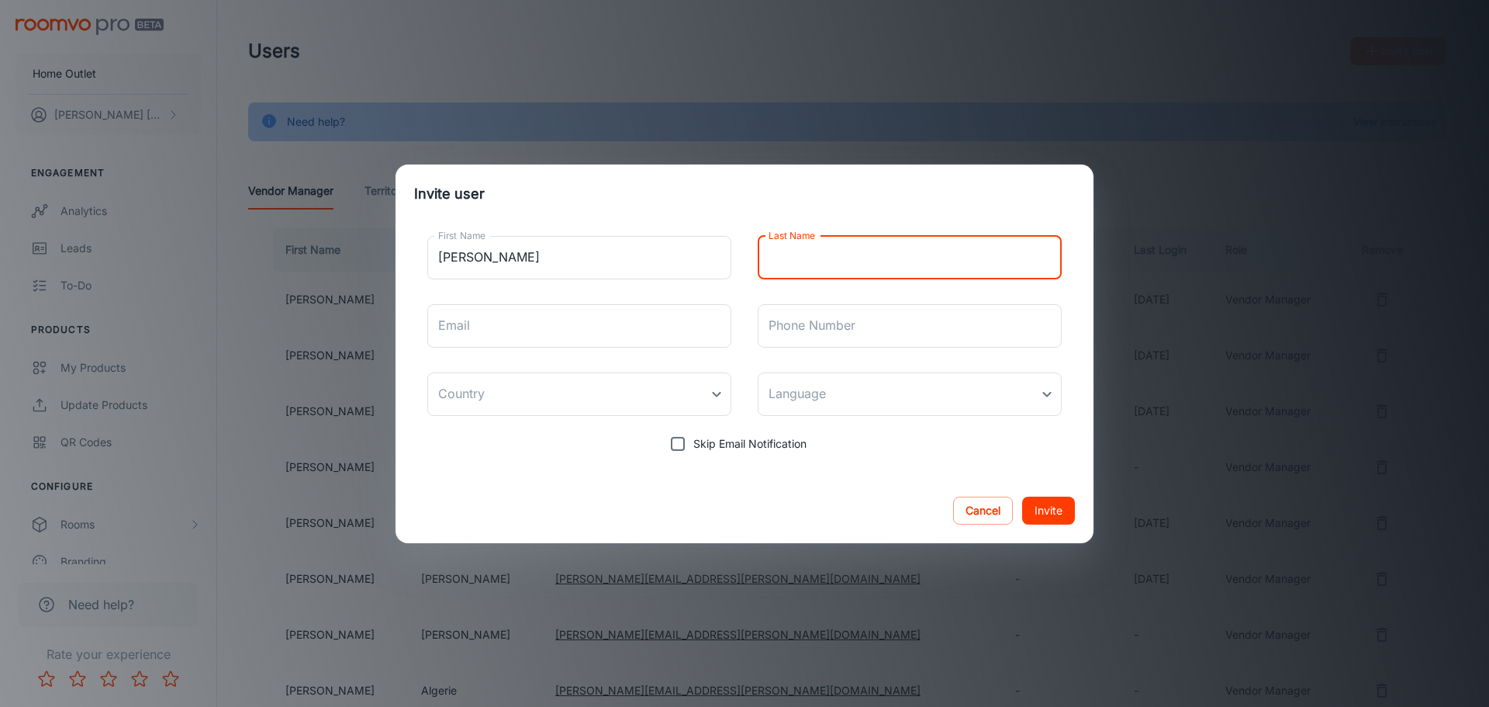
drag, startPoint x: 768, startPoint y: 258, endPoint x: 851, endPoint y: 264, distance: 83.2
click at [768, 258] on input "Last Name" at bounding box center [910, 257] width 304 height 43
type input "[PERSON_NAME]"
click at [618, 347] on div "First Name [PERSON_NAME] First Name Last Name [PERSON_NAME] Last Name Email Ema…" at bounding box center [744, 341] width 661 height 236
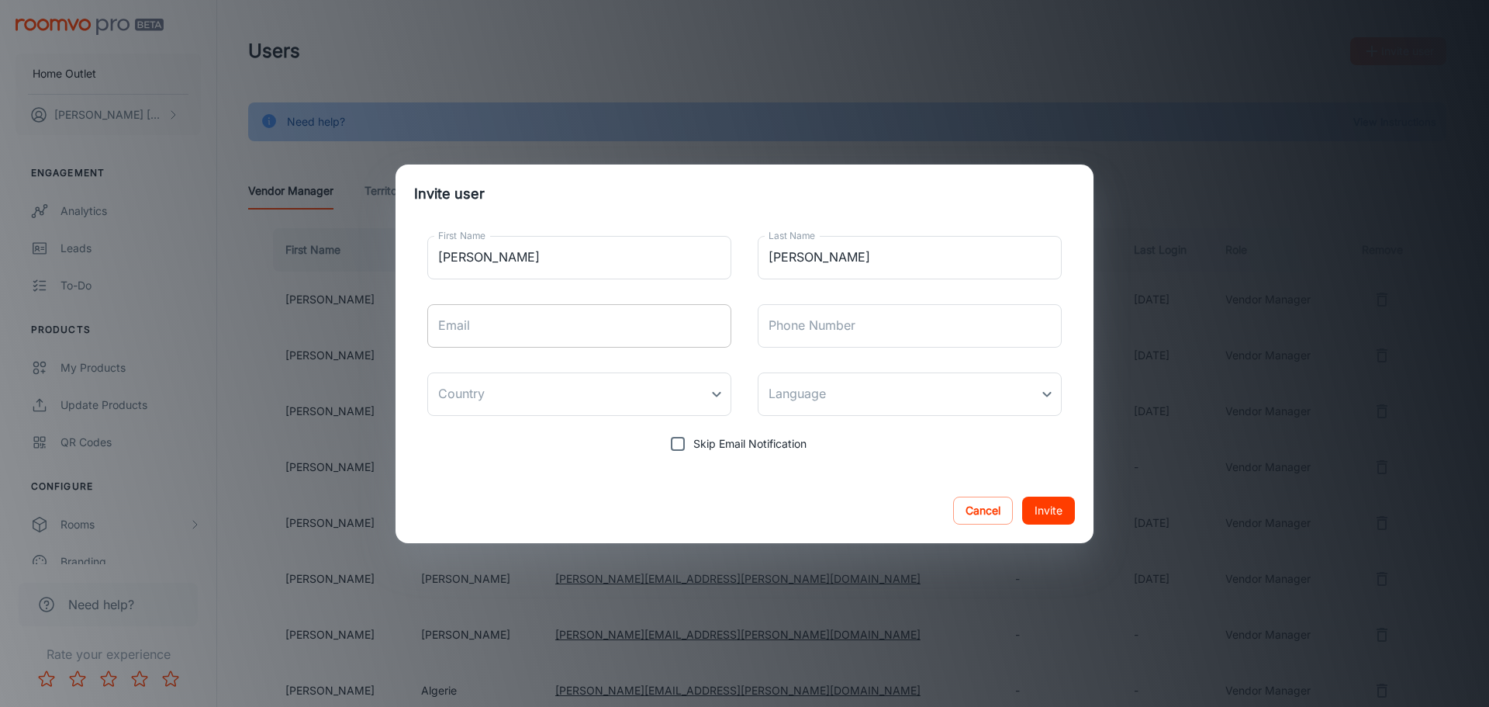
click at [613, 337] on input "Email" at bounding box center [579, 325] width 304 height 43
type input "[PERSON_NAME][EMAIL_ADDRESS][PERSON_NAME][DOMAIN_NAME]"
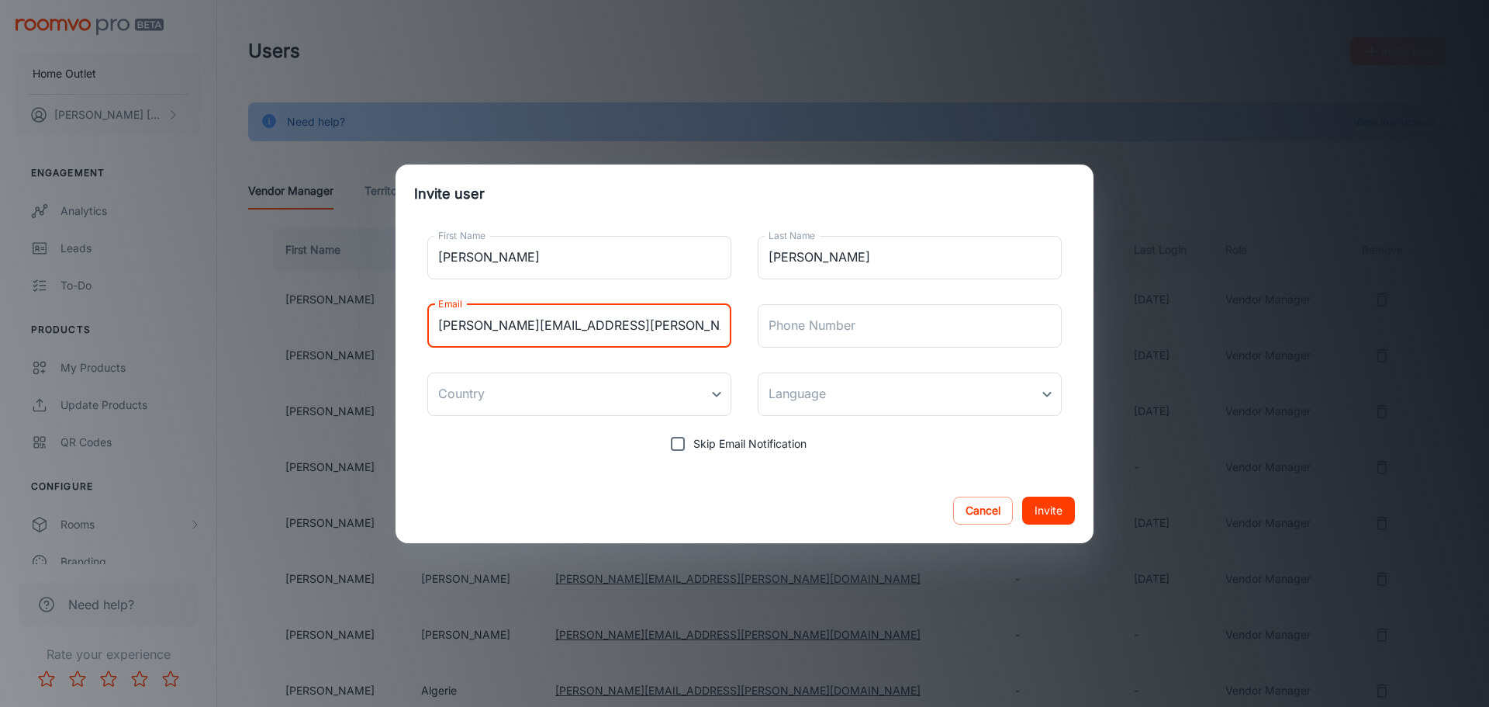
click at [841, 309] on div "Phone Number Phone Number" at bounding box center [910, 325] width 304 height 43
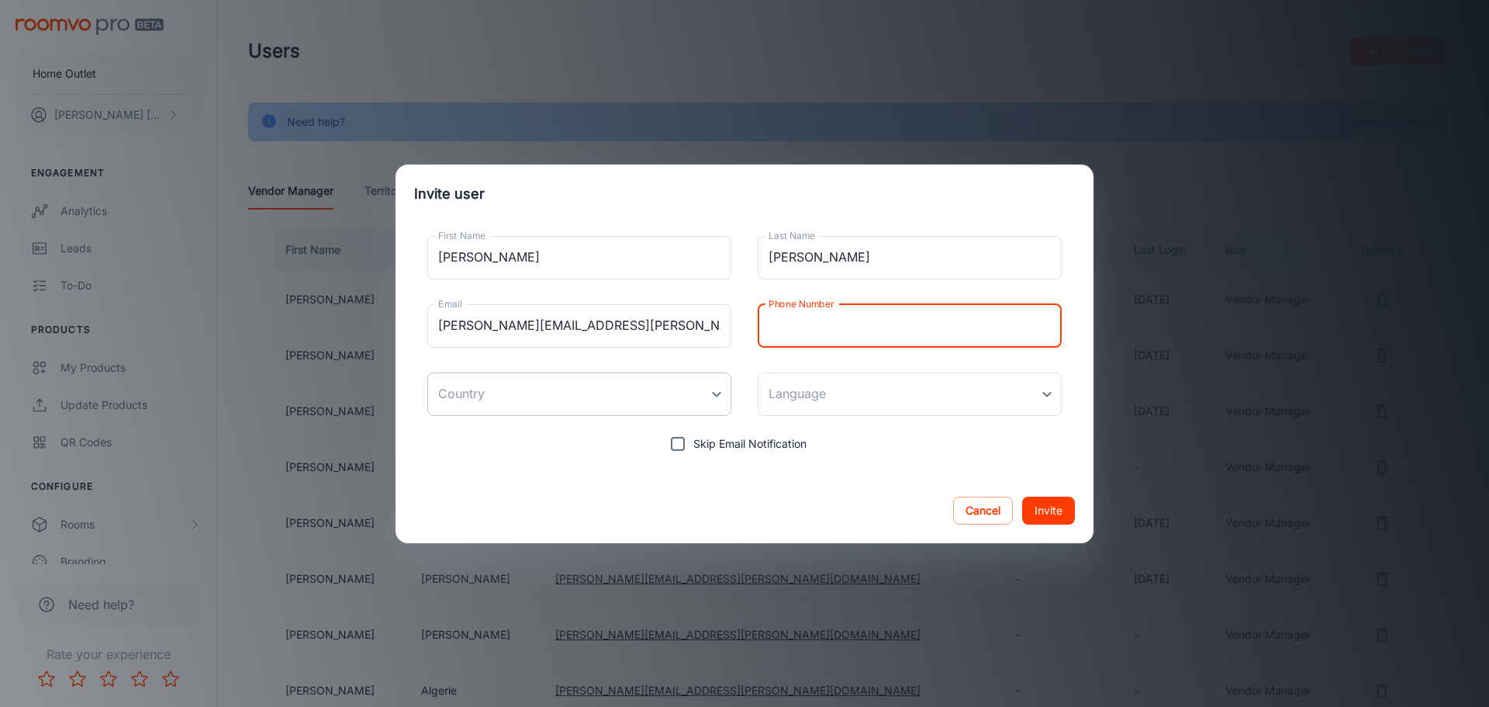
click at [581, 406] on body "Home Outlet [PERSON_NAME] Engagement Analytics Leads To-do Products My Products…" at bounding box center [744, 353] width 1489 height 707
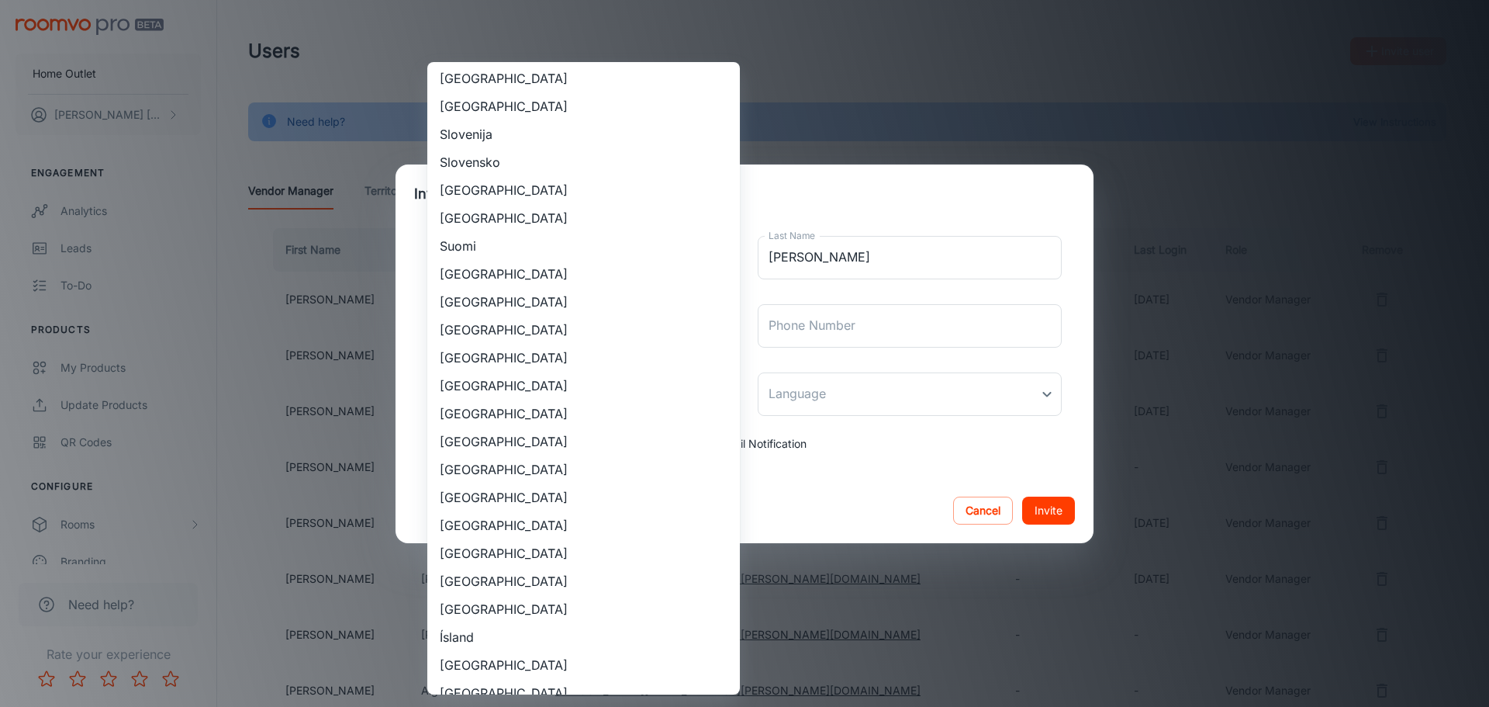
scroll to position [1241, 0]
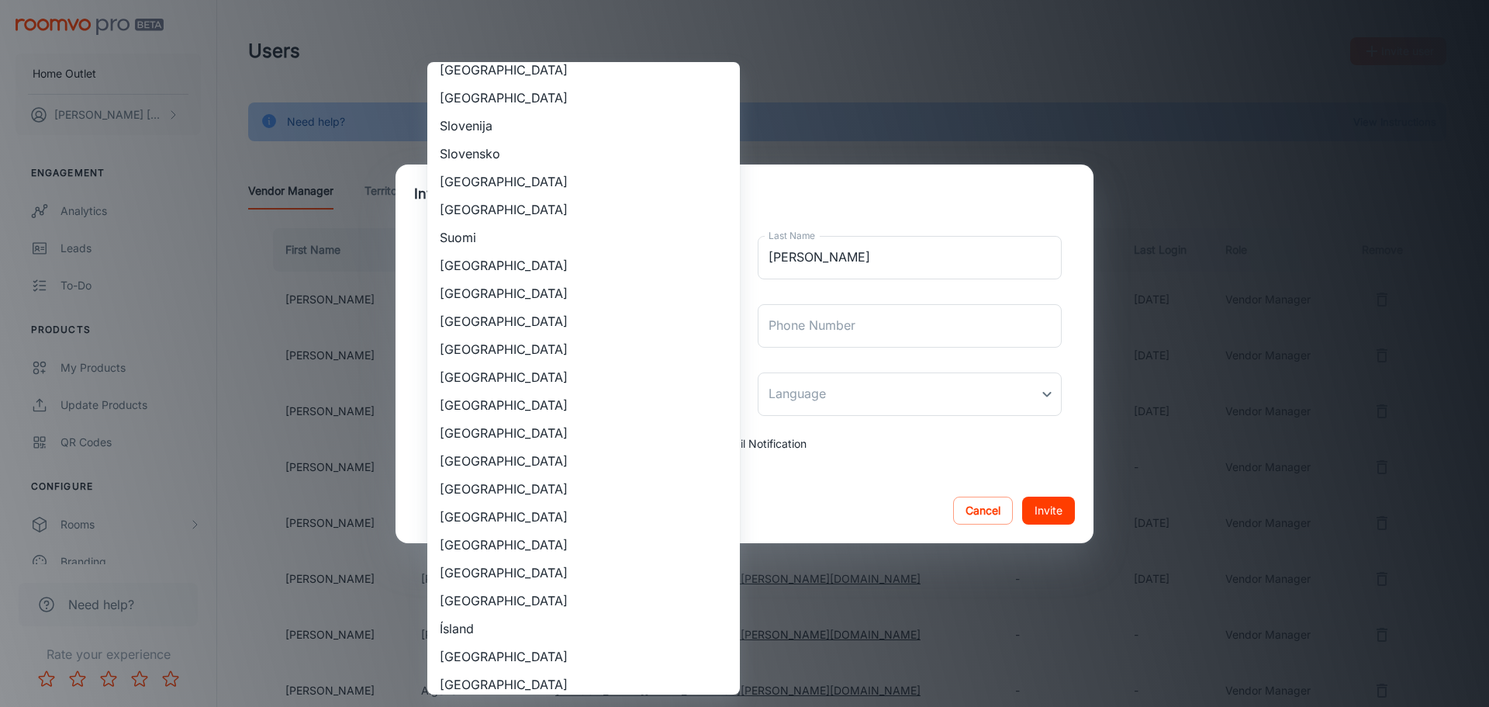
drag, startPoint x: 571, startPoint y: 503, endPoint x: 752, endPoint y: 412, distance: 203.3
click at [570, 503] on li "[GEOGRAPHIC_DATA]" at bounding box center [583, 517] width 313 height 28
type input "[GEOGRAPHIC_DATA]"
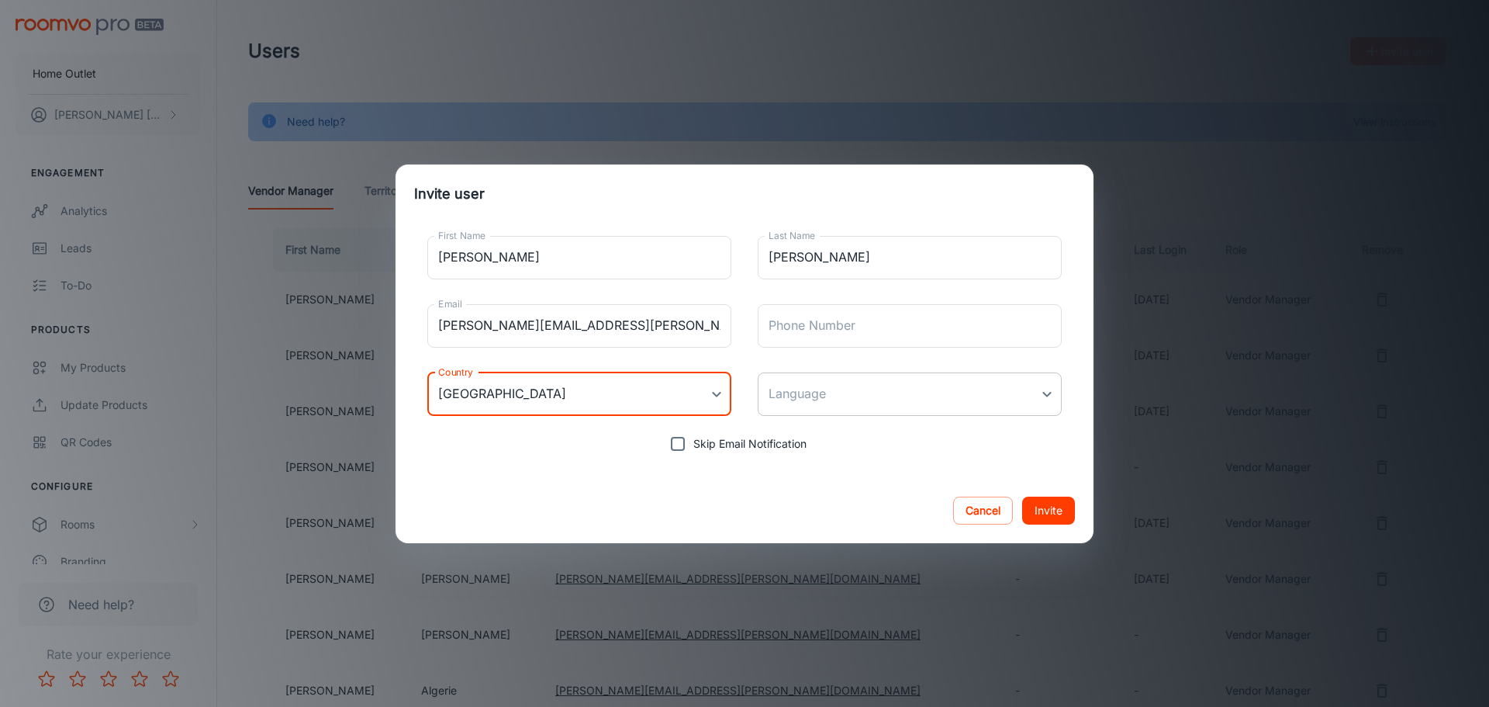
click at [837, 372] on div "First Name [PERSON_NAME] First Name Last Name [PERSON_NAME] Last Name Email [PE…" at bounding box center [744, 341] width 661 height 236
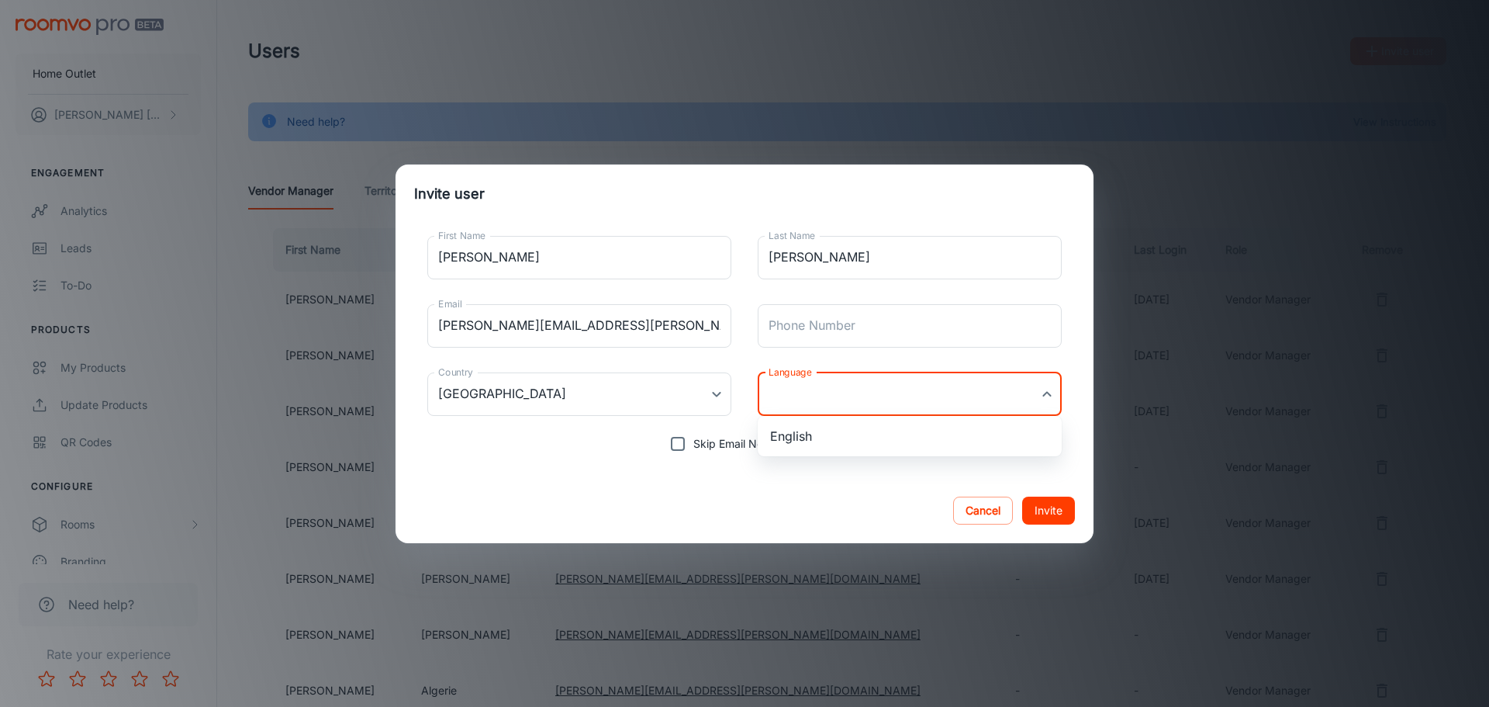
click at [843, 387] on body "Home Outlet [PERSON_NAME] Engagement Analytics Leads To-do Products My Products…" at bounding box center [744, 353] width 1489 height 707
click at [849, 445] on li "English" at bounding box center [910, 436] width 304 height 28
type input "en-us"
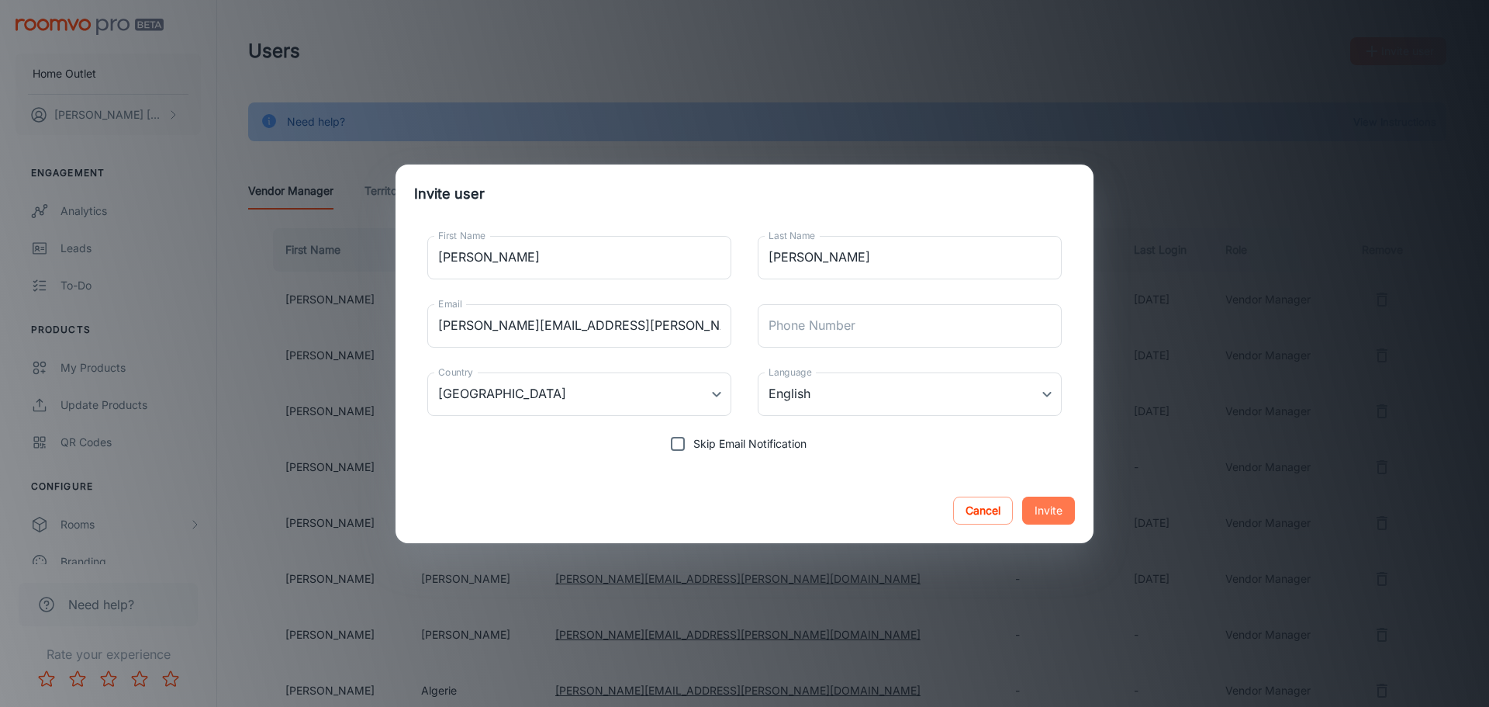
click at [1044, 508] on button "Invite" at bounding box center [1048, 510] width 53 height 28
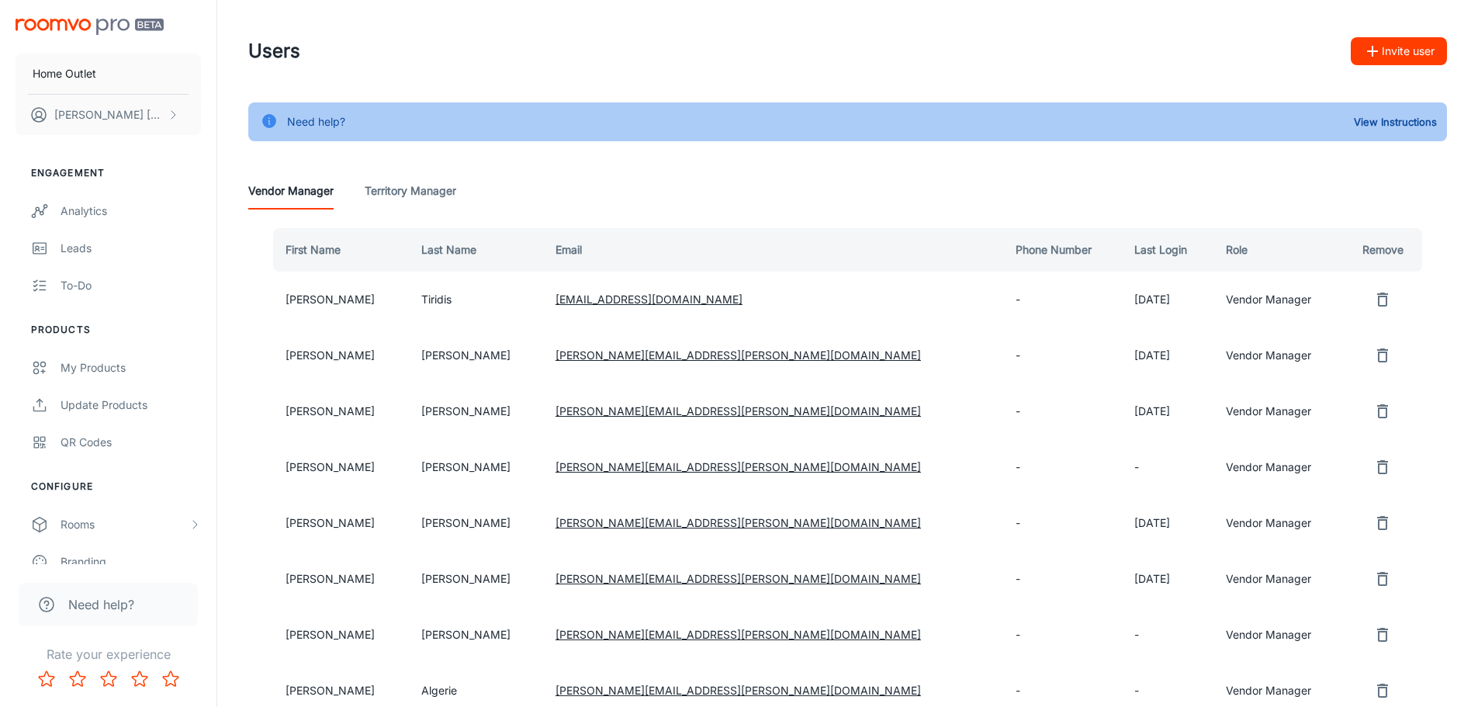
click at [1392, 45] on button "Invite user" at bounding box center [1398, 51] width 96 height 28
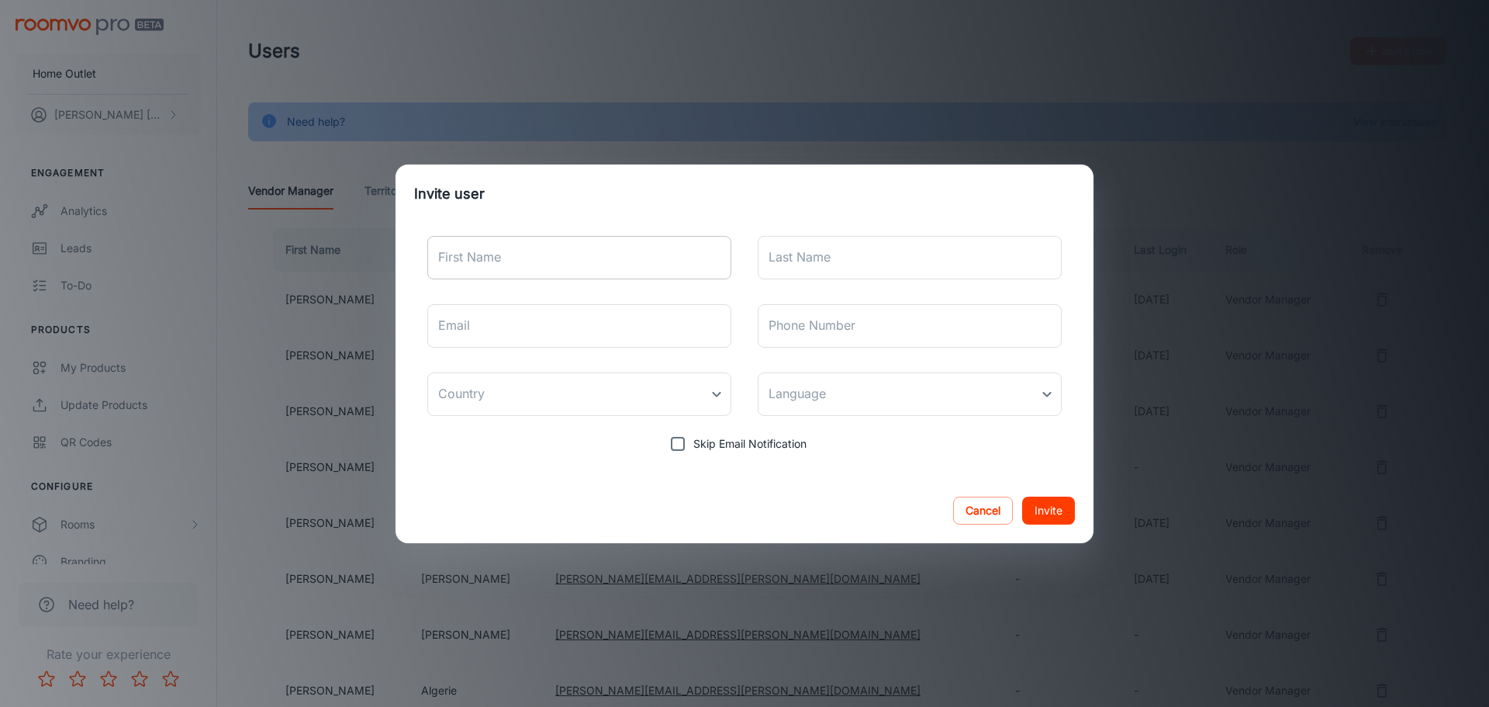
click at [503, 239] on input "First Name" at bounding box center [579, 257] width 304 height 43
click at [548, 326] on input "Email" at bounding box center [579, 325] width 304 height 43
click at [555, 253] on input "K" at bounding box center [579, 257] width 304 height 43
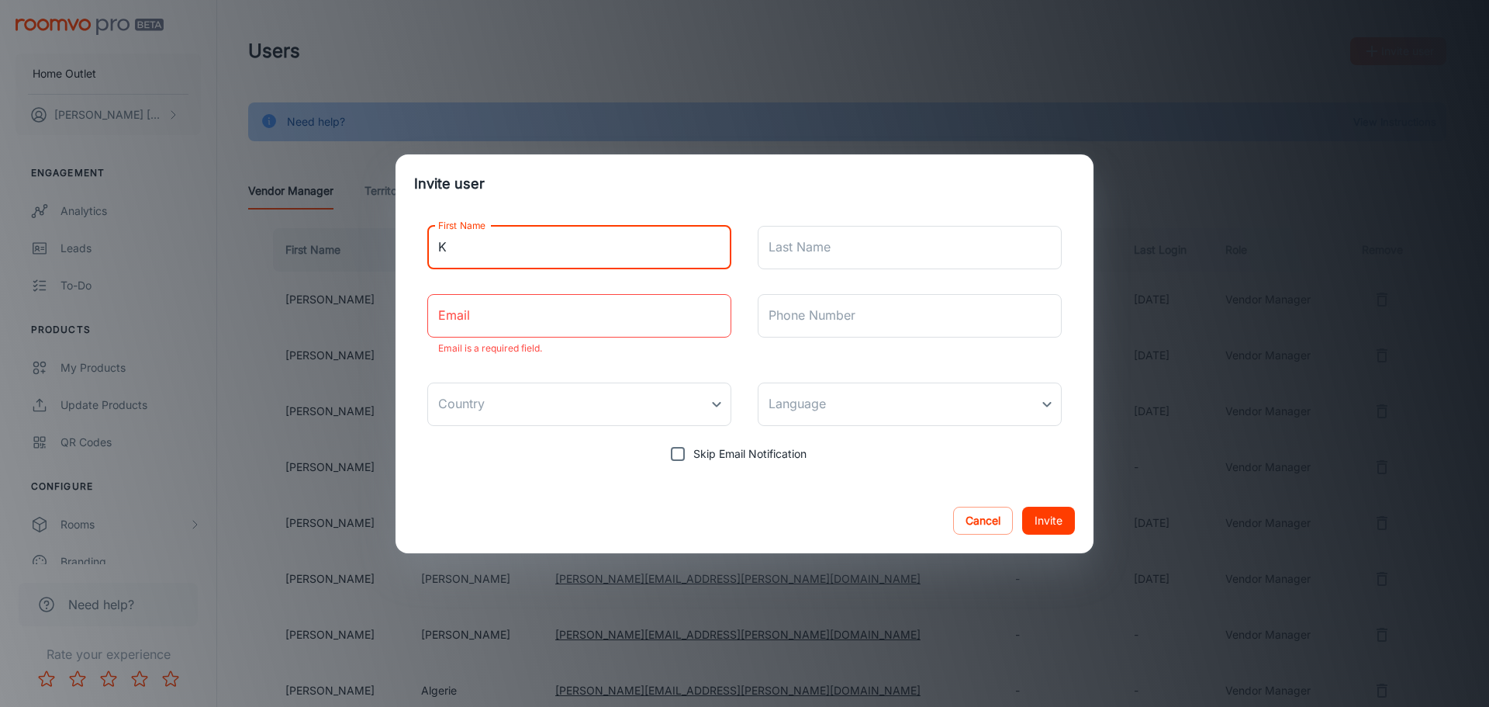
type input "[PERSON_NAME]"
click at [807, 233] on div "Last Name Last Name" at bounding box center [910, 247] width 304 height 43
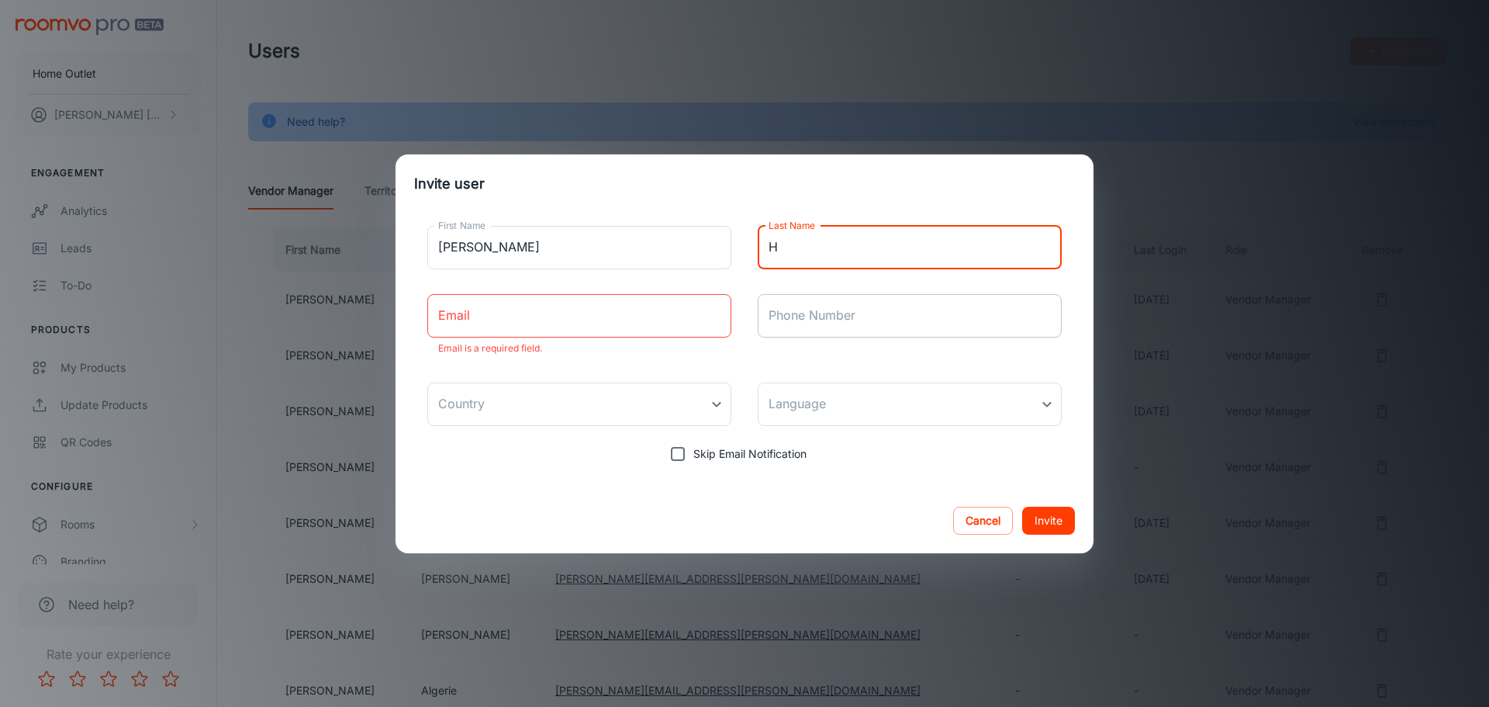
type input "[PERSON_NAME]"
click at [544, 323] on input "Email" at bounding box center [579, 315] width 304 height 43
type input "[PERSON_NAME][EMAIL_ADDRESS][PERSON_NAME][DOMAIN_NAME]"
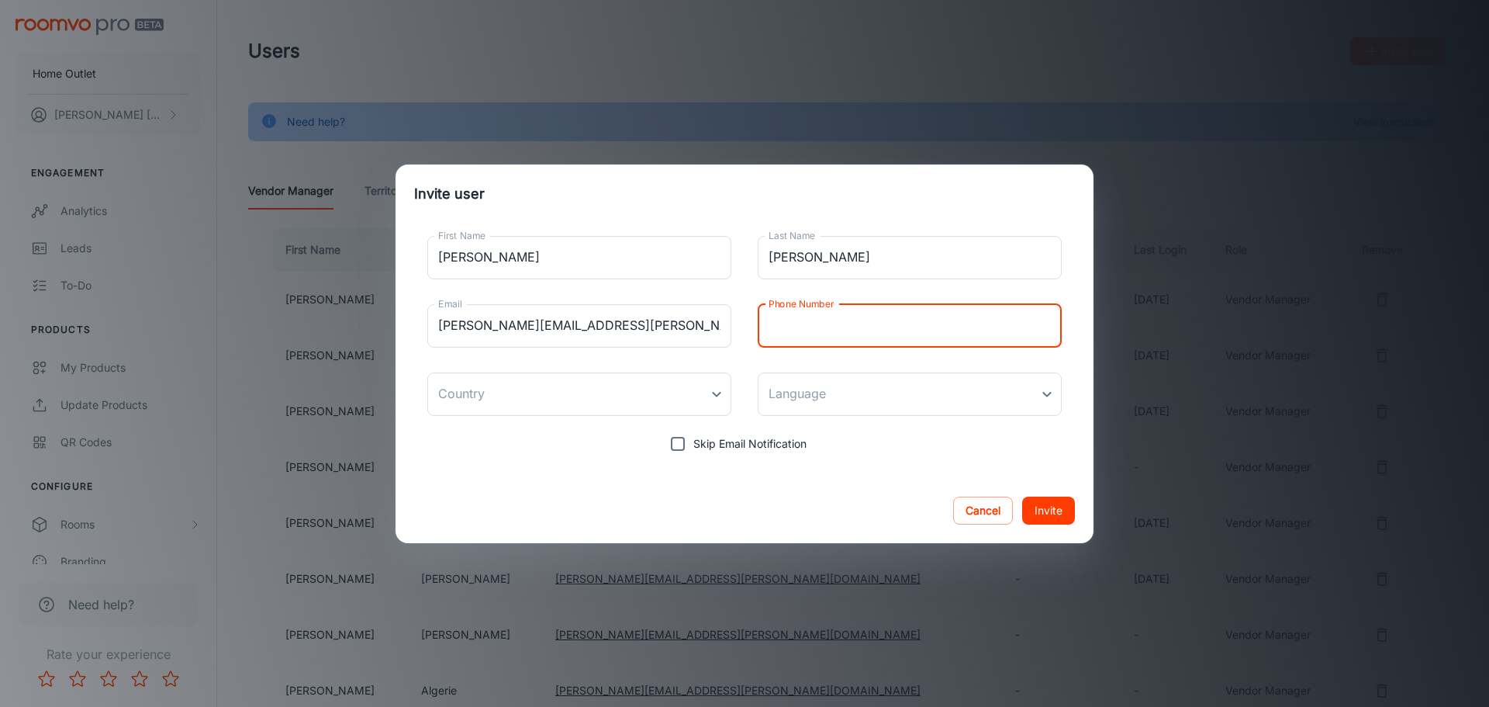
click at [859, 340] on input "Phone Number" at bounding box center [910, 325] width 304 height 43
click at [629, 370] on div "First Name [PERSON_NAME] First Name Last Name [PERSON_NAME] Last Name Email [PE…" at bounding box center [744, 341] width 661 height 236
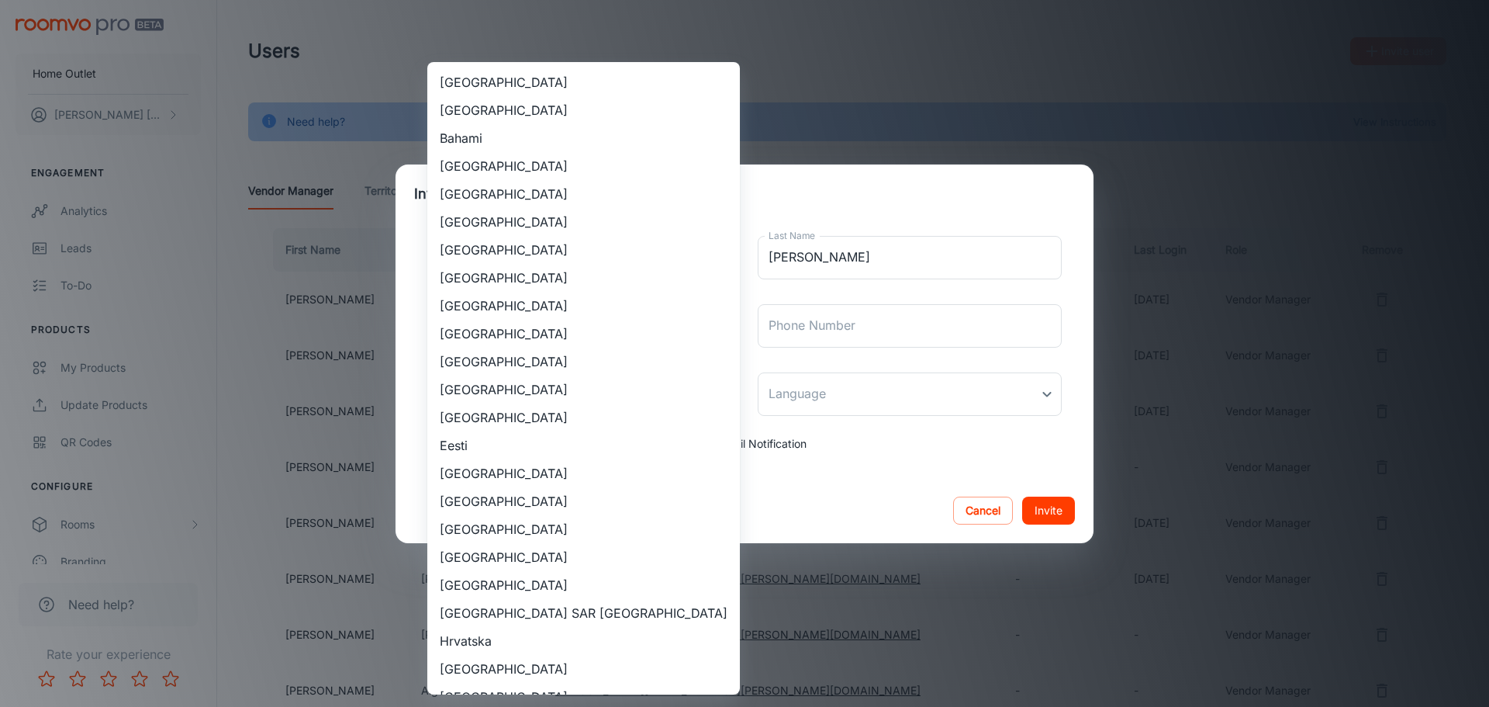
click at [630, 389] on body "Home Outlet [PERSON_NAME] Engagement Analytics Leads To-do Products My Products…" at bounding box center [744, 353] width 1489 height 707
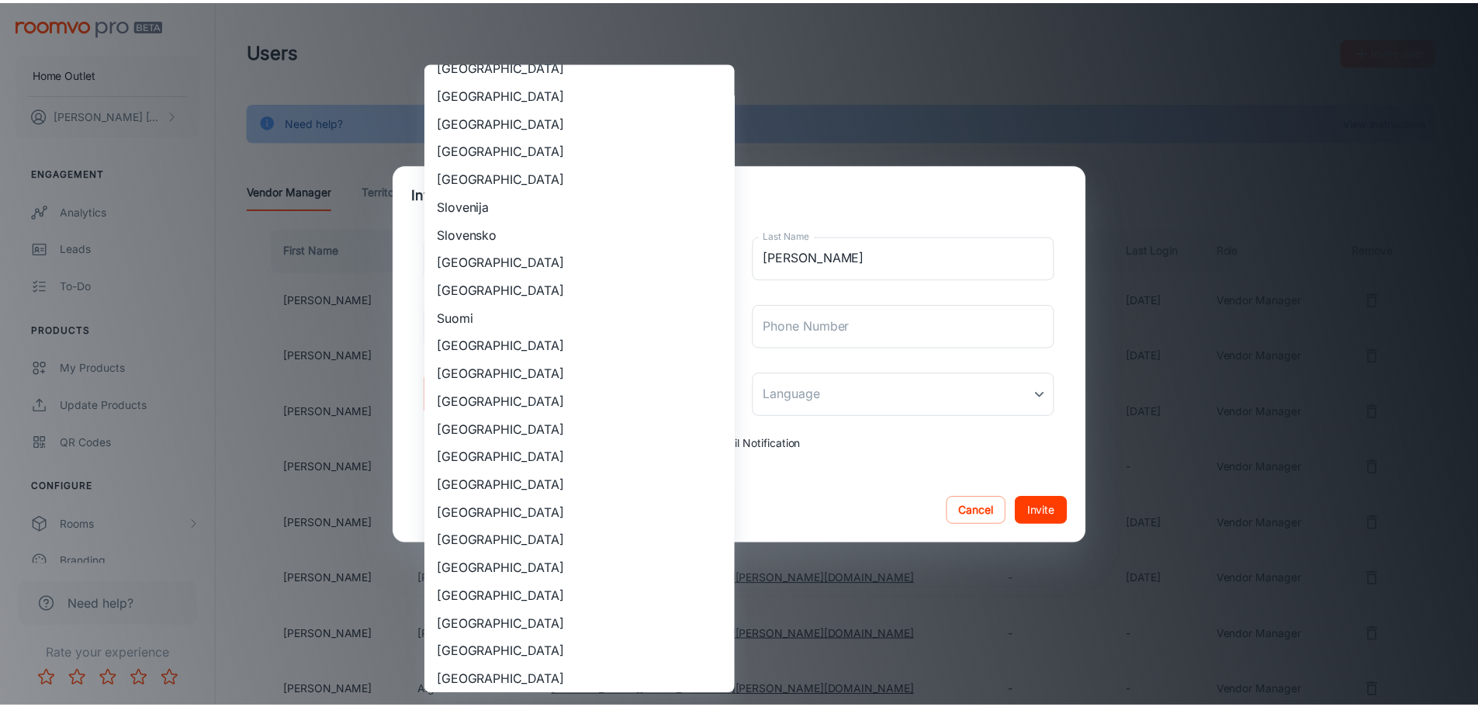
scroll to position [1163, 0]
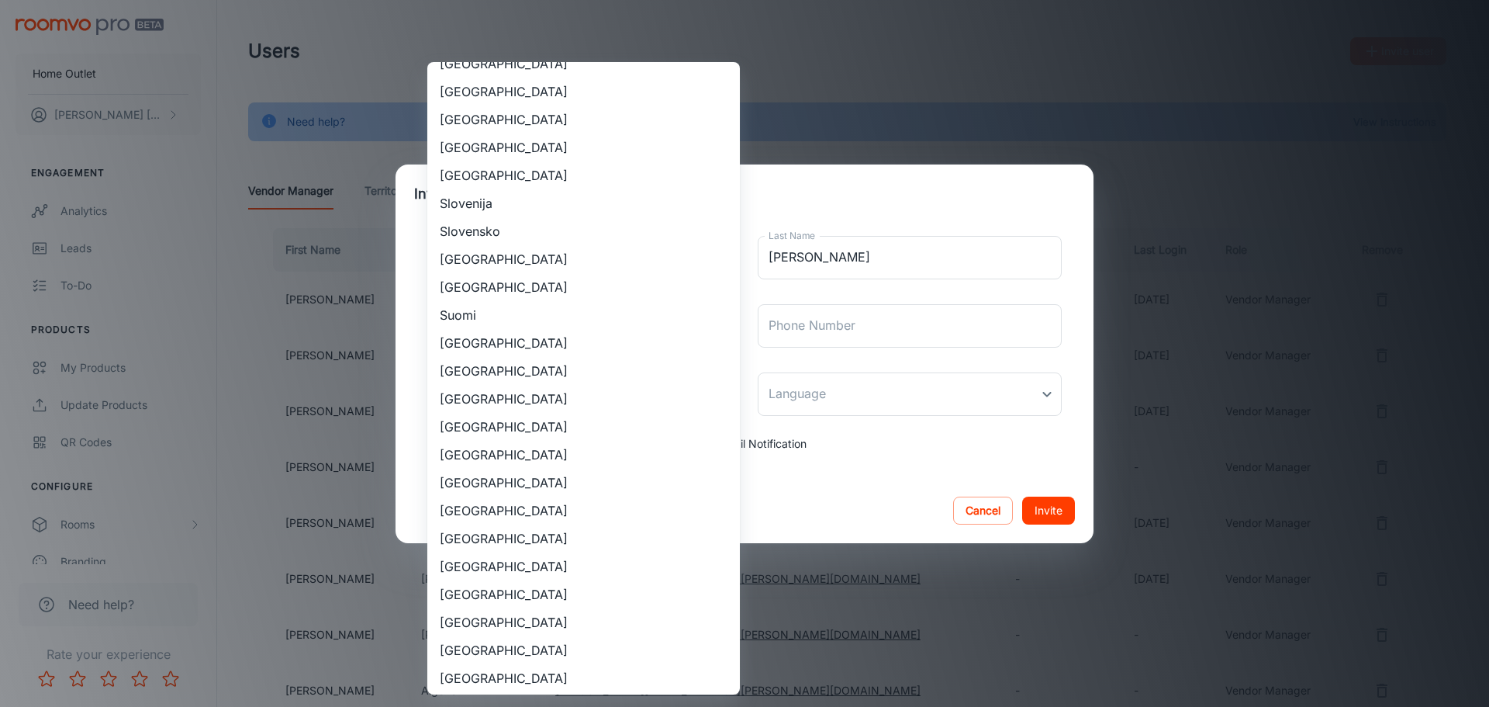
click at [603, 591] on li "[GEOGRAPHIC_DATA]" at bounding box center [583, 594] width 313 height 28
type input "[GEOGRAPHIC_DATA]"
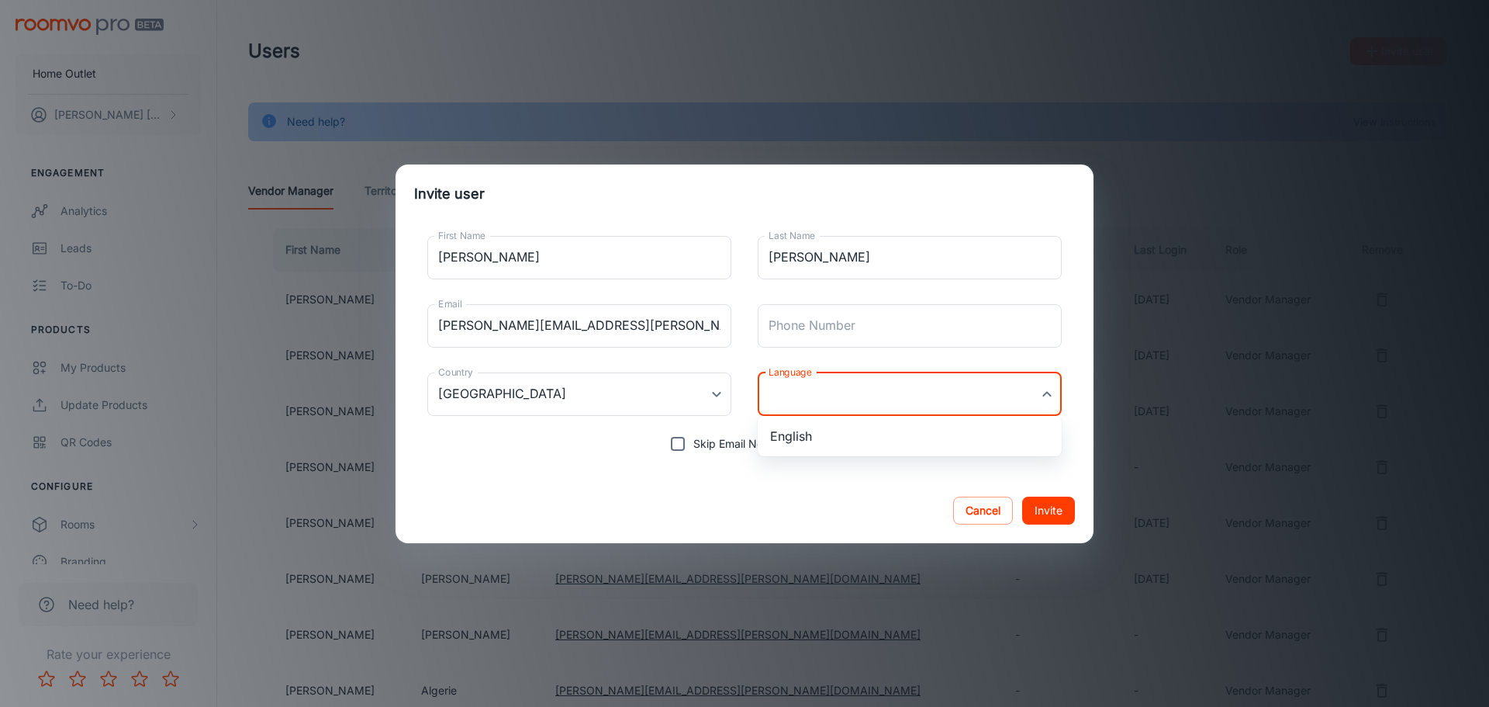
click at [893, 407] on body "Home Outlet [PERSON_NAME] Engagement Analytics Leads To-do Products My Products…" at bounding box center [744, 353] width 1489 height 707
click at [889, 433] on li "English" at bounding box center [910, 436] width 304 height 28
type input "en-us"
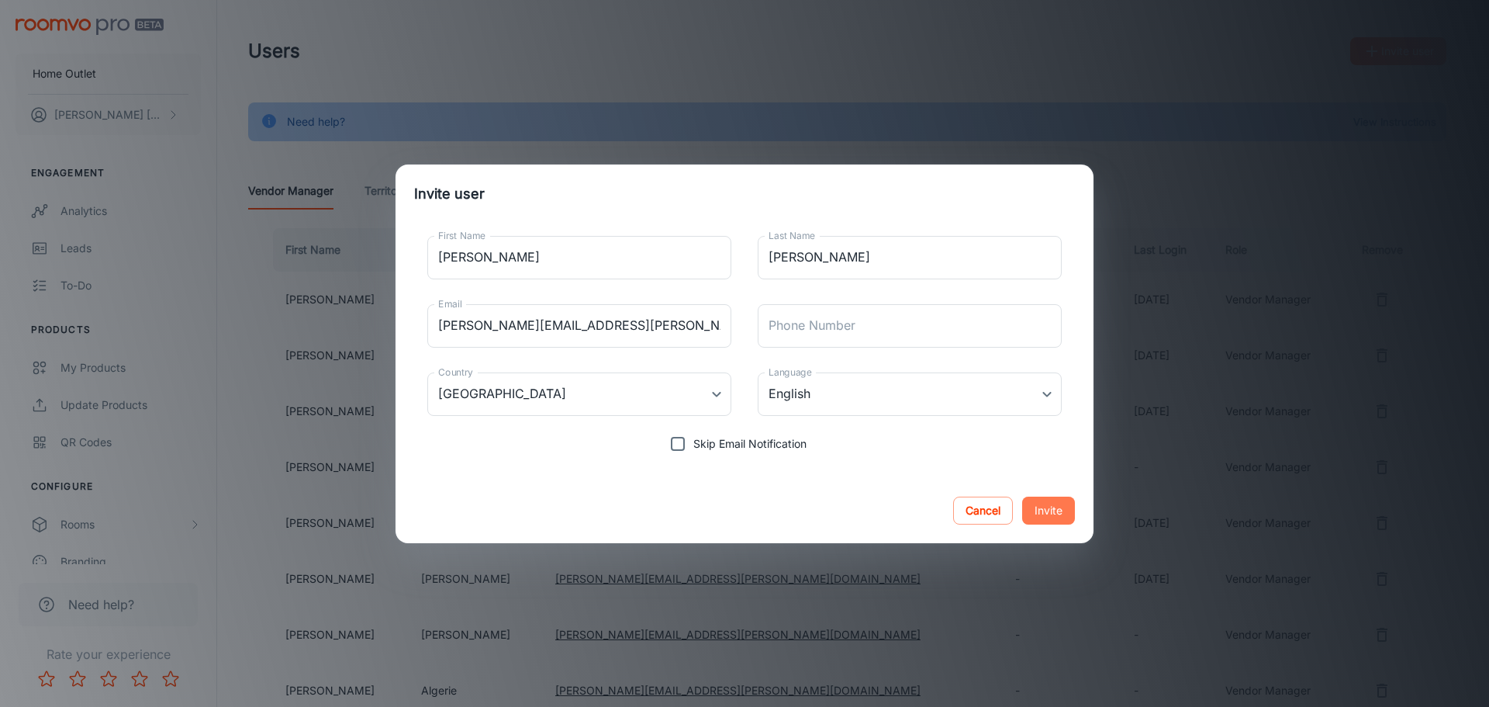
click at [1049, 504] on button "Invite" at bounding box center [1048, 510] width 53 height 28
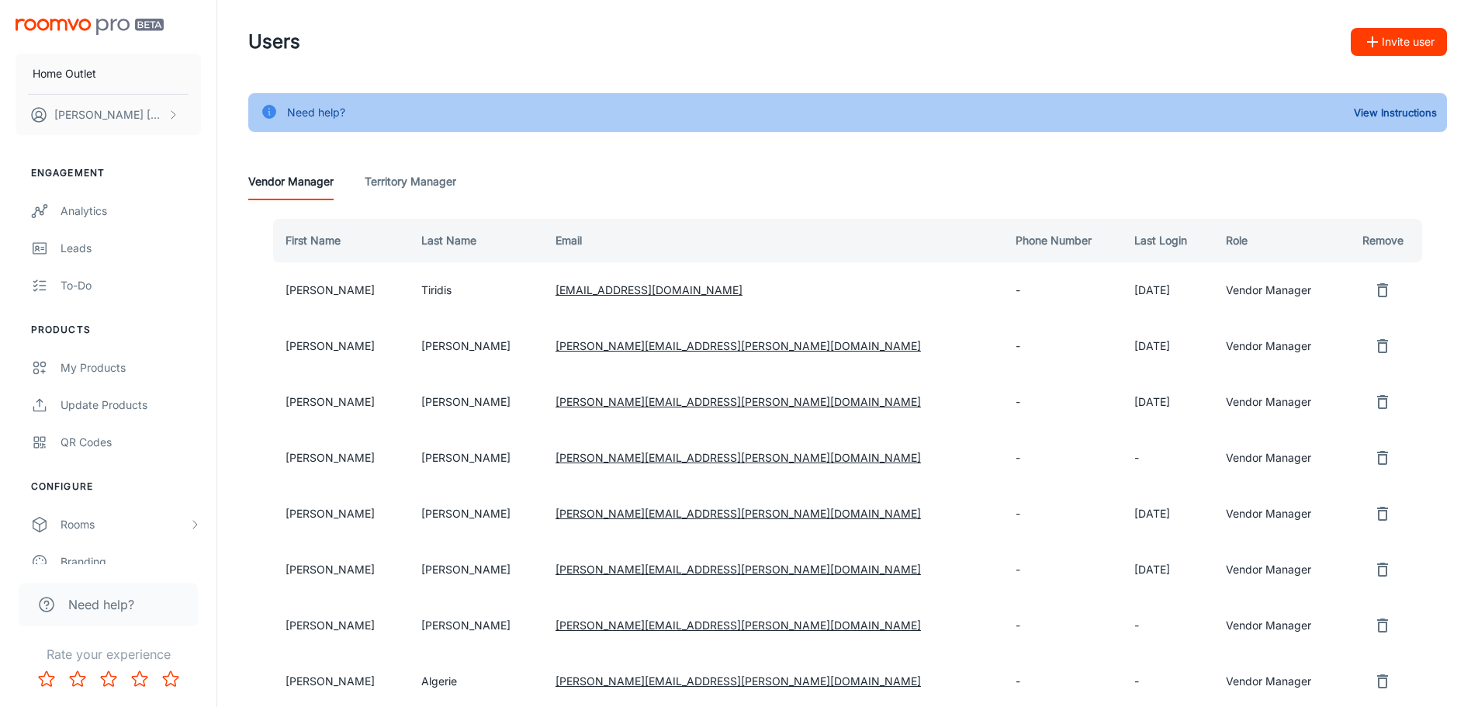
scroll to position [0, 0]
